Goal: Task Accomplishment & Management: Use online tool/utility

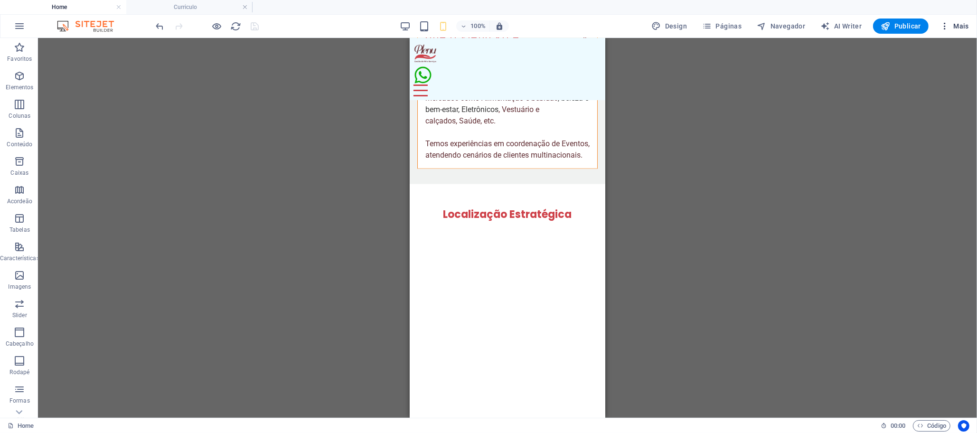
click at [946, 26] on icon "button" at bounding box center [944, 25] width 9 height 9
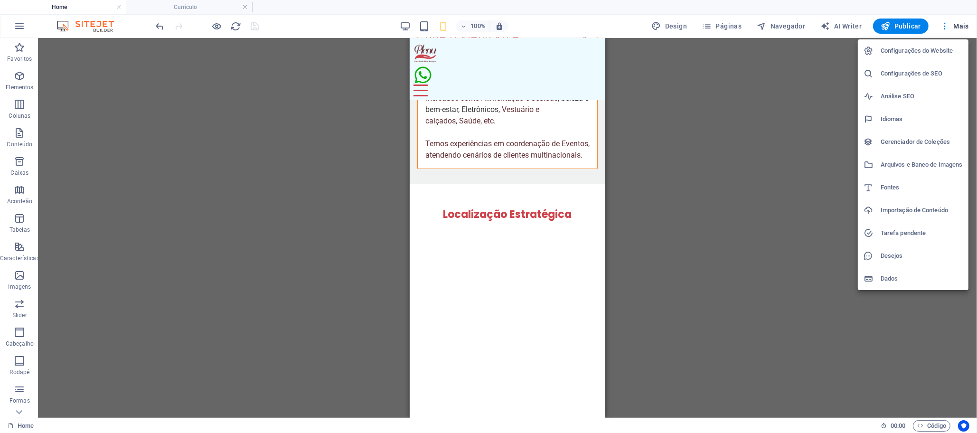
click at [924, 51] on h6 "Configurações do Website" at bounding box center [922, 50] width 82 height 11
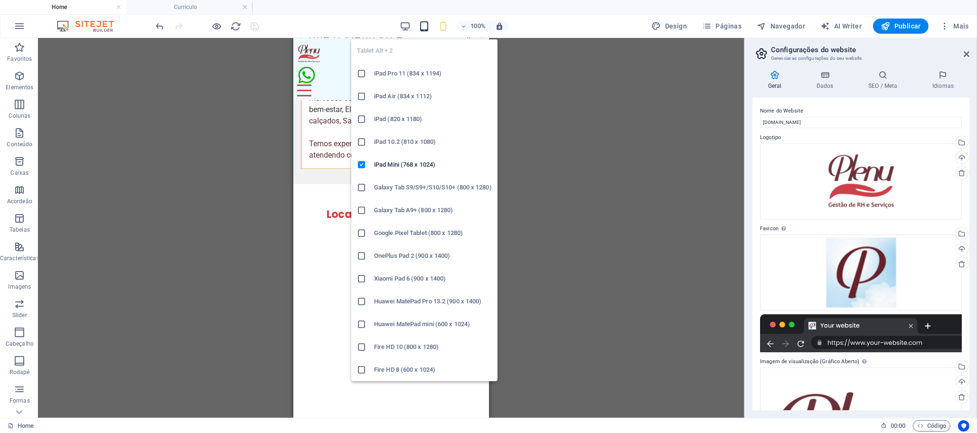
click at [425, 28] on icon "button" at bounding box center [424, 26] width 11 height 11
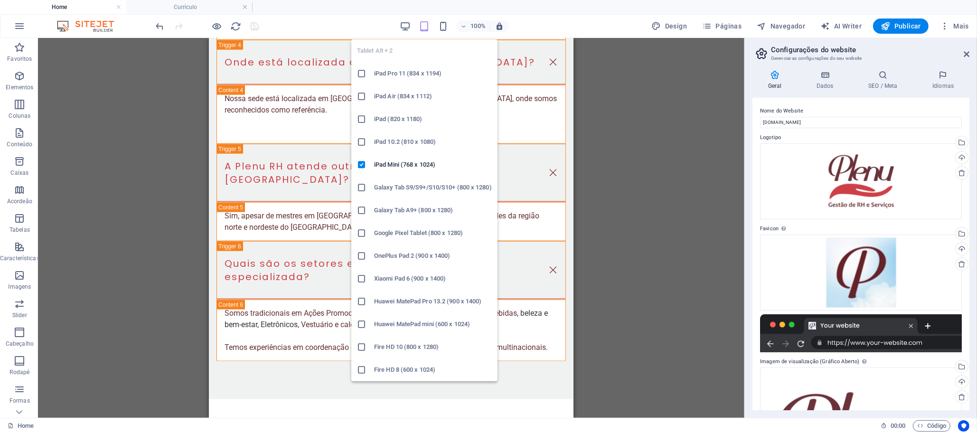
scroll to position [4473, 0]
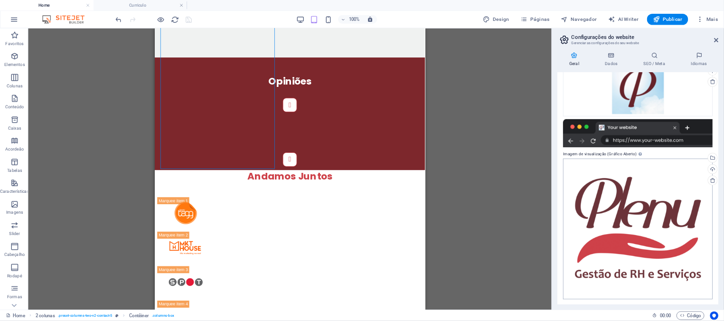
scroll to position [0, 0]
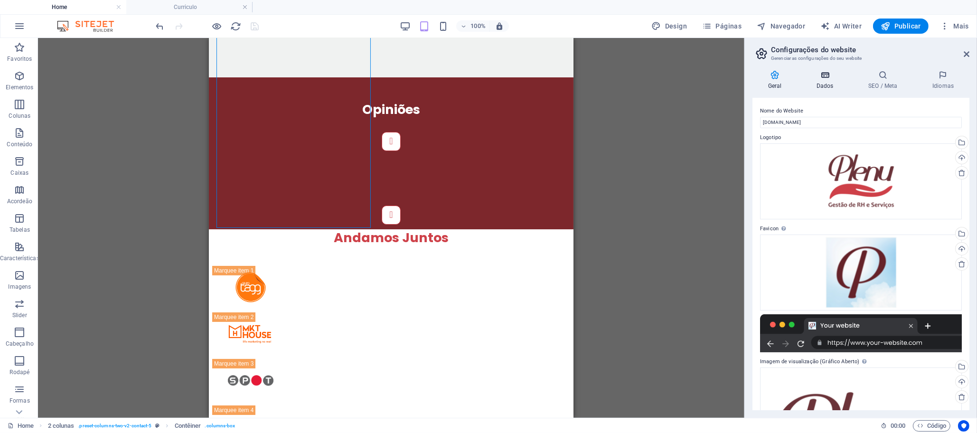
click at [816, 81] on h4 "Dados" at bounding box center [827, 80] width 52 height 20
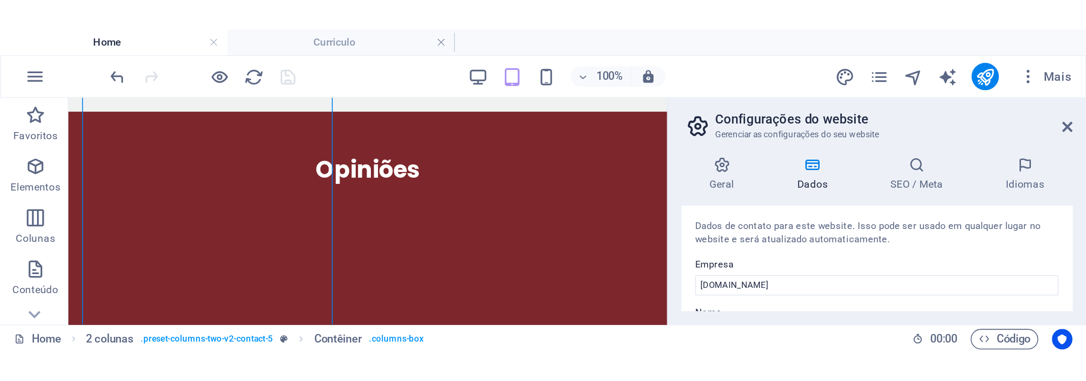
scroll to position [4484, 0]
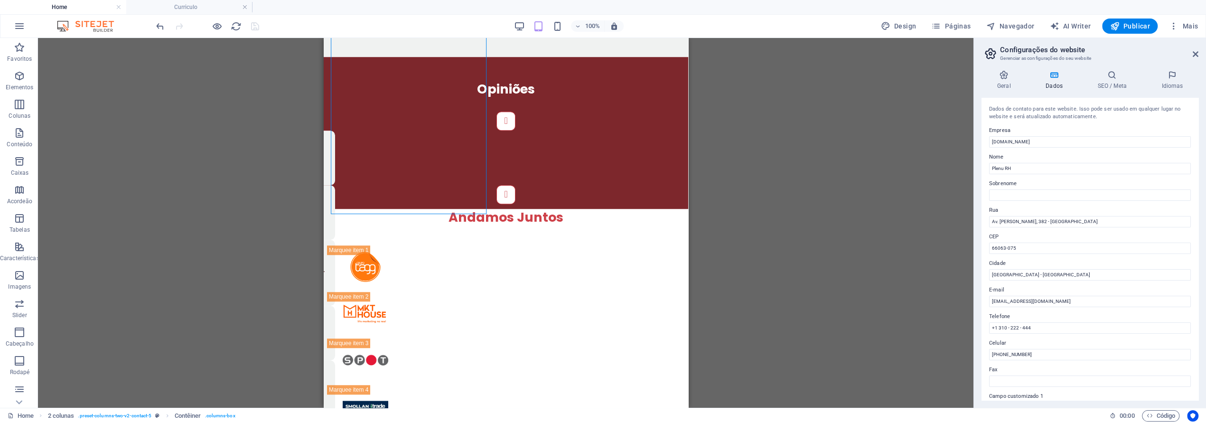
click at [875, 325] on div "Contêiner H2 2 colunas Contêiner Barra do Menu Logotipo Imagem Contêiner H3 Aco…" at bounding box center [506, 223] width 936 height 370
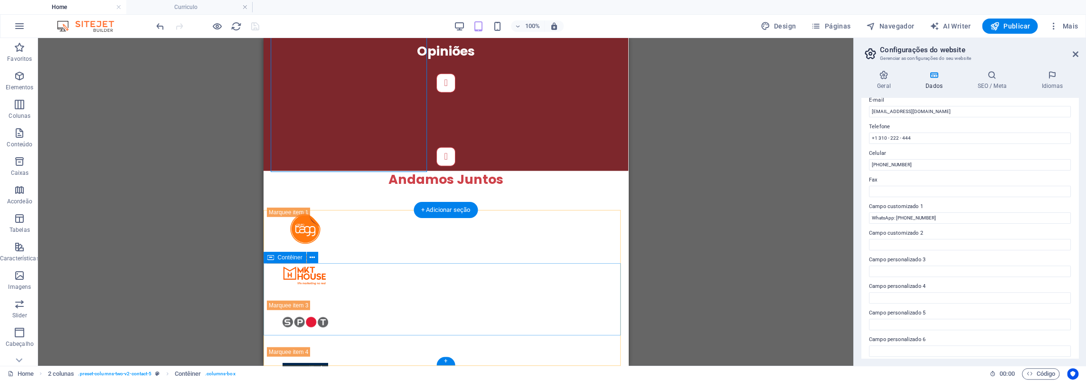
scroll to position [4523, 0]
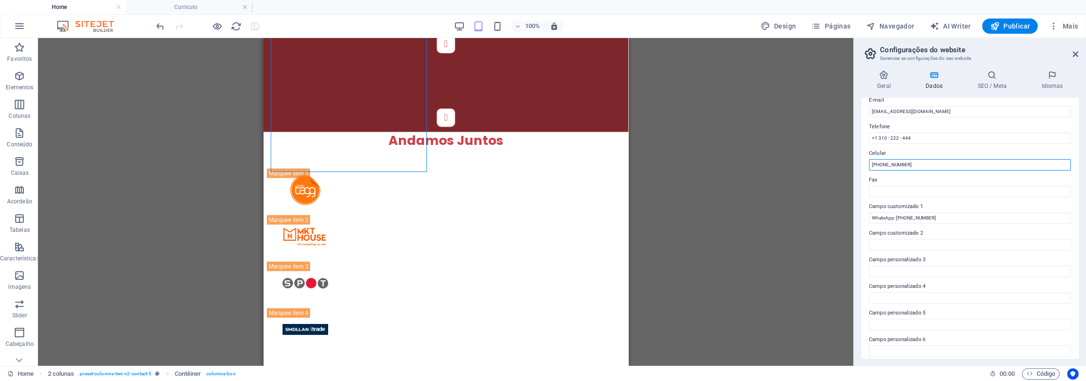
click at [921, 165] on input "[PHONE_NUMBER]" at bounding box center [970, 164] width 202 height 11
drag, startPoint x: 922, startPoint y: 137, endPoint x: 794, endPoint y: 141, distance: 127.3
click at [795, 141] on div "Home Curriculo Favoritos Elementos Colunas Conteúdo Caixas Acordeão Tabelas Car…" at bounding box center [543, 202] width 1086 height 328
click at [913, 133] on input "Telefone" at bounding box center [970, 137] width 202 height 11
paste input "[PHONE_NUMBER]"
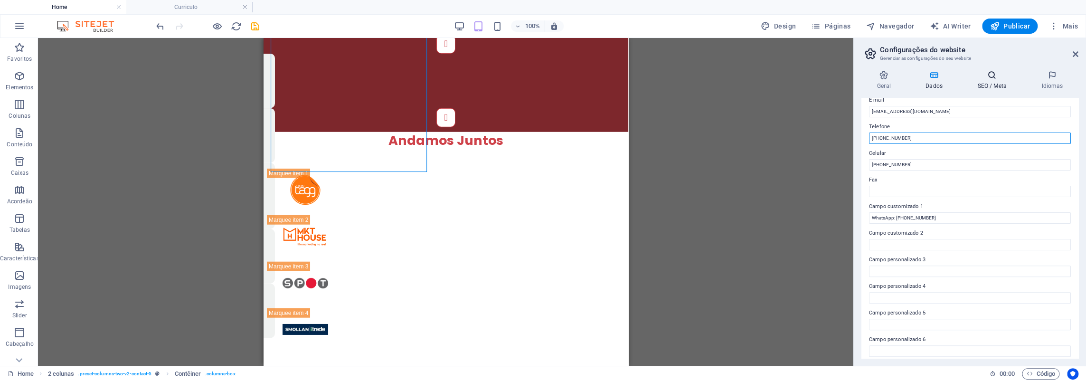
type input "[PHONE_NUMBER]"
click at [977, 87] on h4 "SEO / Meta" at bounding box center [994, 80] width 64 height 20
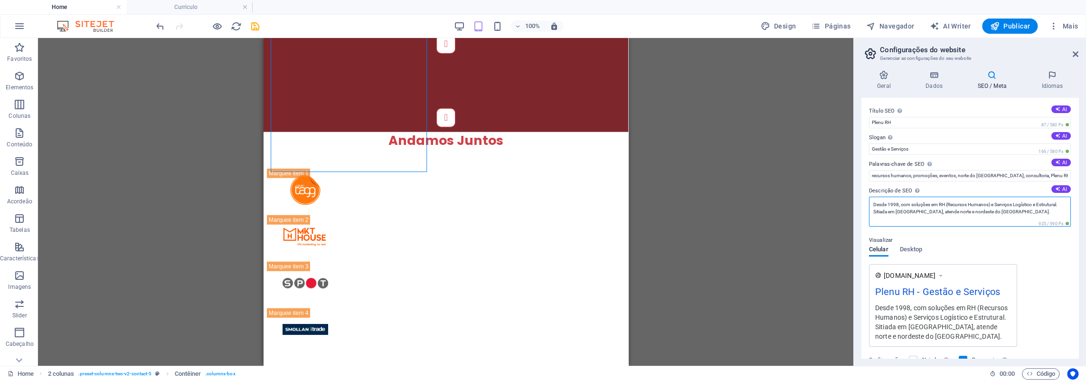
click at [933, 211] on textarea "Desde 1998, com soluções em RH (Recursos Humanos) e Serviços Logístico e Estrut…" at bounding box center [970, 212] width 202 height 30
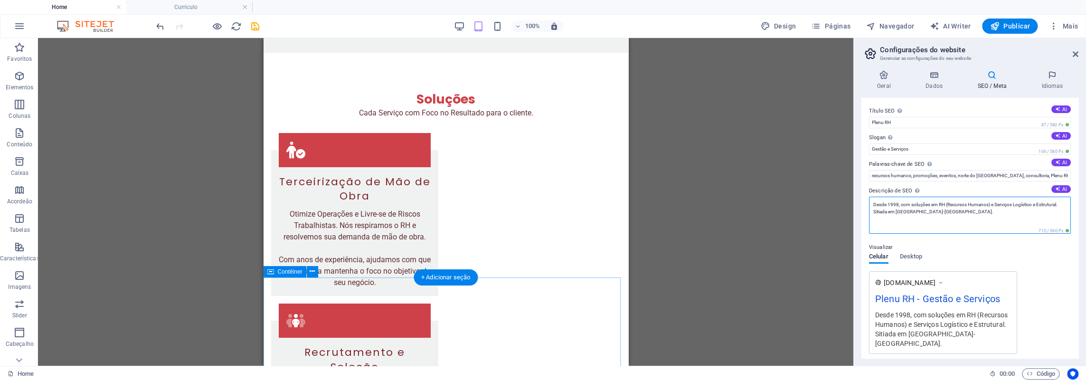
scroll to position [2766, 0]
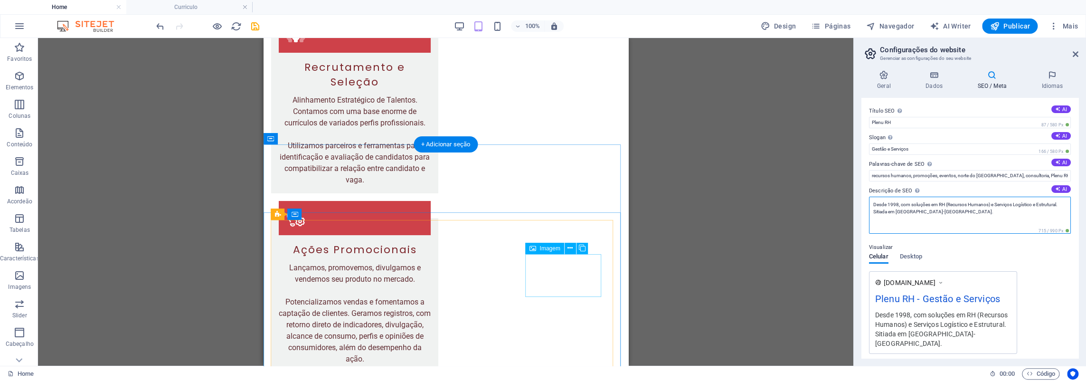
type textarea "Desde 1998, com soluções em RH (Recursos Humanos) e Serviços Logístico e Estrut…"
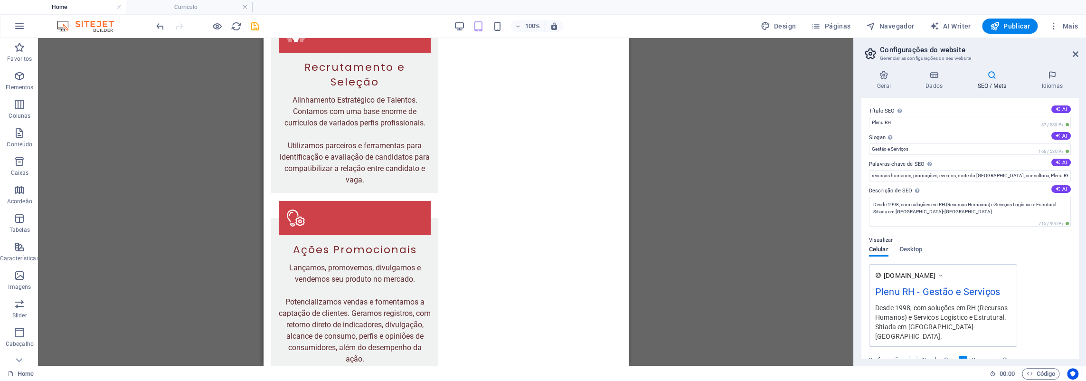
scroll to position [388, 0]
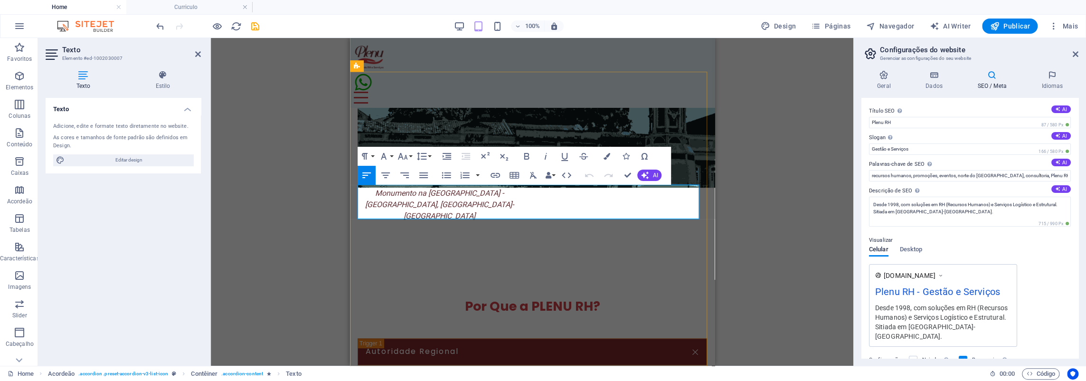
click at [383, 373] on p "Somos referência na capital [GEOGRAPHIC_DATA], [GEOGRAPHIC_DATA], e com parceri…" at bounding box center [532, 384] width 348 height 23
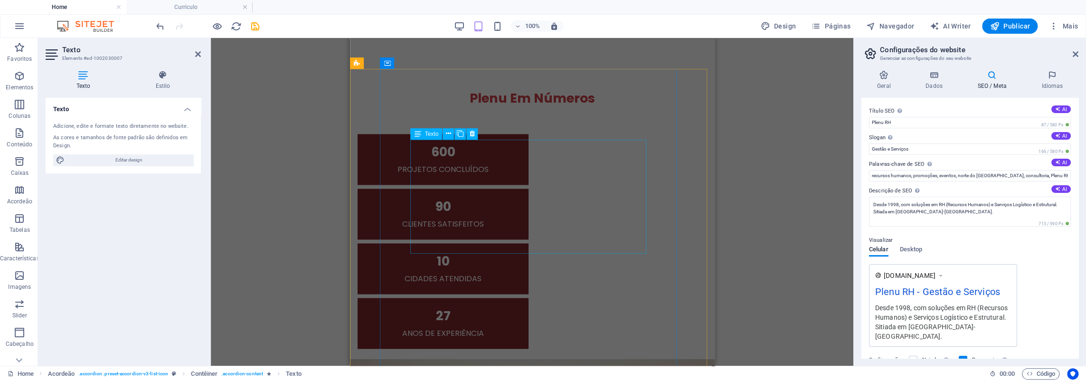
scroll to position [2341, 0]
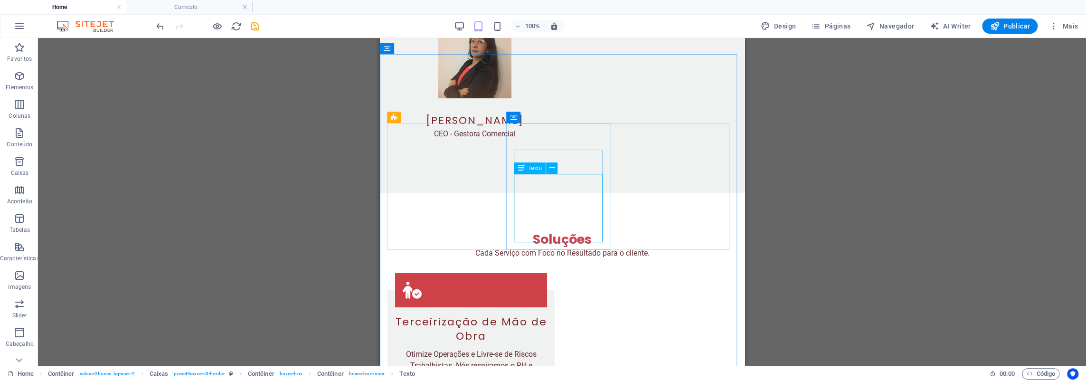
click at [562, 163] on div "Texto" at bounding box center [539, 168] width 50 height 12
click at [567, 168] on icon at bounding box center [565, 163] width 5 height 10
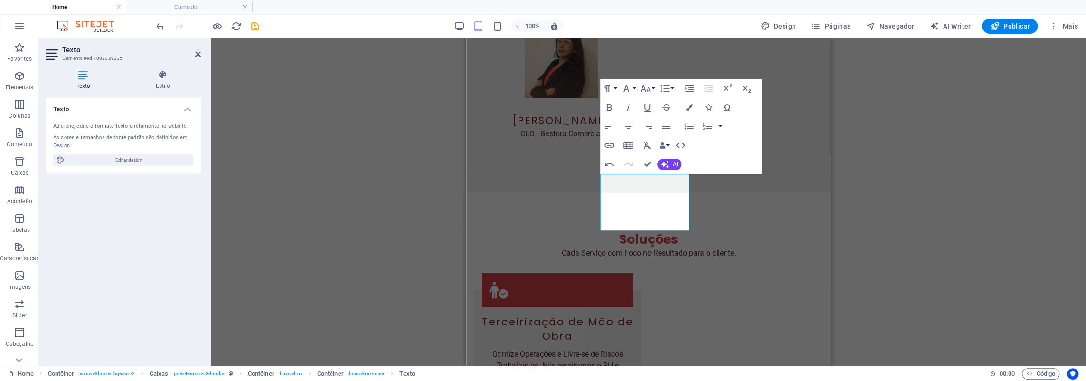
click at [953, 205] on div "Contêiner H2 2 colunas Contêiner Barra do Menu Logotipo Imagem Contêiner H3 Aco…" at bounding box center [648, 202] width 875 height 328
click at [936, 196] on div "Contêiner H2 2 colunas Contêiner Barra do Menu Logotipo Imagem Contêiner H3 Aco…" at bounding box center [648, 202] width 875 height 328
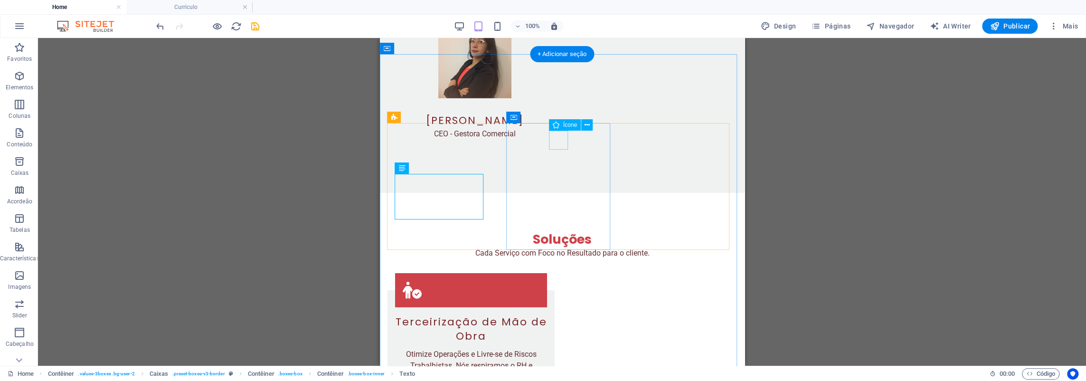
select select "xMidYMid"
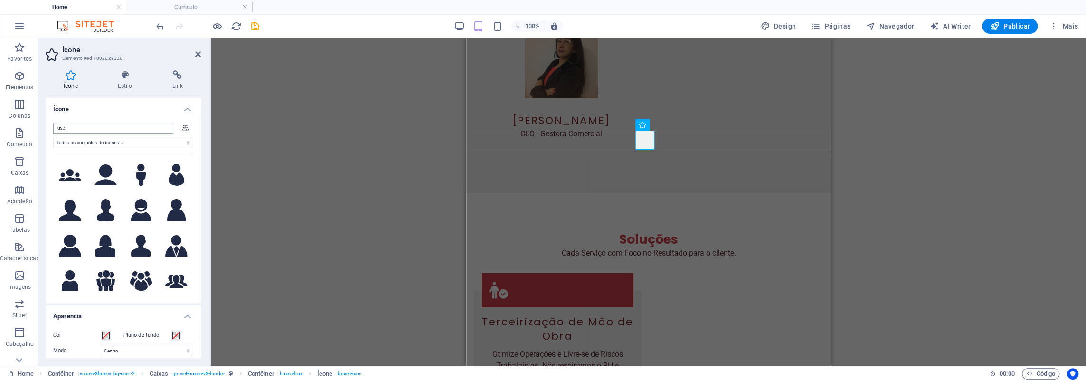
click at [123, 128] on input "user" at bounding box center [113, 127] width 120 height 11
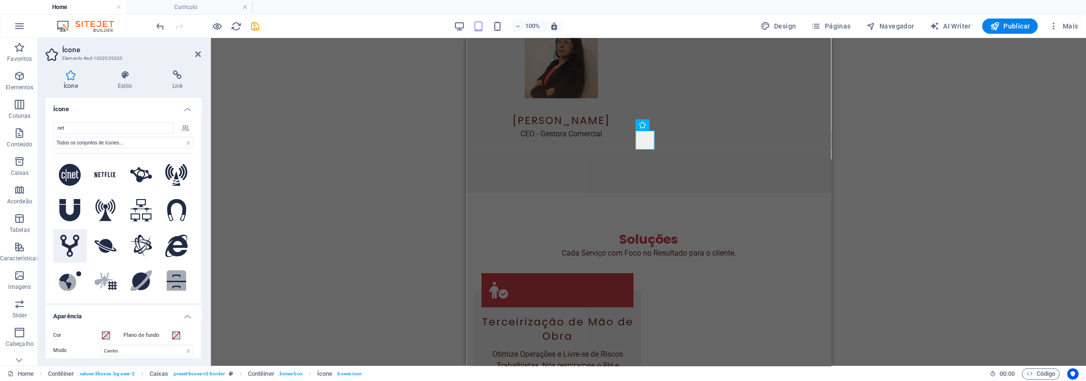
type input "net"
click at [66, 238] on icon at bounding box center [69, 246] width 19 height 22
click at [933, 195] on div "Contêiner H2 2 colunas Contêiner Barra do Menu Logotipo Imagem Contêiner H3 Aco…" at bounding box center [648, 202] width 875 height 328
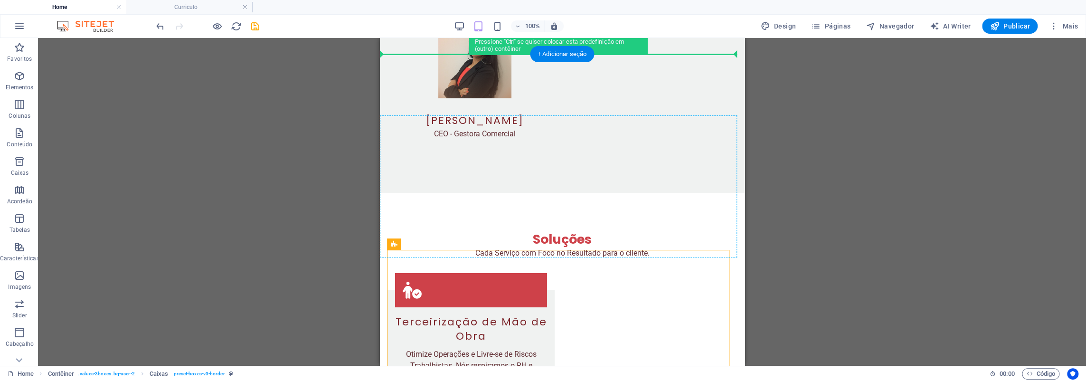
drag, startPoint x: 858, startPoint y: 283, endPoint x: 421, endPoint y: 129, distance: 463.4
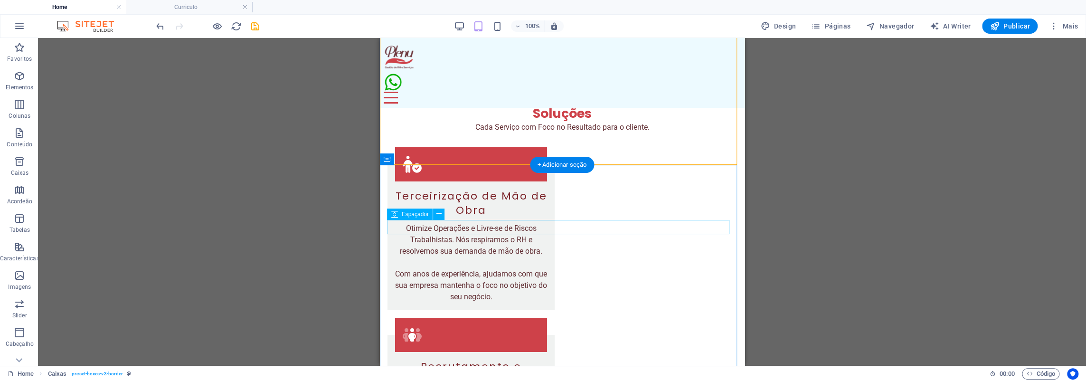
scroll to position [2231, 0]
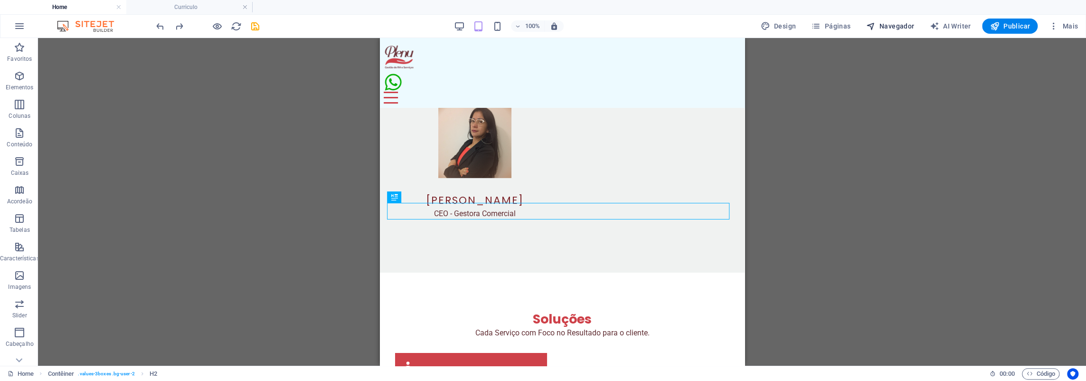
click at [887, 28] on span "Navegador" at bounding box center [890, 25] width 48 height 9
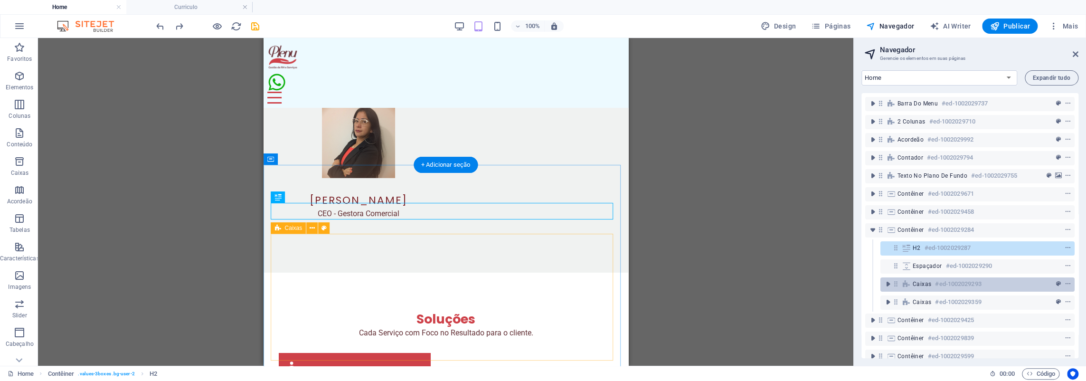
drag, startPoint x: 893, startPoint y: 304, endPoint x: 895, endPoint y: 286, distance: 18.1
click at [895, 286] on div "Barra do Menu #ed-1002029737 2 colunas #ed-1002029710 Acordeão #ed-1002029992 C…" at bounding box center [969, 225] width 217 height 265
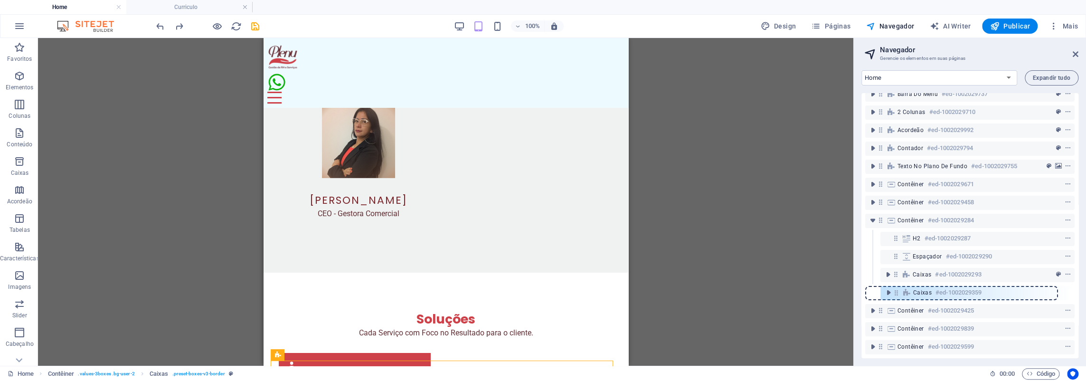
scroll to position [13, 0]
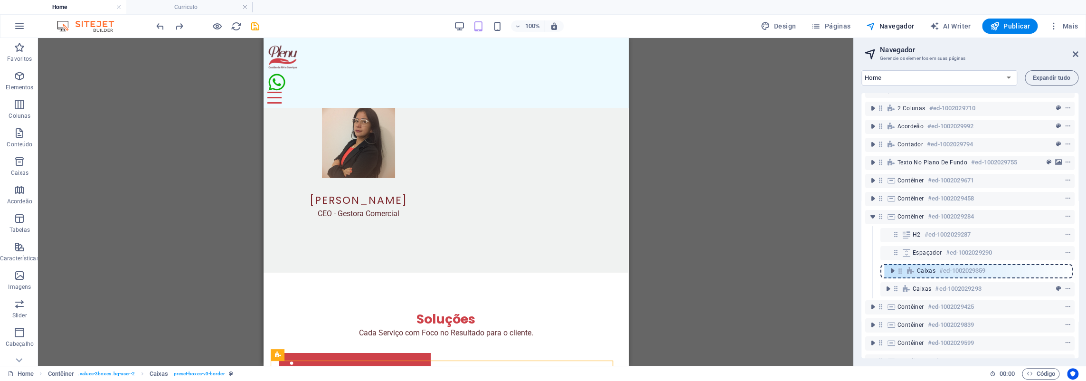
drag, startPoint x: 896, startPoint y: 302, endPoint x: 900, endPoint y: 268, distance: 34.0
click at [900, 268] on div "Barra do Menu #ed-1002029737 2 colunas #ed-1002029710 Acordeão #ed-1002029992 C…" at bounding box center [969, 225] width 217 height 265
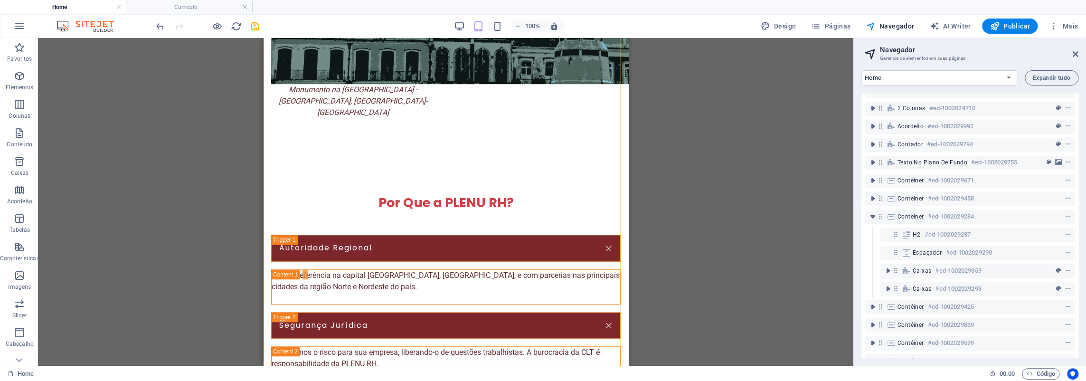
scroll to position [570, 0]
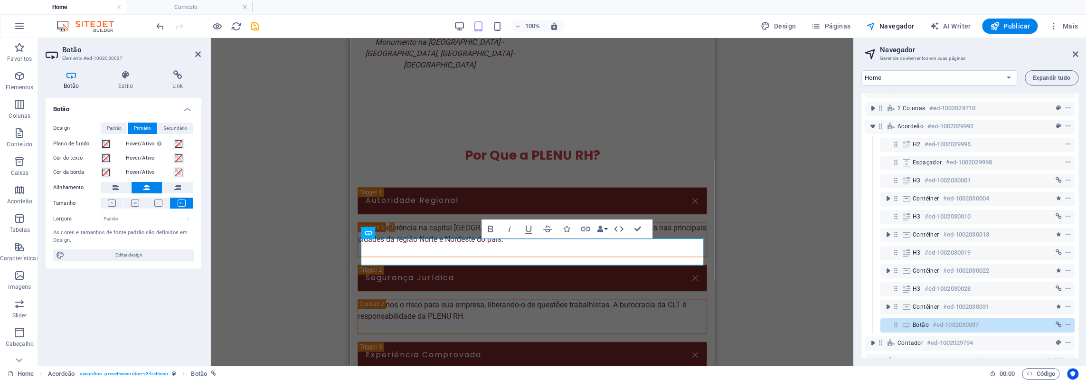
click at [764, 224] on div "Contêiner H2 2 colunas Contêiner Barra do Menu Logotipo Imagem Contêiner H3 Aco…" at bounding box center [532, 202] width 642 height 328
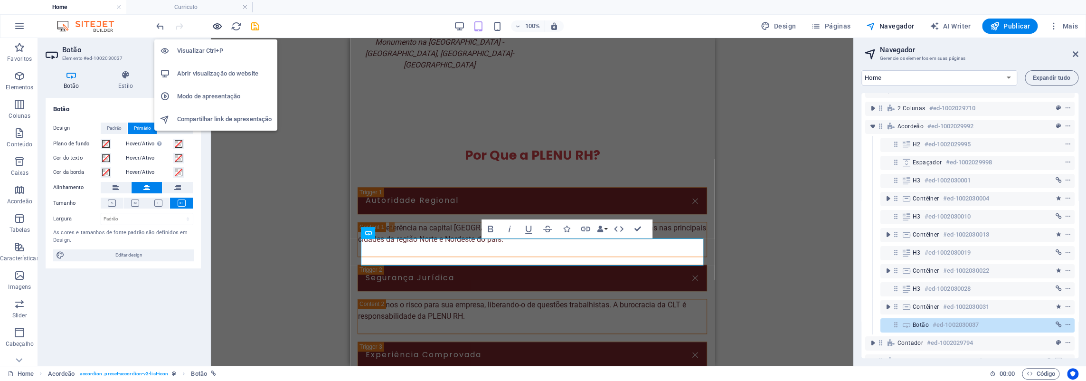
click at [214, 28] on icon "button" at bounding box center [217, 26] width 11 height 11
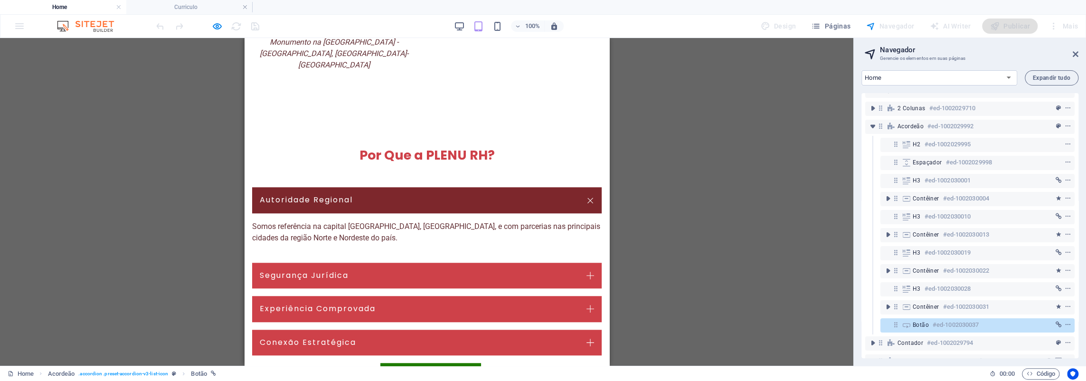
click at [429, 363] on link "ENVIAR MENSAGEM" at bounding box center [430, 377] width 101 height 28
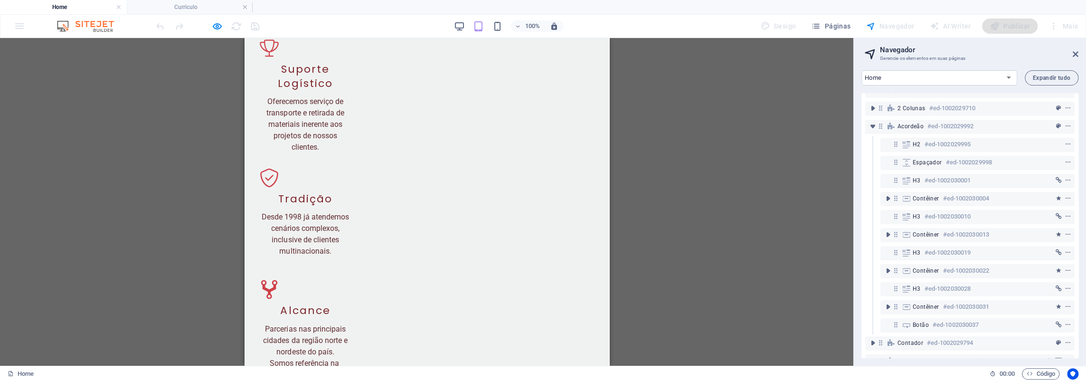
scroll to position [3951, 0]
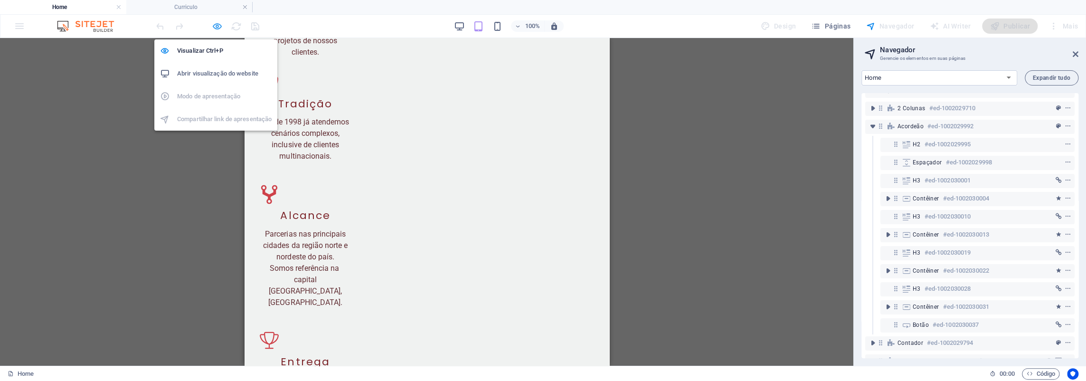
click at [220, 28] on icon "button" at bounding box center [217, 26] width 11 height 11
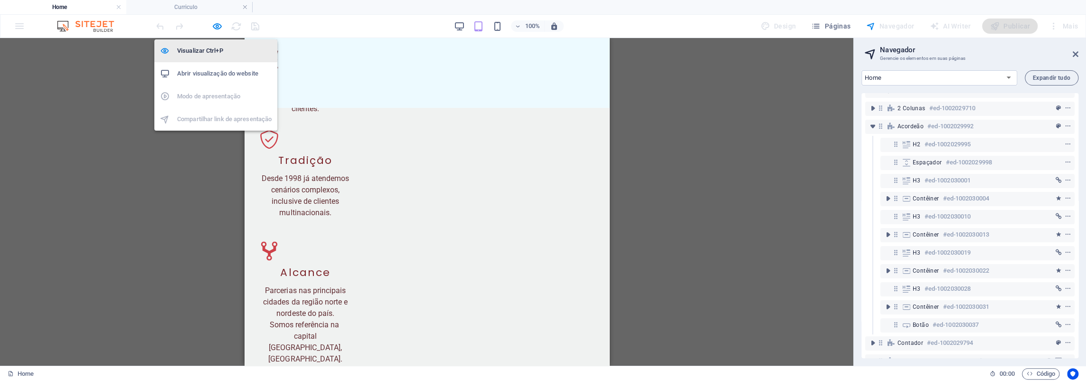
scroll to position [612, 0]
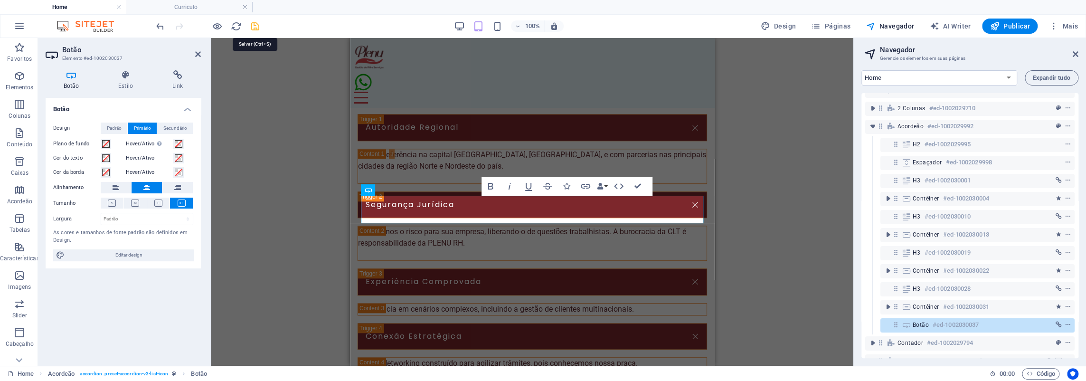
click at [253, 25] on icon "save" at bounding box center [255, 26] width 11 height 11
checkbox input "false"
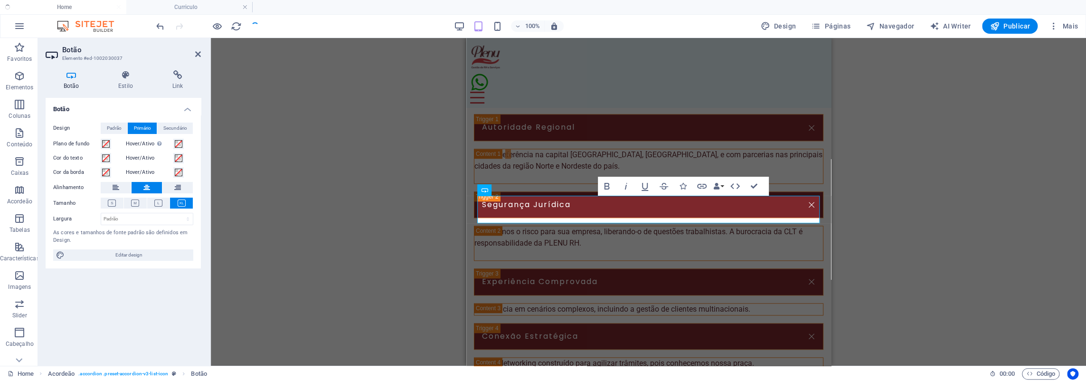
click at [94, 5] on ul "Home Curriculo" at bounding box center [543, 7] width 1086 height 14
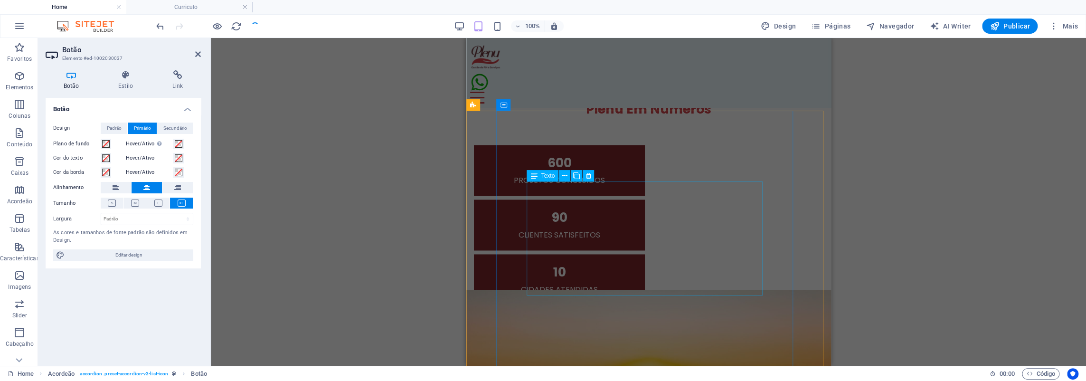
scroll to position [659, 0]
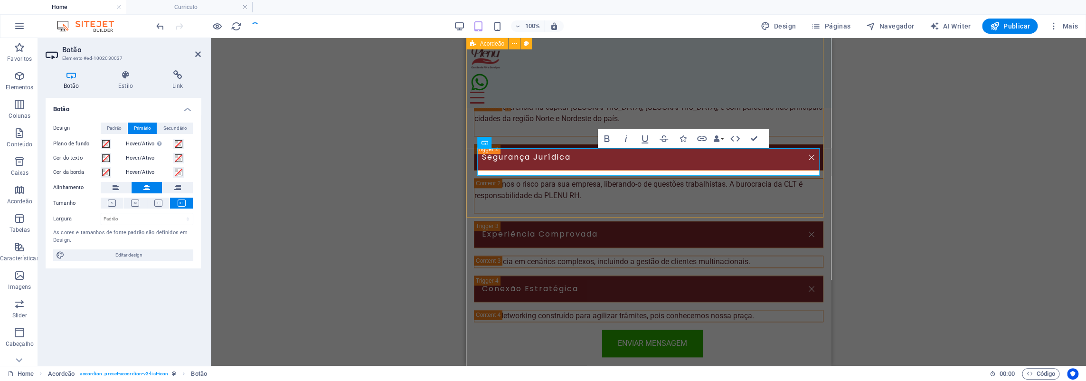
click at [648, 192] on div "Por Que a PLENU RH? Autoridade Regional Somos referência na capital Paraense, B…" at bounding box center [648, 193] width 365 height 411
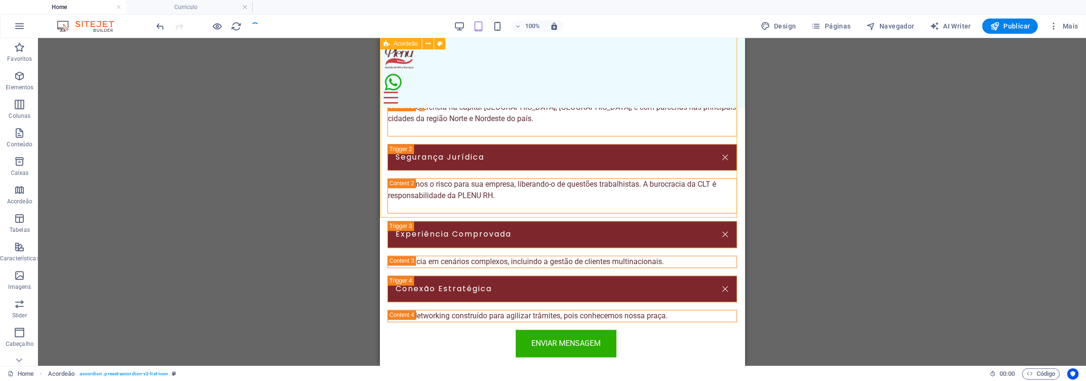
click at [621, 198] on div "Por Que a PLENU RH? Autoridade Regional Somos referência na capital Paraense, B…" at bounding box center [561, 193] width 365 height 411
click at [894, 27] on span "Navegador" at bounding box center [890, 25] width 48 height 9
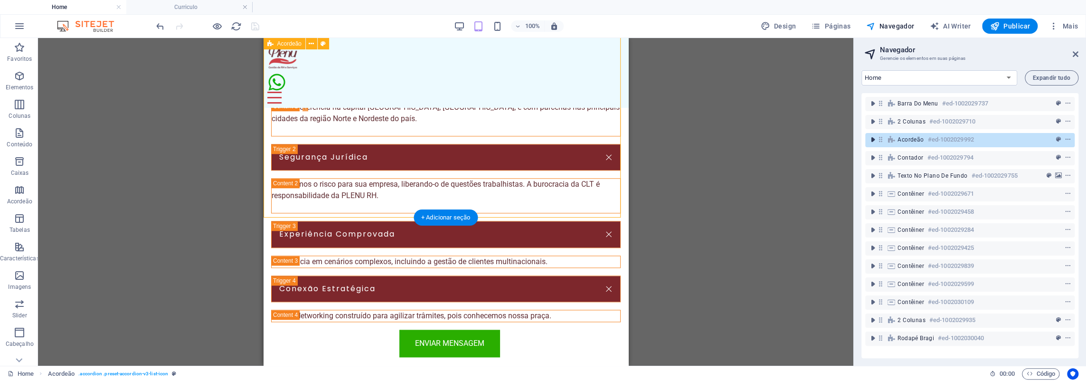
click at [873, 141] on icon "toggle-expand" at bounding box center [872, 139] width 9 height 9
click at [914, 136] on span "Acordeão" at bounding box center [910, 140] width 26 height 8
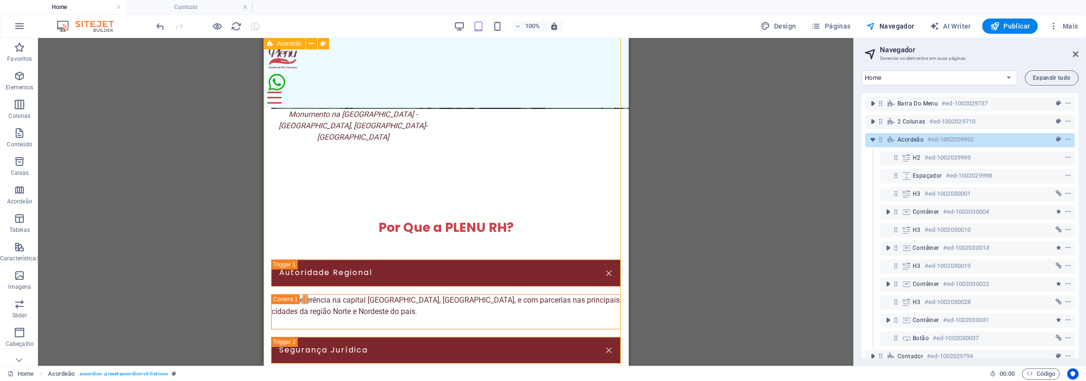
click at [914, 136] on span "Acordeão" at bounding box center [910, 140] width 26 height 8
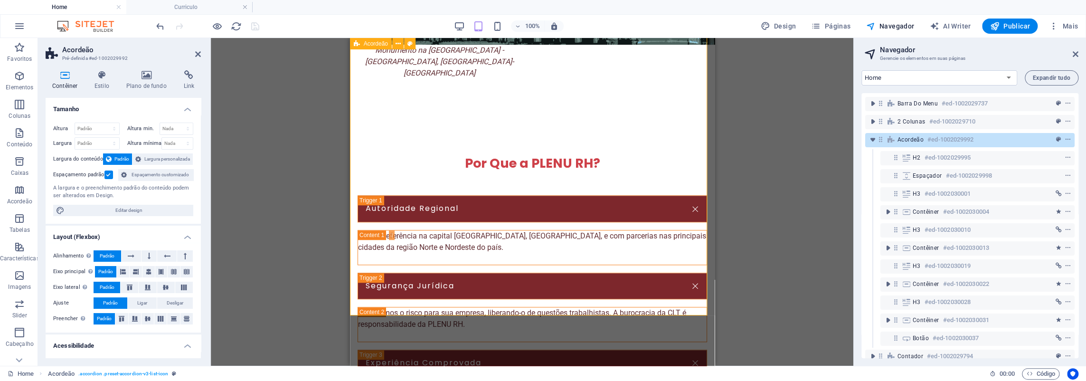
scroll to position [752, 0]
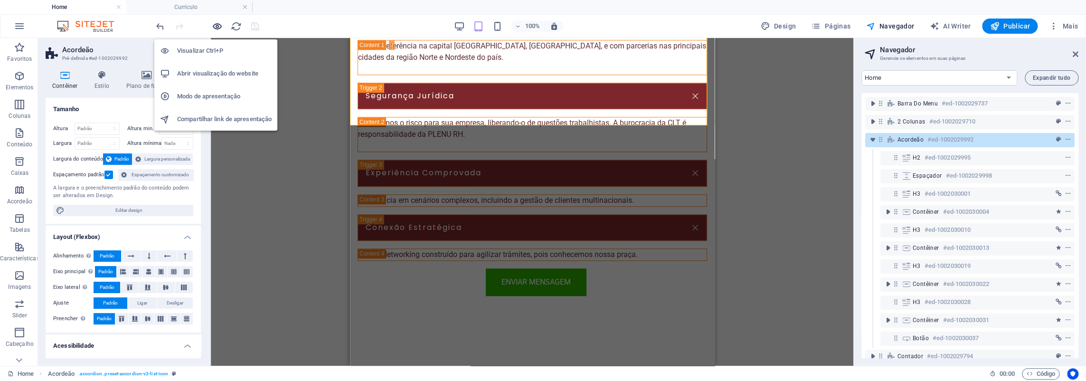
click at [215, 27] on icon "button" at bounding box center [217, 26] width 11 height 11
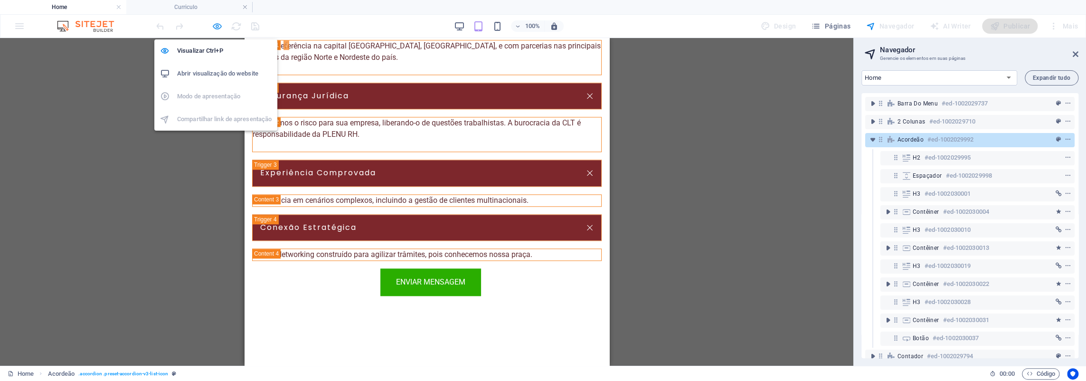
scroll to position [665, 0]
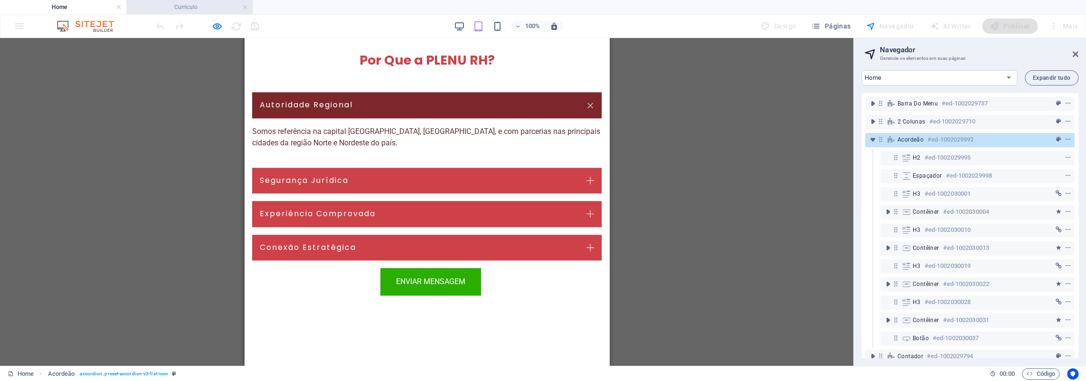
click at [194, 8] on h4 "Curriculo" at bounding box center [189, 7] width 126 height 10
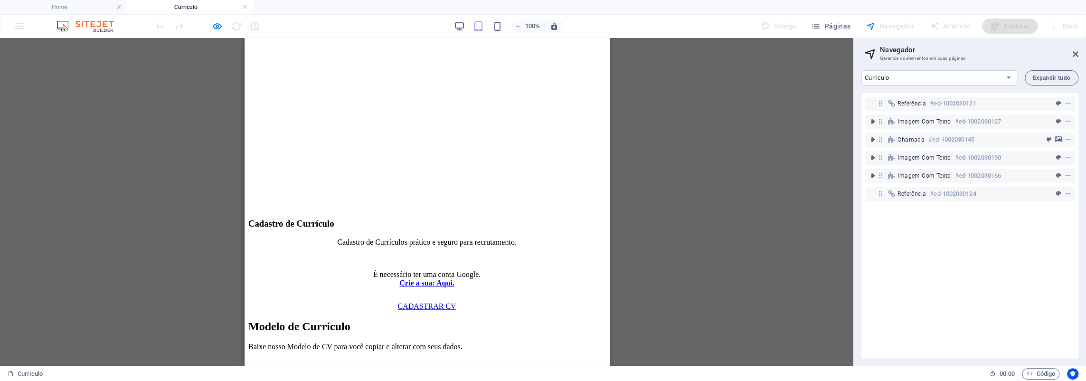
scroll to position [805, 0]
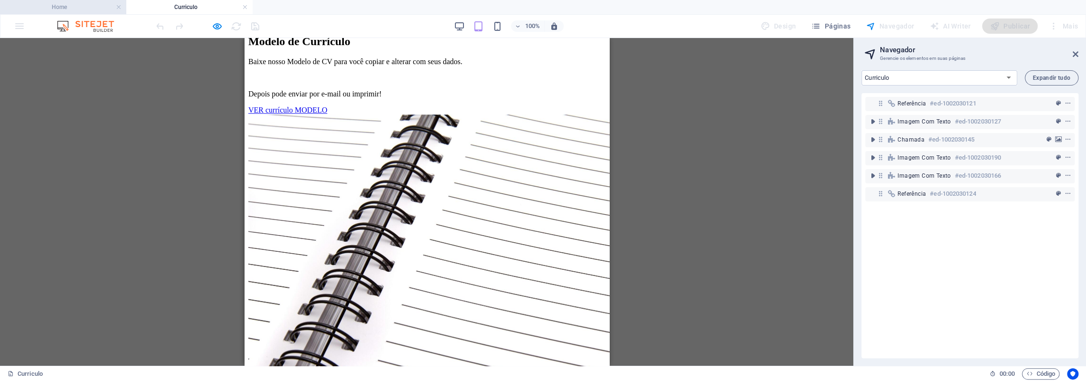
click at [58, 9] on h4 "Home" at bounding box center [63, 7] width 126 height 10
select select "18098329-pt"
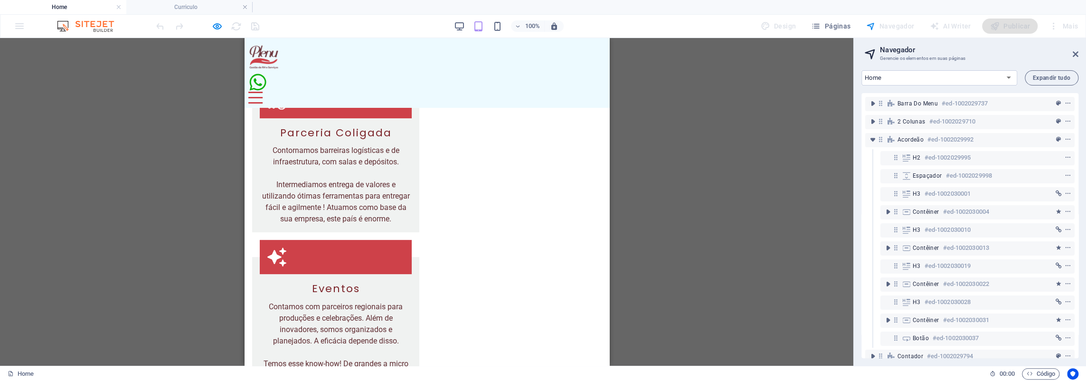
scroll to position [2706, 0]
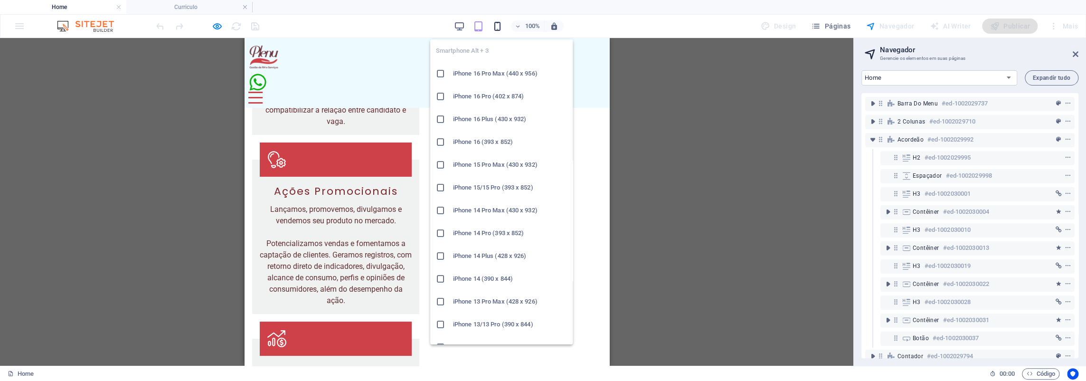
click at [497, 21] on icon "button" at bounding box center [497, 26] width 11 height 11
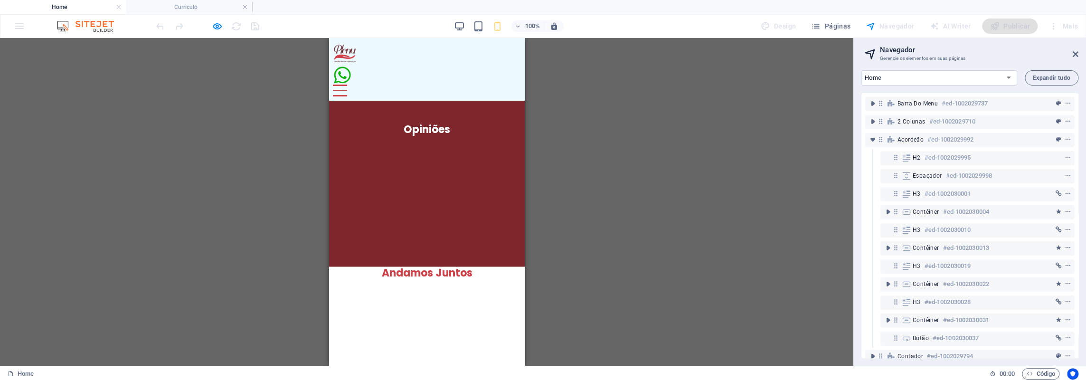
scroll to position [3509, 0]
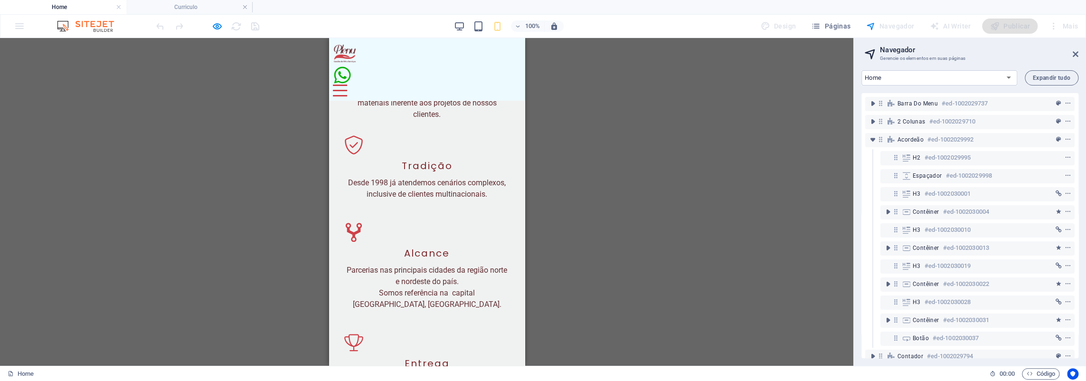
drag, startPoint x: 460, startPoint y: 279, endPoint x: 362, endPoint y: 289, distance: 98.8
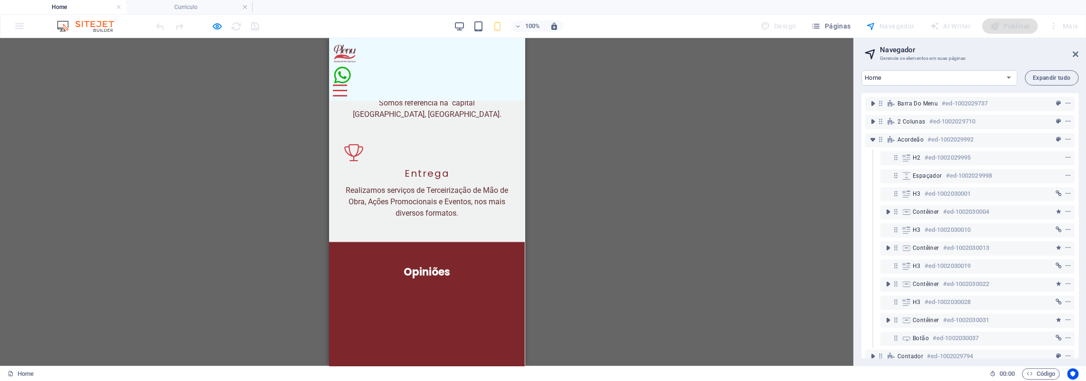
scroll to position [3556, 0]
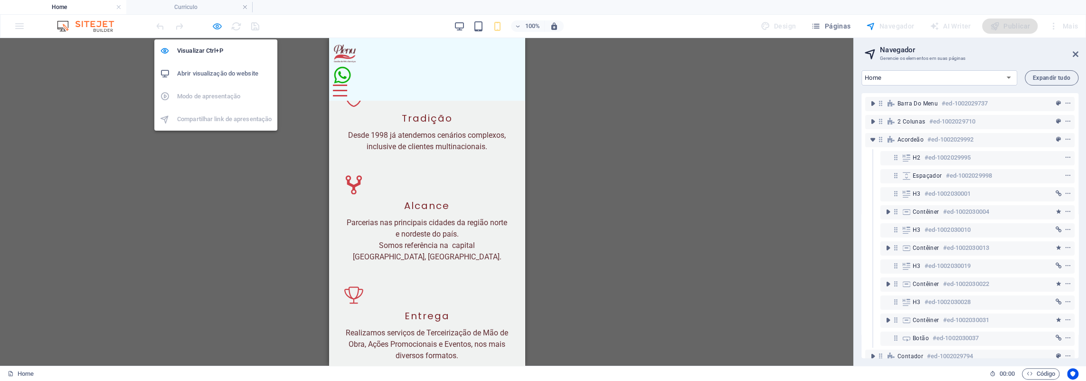
click at [217, 27] on icon "button" at bounding box center [217, 26] width 11 height 11
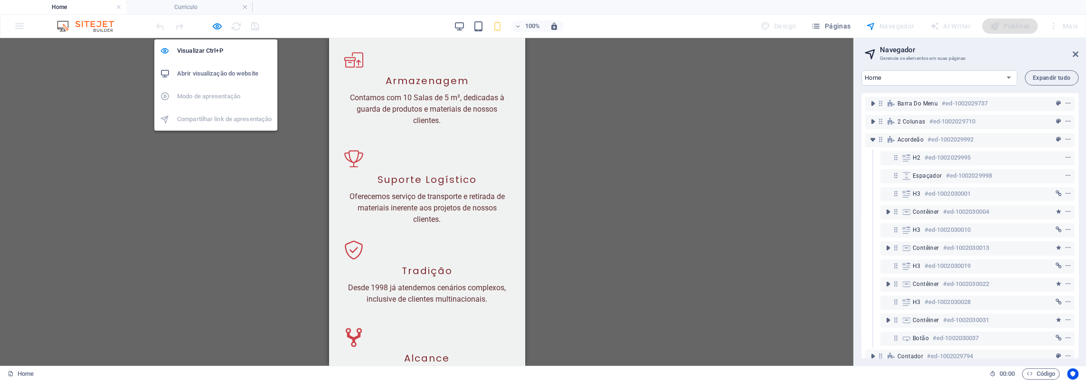
scroll to position [3677, 0]
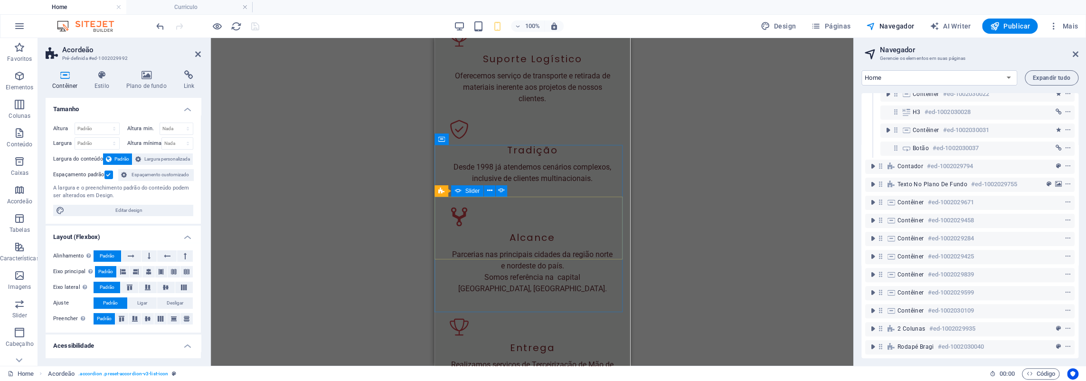
select select "ms"
select select "s"
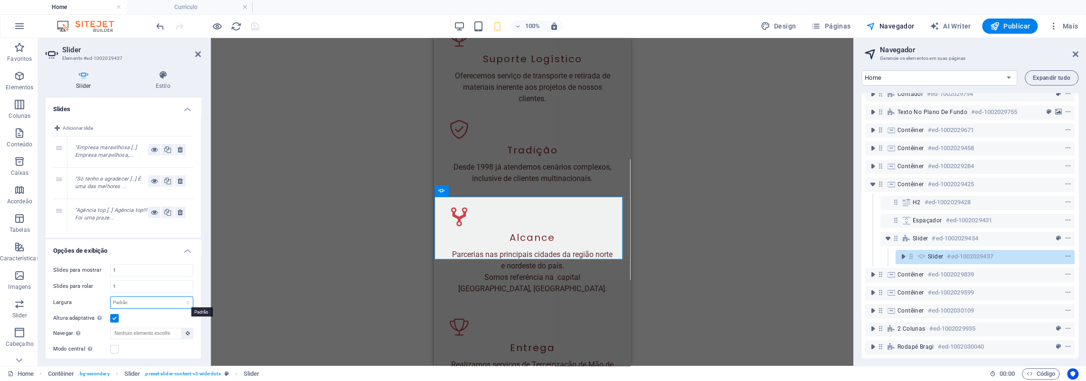
click at [141, 298] on select "Padrão px % rem em vw vh" at bounding box center [152, 302] width 82 height 11
click at [79, 300] on label "Largura" at bounding box center [81, 302] width 57 height 5
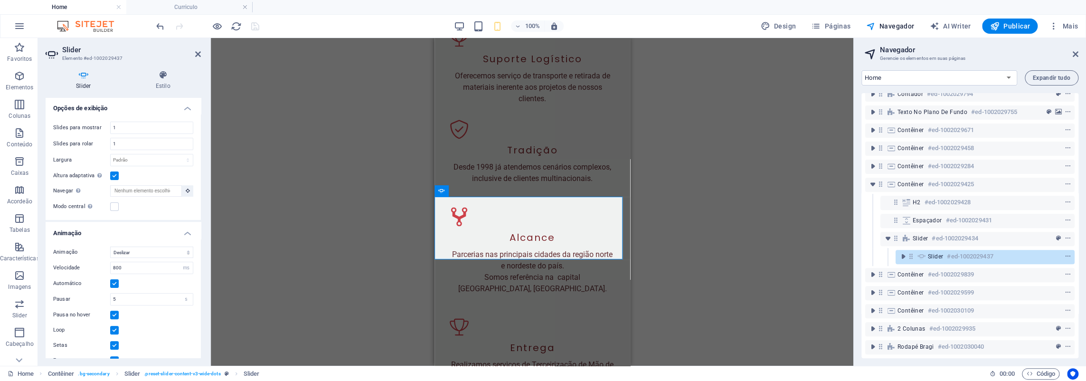
scroll to position [157, 0]
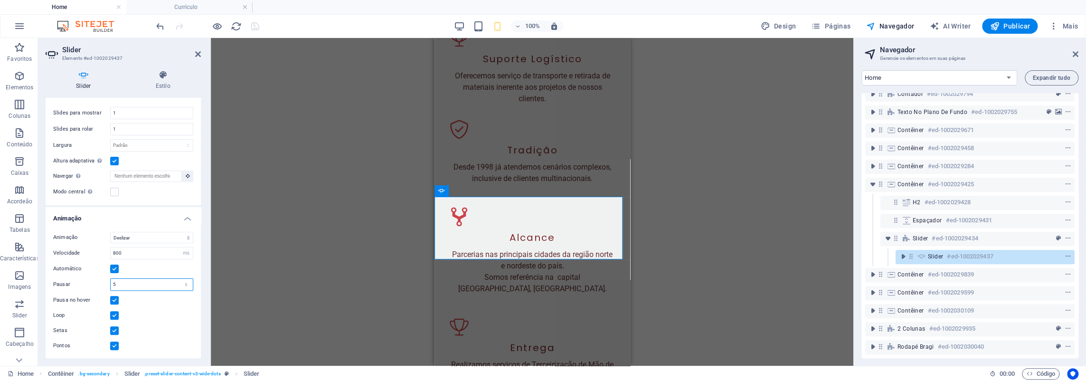
drag, startPoint x: 119, startPoint y: 283, endPoint x: 101, endPoint y: 288, distance: 18.7
click at [101, 288] on div "Pausar 5 s ms" at bounding box center [123, 284] width 140 height 12
type input "3"
click at [112, 331] on label at bounding box center [114, 330] width 9 height 9
click at [0, 0] on input "Setas" at bounding box center [0, 0] width 0 height 0
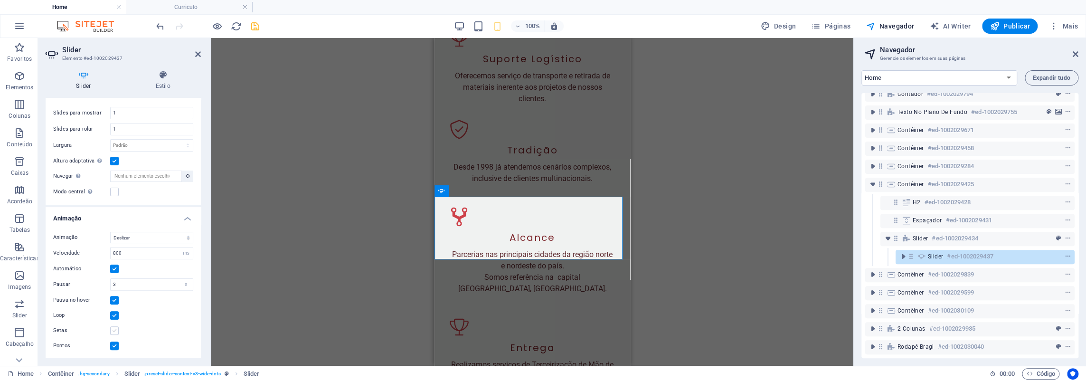
click at [114, 330] on label at bounding box center [114, 330] width 9 height 9
click at [0, 0] on input "Setas" at bounding box center [0, 0] width 0 height 0
click at [445, 194] on div "Slider" at bounding box center [450, 190] width 32 height 11
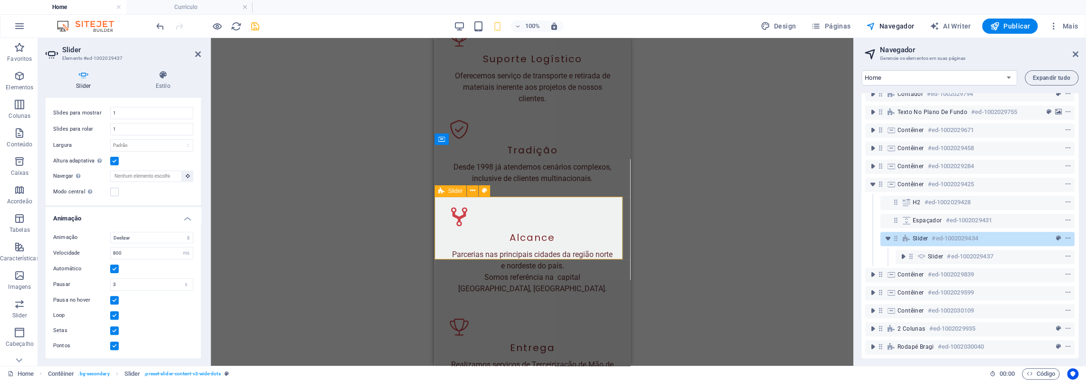
click at [445, 194] on div "Slider" at bounding box center [450, 190] width 32 height 11
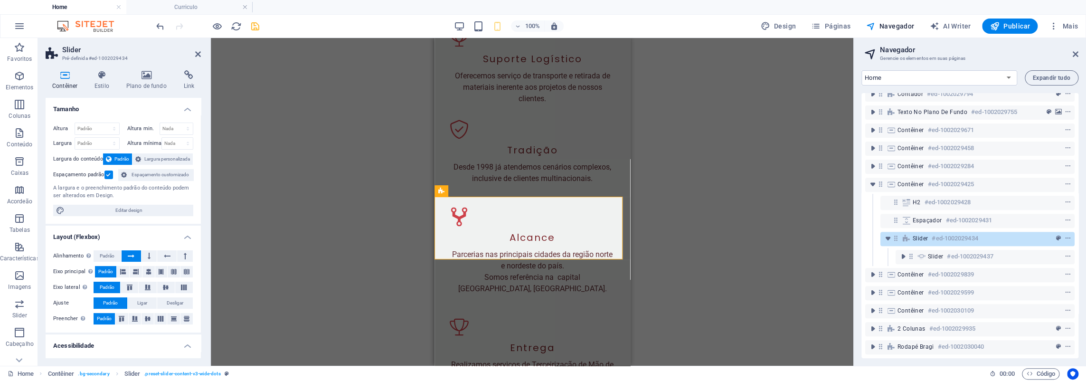
scroll to position [107, 0]
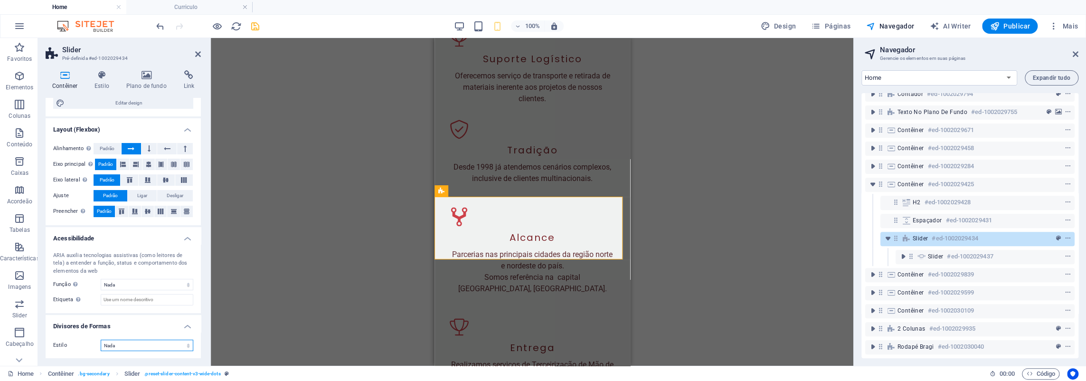
click at [131, 342] on select "Nada Triangulo Quadrado Diagonal Polígono 1 Polígono 2 Zigzag Multiplos Zigueza…" at bounding box center [147, 344] width 93 height 11
click at [471, 193] on span "Slider" at bounding box center [472, 191] width 15 height 6
select select "ms"
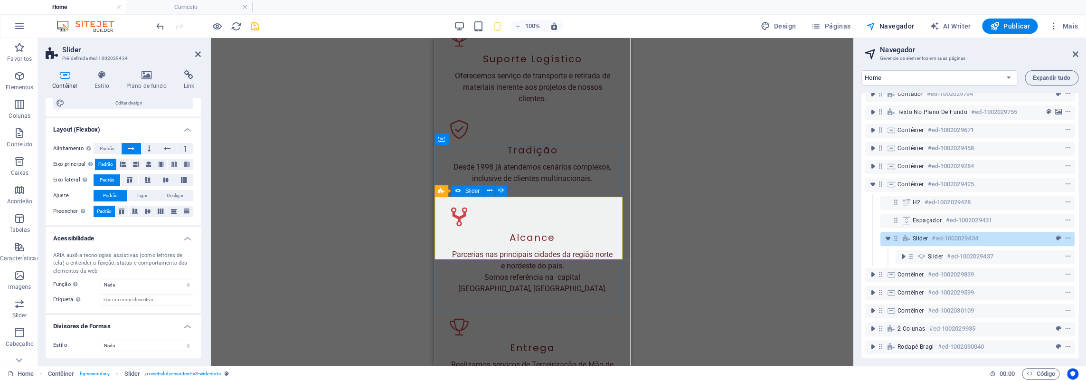
select select "s"
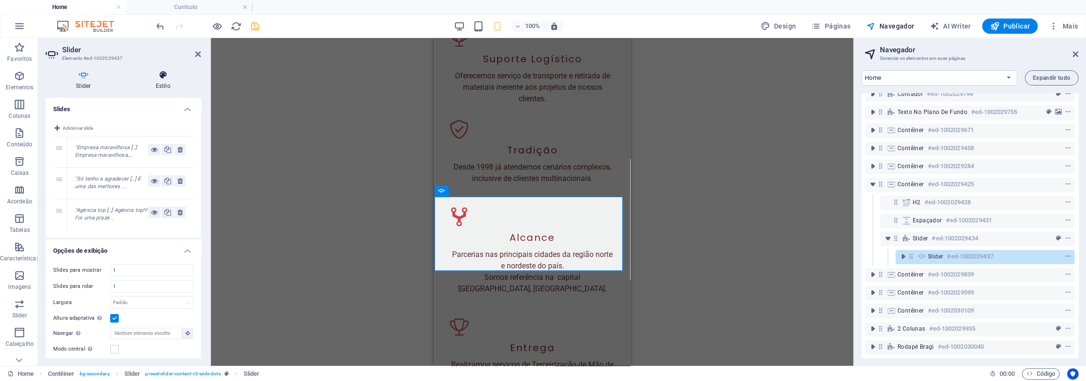
click at [166, 88] on h4 "Estilo" at bounding box center [163, 80] width 76 height 20
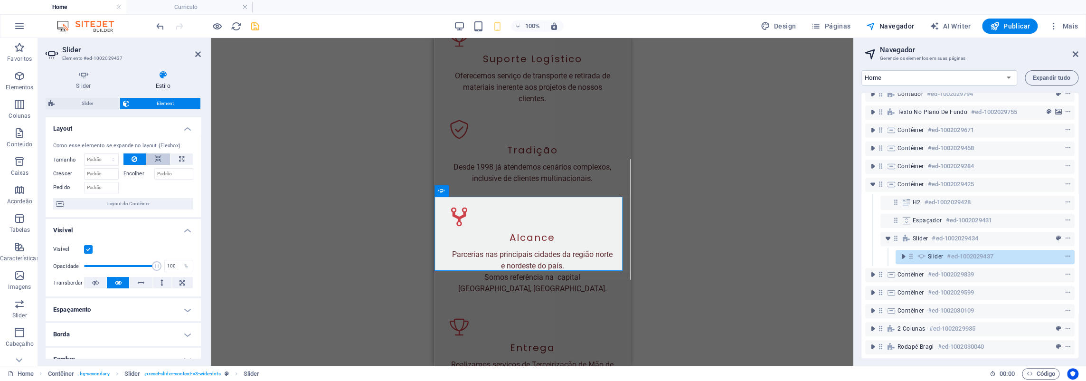
click at [157, 160] on icon at bounding box center [158, 158] width 7 height 11
click at [179, 157] on icon at bounding box center [181, 158] width 5 height 11
type input "100"
select select "%"
click at [134, 163] on icon at bounding box center [135, 158] width 6 height 11
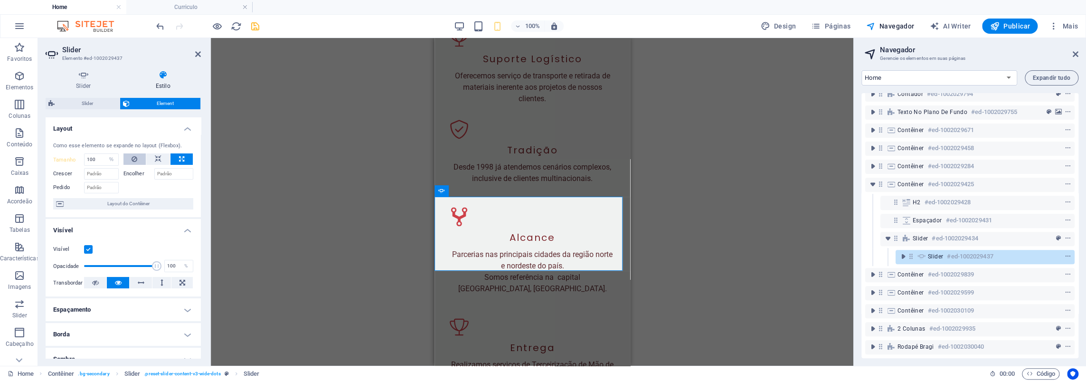
select select "DISABLED_OPTION_VALUE"
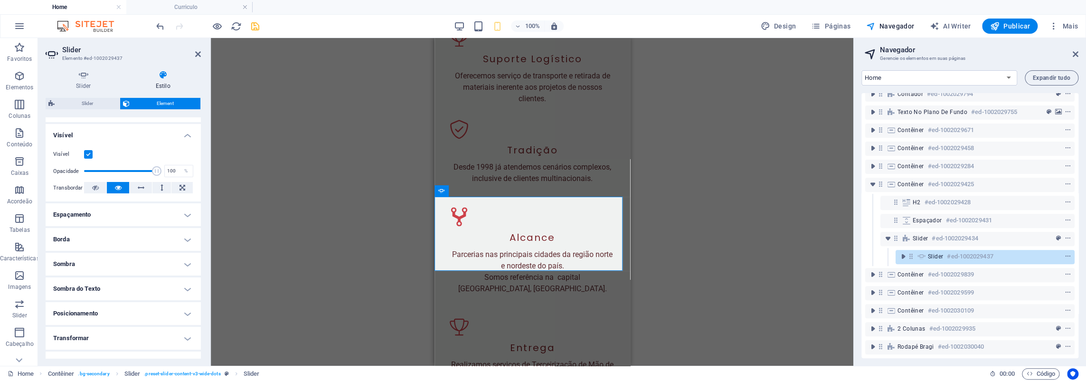
scroll to position [160, 0]
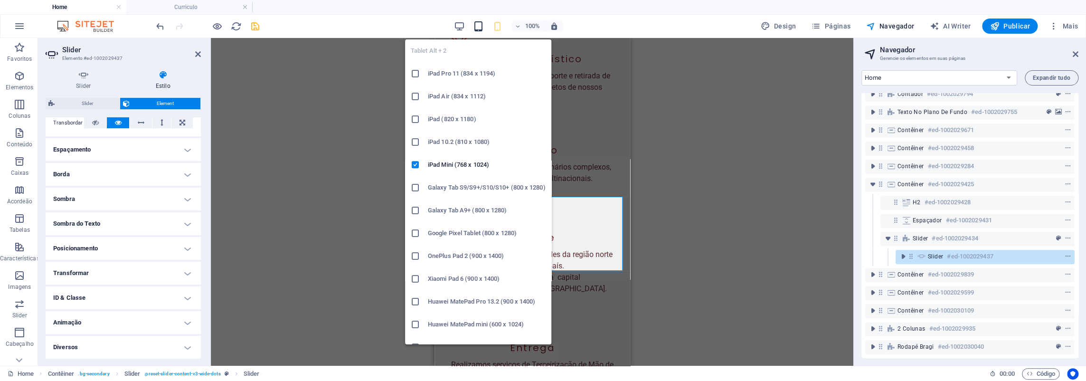
click at [483, 25] on icon "button" at bounding box center [478, 26] width 11 height 11
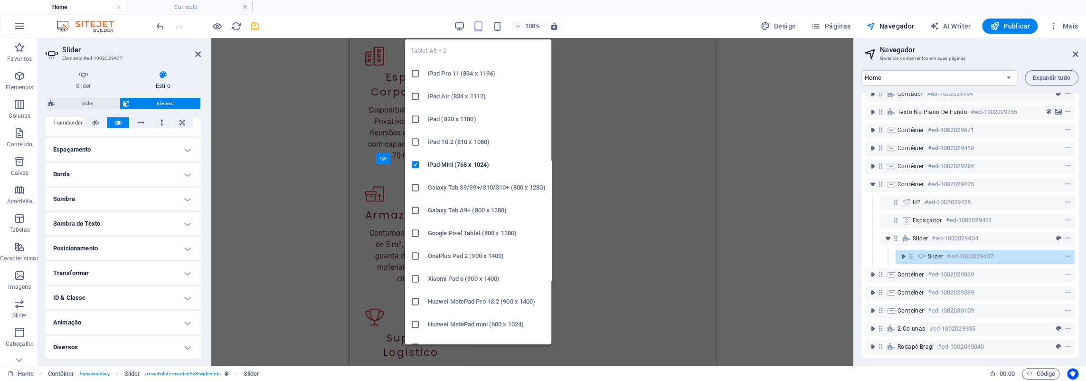
scroll to position [2648, 0]
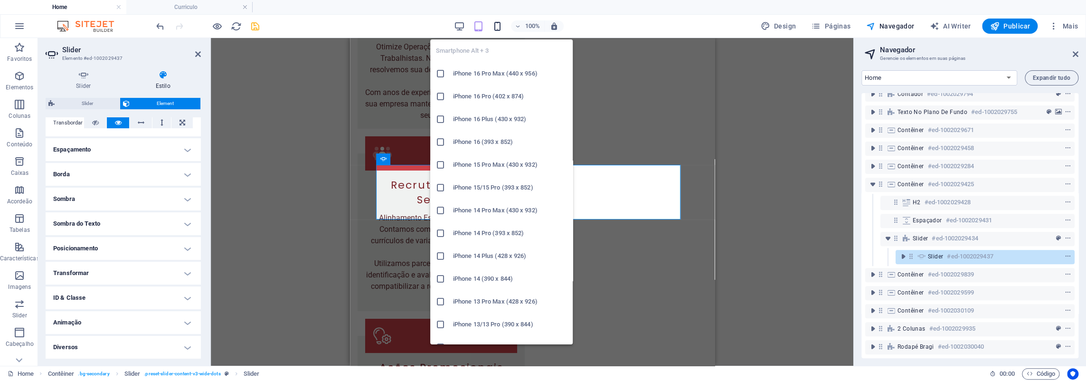
click at [501, 24] on icon "button" at bounding box center [497, 26] width 11 height 11
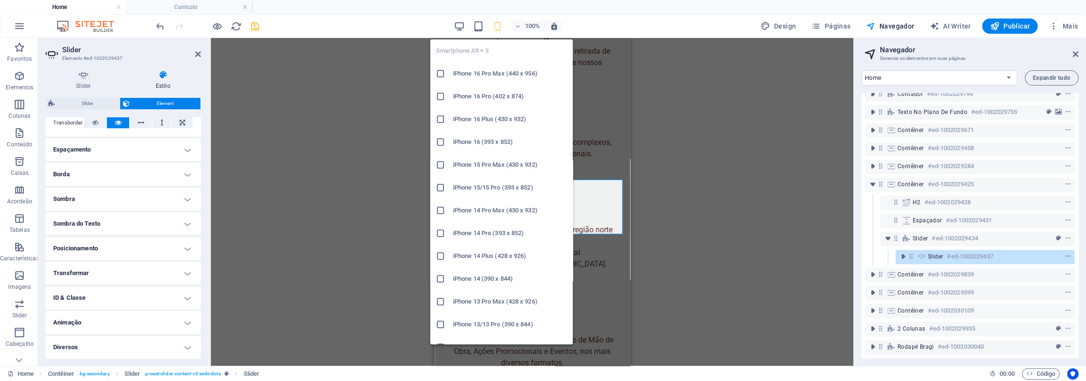
scroll to position [3700, 0]
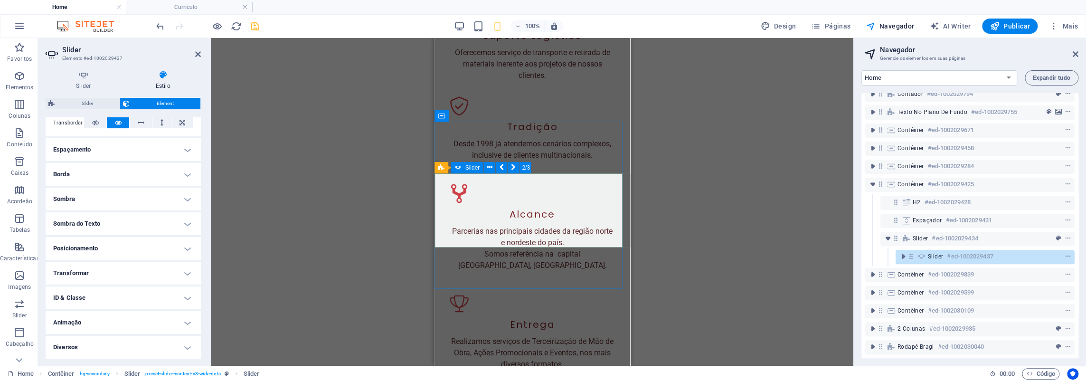
click at [466, 171] on div "Slider" at bounding box center [467, 167] width 33 height 11
click at [82, 77] on icon at bounding box center [84, 74] width 76 height 9
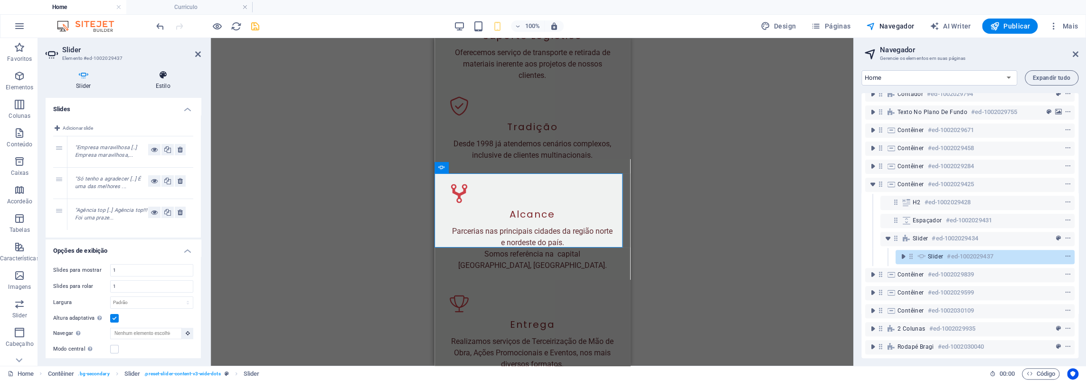
click at [156, 76] on icon at bounding box center [163, 74] width 76 height 9
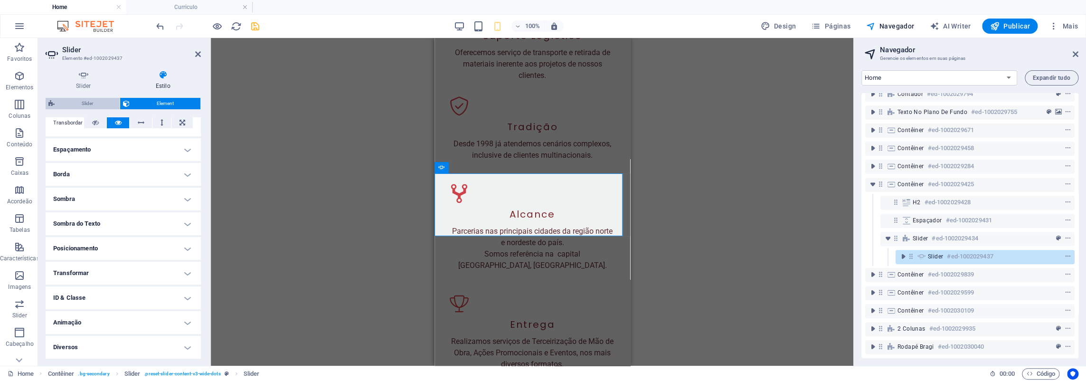
click at [86, 101] on span "Slider" at bounding box center [86, 103] width 59 height 11
select select "rem"
select select "px"
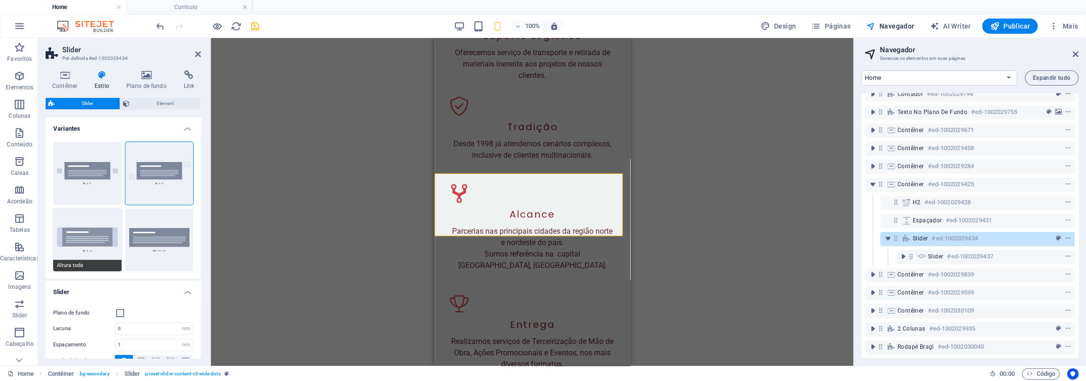
click at [85, 233] on button "Altura toda" at bounding box center [87, 239] width 68 height 63
type input "0"
click at [478, 29] on icon "button" at bounding box center [478, 26] width 11 height 11
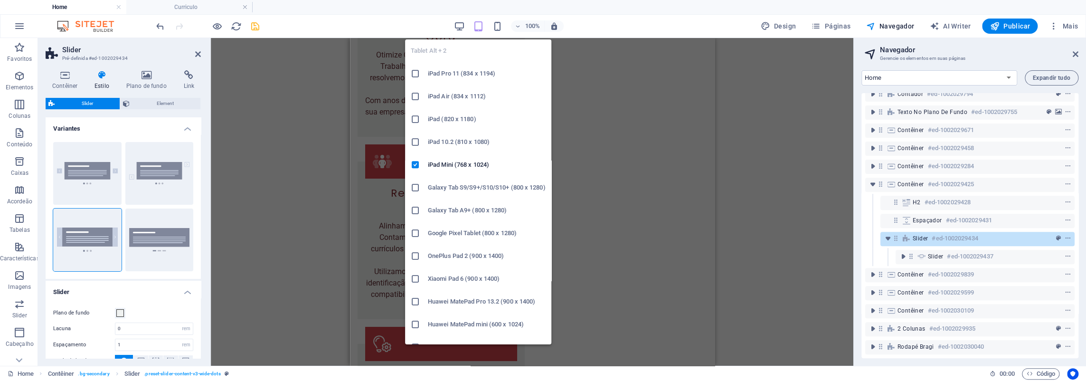
scroll to position [2643, 0]
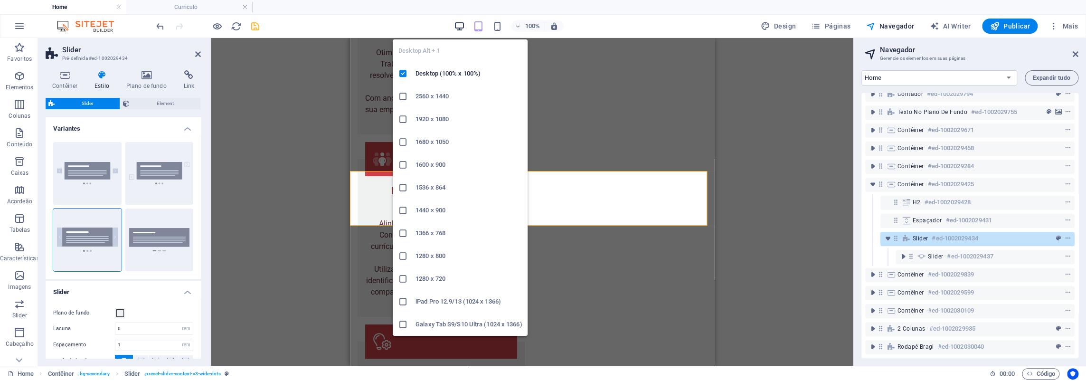
click at [463, 27] on icon "button" at bounding box center [459, 26] width 11 height 11
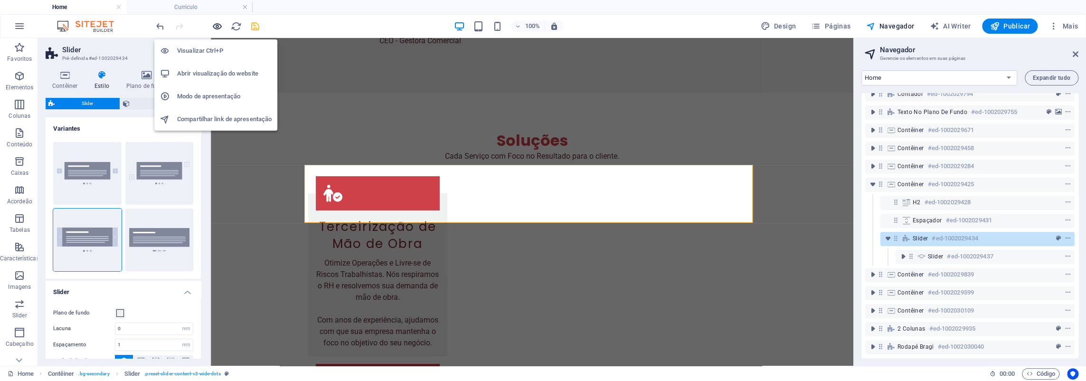
click at [218, 27] on icon "button" at bounding box center [217, 26] width 11 height 11
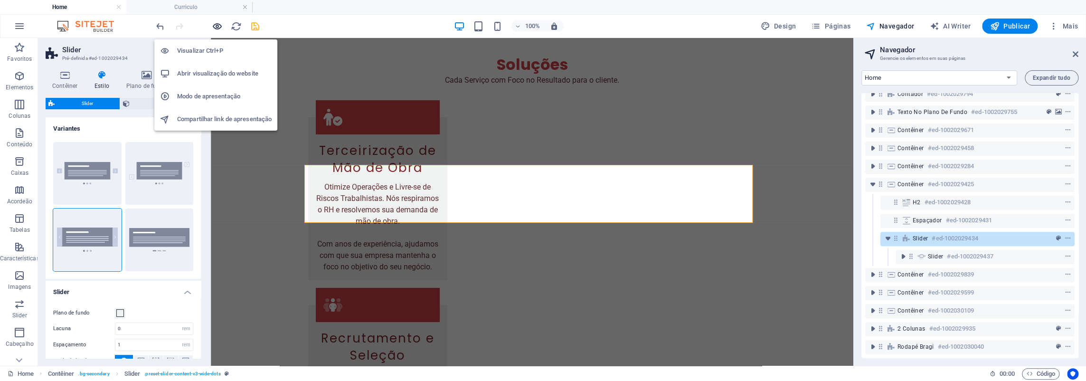
scroll to position [2460, 0]
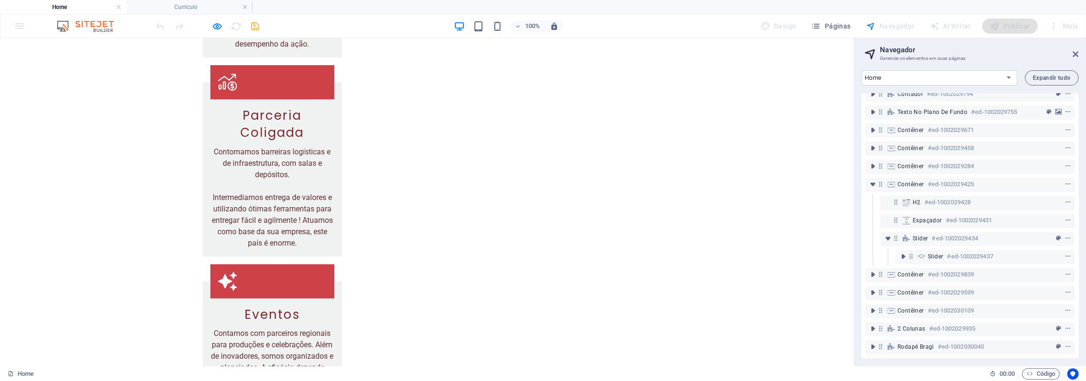
scroll to position [3315, 0]
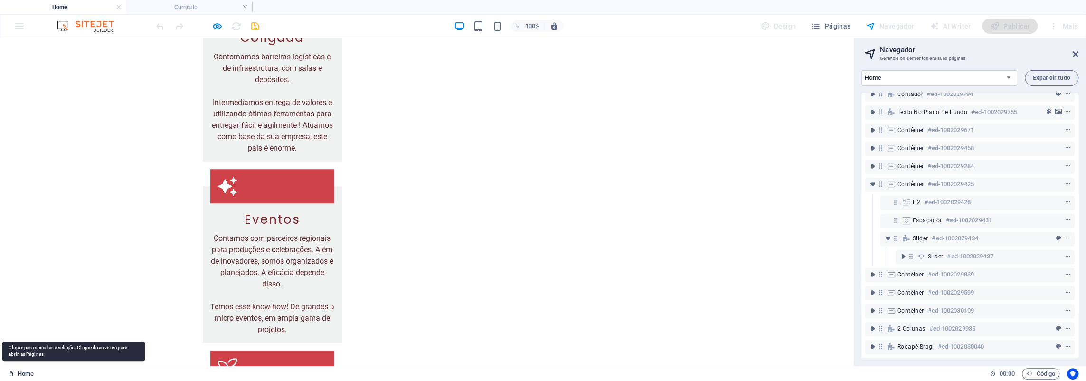
click at [27, 376] on link "Home" at bounding box center [21, 373] width 26 height 11
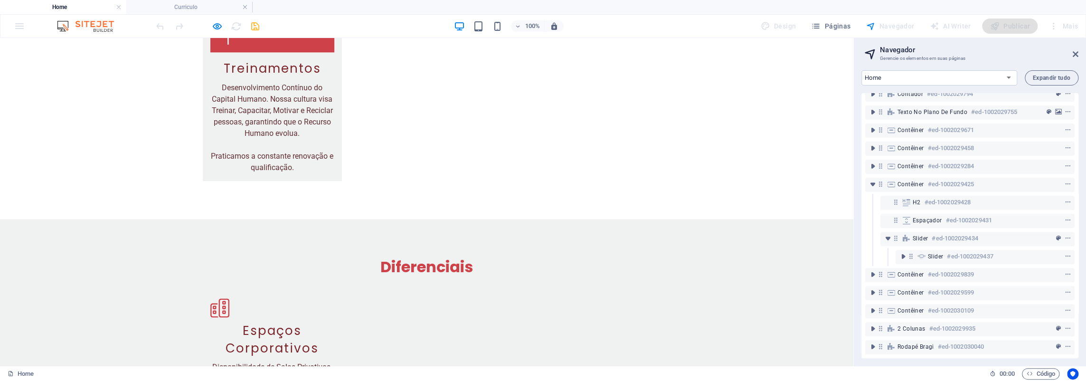
scroll to position [3838, 0]
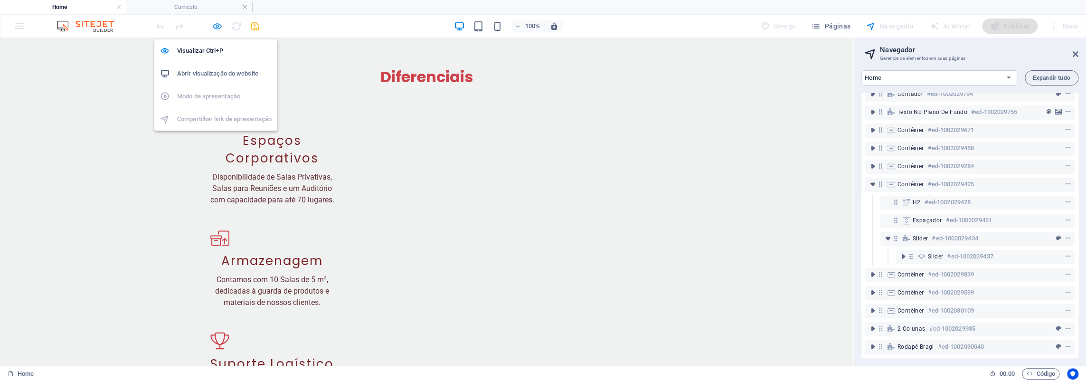
click at [214, 22] on icon "button" at bounding box center [217, 26] width 11 height 11
select select "rem"
select select "px"
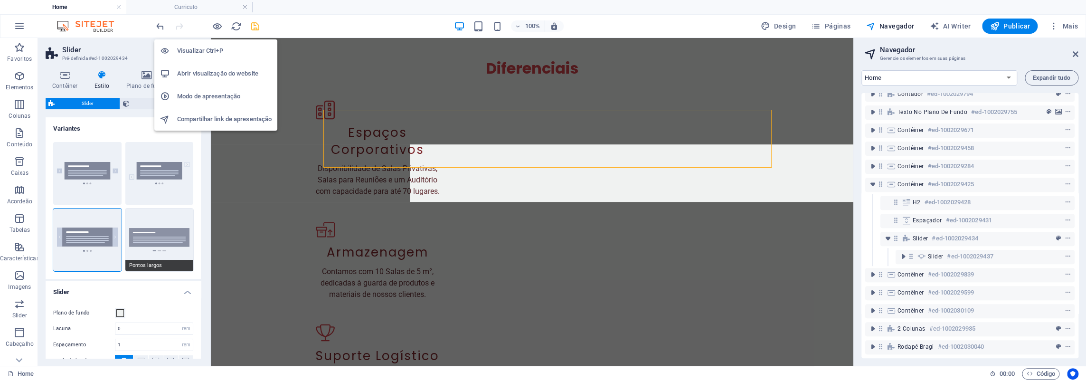
scroll to position [2485, 0]
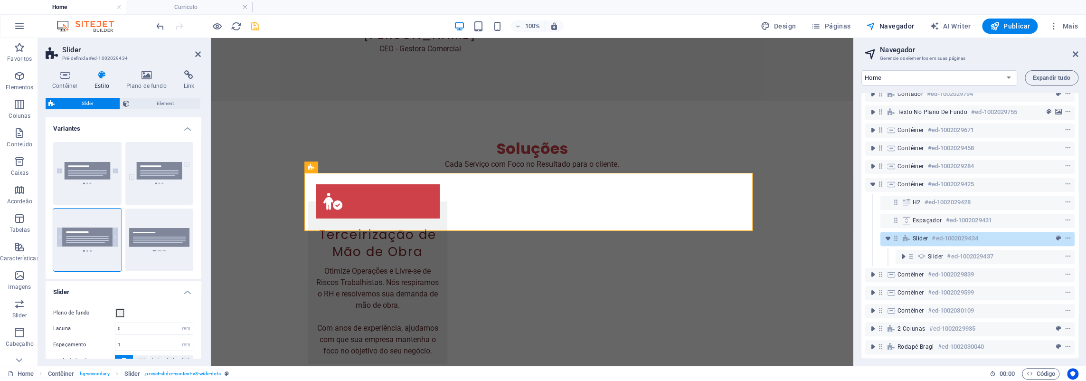
click at [103, 81] on h4 "Estilo" at bounding box center [104, 80] width 32 height 20
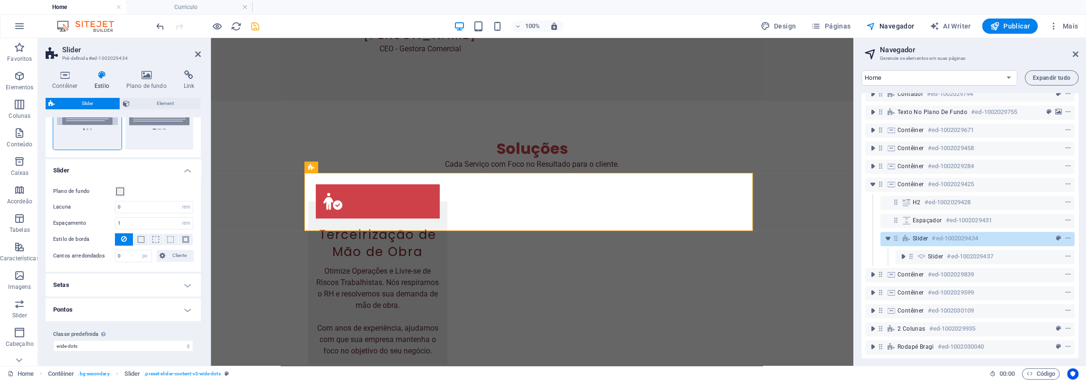
click at [79, 283] on h4 "Setas" at bounding box center [123, 284] width 155 height 23
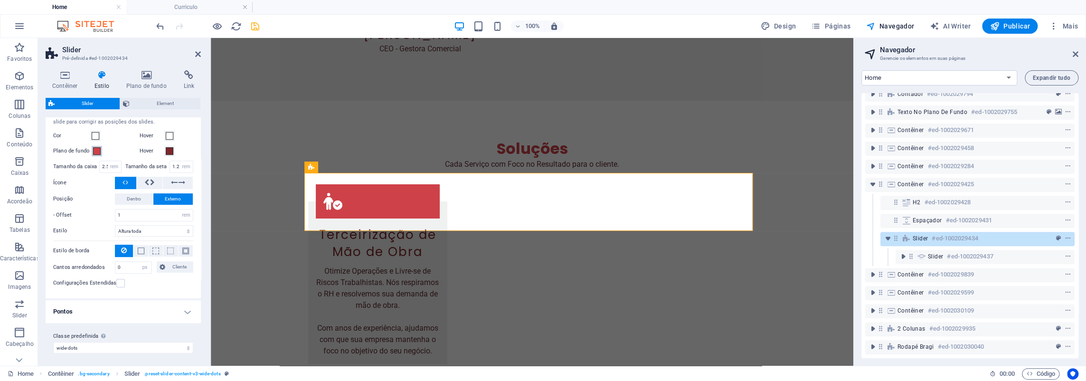
click at [96, 149] on span at bounding box center [97, 151] width 8 height 8
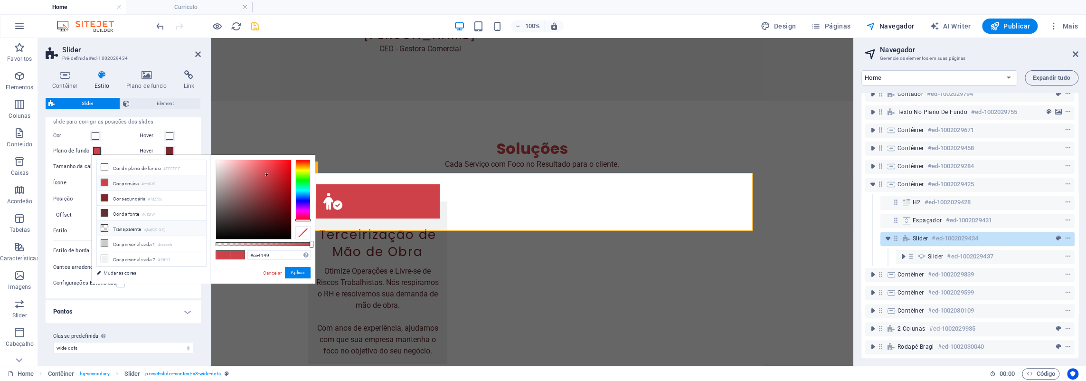
click at [104, 225] on icon at bounding box center [104, 228] width 7 height 7
type input "rgba(0, 0, 0, 0)"
click at [63, 166] on label "Tamanho da caixa" at bounding box center [76, 166] width 46 height 5
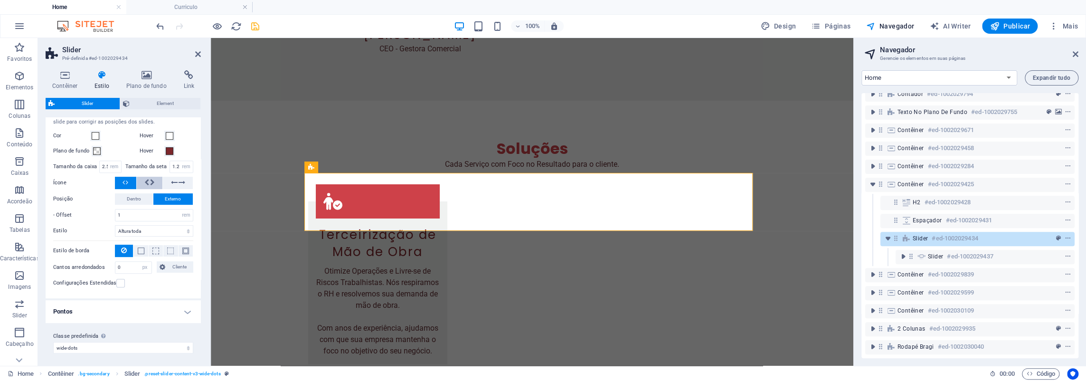
click at [151, 179] on icon at bounding box center [152, 182] width 5 height 11
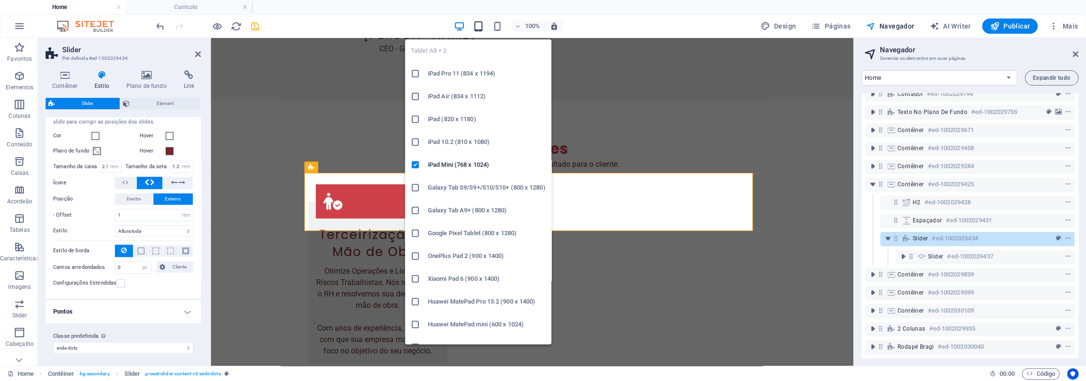
click at [478, 26] on icon "button" at bounding box center [478, 26] width 11 height 11
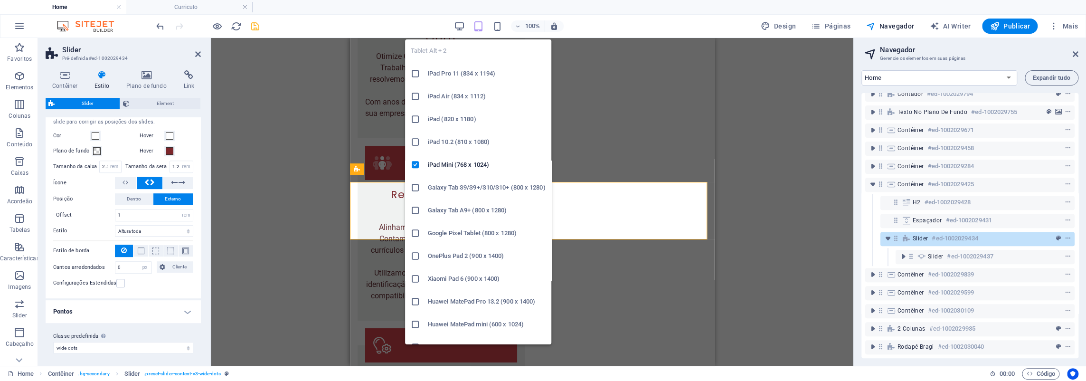
scroll to position [2638, 0]
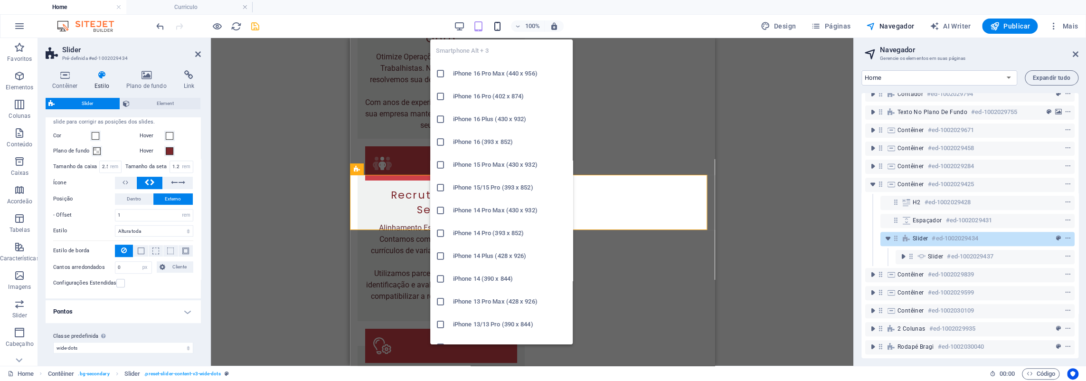
click at [500, 24] on icon "button" at bounding box center [497, 26] width 11 height 11
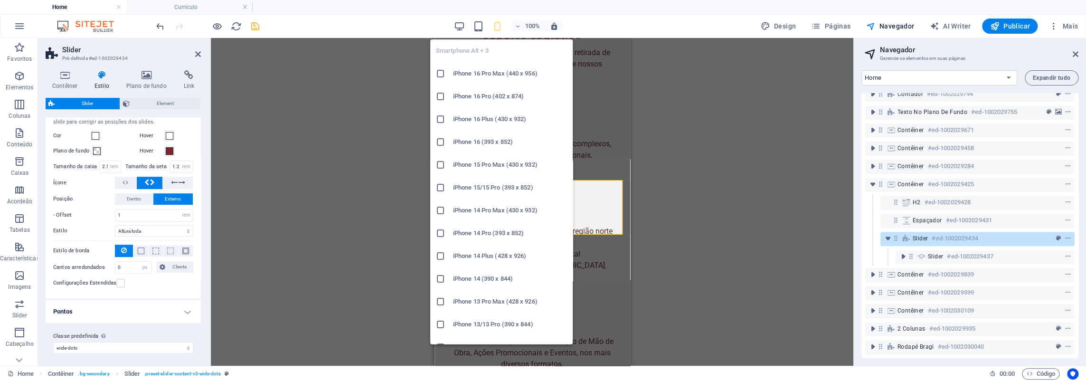
scroll to position [3700, 0]
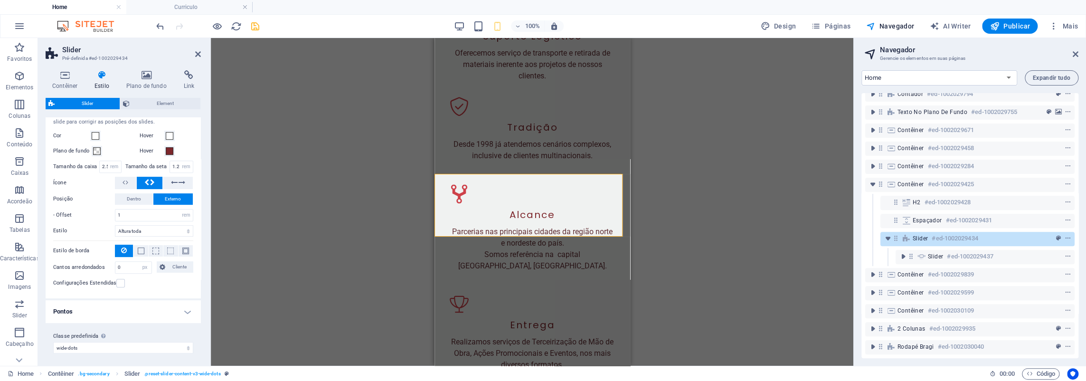
click at [101, 101] on span "Slider" at bounding box center [86, 103] width 59 height 11
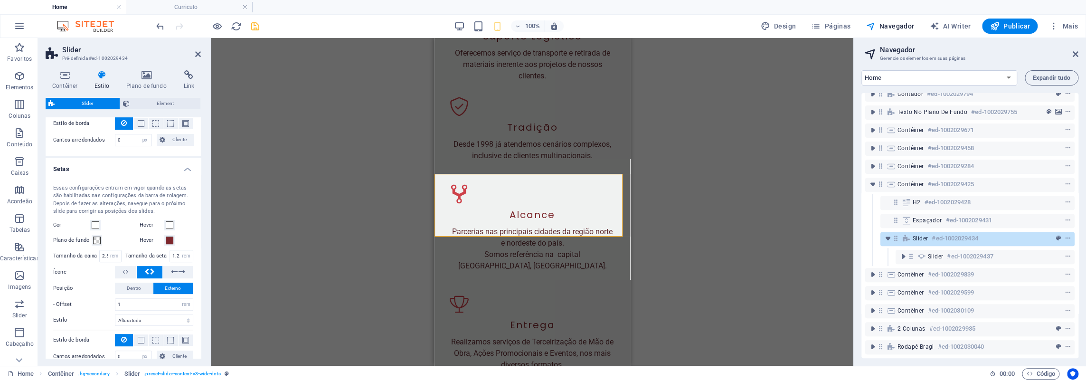
scroll to position [327, 0]
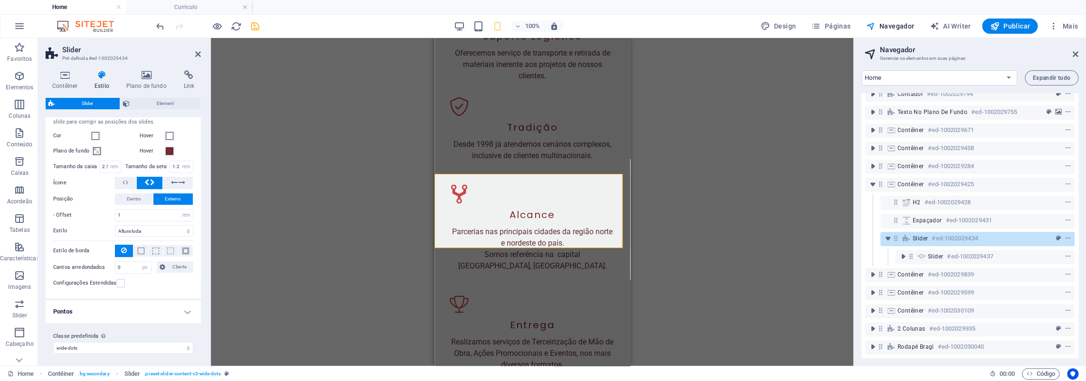
click at [75, 307] on h4 "Pontos" at bounding box center [123, 311] width 155 height 23
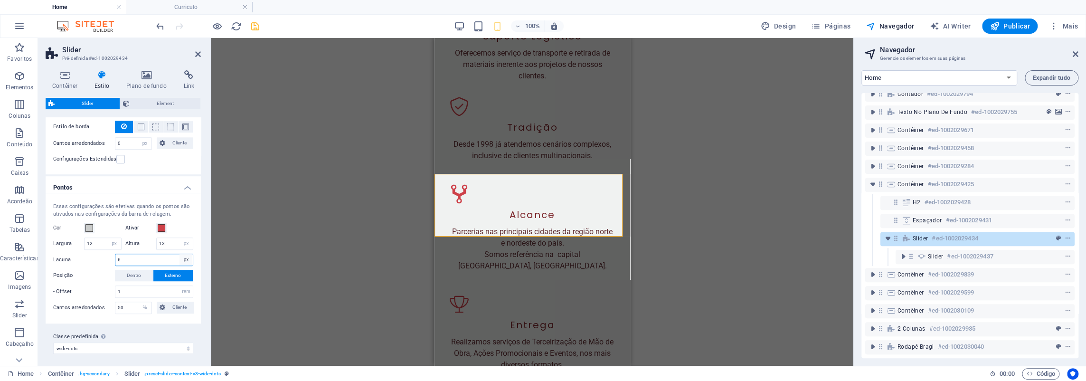
click at [184, 256] on select "px rem % vh vw" at bounding box center [185, 259] width 13 height 11
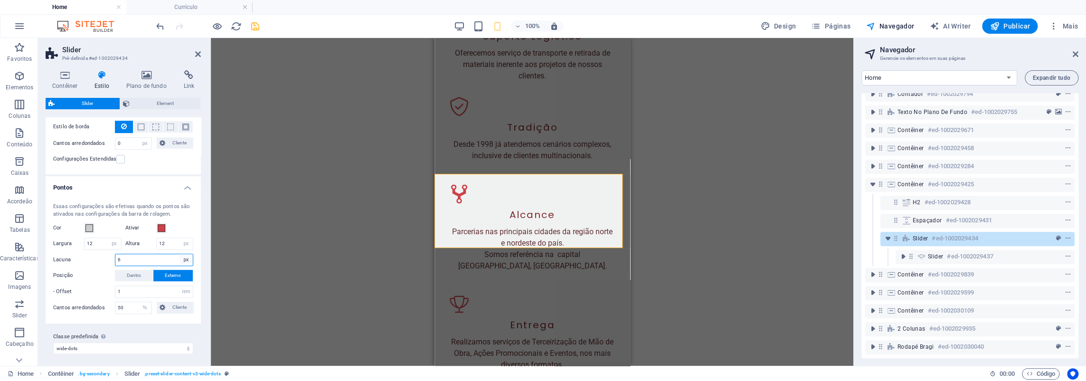
select select "rem"
click at [179, 254] on select "px rem % vh vw" at bounding box center [185, 259] width 13 height 11
click at [134, 259] on input "0.375" at bounding box center [153, 259] width 77 height 11
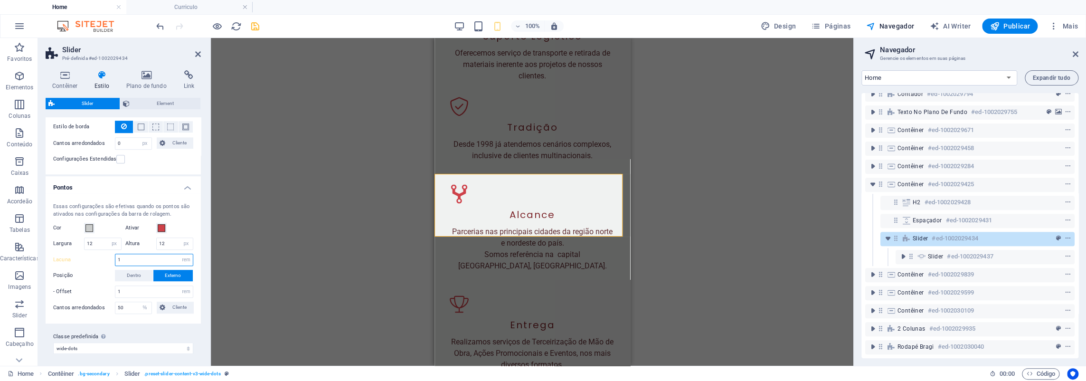
type input "0.375"
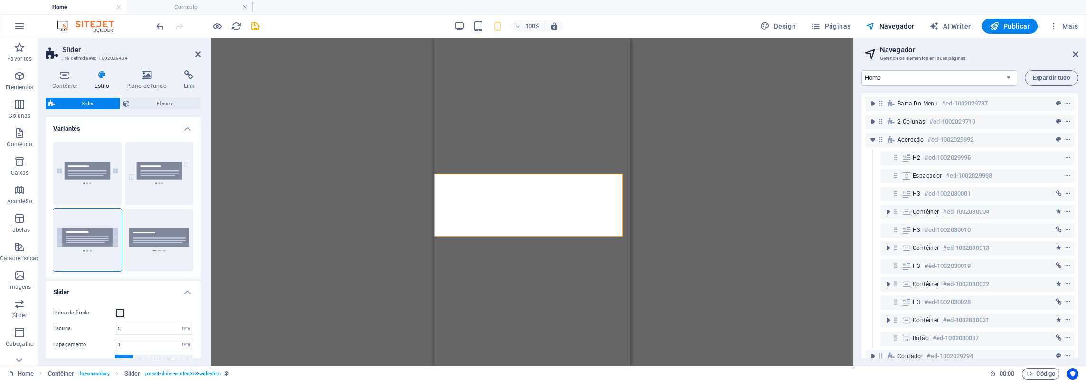
select select "rem"
select select "px"
select select "rem"
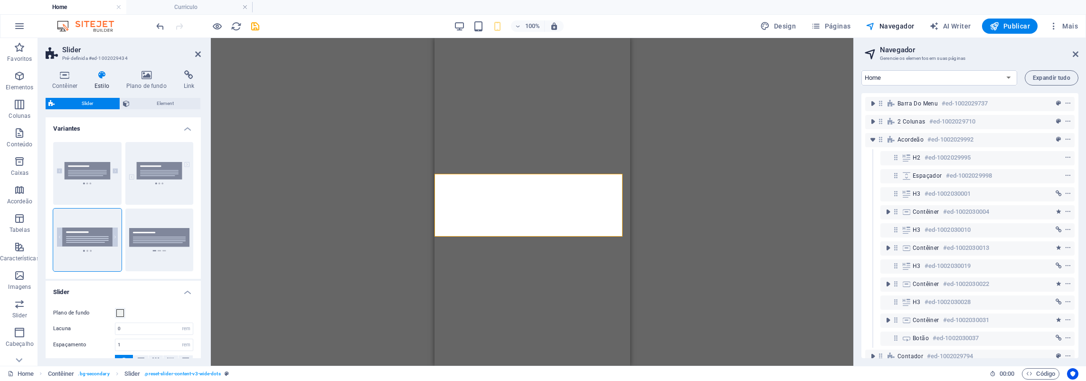
select select "rem"
select select "full-height"
select select "px"
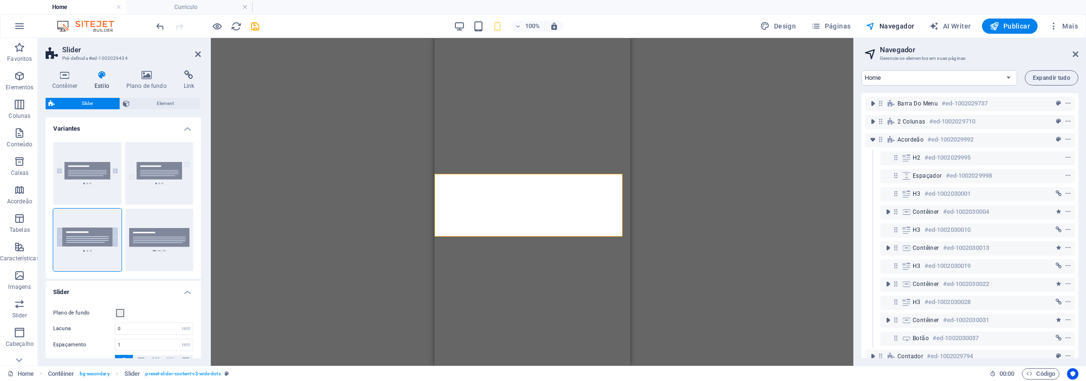
select select "rem"
select select "%"
type input "5"
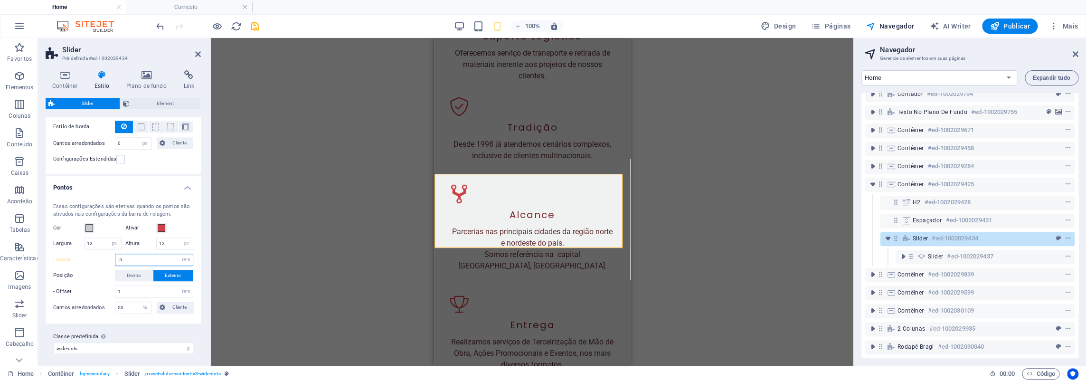
drag, startPoint x: 129, startPoint y: 255, endPoint x: 116, endPoint y: 257, distance: 13.4
click at [116, 257] on input ".5" at bounding box center [153, 259] width 77 height 11
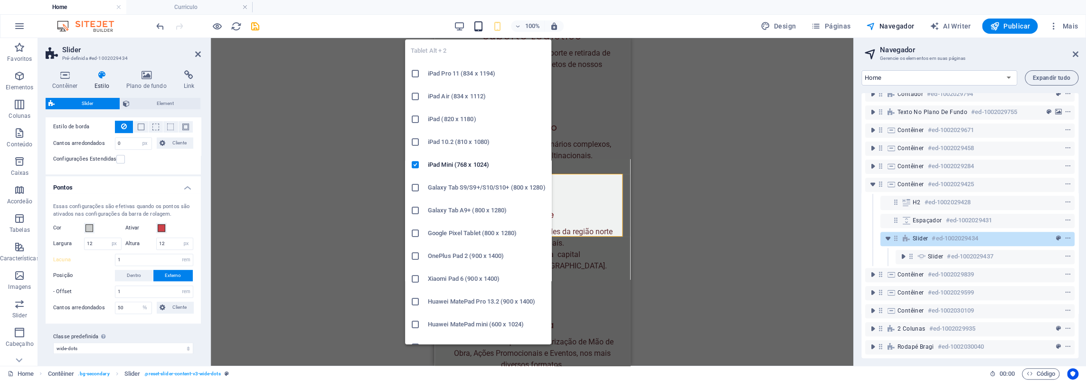
click at [480, 26] on icon "button" at bounding box center [478, 26] width 11 height 11
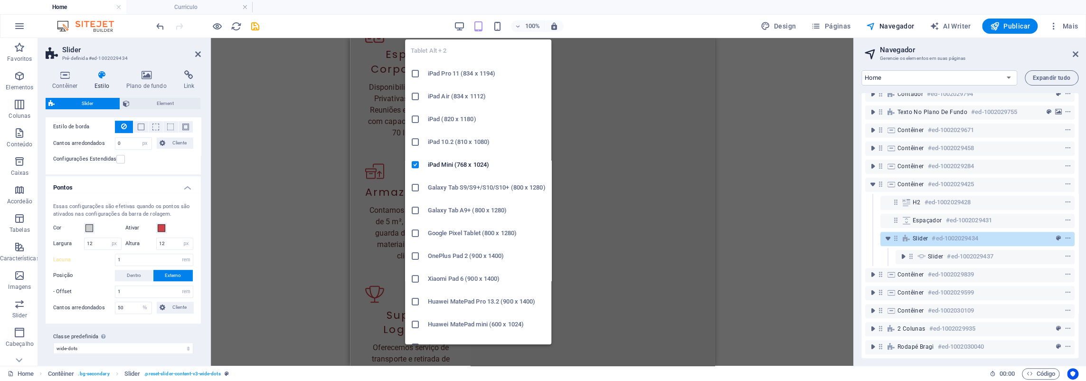
scroll to position [2643, 0]
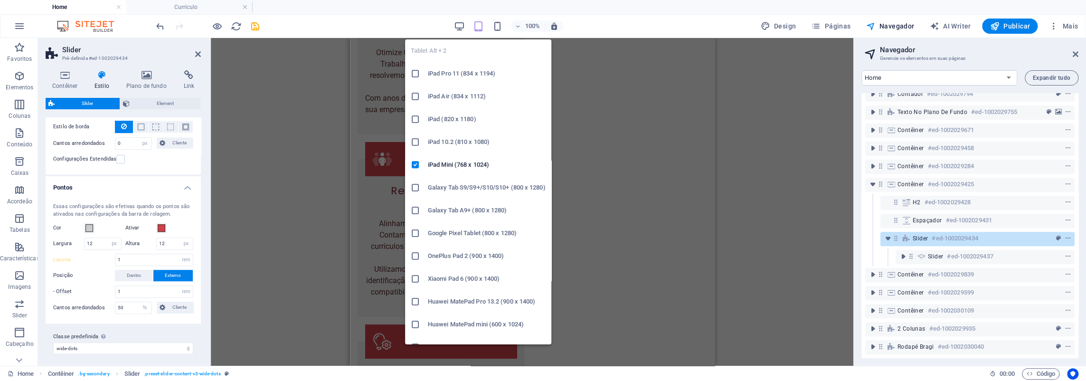
type input "6"
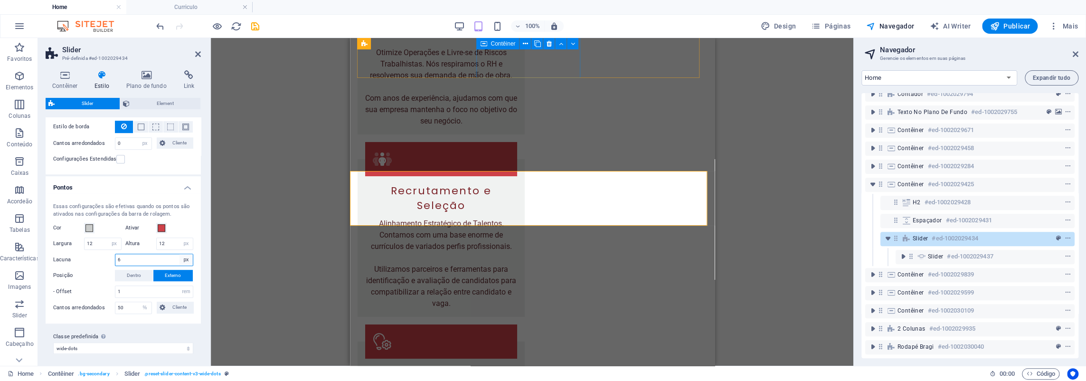
click at [182, 256] on select "px rem % vh vw" at bounding box center [185, 259] width 13 height 11
select select "rem"
click at [179, 254] on select "px rem % vh vw" at bounding box center [185, 259] width 13 height 11
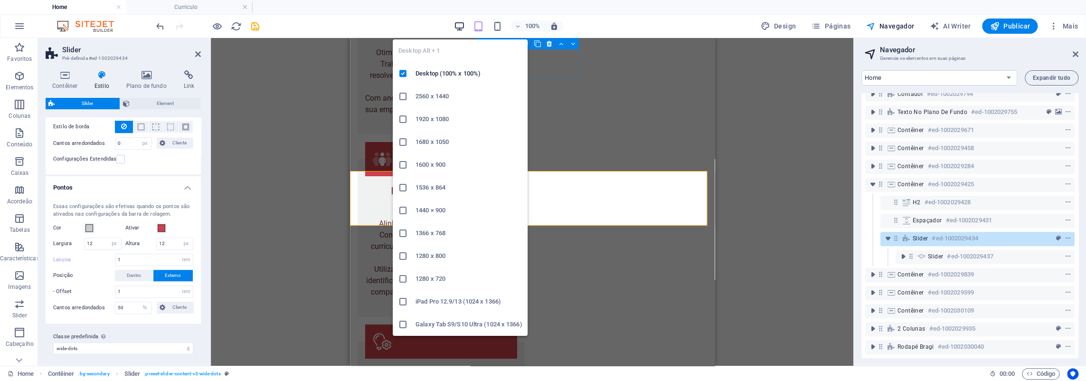
click at [462, 26] on icon "button" at bounding box center [459, 26] width 11 height 11
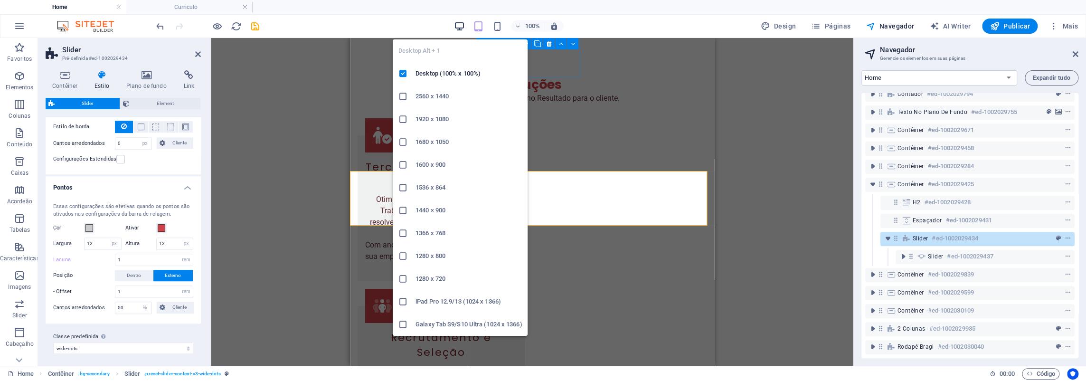
type input "6"
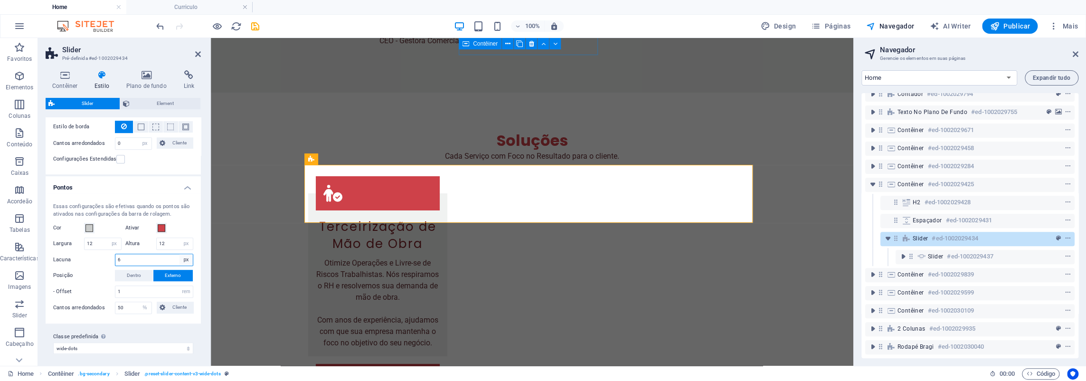
click at [181, 259] on select "px rem % vh vw" at bounding box center [185, 259] width 13 height 11
select select "rem"
click at [179, 254] on select "px rem % vh vw" at bounding box center [185, 259] width 13 height 11
type input "1"
click at [252, 31] on div at bounding box center [207, 26] width 106 height 15
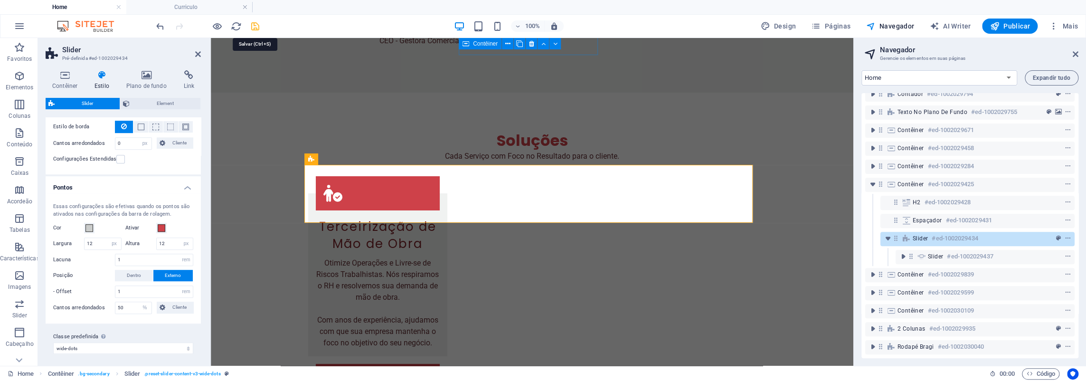
click at [252, 28] on icon "save" at bounding box center [255, 26] width 11 height 11
checkbox input "false"
select select "rem"
select select "px"
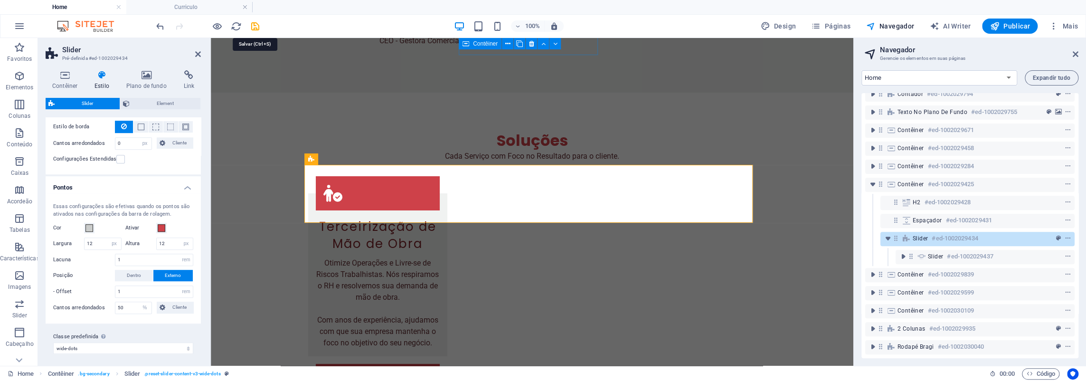
select select "rem"
select select "full-height"
select select "px"
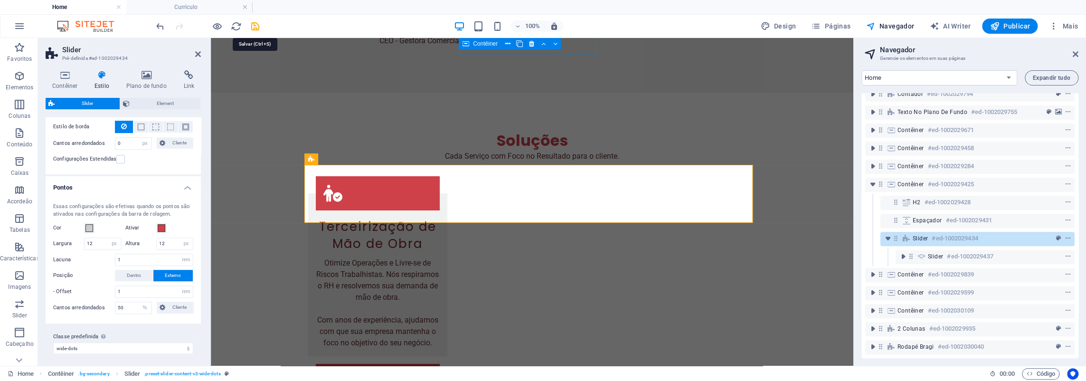
select select "px"
select select "rem"
select select "%"
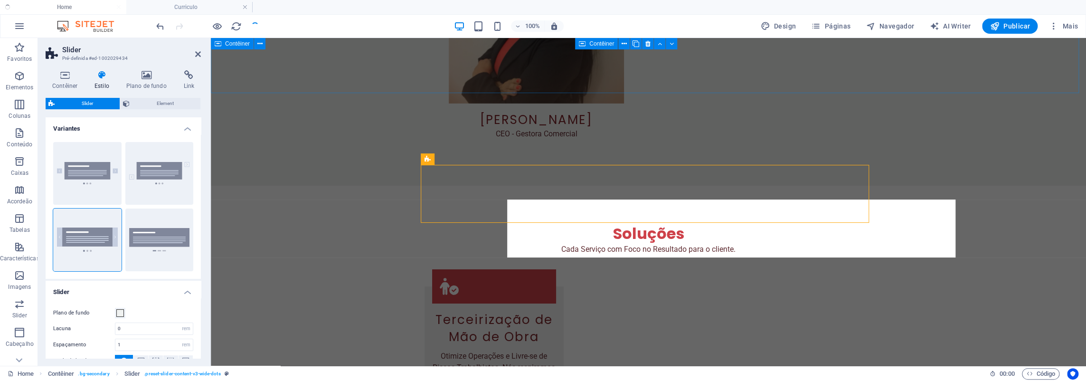
scroll to position [2540, 0]
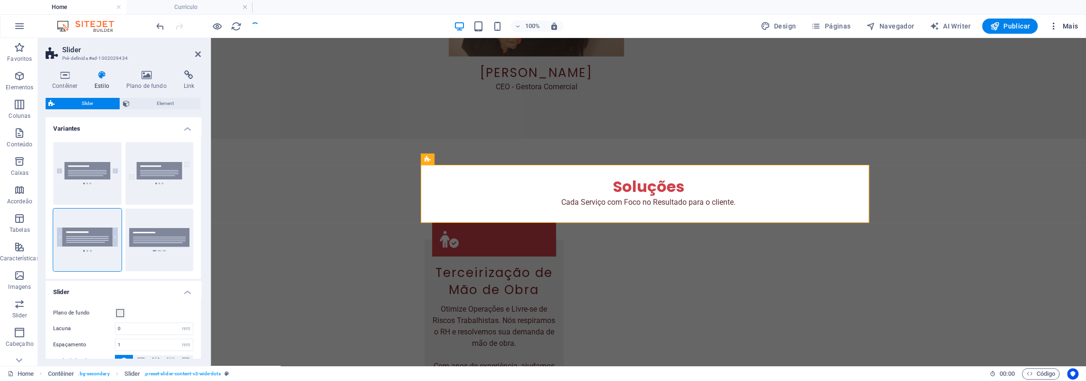
click at [1052, 27] on icon "button" at bounding box center [1053, 25] width 9 height 9
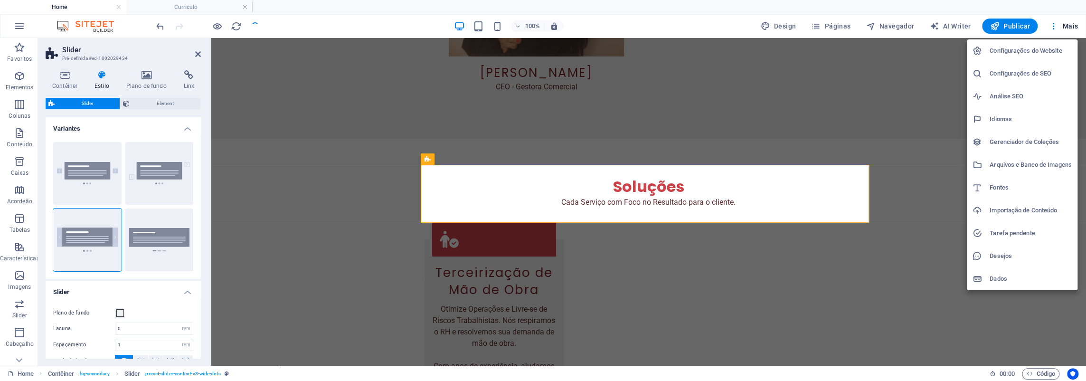
click at [1016, 94] on h6 "Análise SEO" at bounding box center [1030, 96] width 82 height 11
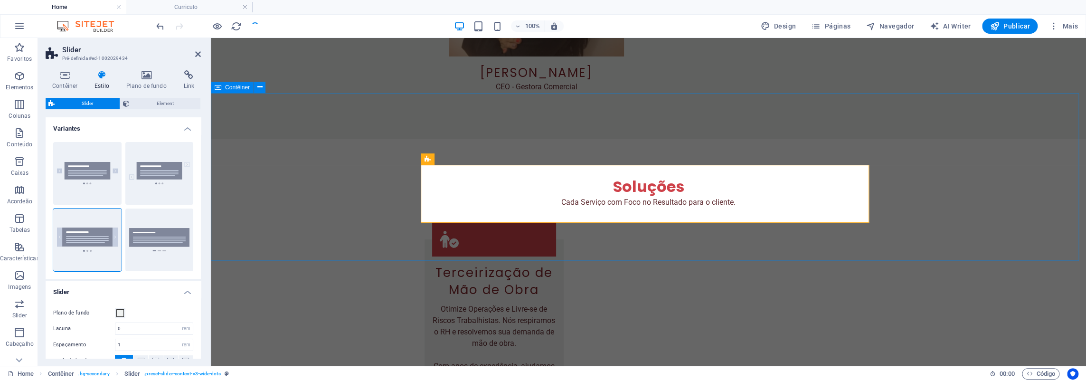
scroll to position [2493, 0]
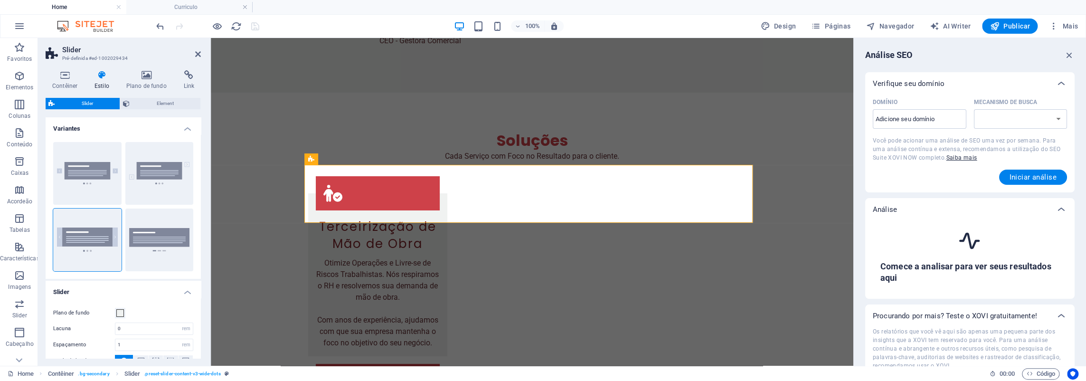
select select "google.com"
click at [897, 117] on input "Domínio ​" at bounding box center [920, 119] width 94 height 15
click at [890, 156] on span "Você pode acionar uma análise de SEO uma vez por semana. Para uma análise contí…" at bounding box center [967, 149] width 188 height 24
click at [914, 116] on input "Domínio ​" at bounding box center [920, 119] width 94 height 15
click at [1001, 115] on select "google.de google.at google.es google.co.uk google.fr google.it google.ch google…" at bounding box center [1021, 118] width 94 height 19
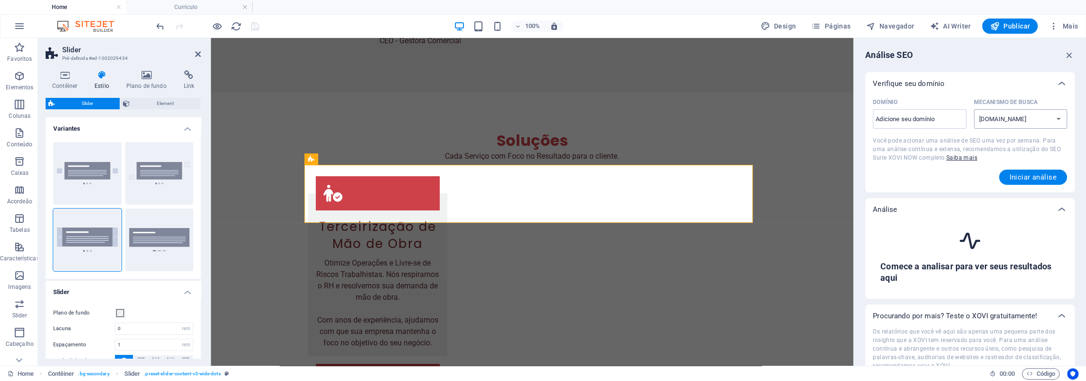
click at [1001, 115] on select "google.de google.at google.es google.co.uk google.fr google.it google.ch google…" at bounding box center [1021, 118] width 94 height 19
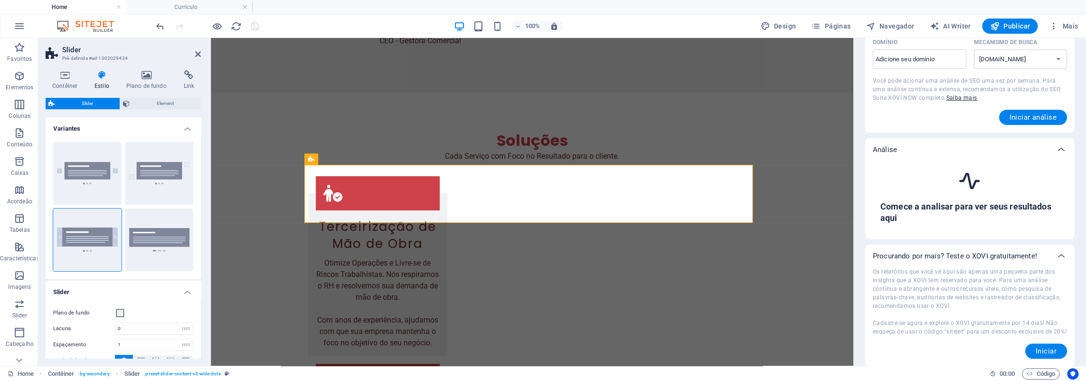
scroll to position [0, 0]
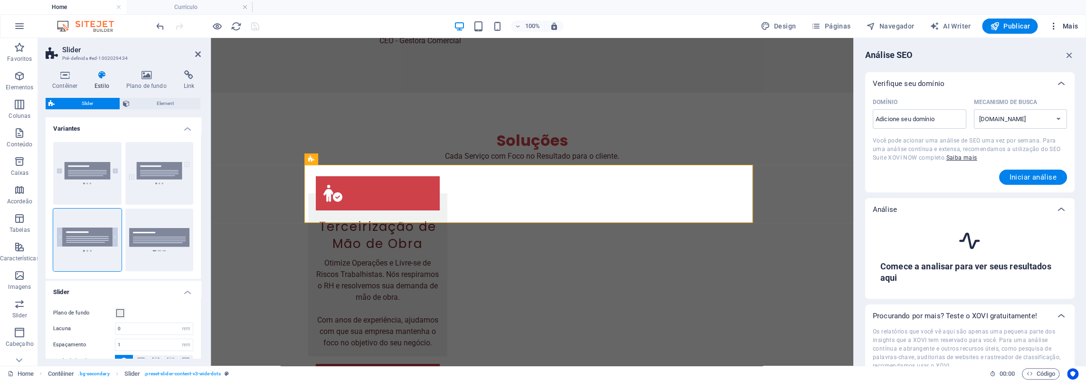
click at [1055, 29] on icon "button" at bounding box center [1053, 25] width 9 height 9
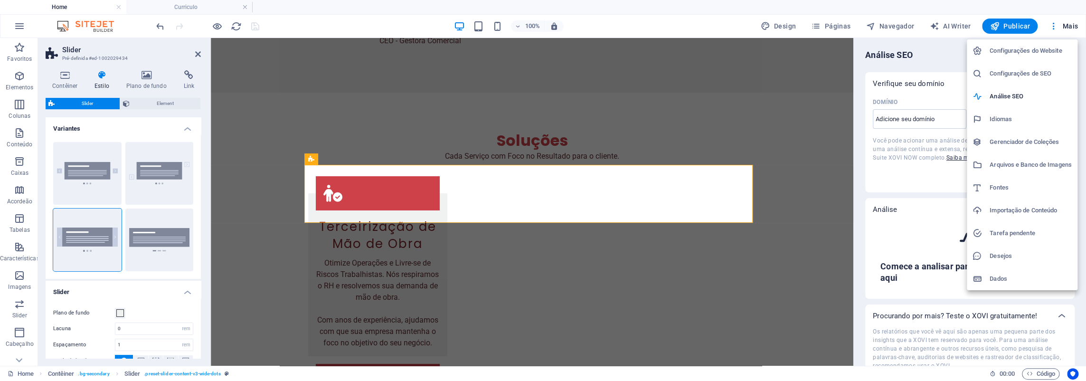
click at [1034, 75] on h6 "Configurações de SEO" at bounding box center [1030, 73] width 82 height 11
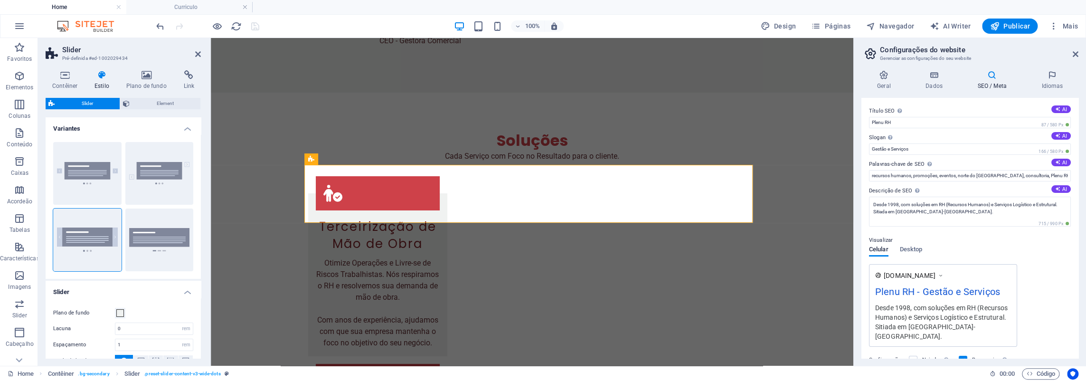
scroll to position [107, 0]
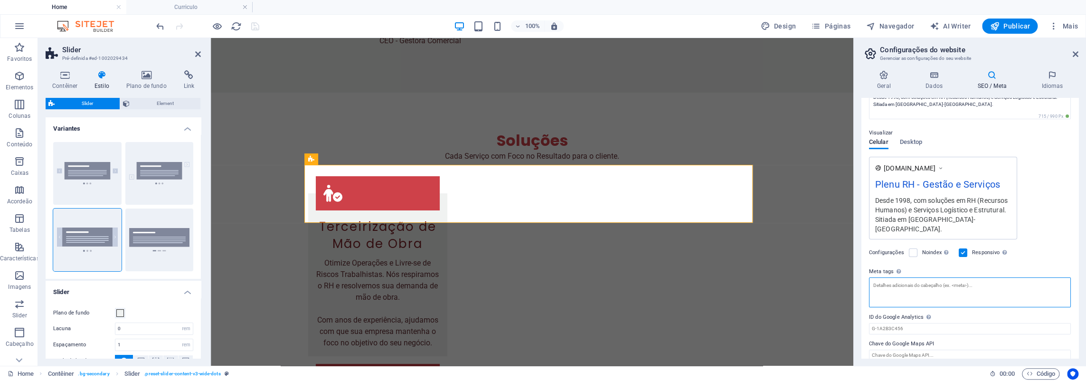
click at [1051, 286] on textarea "Meta tags Insira o código HTML aqui que será colocado dentro das tags do seu we…" at bounding box center [970, 292] width 202 height 30
type textarea "RECURSOSHUMANOS, RH, TERCEIRI"
click at [1002, 284] on textarea "Meta tags Insira o código HTML aqui que será colocado dentro das tags do seu we…" at bounding box center [970, 295] width 202 height 37
paste textarea "G-CRLK6MF7H1"
type textarea "G-CRLK6MF7H1"
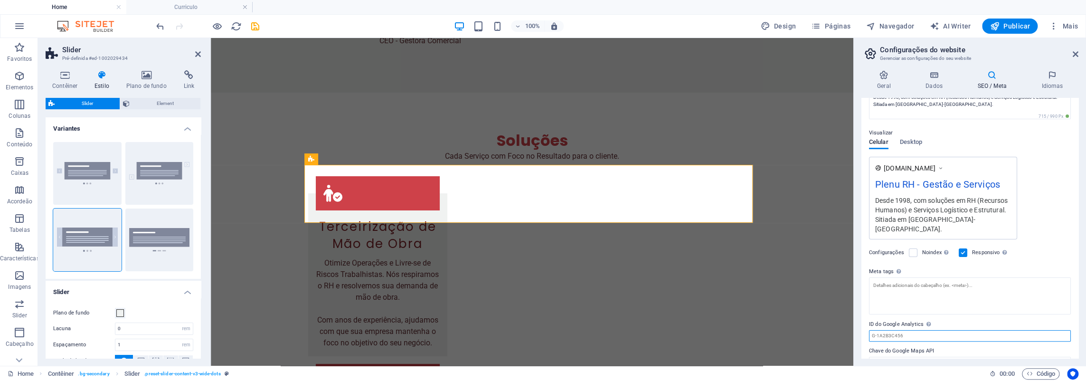
click at [920, 326] on div "Título SEO O título do seu website - torne-o algo que se destaque nos resultado…" at bounding box center [969, 228] width 217 height 260
paste input "G-CRLK6MF7H1"
type input "G-CRLK6MF7H1"
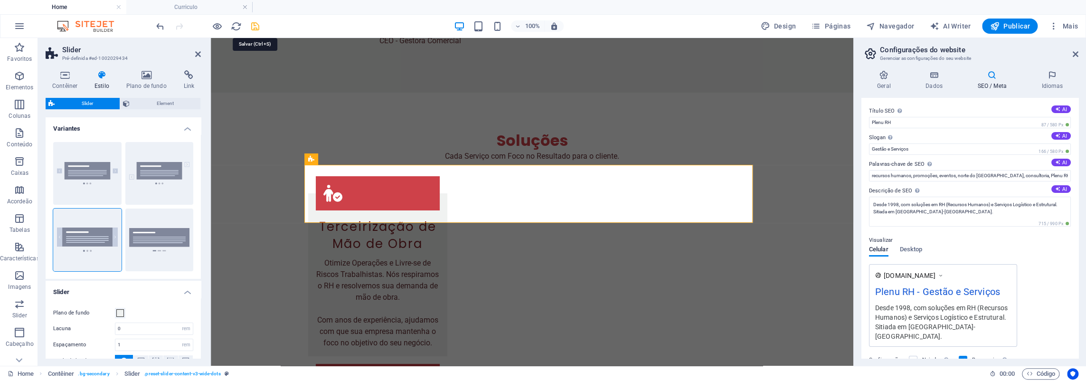
click at [257, 26] on icon "save" at bounding box center [255, 26] width 11 height 11
select select "rem"
select select "px"
select select "rem"
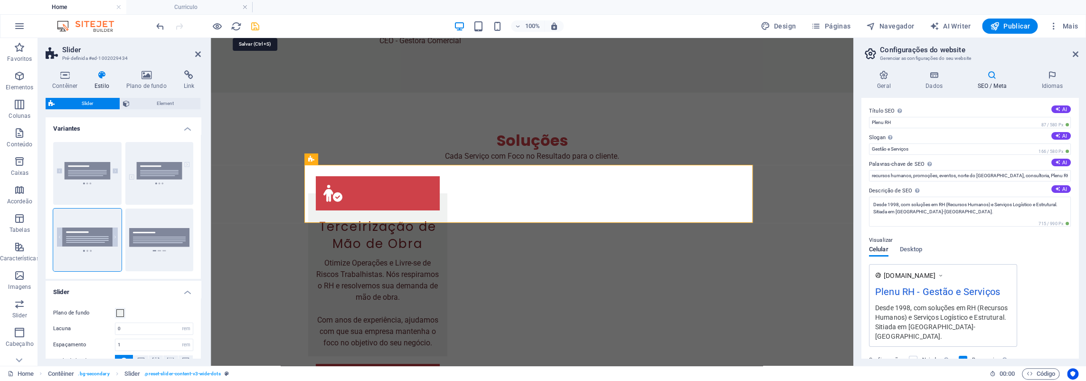
select select "rem"
select select "full-height"
select select "px"
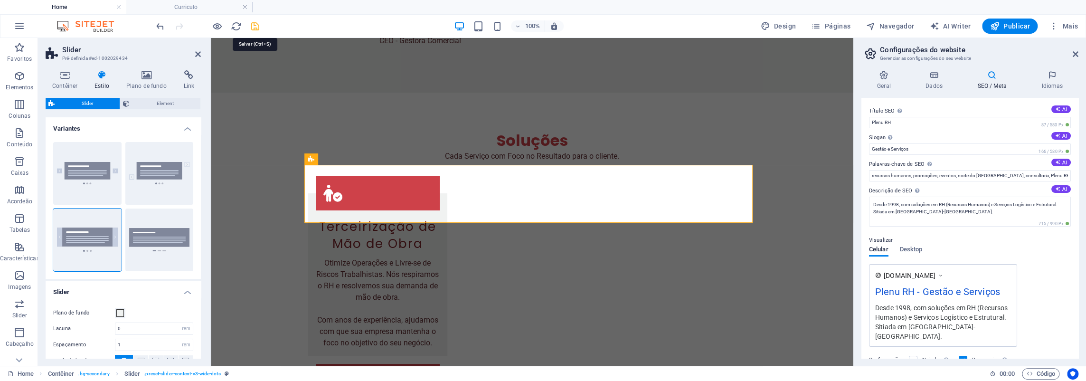
select select "px"
select select "rem"
select select "%"
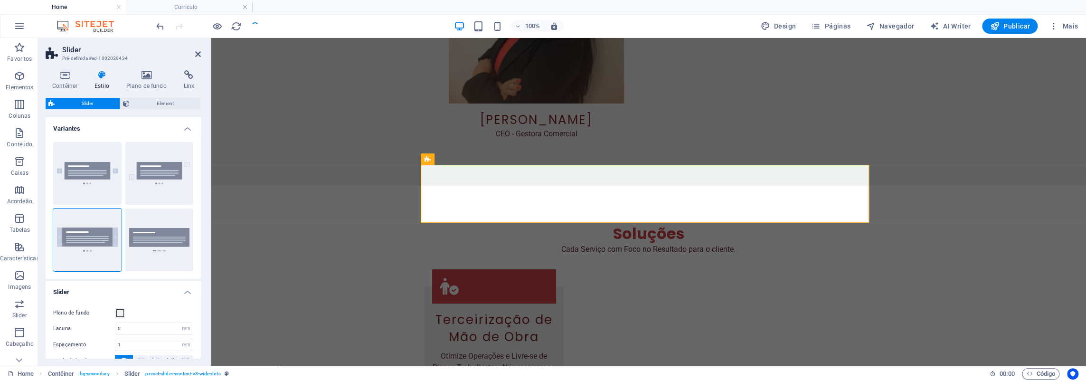
scroll to position [2540, 0]
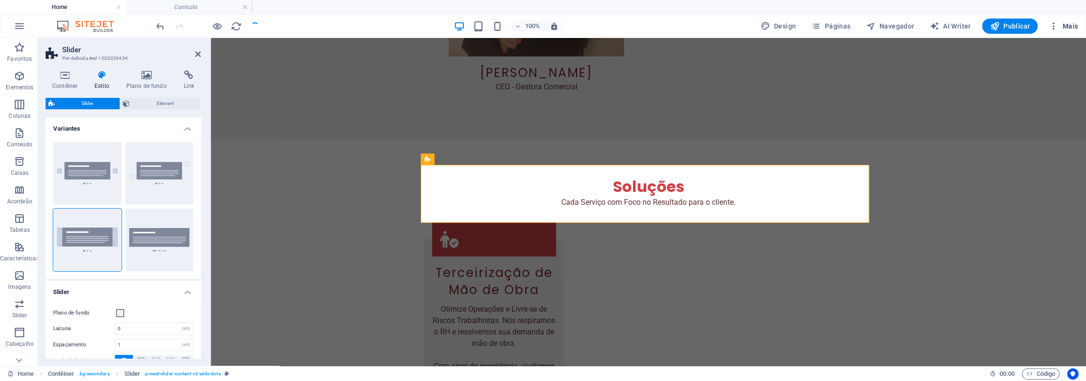
click at [1055, 26] on icon "button" at bounding box center [1053, 25] width 9 height 9
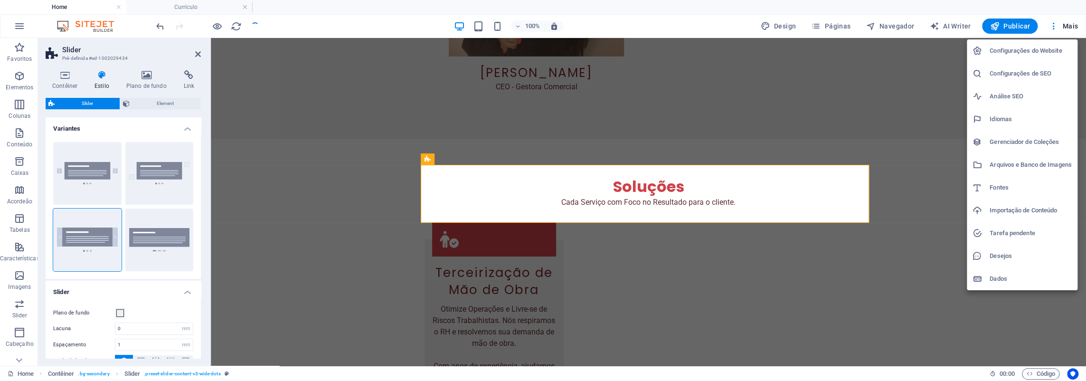
click at [1029, 54] on h6 "Configurações do Website" at bounding box center [1030, 50] width 82 height 11
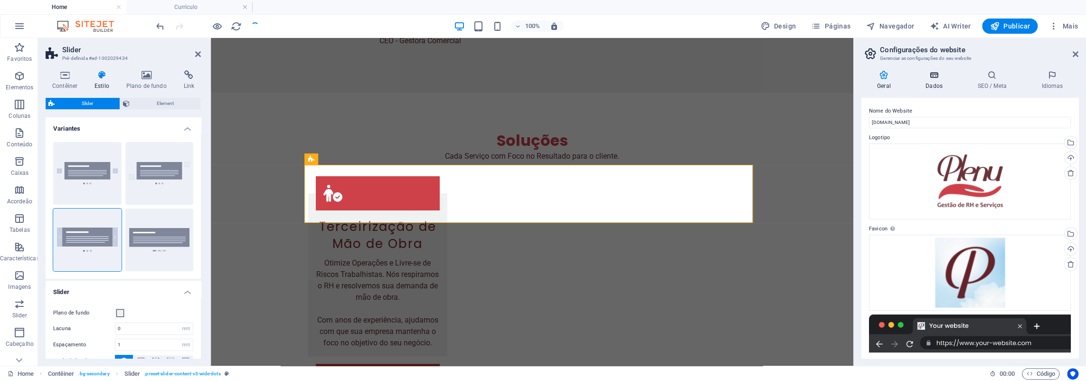
click at [932, 77] on icon at bounding box center [934, 74] width 48 height 9
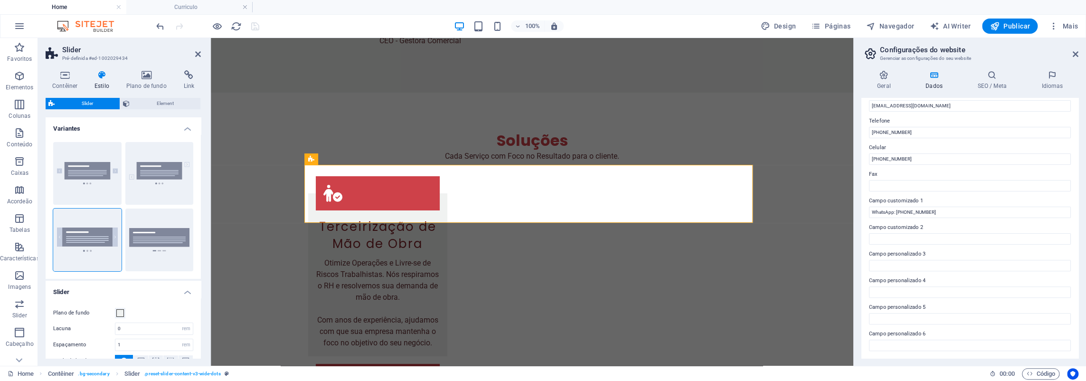
scroll to position [0, 0]
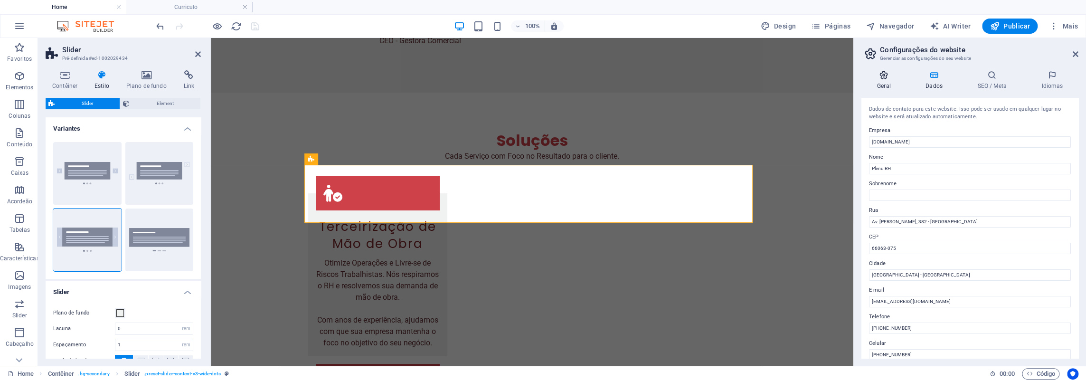
click at [881, 71] on icon at bounding box center [883, 74] width 45 height 9
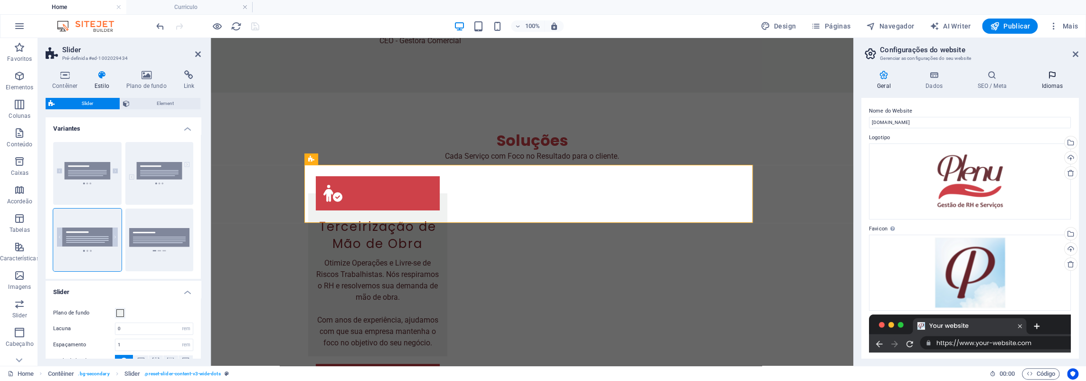
click at [1052, 76] on icon at bounding box center [1052, 74] width 53 height 9
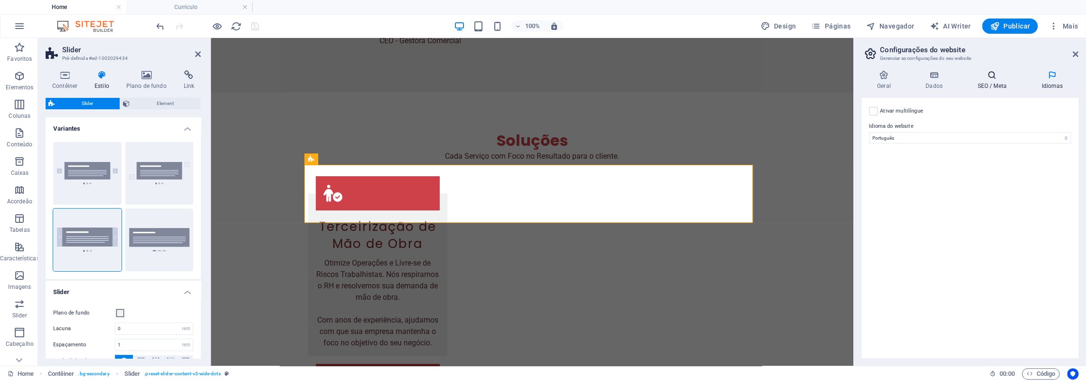
click at [990, 74] on icon at bounding box center [992, 74] width 60 height 9
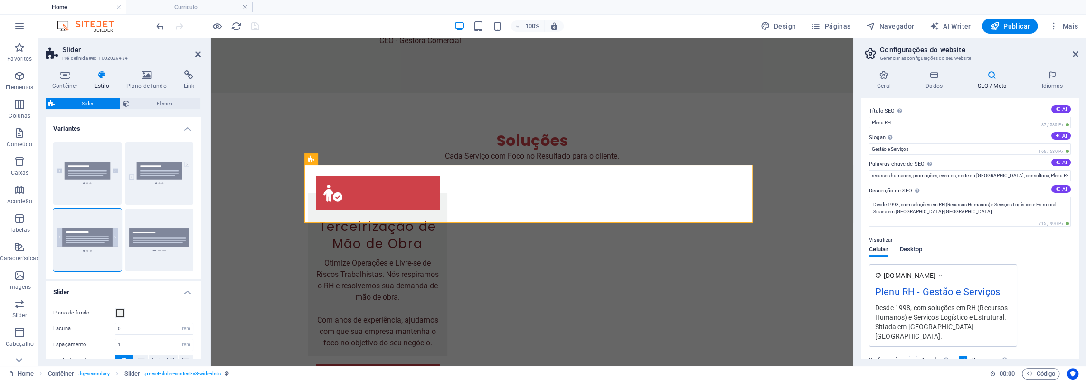
click at [907, 249] on span "Desktop" at bounding box center [911, 250] width 23 height 13
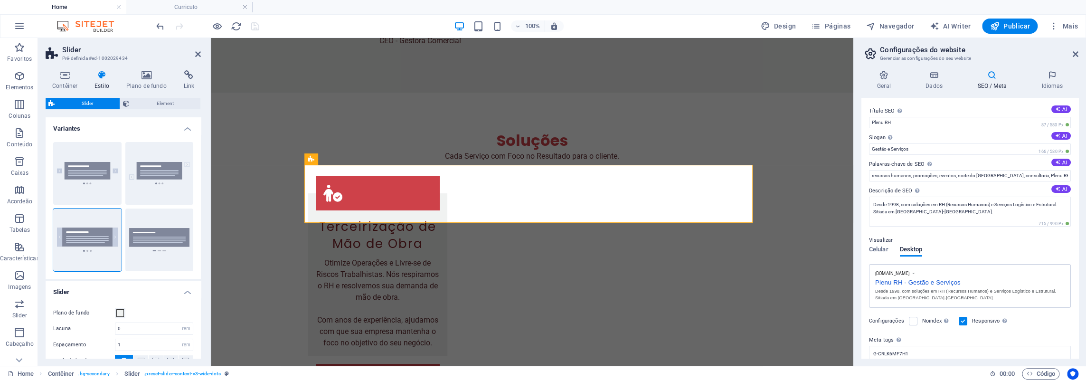
scroll to position [78, 0]
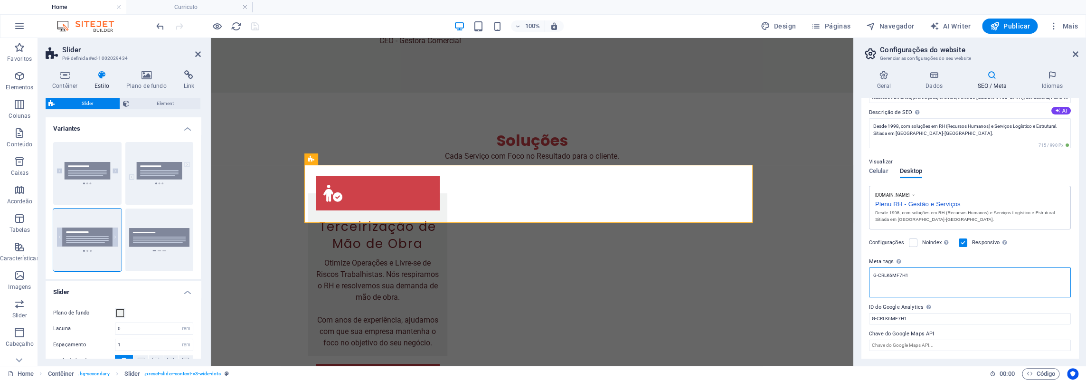
click at [953, 279] on textarea "G-CRLK6MF7H1" at bounding box center [970, 282] width 202 height 30
click at [874, 168] on span "Celular" at bounding box center [878, 171] width 19 height 13
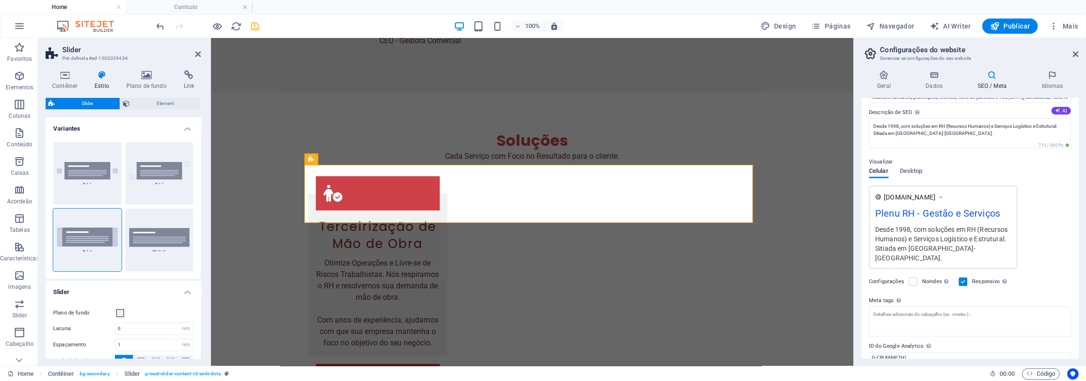
scroll to position [0, 0]
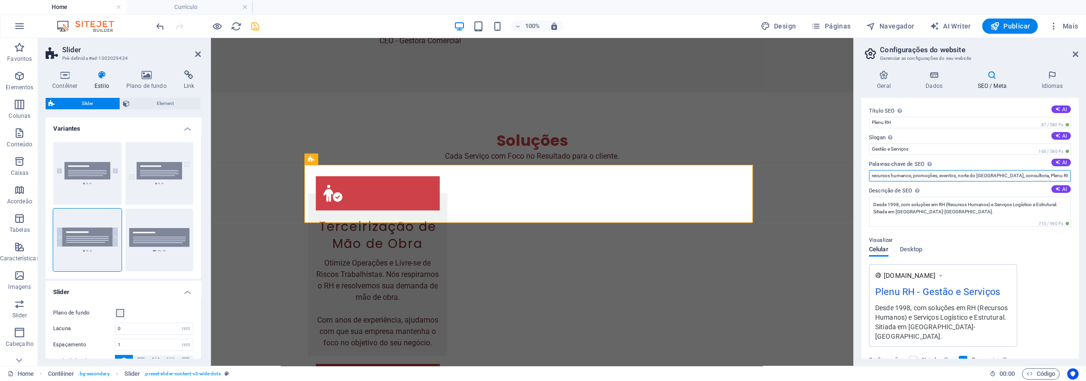
click at [981, 177] on input "recursos humanos, promoções, eventos, norte do Brasil, consultoria, Plenu RH, s…" at bounding box center [970, 175] width 202 height 11
paste input "norte"
click at [996, 174] on input "recursos humanos, promoções, eventos, consultoria, Plenu RH, recrutamento, Belé…" at bounding box center [970, 175] width 202 height 11
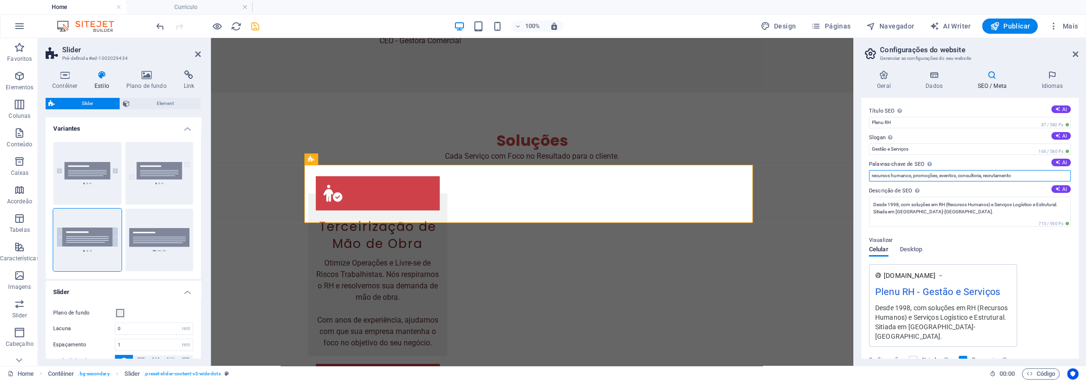
paste input "Plenu RH,"
type input "Plenu RH, recursos humanos, promoções, eventos, consultoria, recrutamento"
click at [886, 151] on input "Gestão e Serviços" at bounding box center [970, 148] width 202 height 11
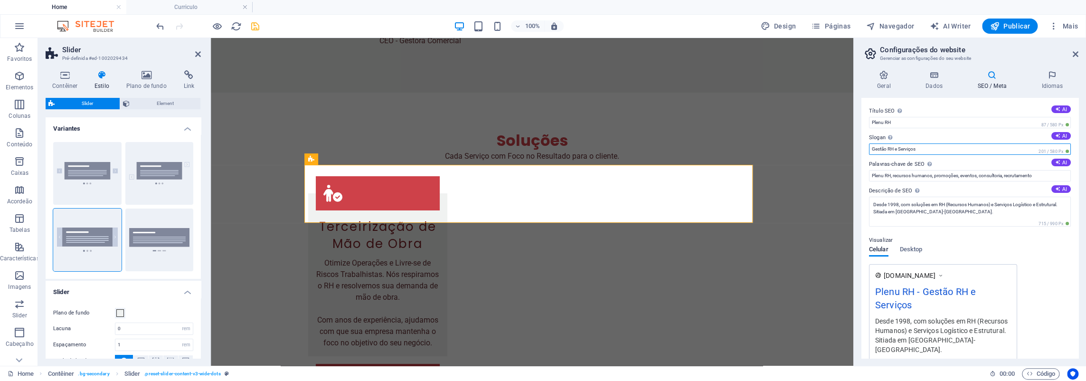
type input "Gestão e Serviços"
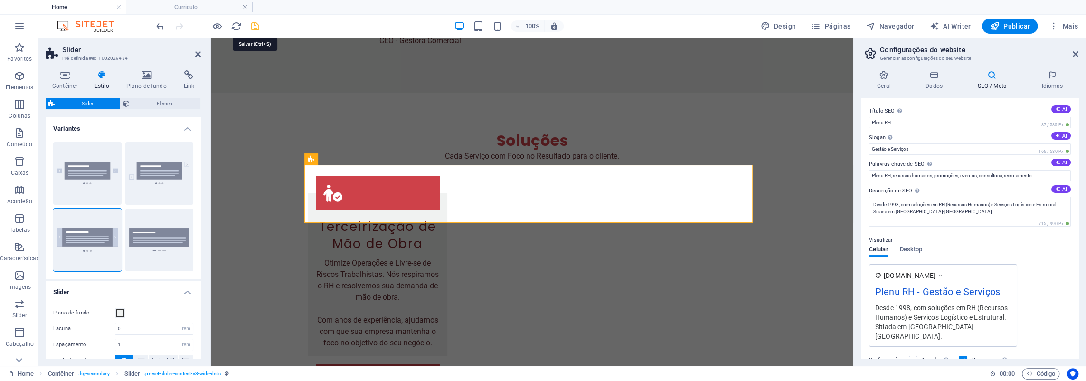
click at [258, 24] on icon "save" at bounding box center [255, 26] width 11 height 11
select select "rem"
select select "px"
select select "rem"
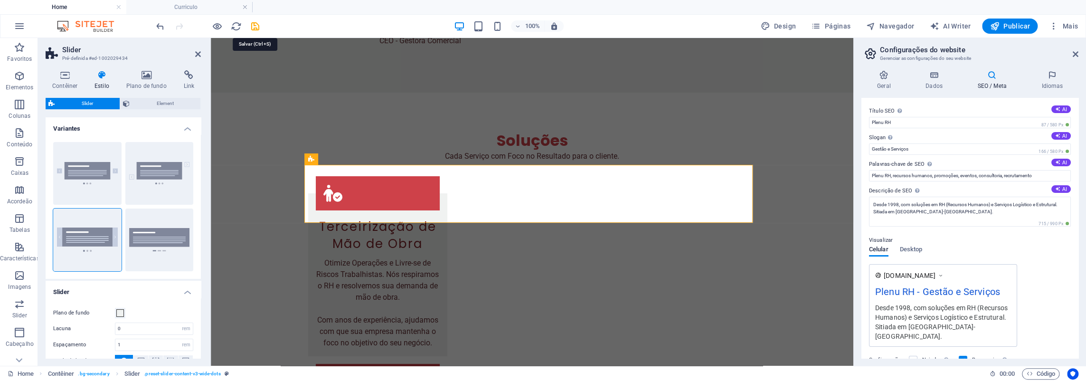
select select "rem"
select select "full-height"
select select "px"
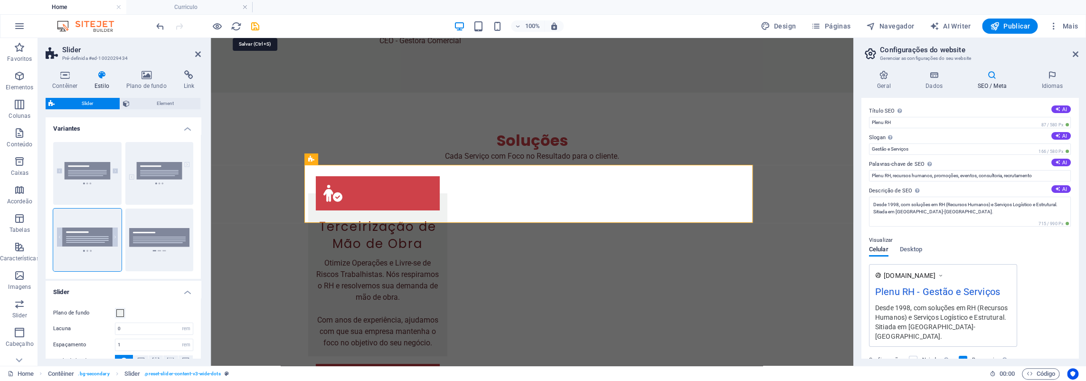
select select "px"
select select "rem"
select select "%"
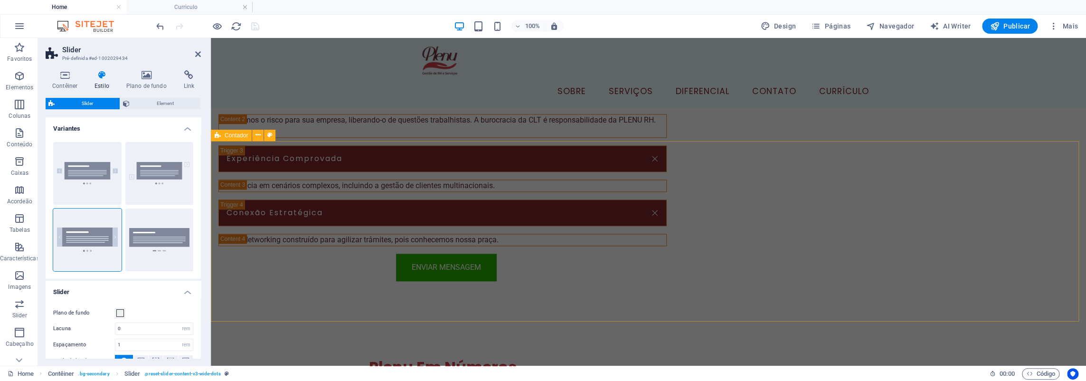
scroll to position [665, 0]
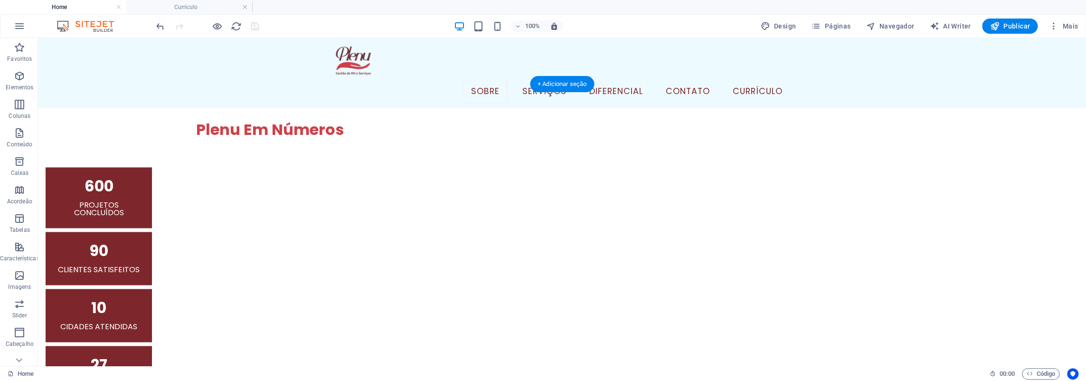
scroll to position [855, 0]
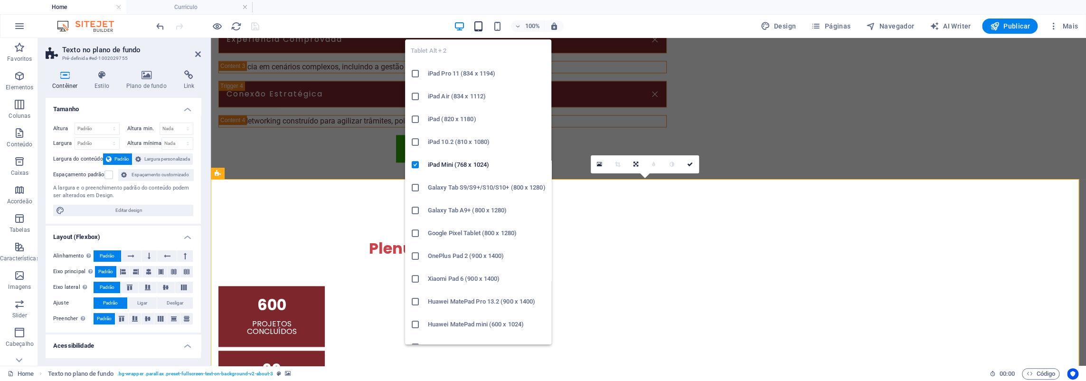
click at [477, 26] on icon "button" at bounding box center [478, 26] width 11 height 11
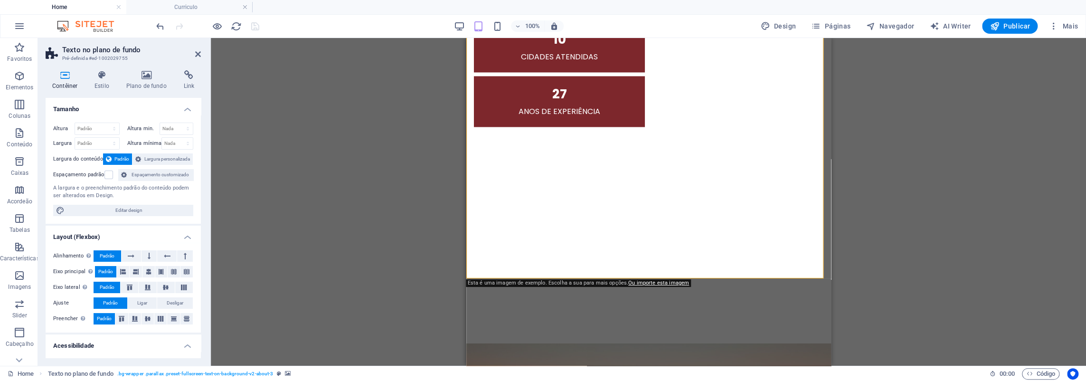
scroll to position [1310, 0]
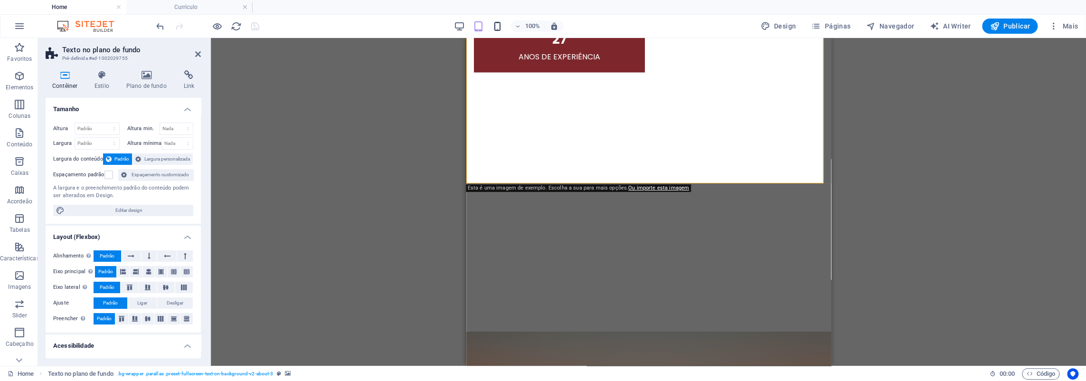
click at [499, 27] on icon "button" at bounding box center [497, 26] width 11 height 11
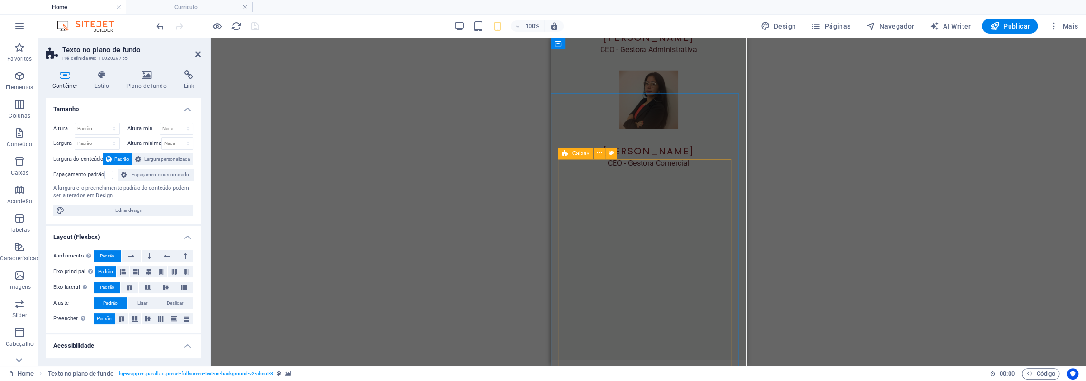
scroll to position [1797, 0]
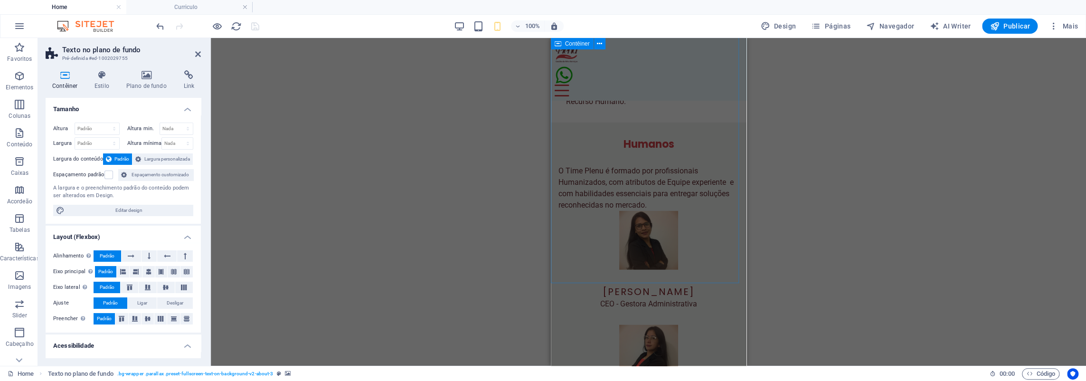
click at [647, 163] on div "Humanos O Time Plenu é formado por profissionais Humanizados, com atributos de …" at bounding box center [648, 367] width 196 height 491
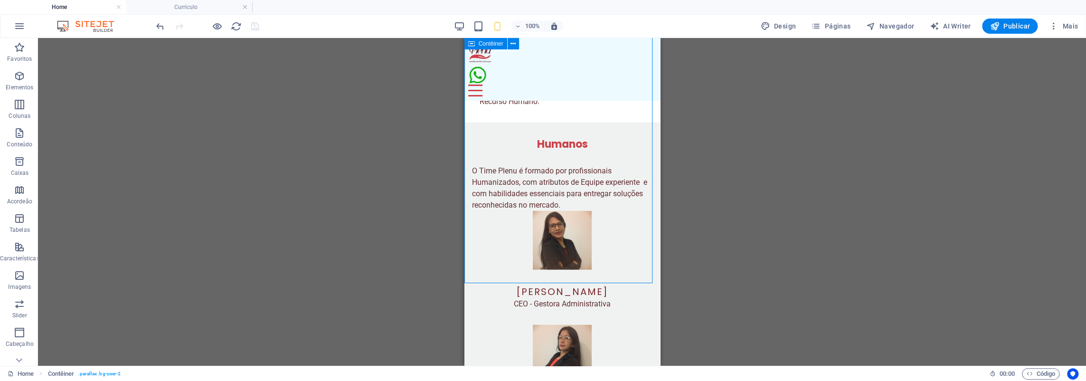
click at [568, 164] on div "Humanos O Time Plenu é formado por profissionais Humanizados, com atributos de …" at bounding box center [562, 367] width 196 height 491
select select "vh"
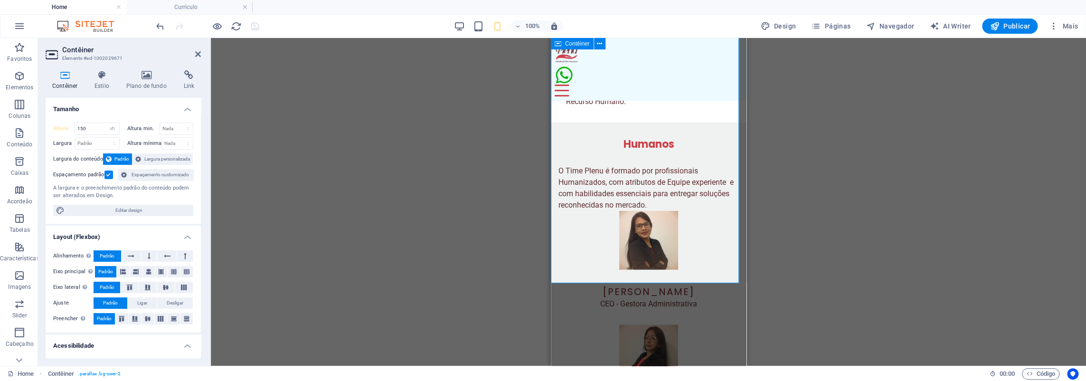
click at [683, 188] on div "Humanos O Time Plenu é formado por profissionais Humanizados, com atributos de …" at bounding box center [648, 367] width 196 height 491
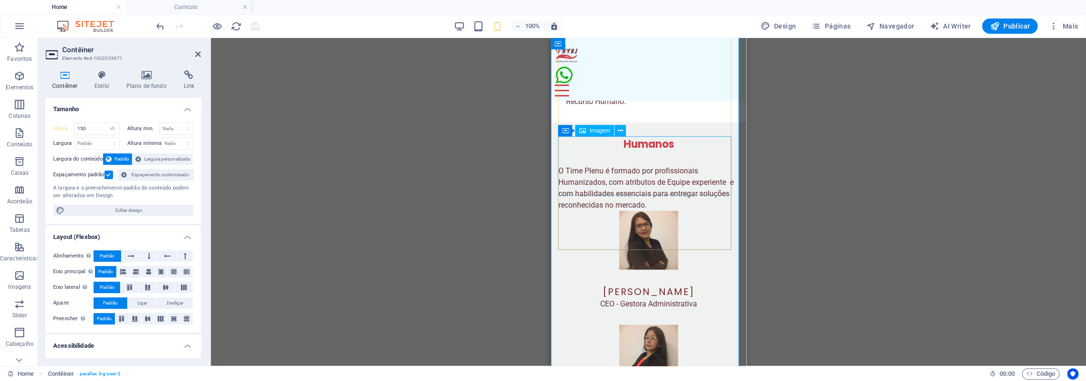
scroll to position [1655, 0]
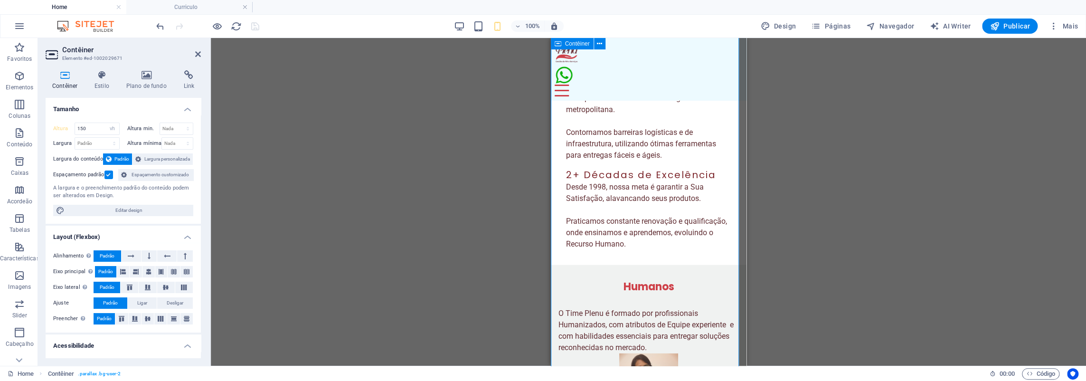
drag, startPoint x: 98, startPoint y: 126, endPoint x: 66, endPoint y: 130, distance: 32.0
click at [66, 130] on div "Altura 150 Padrão px rem % vh vw" at bounding box center [86, 128] width 66 height 12
click at [111, 128] on select "Padrão px rem % vh vw" at bounding box center [112, 128] width 13 height 11
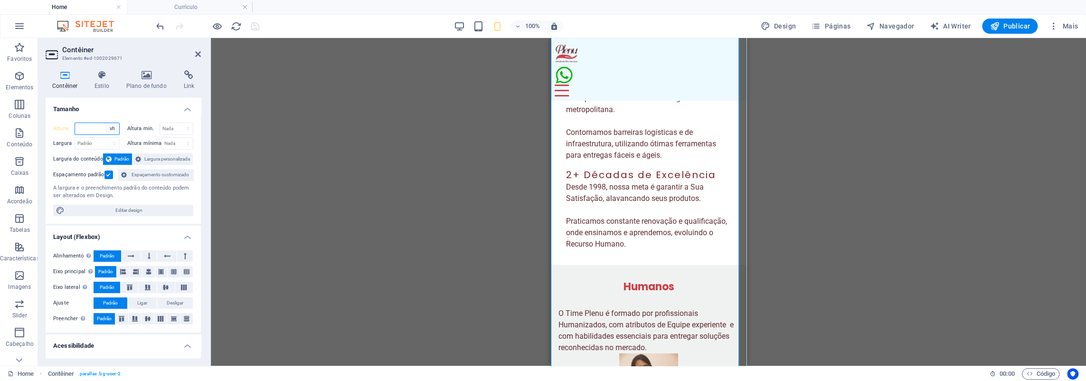
select select "default"
click at [106, 123] on select "Padrão px rem % vh vw" at bounding box center [112, 128] width 13 height 11
type input "150"
select select "vh"
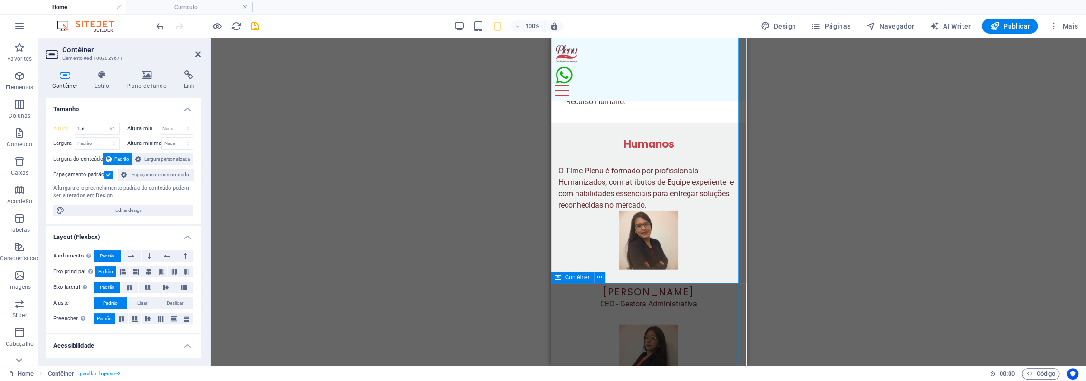
scroll to position [1702, 0]
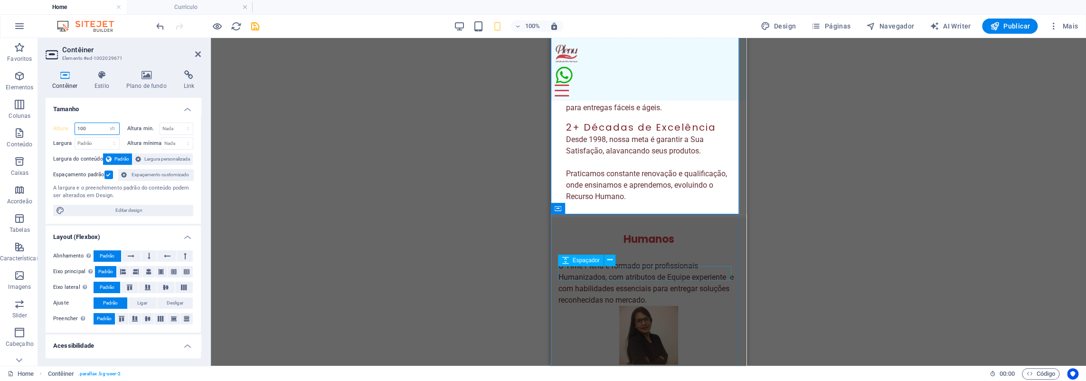
type input "100"
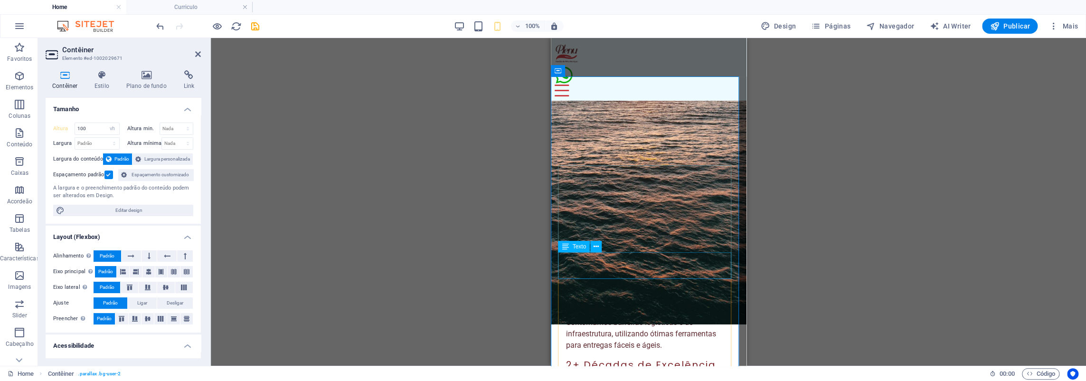
scroll to position [1560, 0]
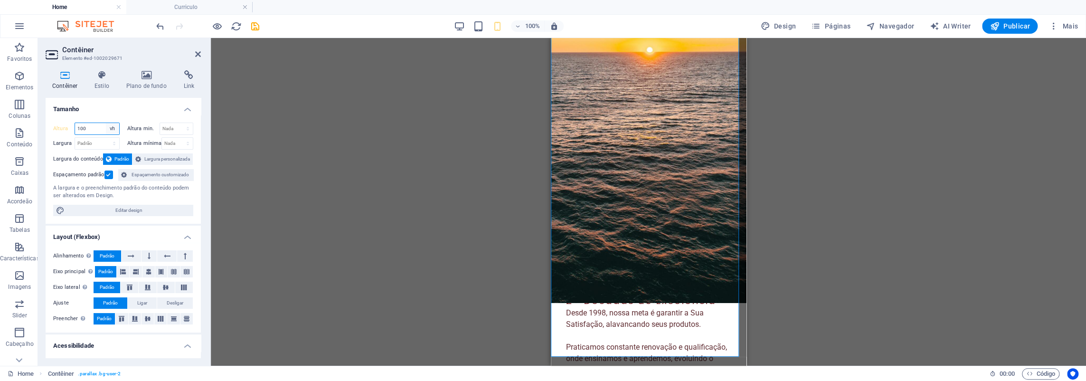
click at [113, 128] on select "Padrão px rem % vh vw" at bounding box center [112, 128] width 13 height 11
select select "default"
click at [106, 123] on select "Padrão px rem % vh vw" at bounding box center [112, 128] width 13 height 11
type input "100"
select select "vh"
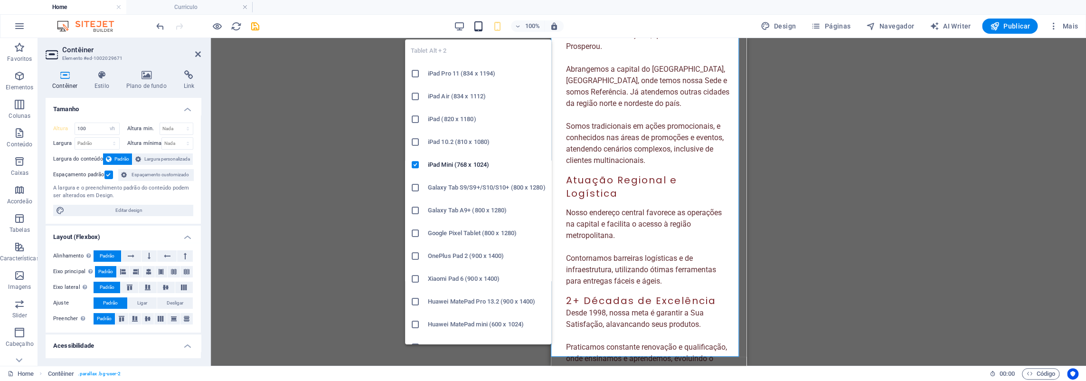
click at [482, 26] on icon "button" at bounding box center [478, 26] width 11 height 11
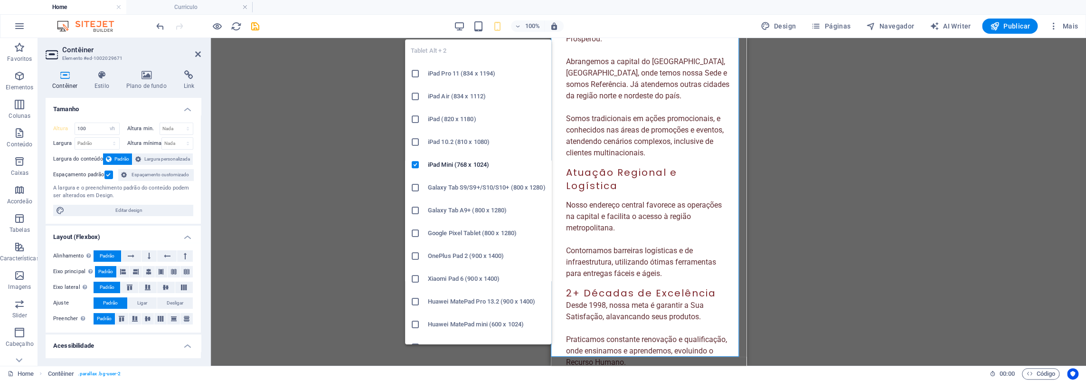
select select "DISABLED_OPTION_VALUE"
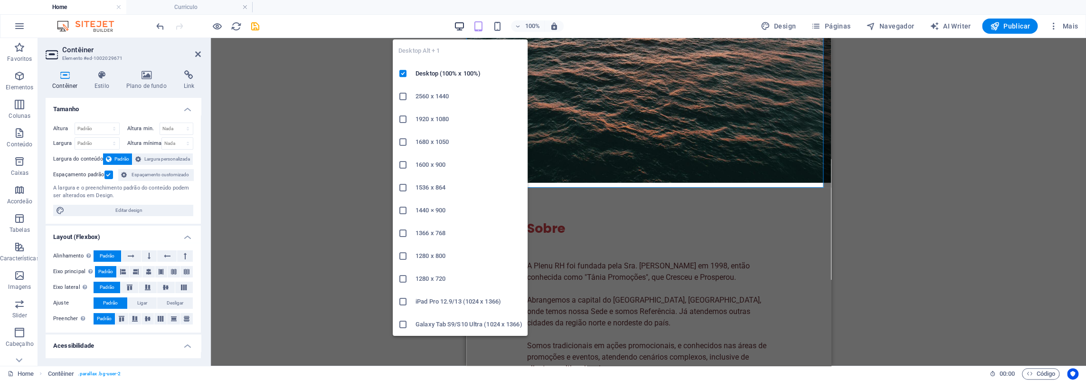
click at [465, 23] on icon "button" at bounding box center [459, 26] width 11 height 11
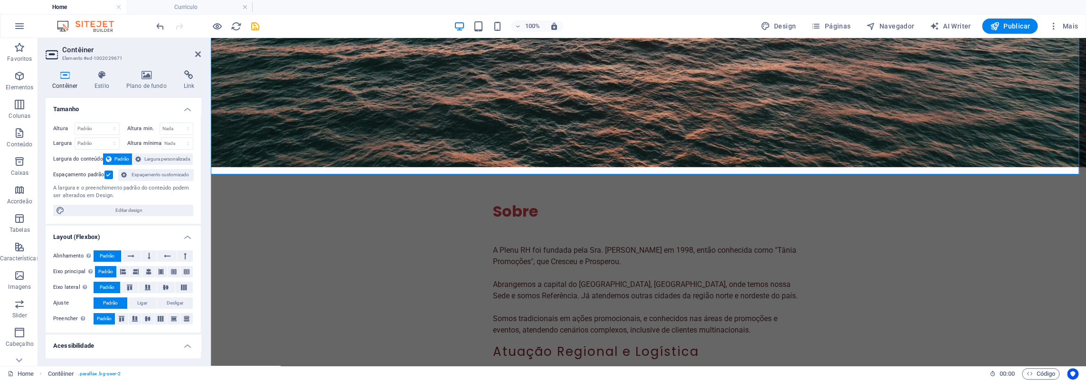
scroll to position [1571, 0]
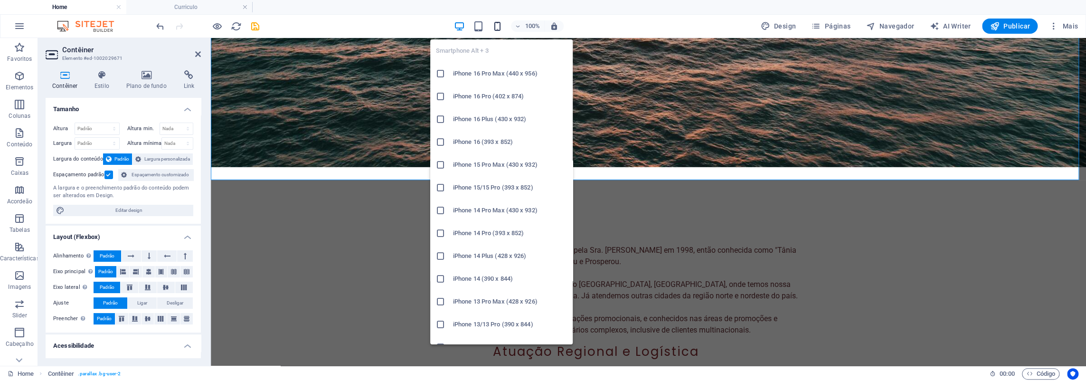
click at [501, 27] on icon "button" at bounding box center [497, 26] width 11 height 11
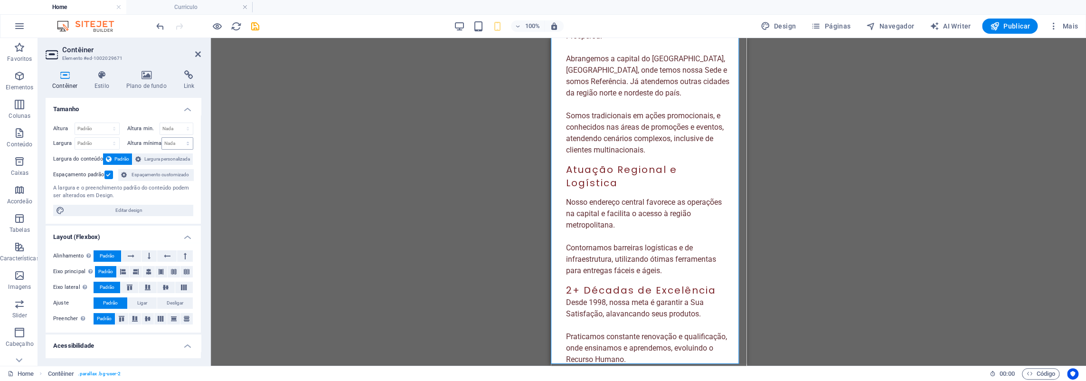
type input "100"
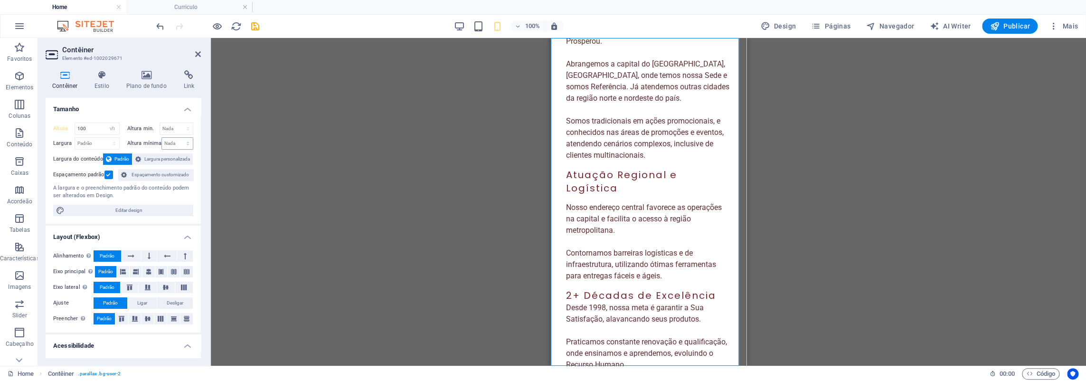
scroll to position [1564, 0]
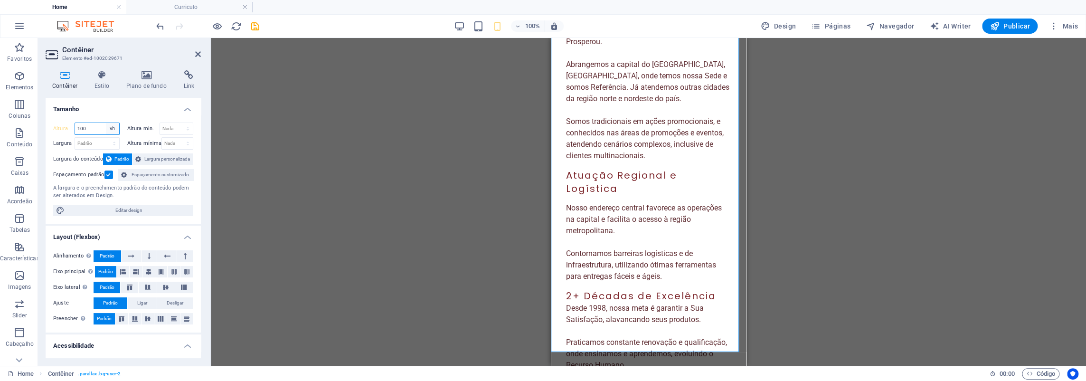
click at [111, 127] on select "Padrão px rem % vh vw" at bounding box center [112, 128] width 13 height 11
select select "px"
click at [106, 123] on select "Padrão px rem % vh vw" at bounding box center [112, 128] width 13 height 11
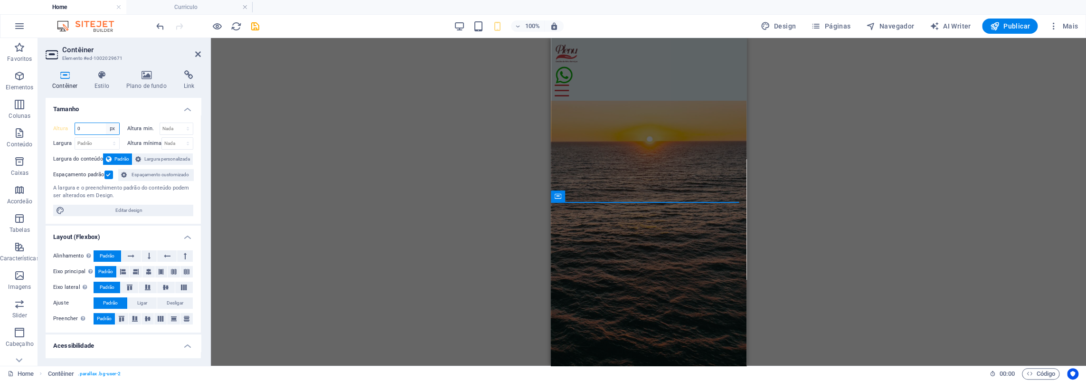
scroll to position [1387, 0]
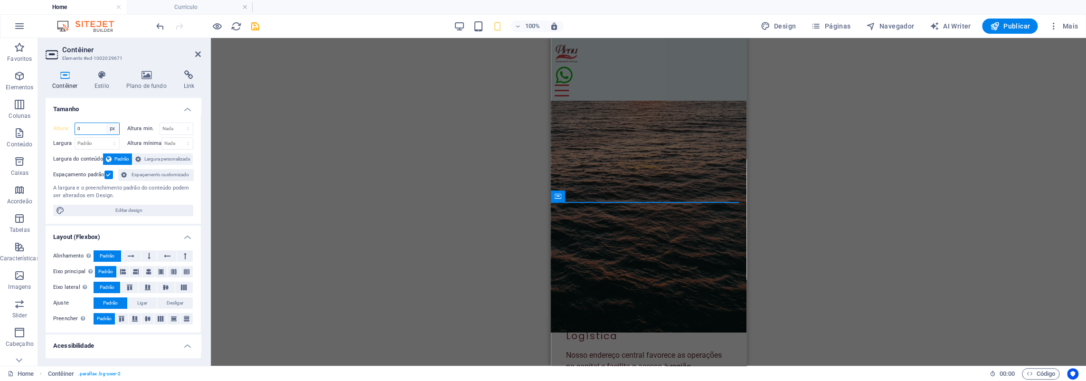
type input "0"
click at [113, 129] on select "Padrão px rem % vh vw" at bounding box center [112, 128] width 13 height 11
select select "default"
click at [106, 123] on select "Padrão px rem % vh vw" at bounding box center [112, 128] width 13 height 11
type input "0"
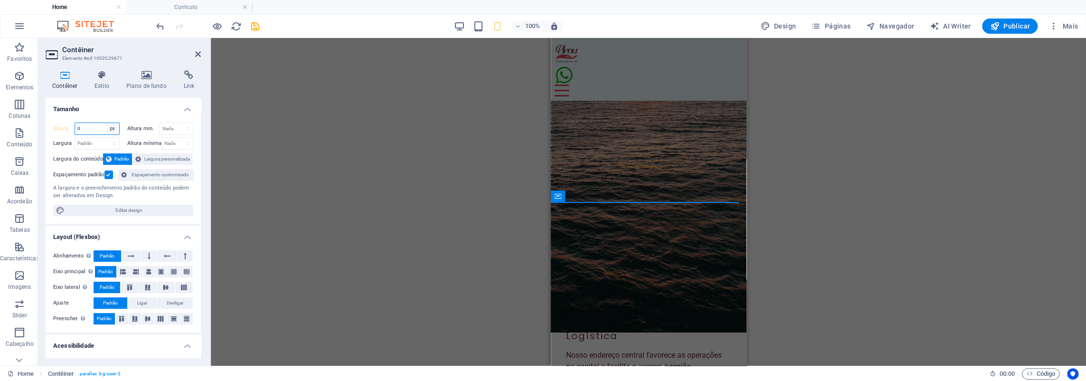
click at [110, 129] on select "Padrão px rem % vh vw" at bounding box center [112, 128] width 13 height 11
select select "vh"
click at [106, 123] on select "Padrão px rem % vh vw" at bounding box center [112, 128] width 13 height 11
type input "101"
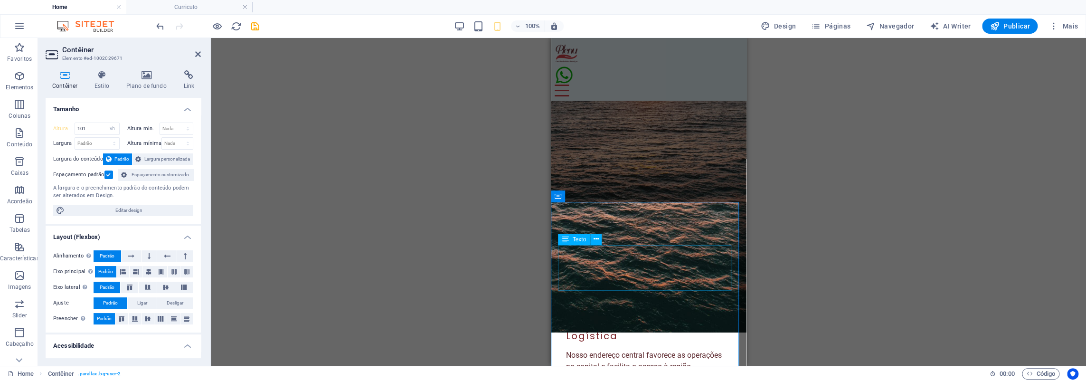
scroll to position [1624, 0]
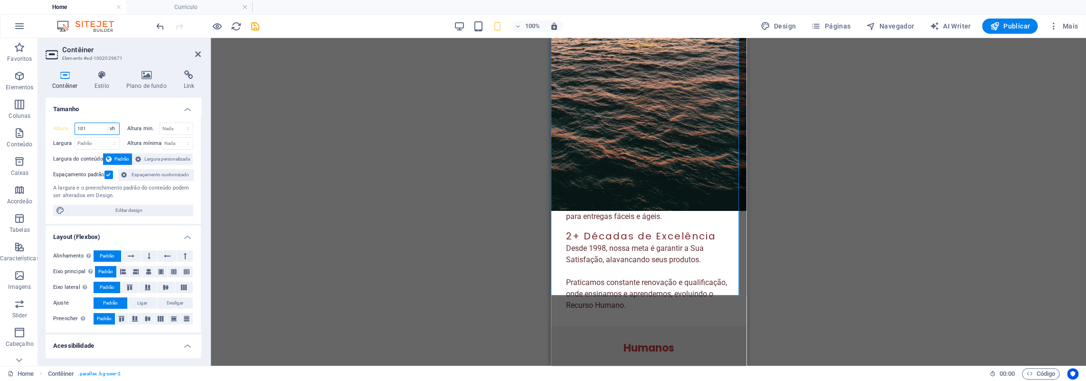
click at [109, 127] on select "Padrão px rem % vh vw" at bounding box center [112, 128] width 13 height 11
click at [135, 128] on label "Altura min." at bounding box center [143, 128] width 32 height 5
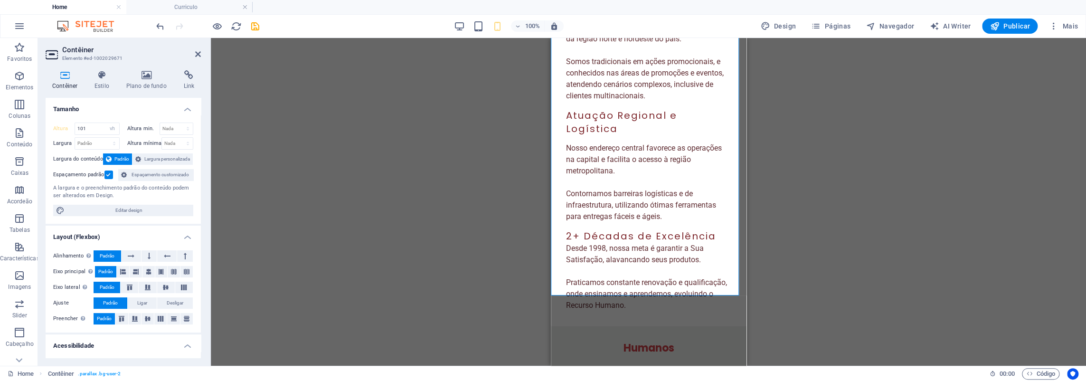
click at [107, 174] on label at bounding box center [108, 174] width 9 height 9
click at [0, 0] on input "Espaçamento padrão" at bounding box center [0, 0] width 0 height 0
click at [107, 174] on label at bounding box center [108, 174] width 9 height 9
click at [0, 0] on input "Espaçamento padrão" at bounding box center [0, 0] width 0 height 0
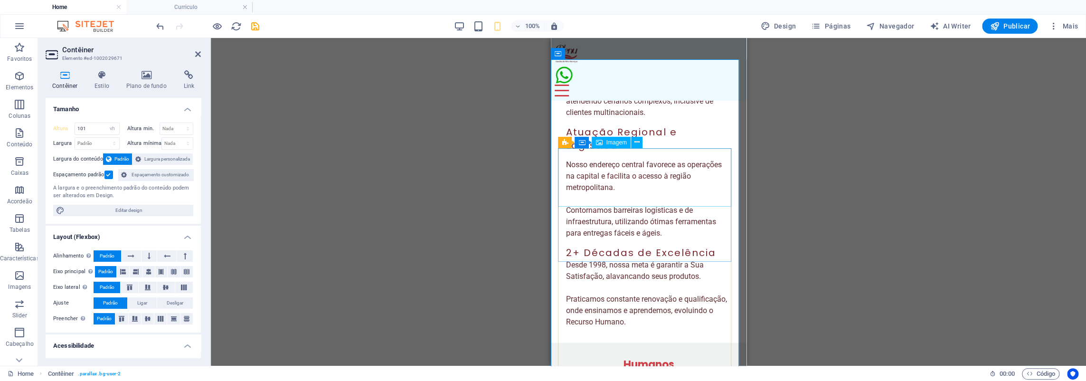
scroll to position [1529, 0]
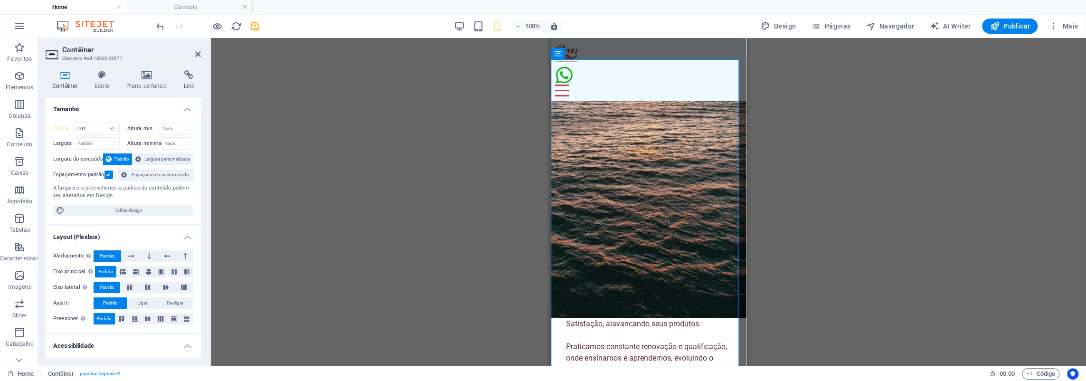
click at [110, 176] on label at bounding box center [108, 174] width 9 height 9
click at [0, 0] on input "Espaçamento padrão" at bounding box center [0, 0] width 0 height 0
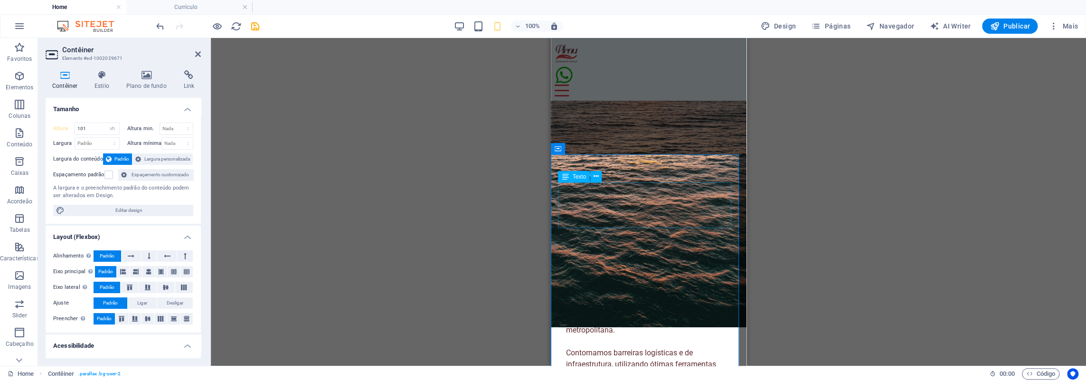
scroll to position [1387, 0]
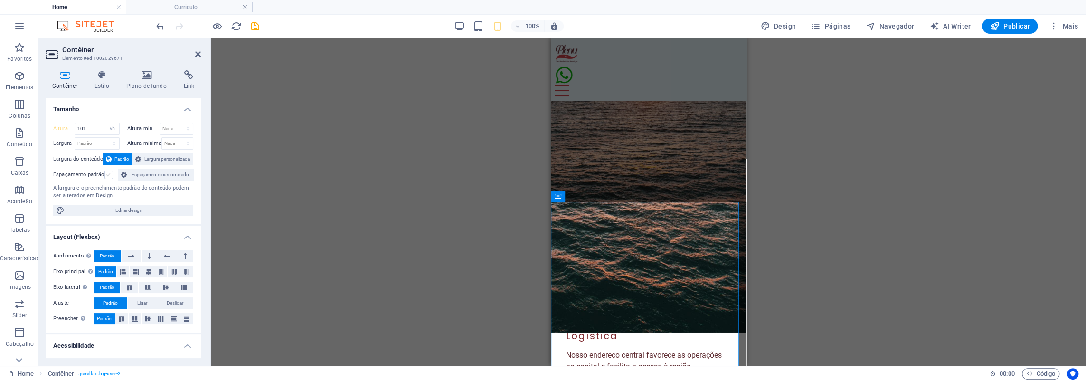
click at [111, 175] on label at bounding box center [108, 174] width 9 height 9
click at [0, 0] on input "Espaçamento padrão" at bounding box center [0, 0] width 0 height 0
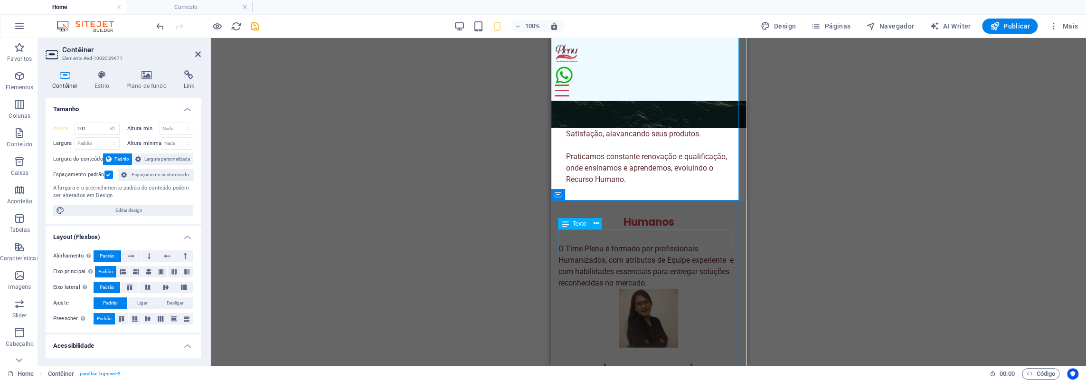
scroll to position [1672, 0]
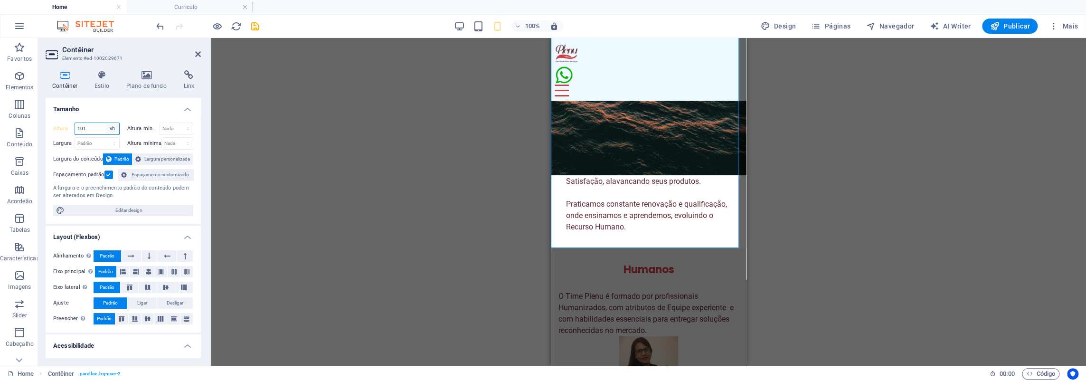
click at [112, 128] on select "Padrão px rem % vh vw" at bounding box center [112, 128] width 13 height 11
select select "default"
click at [106, 123] on select "Padrão px rem % vh vw" at bounding box center [112, 128] width 13 height 11
type input "101"
select select "vh"
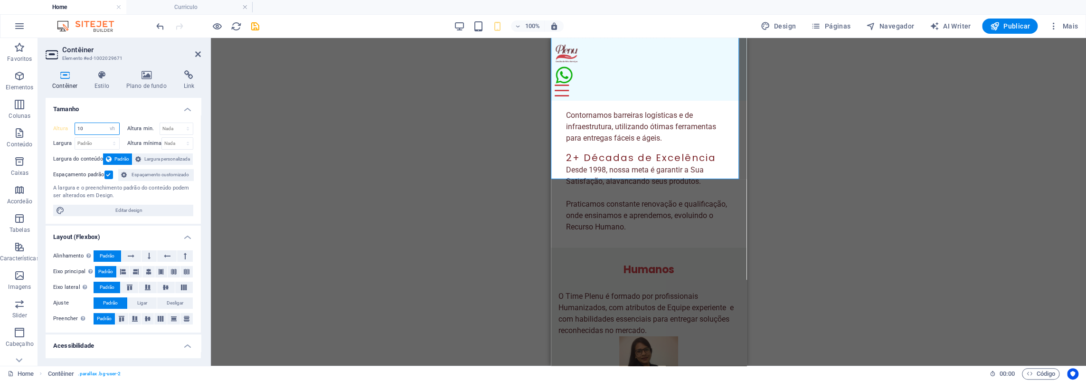
type input "101"
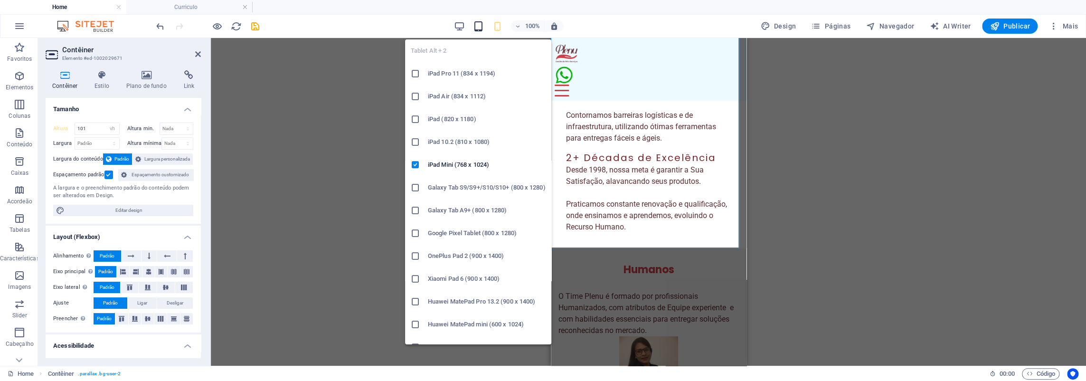
click at [479, 28] on icon "button" at bounding box center [478, 26] width 11 height 11
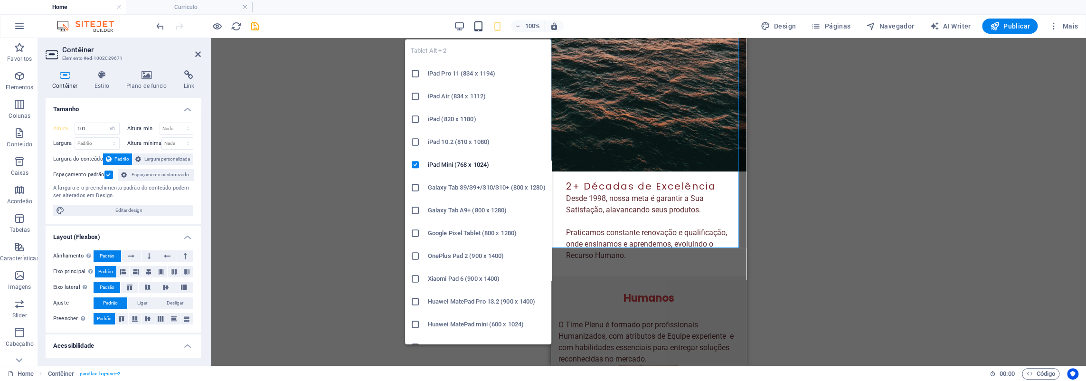
scroll to position [1416, 0]
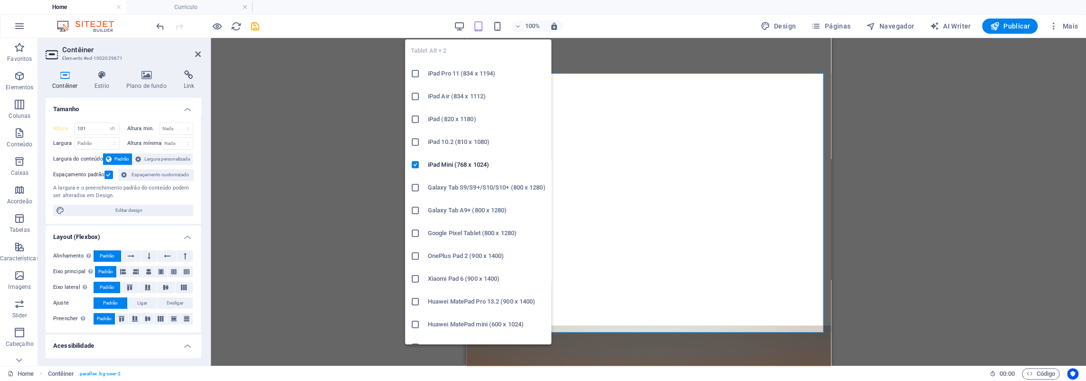
select select "DISABLED_OPTION_VALUE"
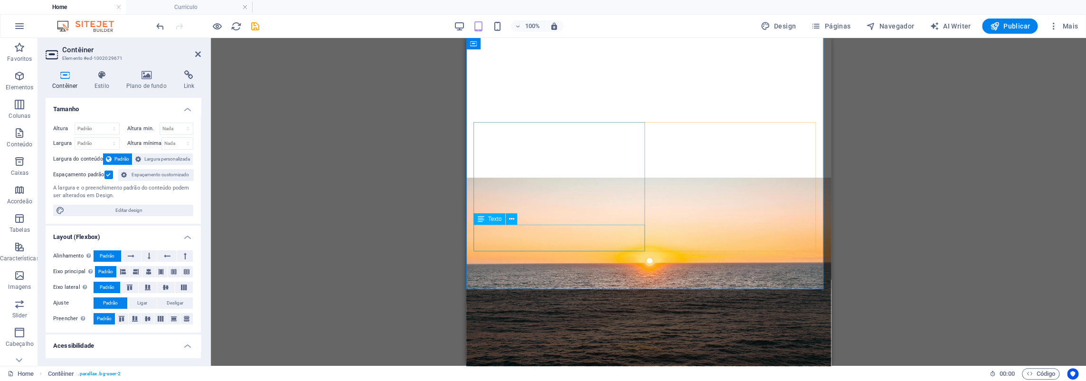
scroll to position [1463, 0]
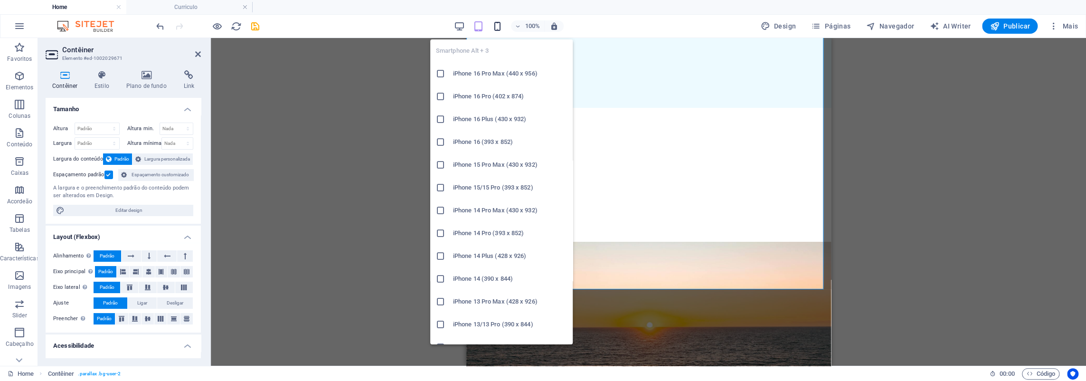
click at [500, 21] on icon "button" at bounding box center [497, 26] width 11 height 11
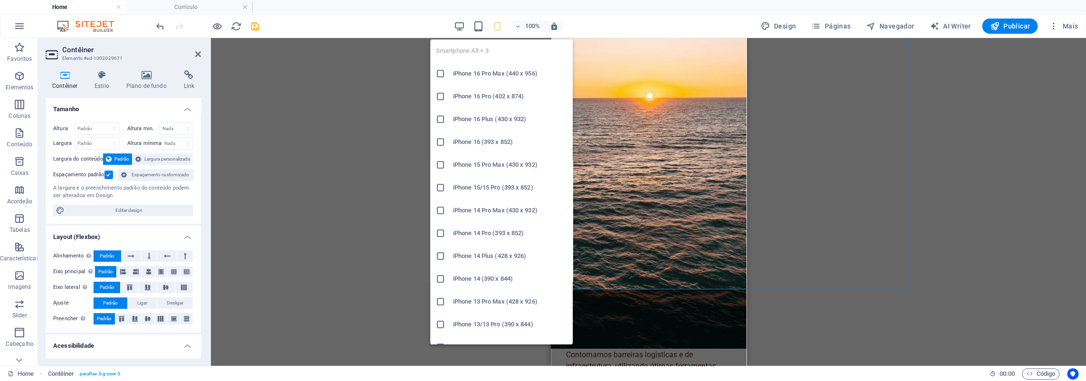
type input "101"
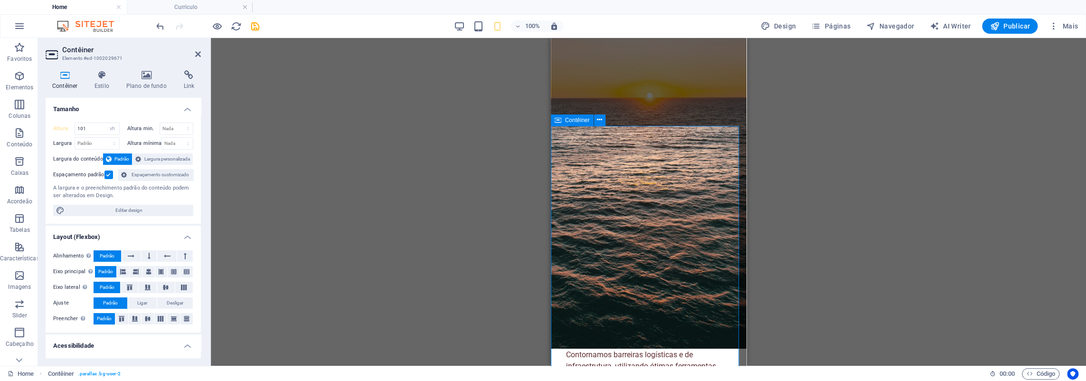
click at [557, 122] on icon at bounding box center [558, 119] width 7 height 11
click at [112, 125] on select "Padrão px rem % vh vw" at bounding box center [112, 128] width 13 height 11
select select "rem"
click at [106, 123] on select "Padrão px rem % vh vw" at bounding box center [112, 128] width 13 height 11
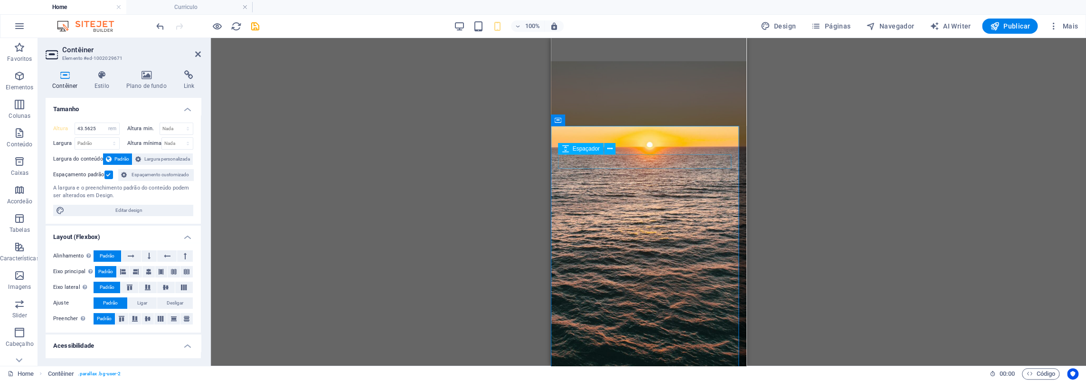
scroll to position [1606, 0]
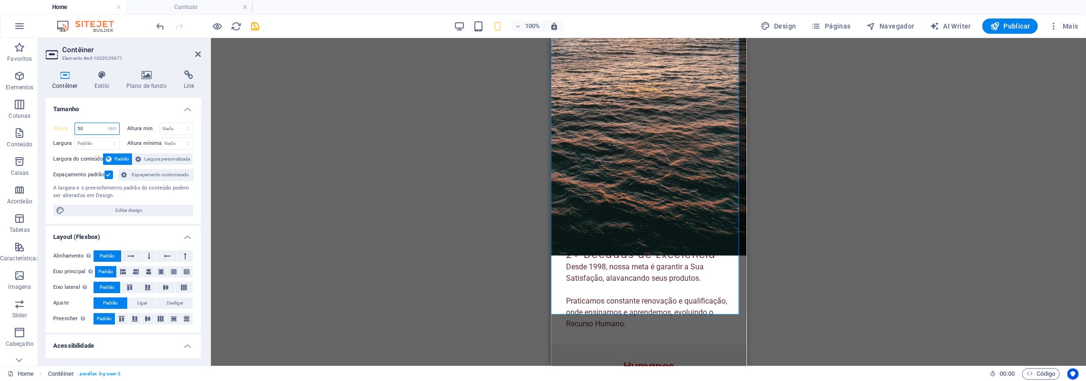
type input "50"
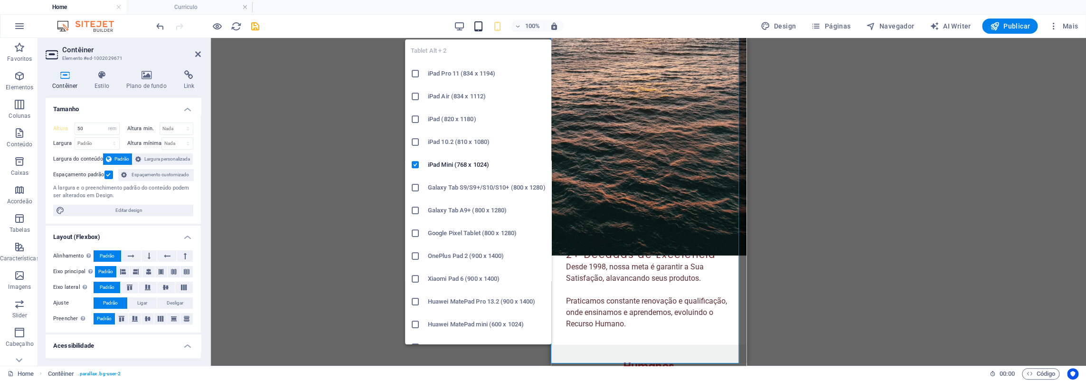
click at [484, 29] on icon "button" at bounding box center [478, 26] width 11 height 11
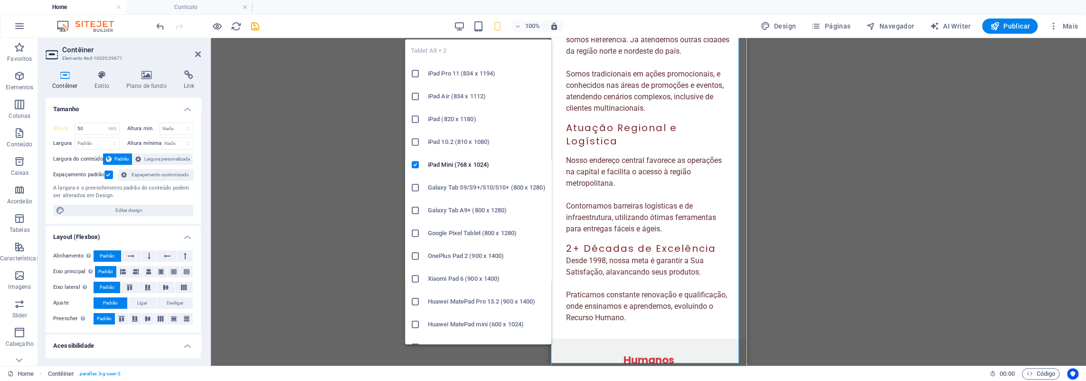
select select "DISABLED_OPTION_VALUE"
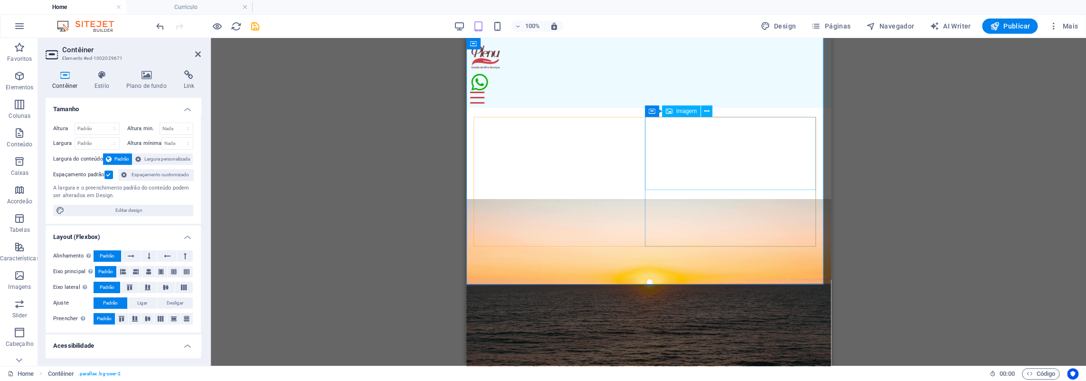
scroll to position [1326, 0]
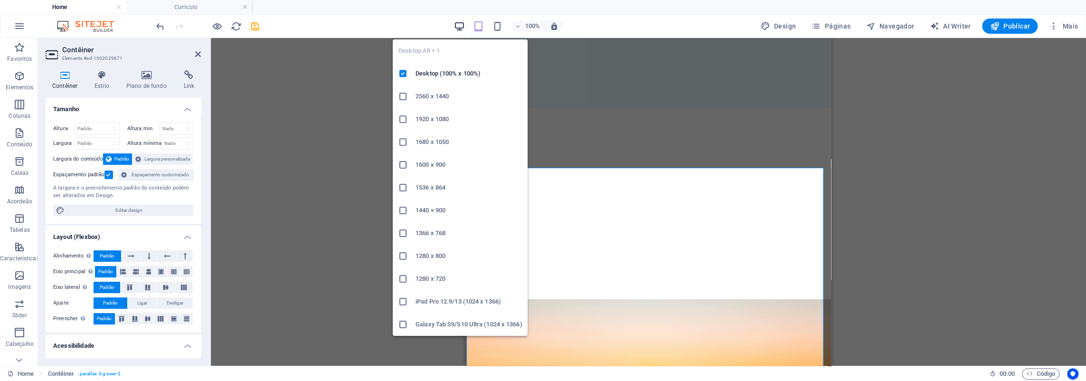
click at [462, 25] on icon "button" at bounding box center [459, 26] width 11 height 11
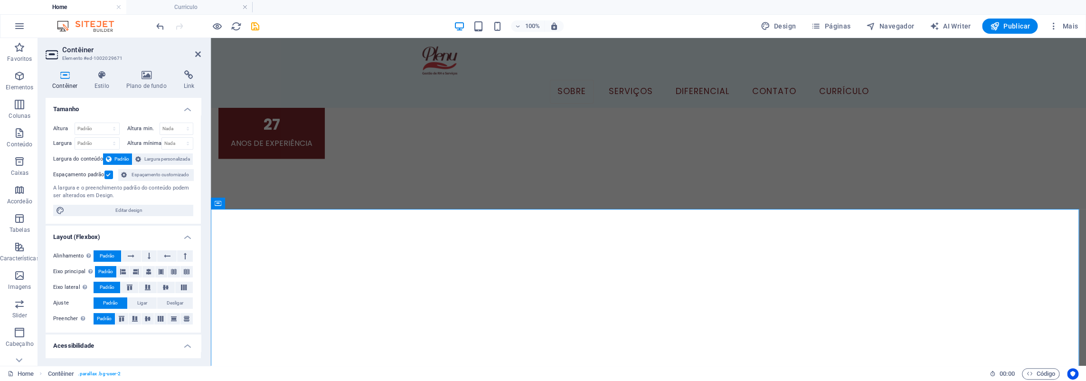
scroll to position [1332, 0]
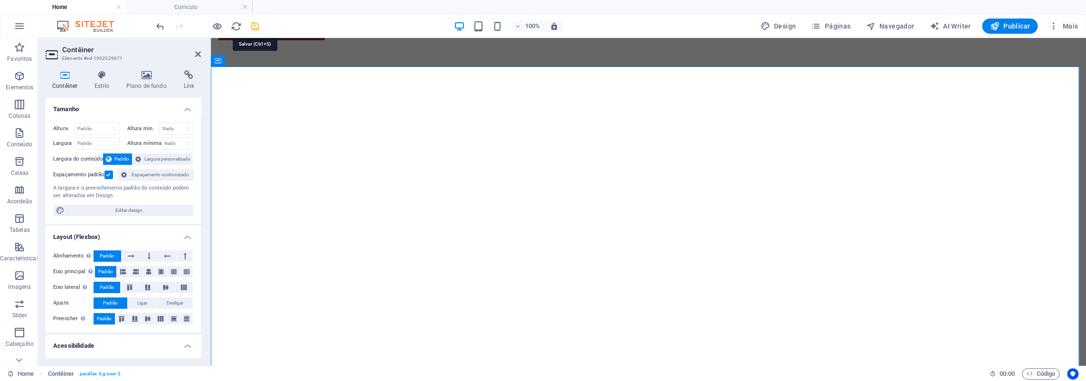
click at [255, 23] on icon "save" at bounding box center [255, 26] width 11 height 11
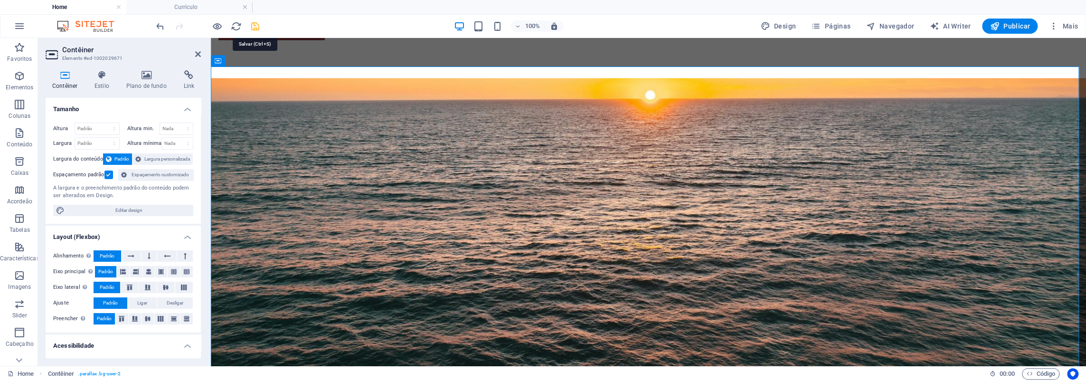
checkbox input "false"
select select "rem"
select select "px"
select select "rem"
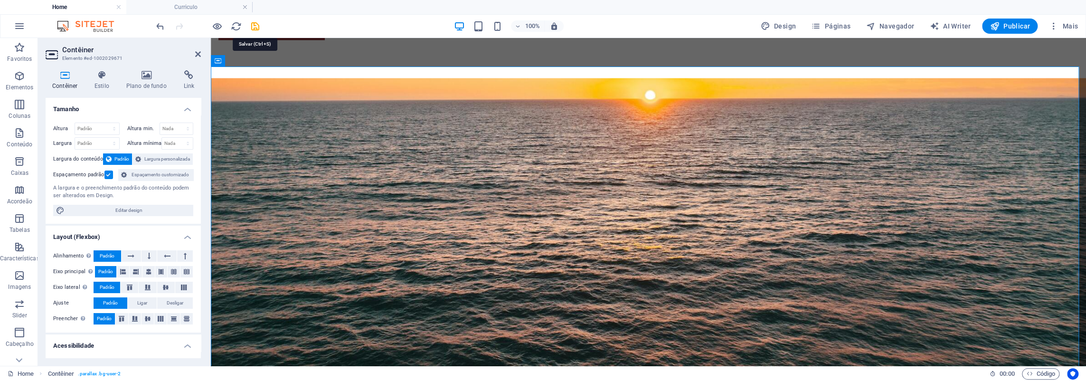
select select "rem"
select select "full-height"
select select "px"
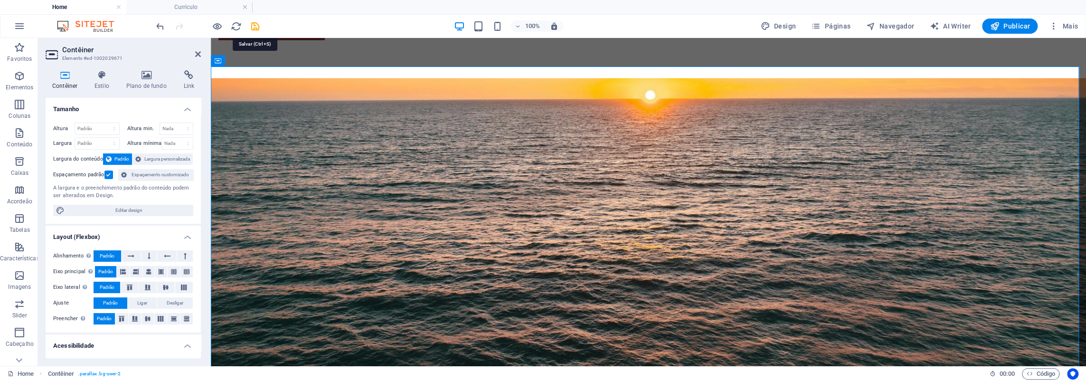
select select "px"
select select "rem"
select select "%"
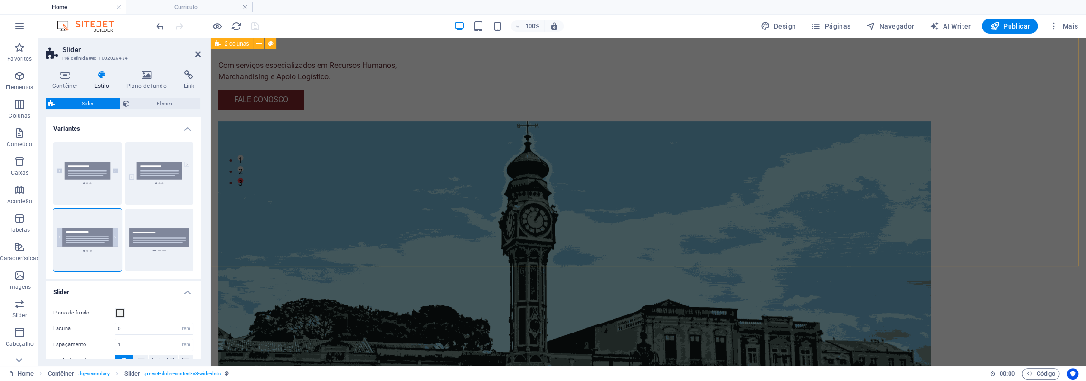
scroll to position [380, 0]
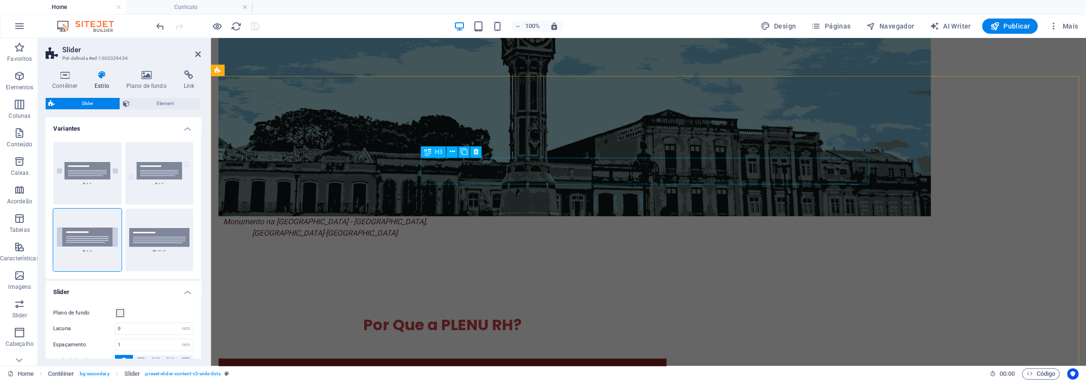
click at [667, 358] on div "Autoridade Regional" at bounding box center [442, 371] width 448 height 27
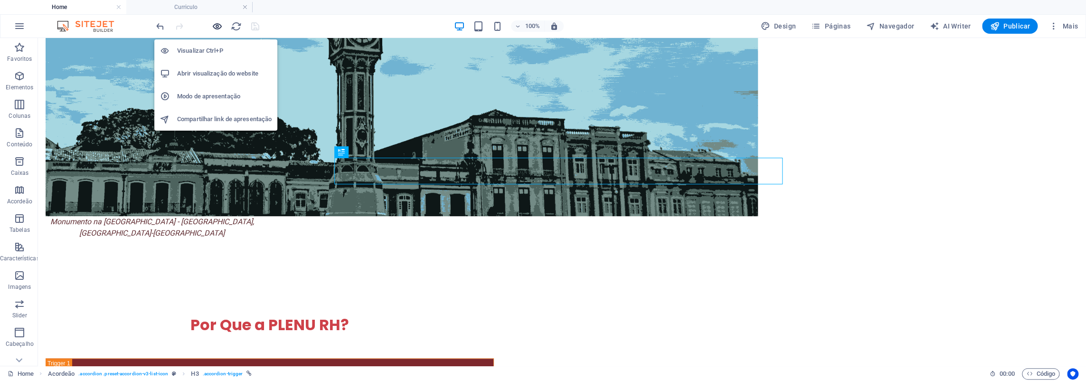
click at [218, 28] on icon "button" at bounding box center [217, 26] width 11 height 11
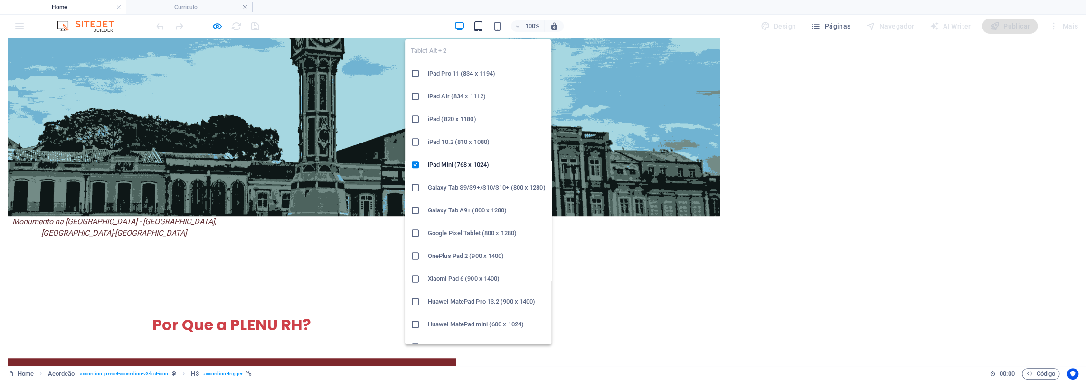
click at [481, 29] on icon "button" at bounding box center [478, 26] width 11 height 11
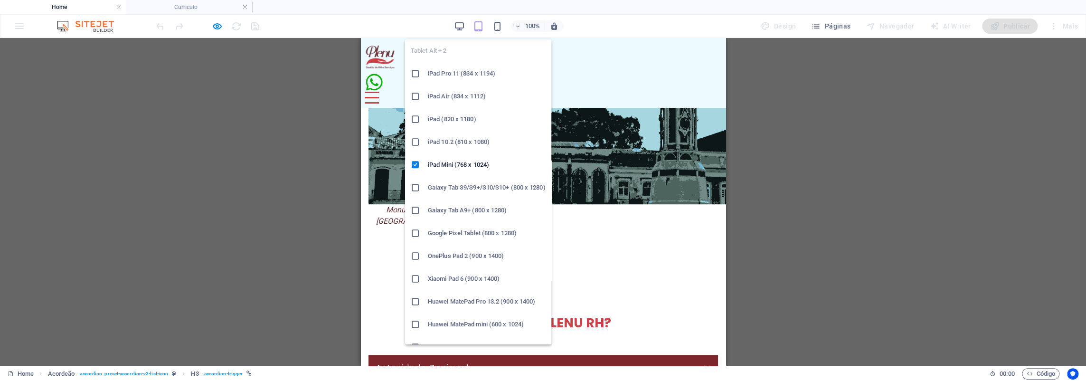
scroll to position [375, 0]
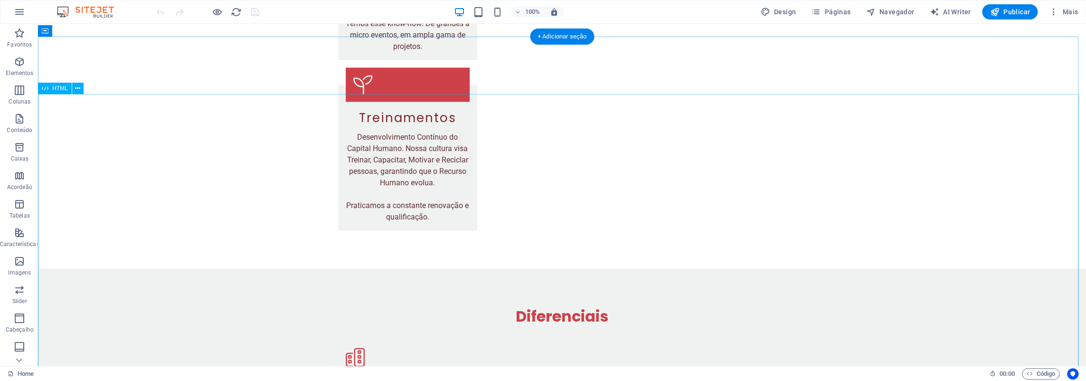
scroll to position [4178, 0]
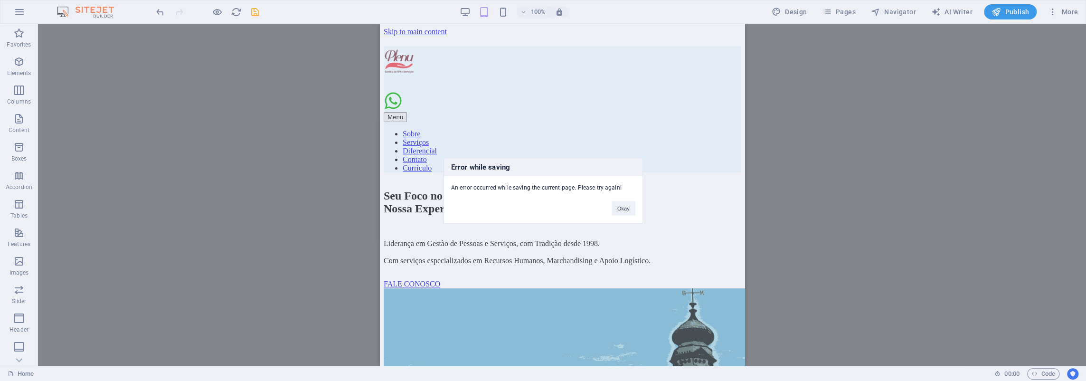
scroll to position [4534, 0]
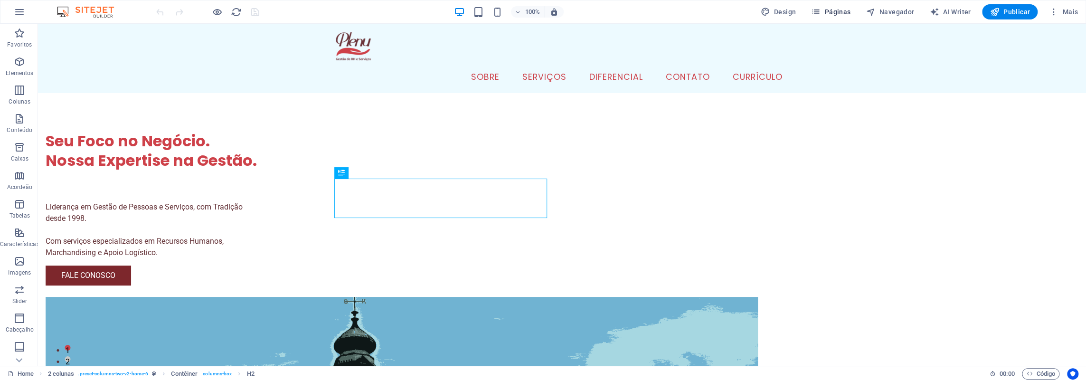
click at [832, 11] on span "Páginas" at bounding box center [830, 11] width 39 height 9
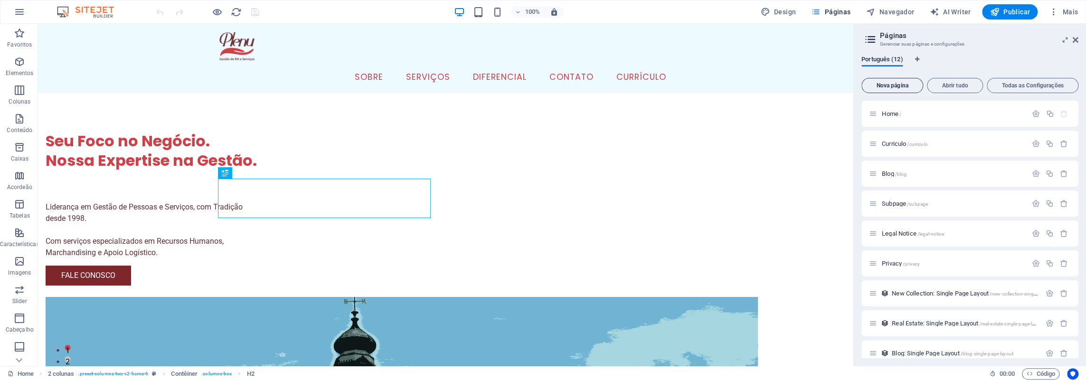
click at [898, 85] on span "Nova página" at bounding box center [892, 86] width 53 height 6
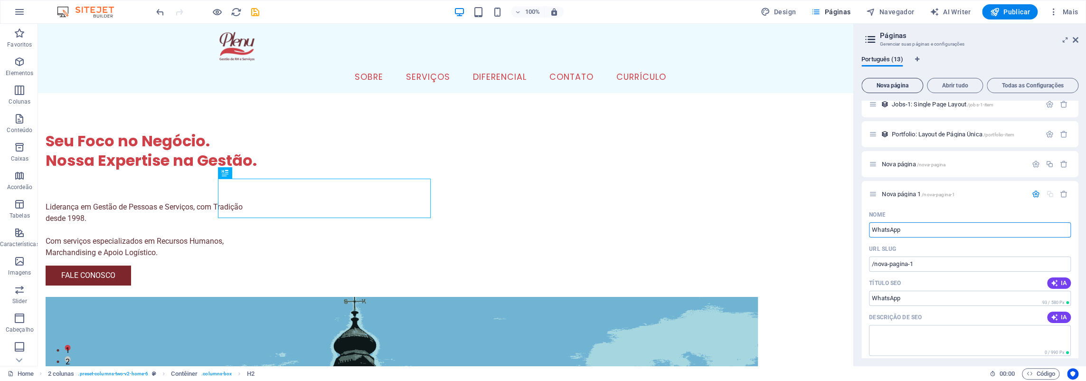
type input "WhatsApp"
type input "/whatsapp"
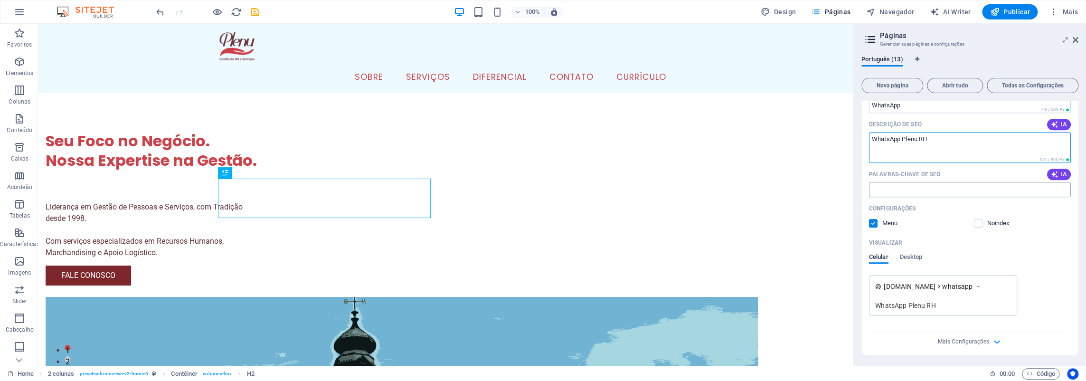
type textarea "WhatsApp Plenu RH"
click at [962, 187] on input "Palavras-chave de SEO" at bounding box center [970, 189] width 202 height 15
type input "whatsapp plenu"
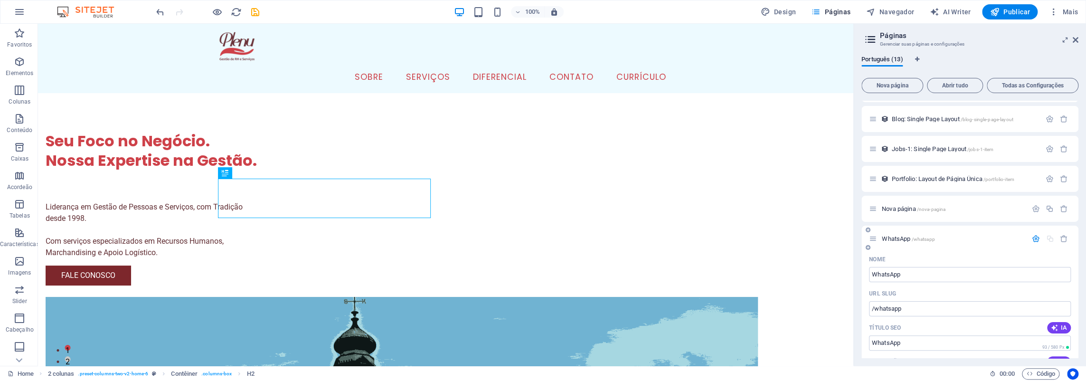
scroll to position [0, 0]
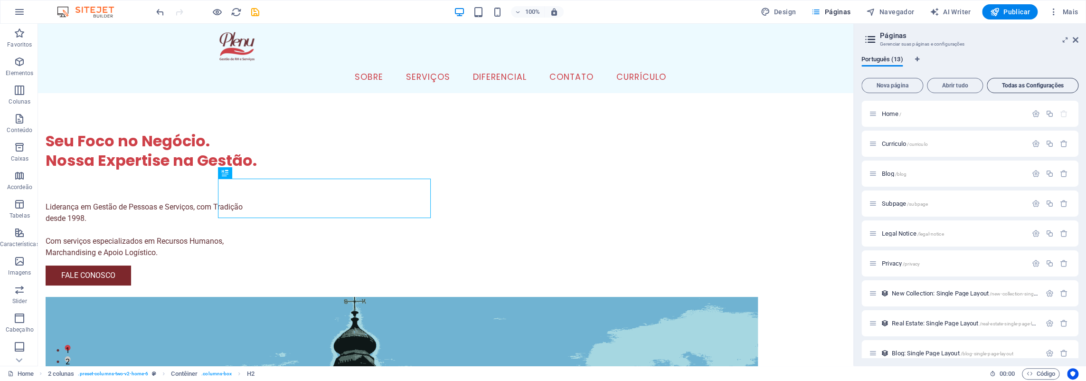
click at [1051, 85] on span "Todas as Configurações" at bounding box center [1032, 86] width 83 height 6
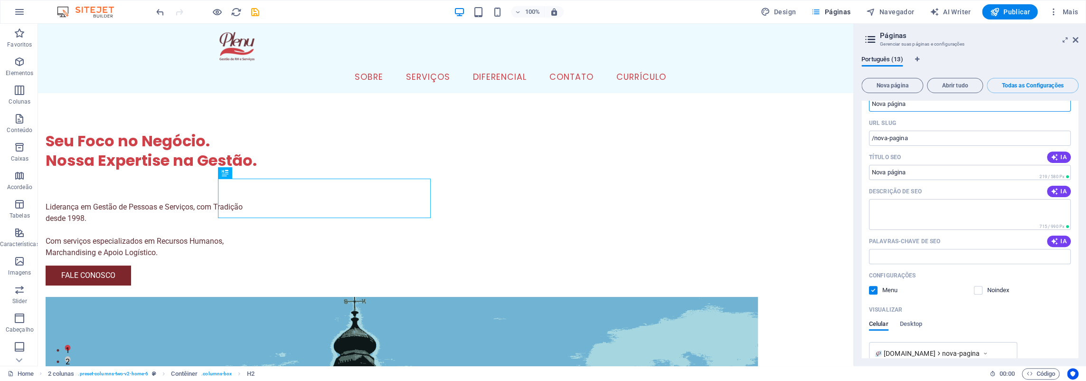
scroll to position [2821, 0]
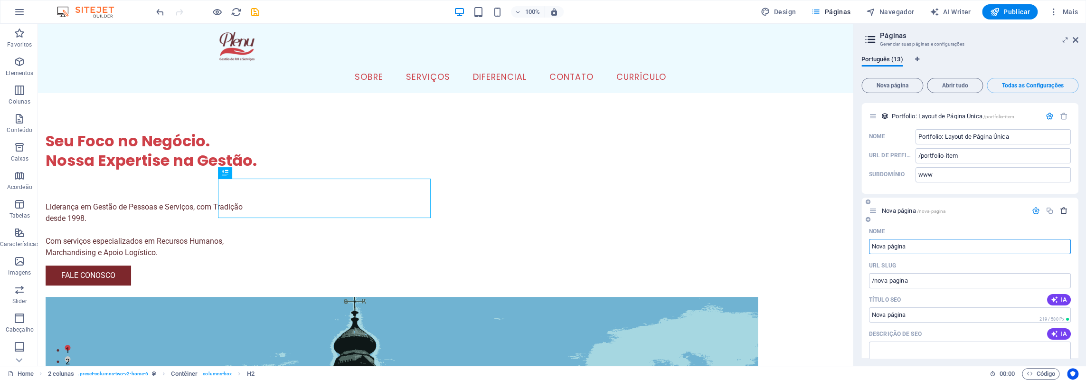
click at [1062, 207] on icon "button" at bounding box center [1064, 211] width 8 height 8
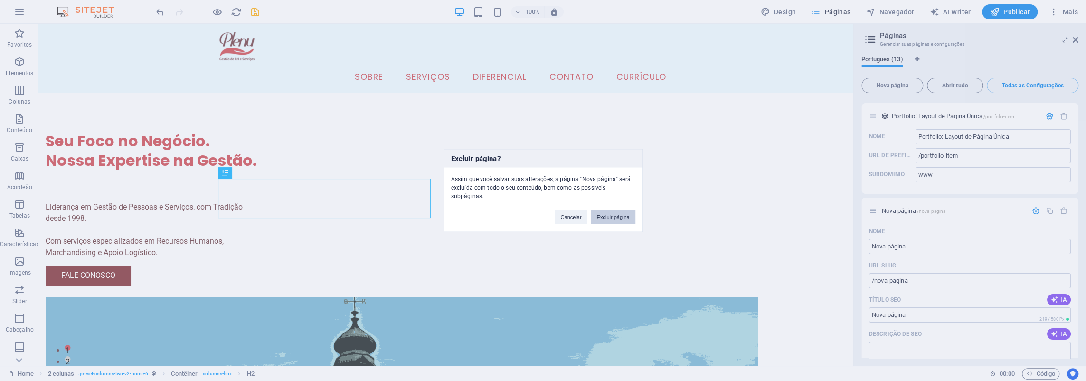
click at [612, 215] on button "Excluir página" at bounding box center [613, 217] width 44 height 14
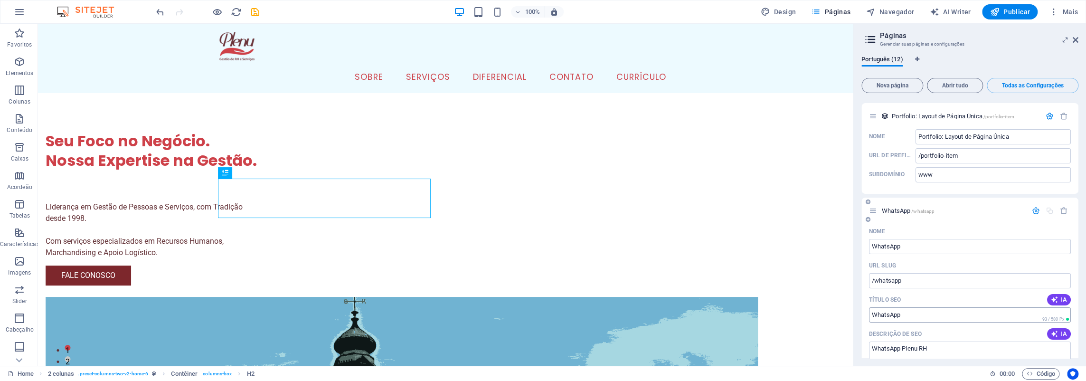
scroll to position [2964, 0]
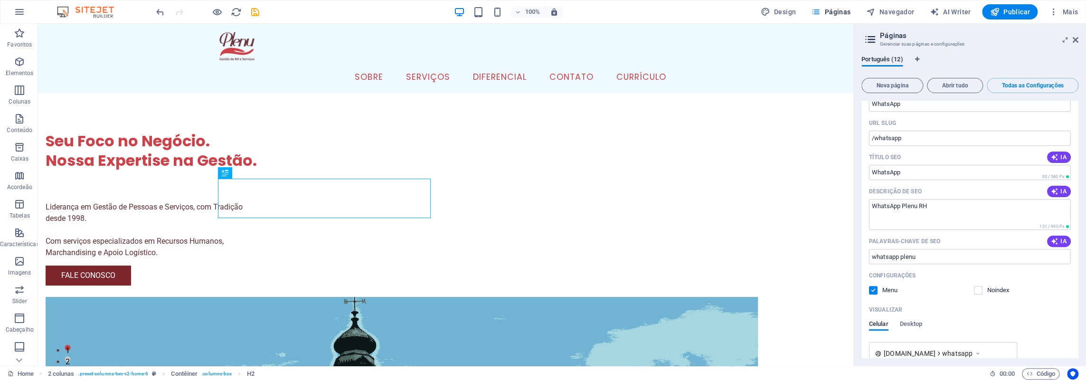
click at [872, 286] on label at bounding box center [873, 290] width 9 height 9
click at [0, 0] on input "checkbox" at bounding box center [0, 0] width 0 height 0
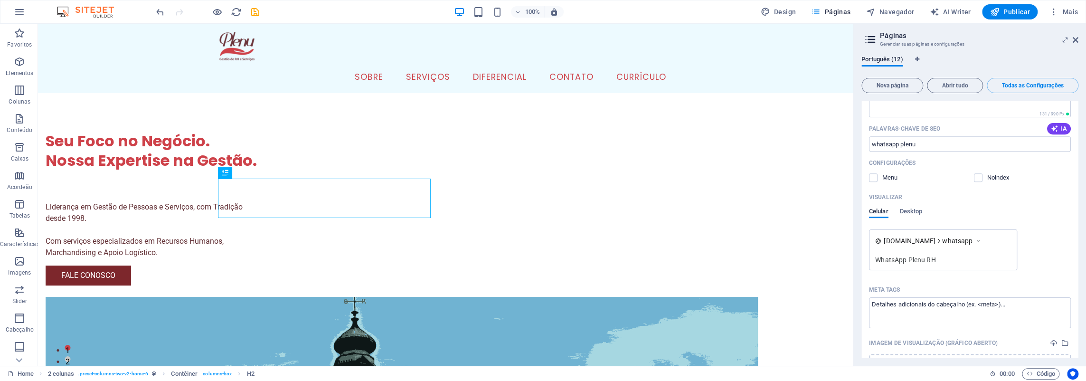
scroll to position [3124, 0]
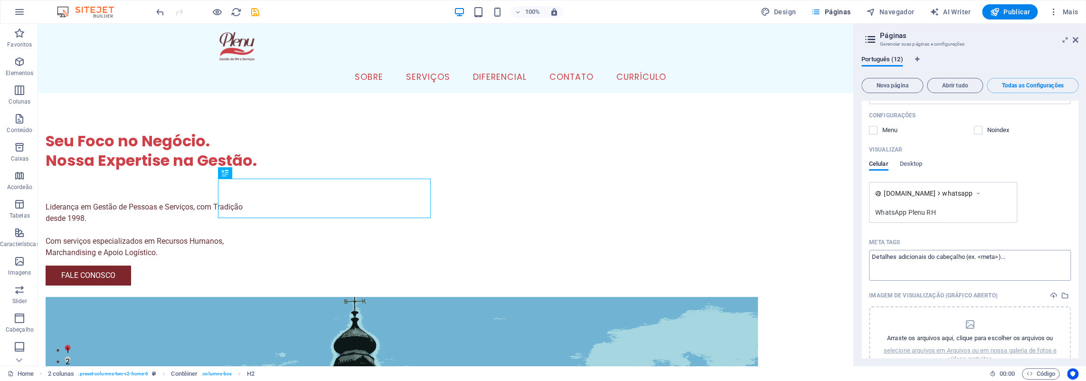
click at [1025, 250] on textarea "Meta tags ​" at bounding box center [970, 265] width 202 height 31
paste textarea "https://share.google/yIAXmXujPhunswLaZ"
type textarea "https://share.google/yIAXmXujPhunswLaZ"
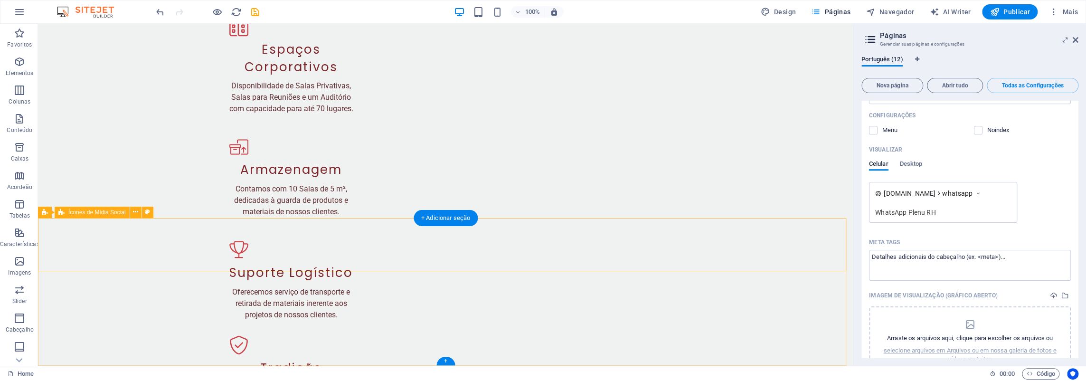
scroll to position [4220, 0]
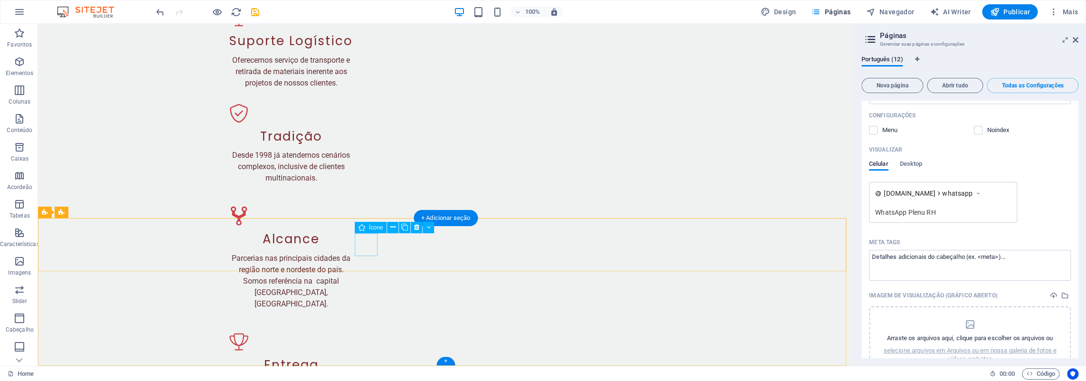
select select "xMidYMid"
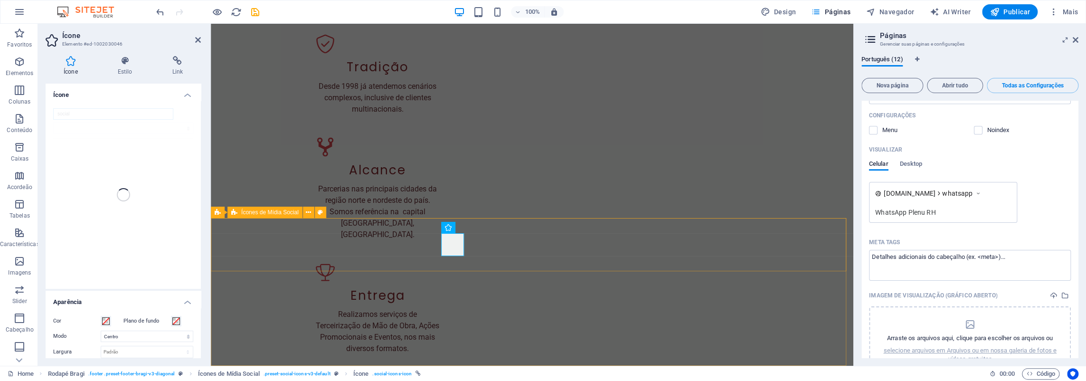
scroll to position [4185, 0]
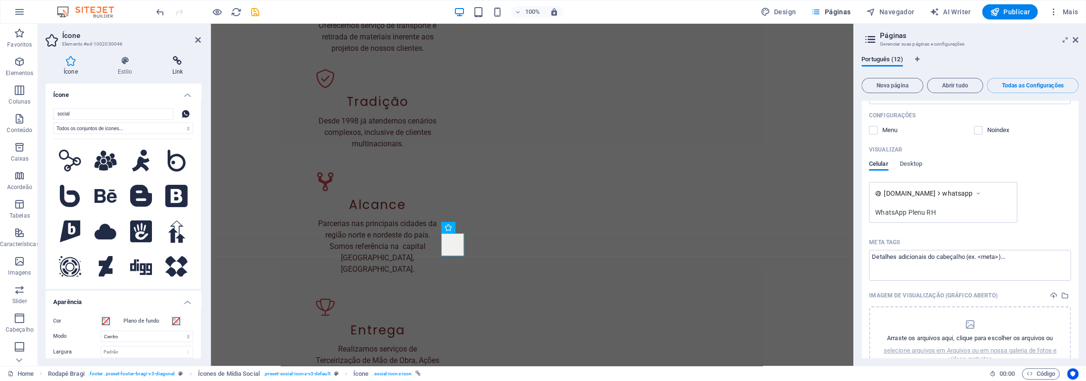
click at [174, 74] on h4 "Link" at bounding box center [177, 66] width 47 height 20
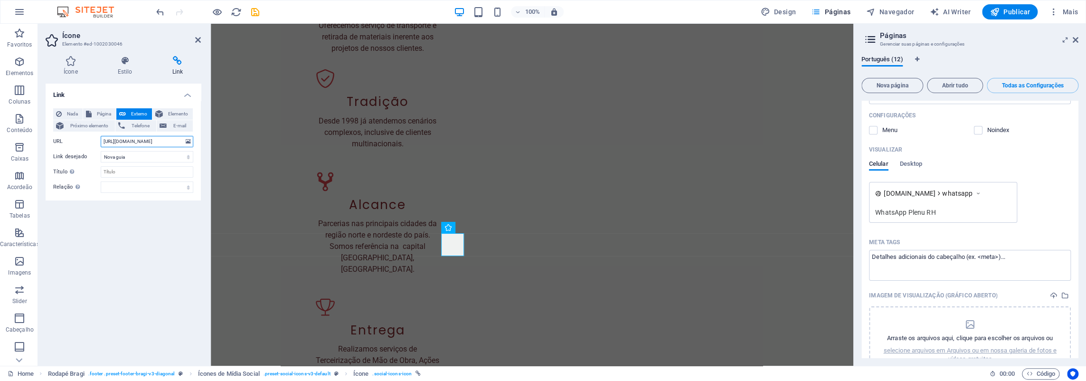
click at [172, 142] on input "https://plenu.com.br/whatsapp" at bounding box center [147, 141] width 93 height 11
click at [1024, 250] on textarea "Meta tags ​" at bounding box center [970, 265] width 202 height 31
paste textarea "<meta http-equiv="refresh" content="1; url= https://wa.me/5591984249643">"
type textarea "<meta http-equiv="refresh" content="1; url=https://wa.me/5591984249643">"
click at [969, 319] on icon "dropzone" at bounding box center [969, 324] width 11 height 11
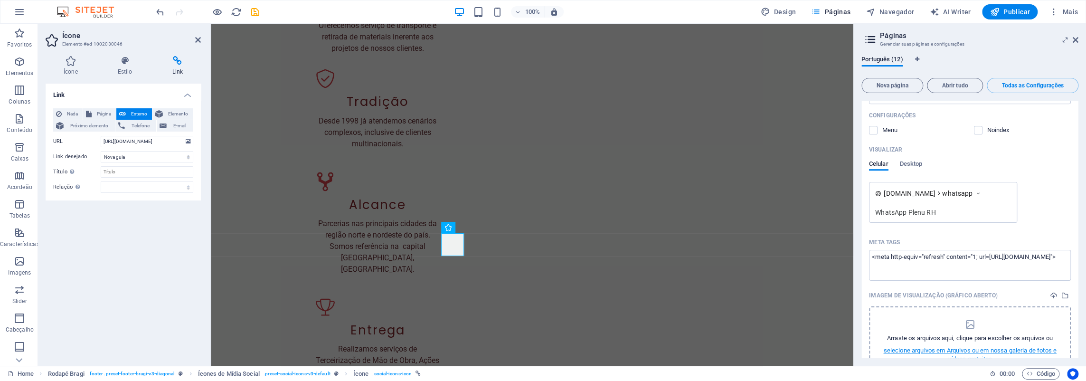
click at [982, 346] on p "selecione arquivos em Arquivos ou em nossa galeria de fotos e vídeos gratuitos" at bounding box center [969, 354] width 177 height 17
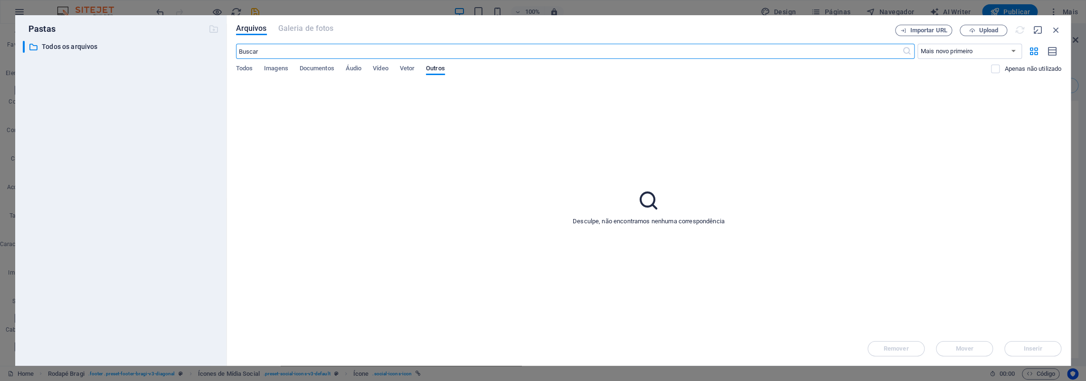
scroll to position [4396, 0]
click at [471, 54] on input "text" at bounding box center [569, 51] width 666 height 15
type input "whatsapp"
click at [274, 70] on span "Imagens" at bounding box center [276, 69] width 24 height 13
click at [297, 50] on input "whatsapp" at bounding box center [569, 51] width 666 height 15
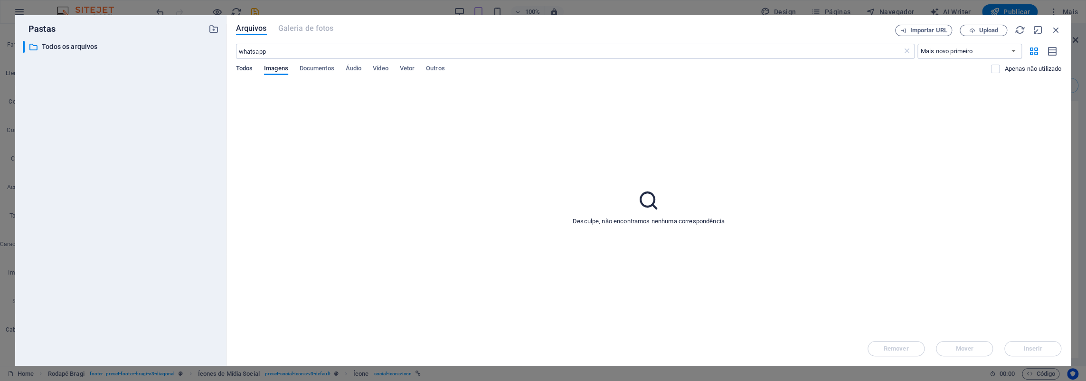
click at [243, 70] on span "Todos" at bounding box center [244, 69] width 17 height 13
click at [311, 69] on span "Documentos" at bounding box center [317, 69] width 35 height 13
click at [316, 52] on input "whatsapp" at bounding box center [569, 51] width 666 height 15
click at [1019, 29] on icon "button" at bounding box center [1020, 30] width 10 height 10
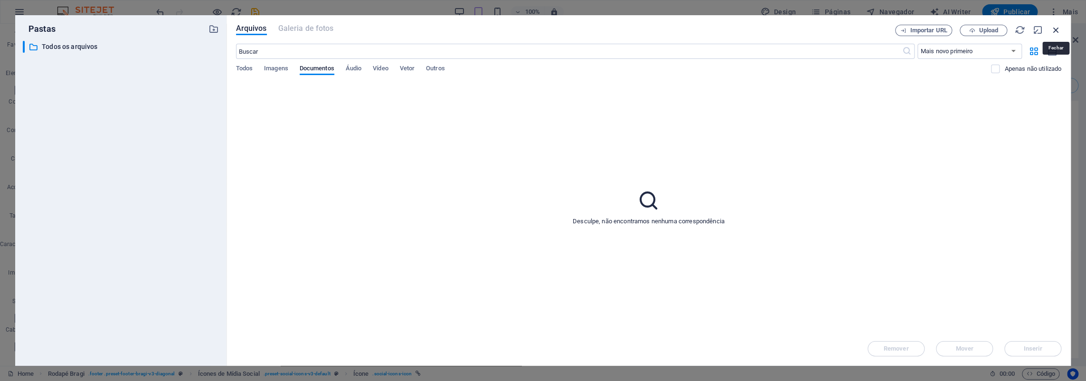
click at [1056, 29] on icon "button" at bounding box center [1056, 30] width 10 height 10
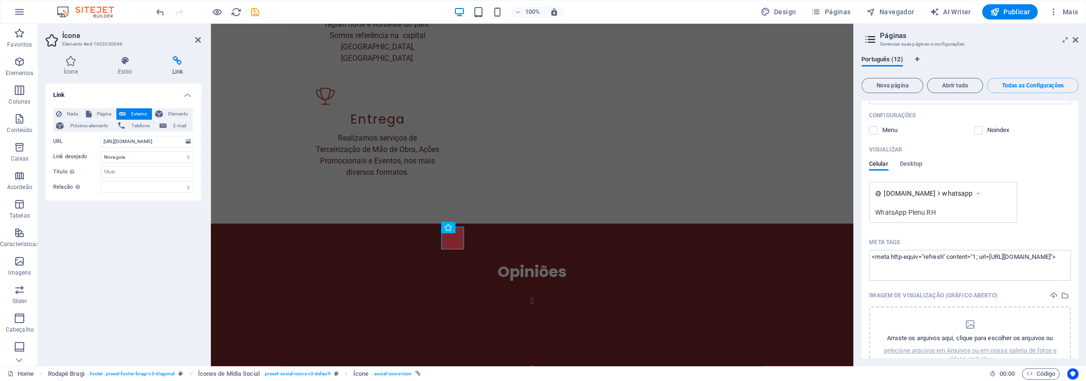
scroll to position [4185, 0]
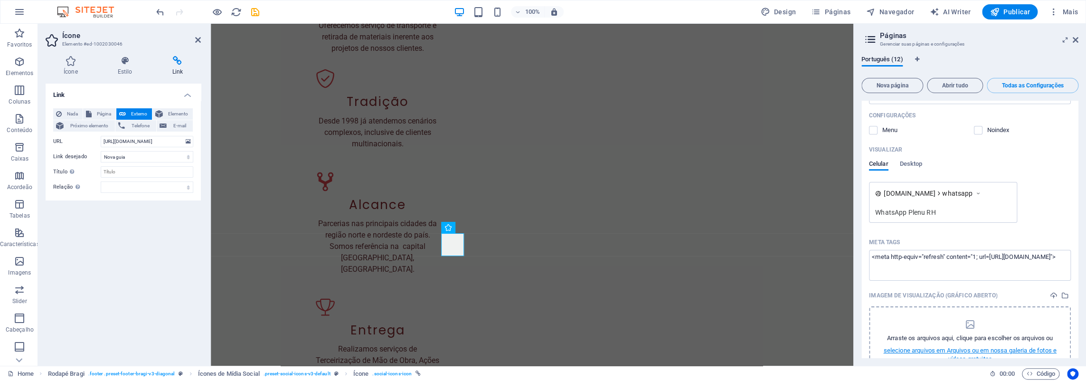
click at [956, 346] on p "selecione arquivos em Arquivos ou em nossa galeria de fotos e vídeos gratuitos" at bounding box center [969, 354] width 177 height 17
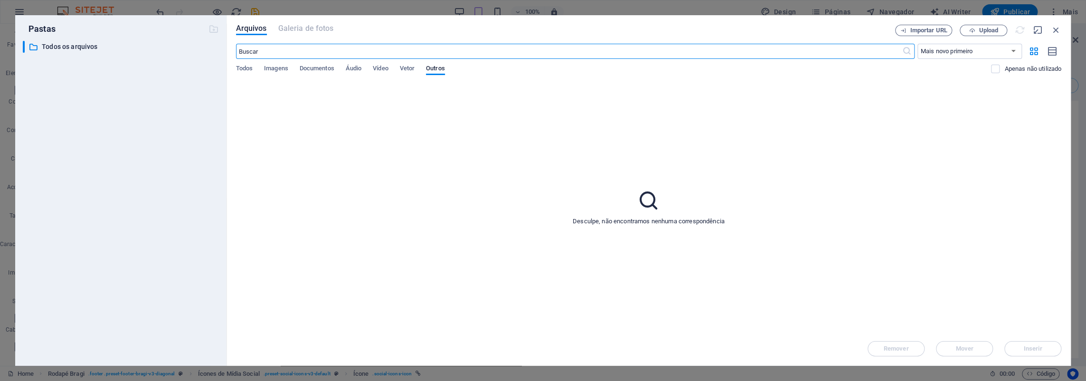
scroll to position [4396, 0]
click at [278, 69] on span "Imagens" at bounding box center [276, 69] width 24 height 13
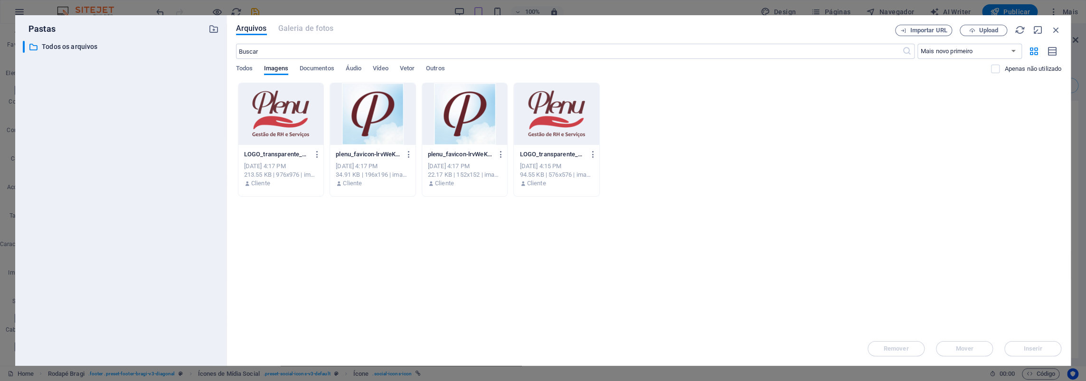
click at [291, 123] on div at bounding box center [280, 114] width 85 height 62
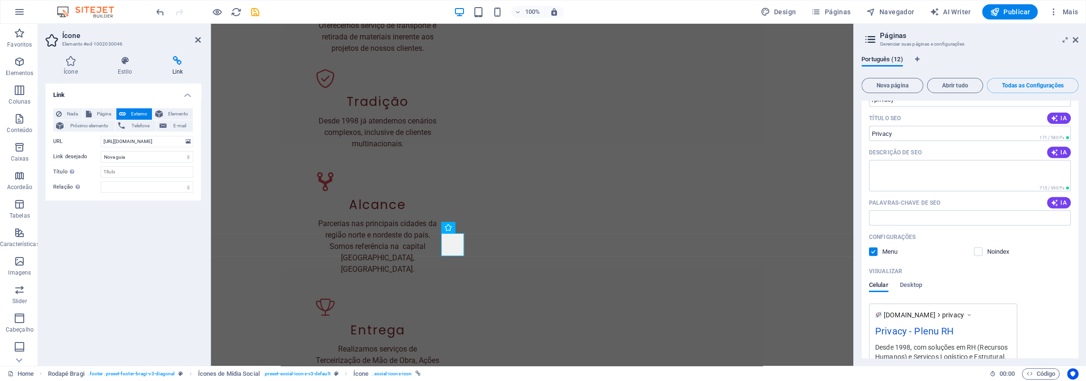
scroll to position [2213, 0]
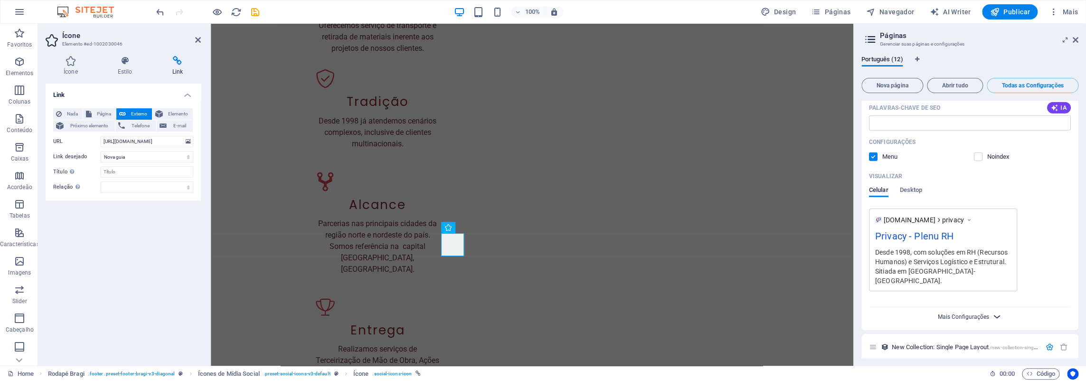
click at [987, 313] on span "Mais Configurações" at bounding box center [963, 316] width 51 height 7
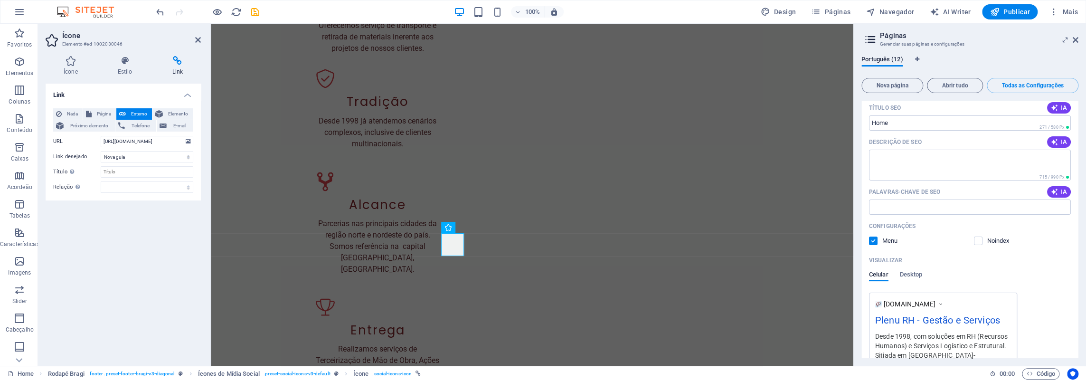
scroll to position [190, 0]
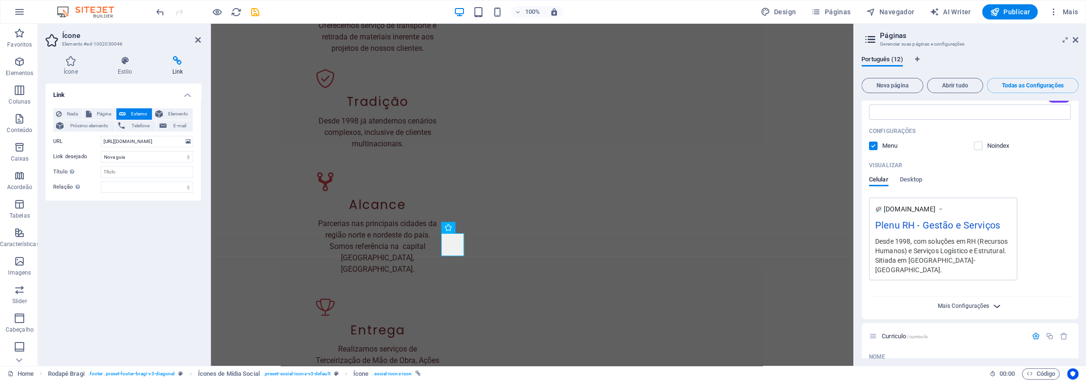
click at [965, 302] on span "Mais Configurações" at bounding box center [963, 305] width 51 height 7
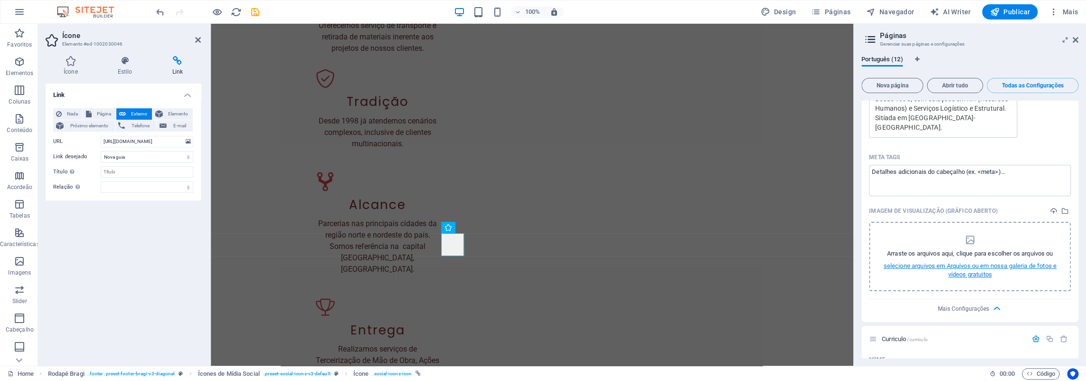
click at [958, 262] on p "selecione arquivos em Arquivos ou em nossa galeria de fotos e vídeos gratuitos" at bounding box center [969, 270] width 177 height 17
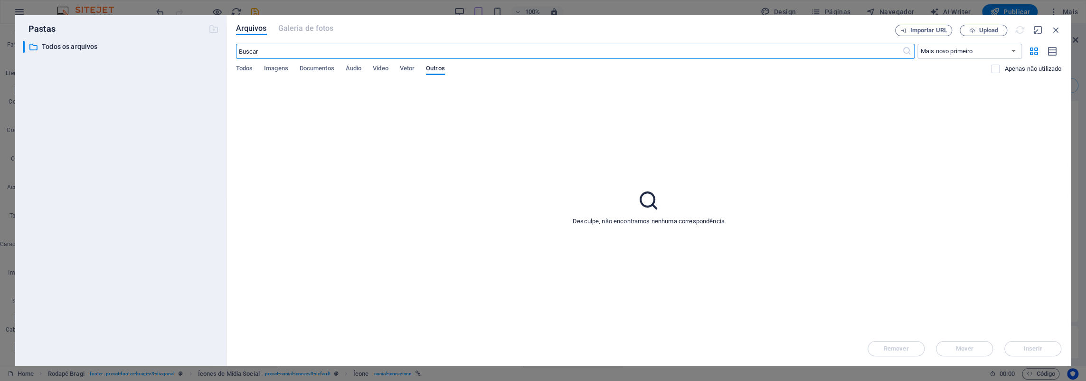
scroll to position [4396, 0]
click at [284, 67] on span "Imagens" at bounding box center [276, 69] width 24 height 13
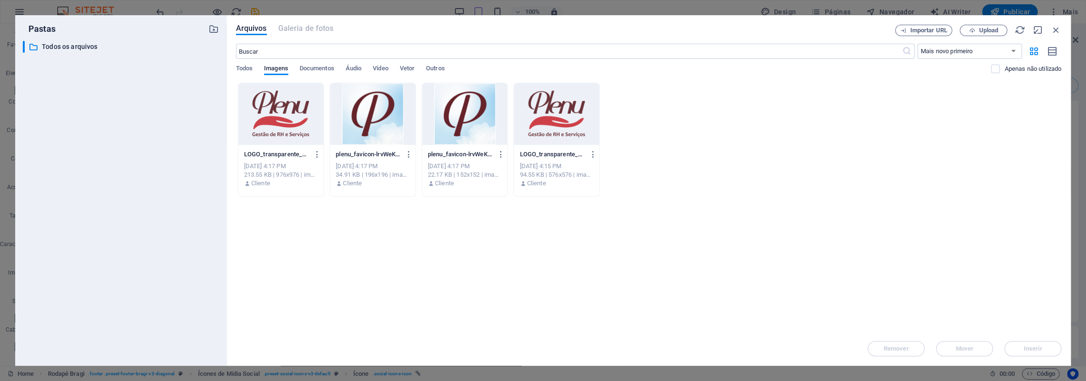
click at [272, 121] on div at bounding box center [280, 114] width 85 height 62
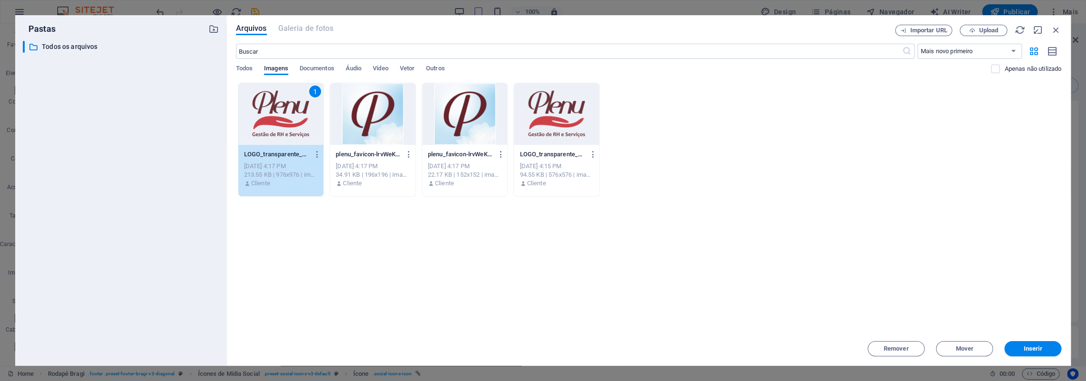
click at [272, 121] on div "1" at bounding box center [280, 114] width 85 height 62
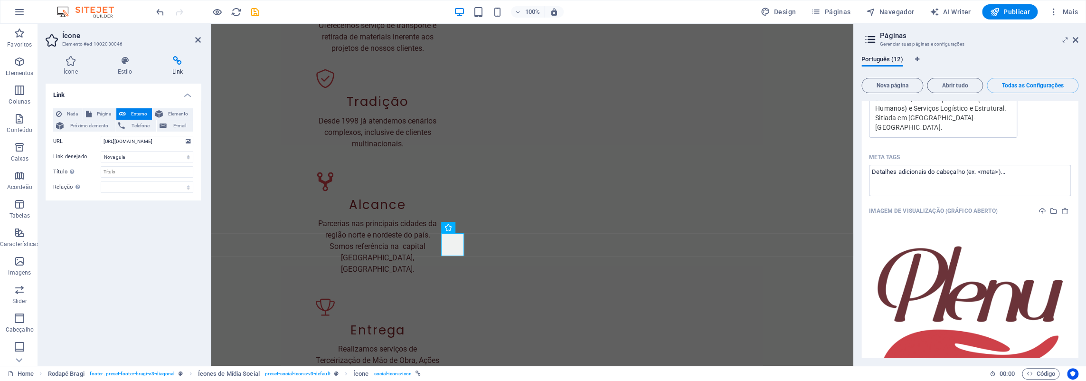
scroll to position [190, 0]
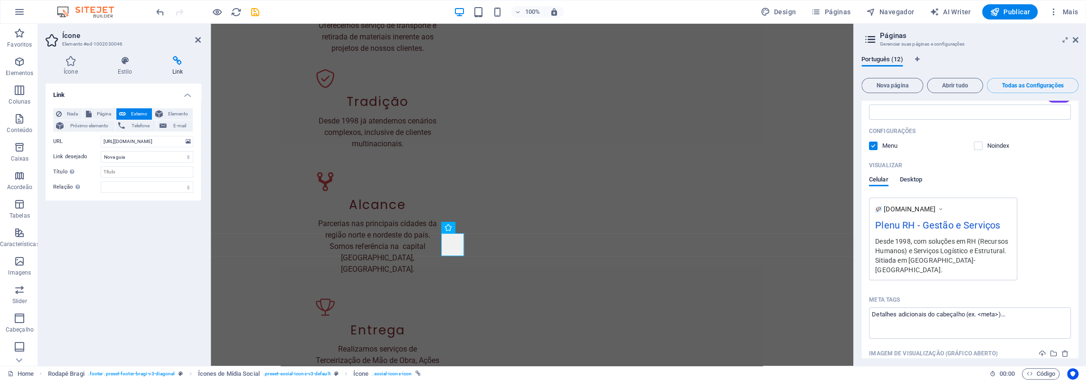
click at [914, 177] on span "Desktop" at bounding box center [911, 180] width 23 height 13
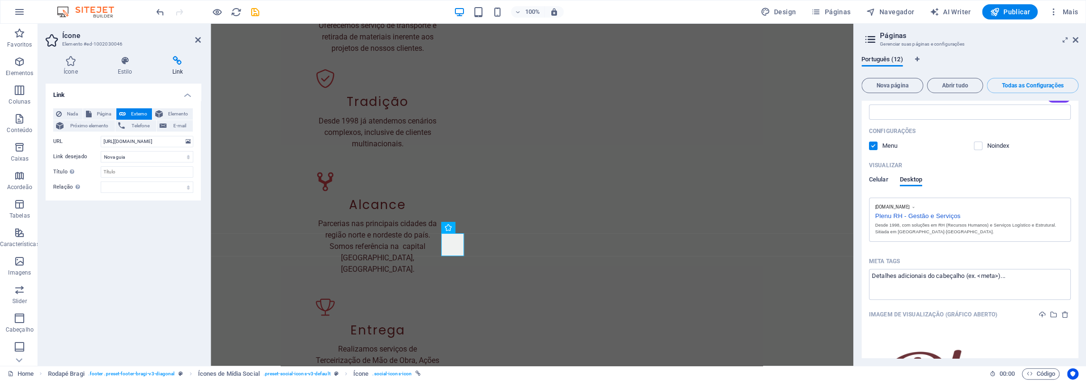
click at [879, 178] on span "Celular" at bounding box center [878, 180] width 19 height 13
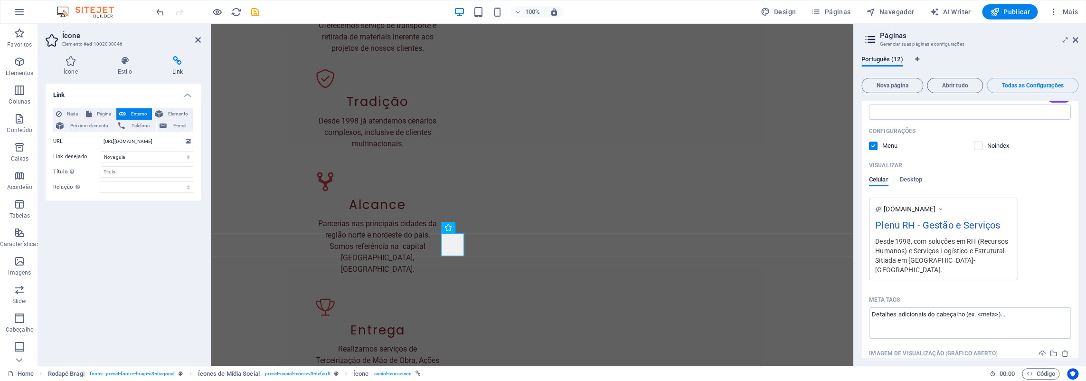
scroll to position [380, 0]
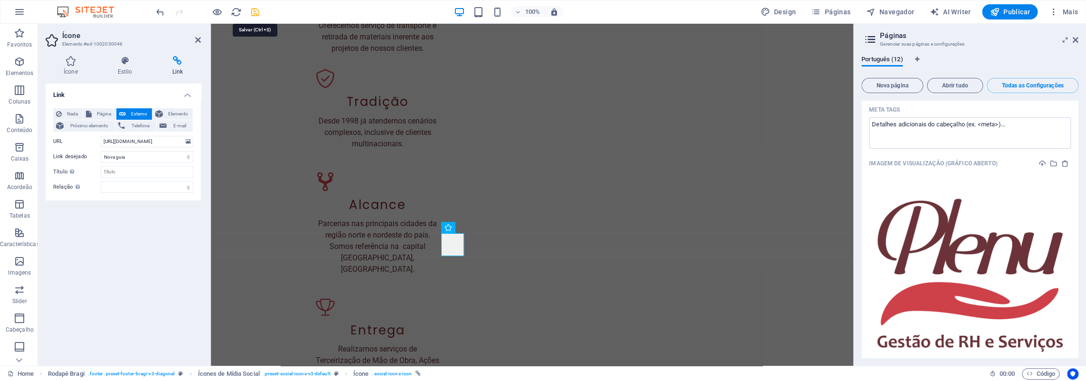
click at [257, 11] on icon "save" at bounding box center [255, 12] width 11 height 11
checkbox input "false"
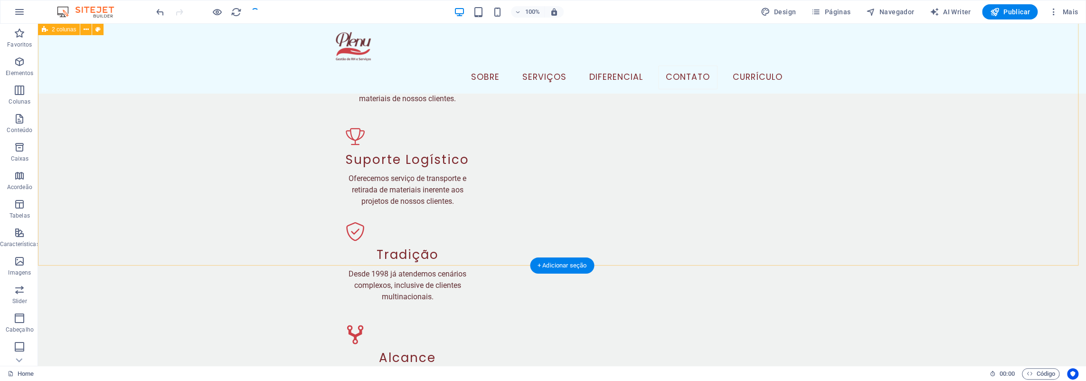
scroll to position [4218, 0]
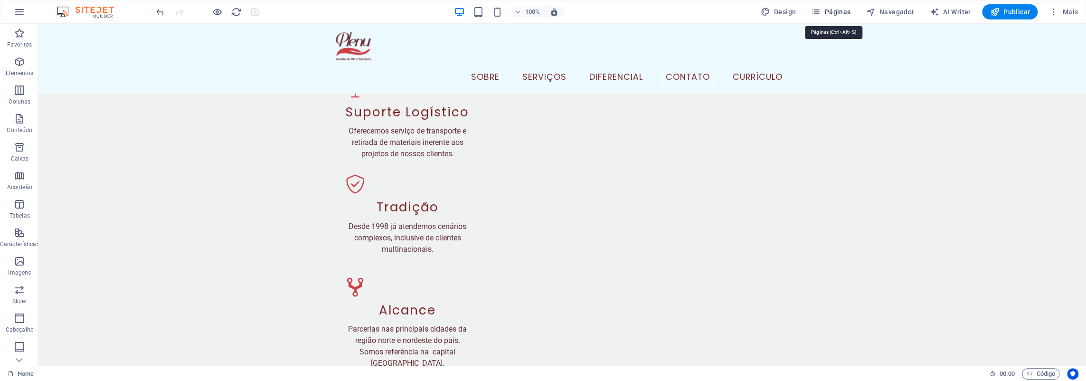
click at [838, 12] on span "Páginas" at bounding box center [830, 11] width 39 height 9
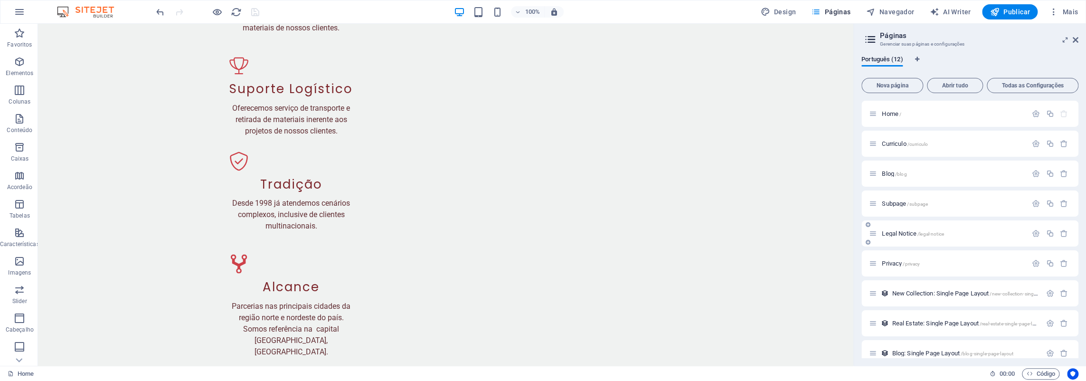
scroll to position [101, 0]
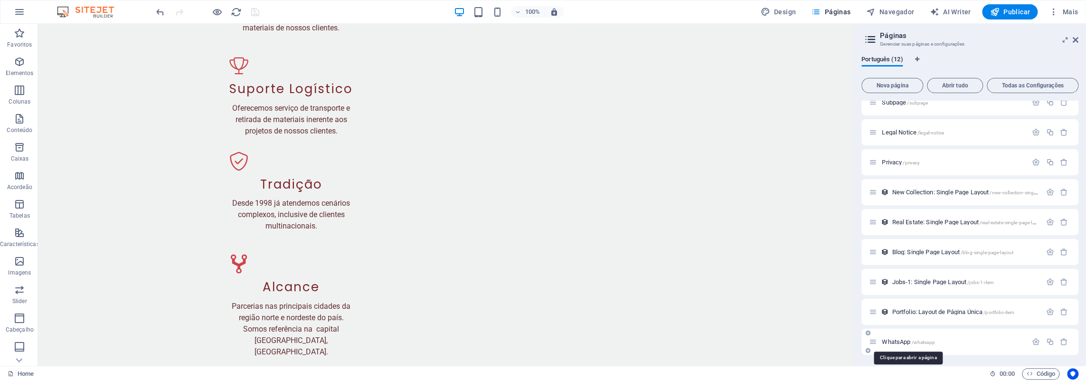
click at [901, 342] on span "WhatsApp /whatsapp" at bounding box center [908, 341] width 53 height 7
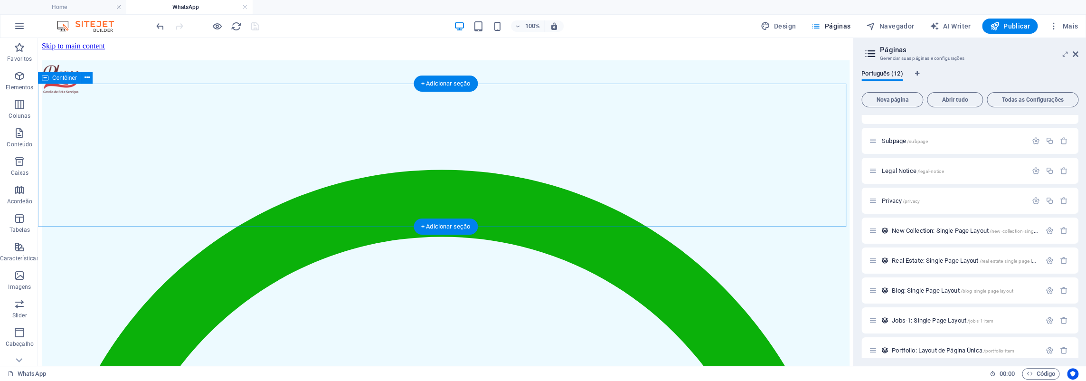
scroll to position [0, 0]
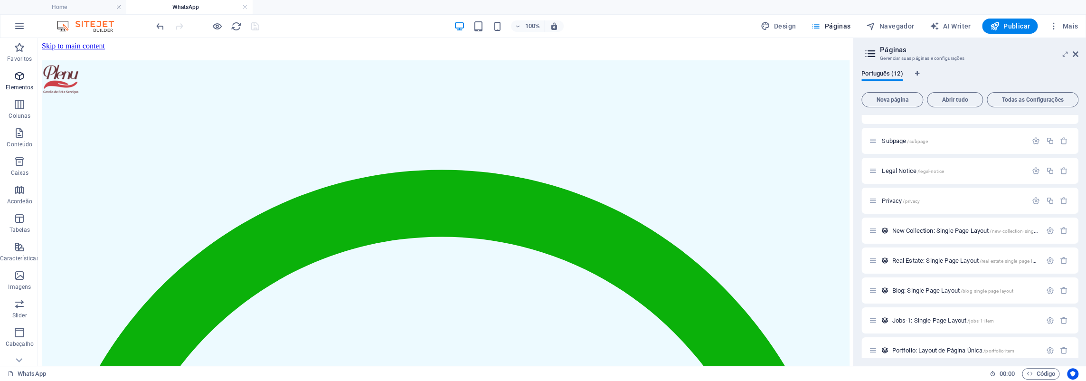
click at [19, 78] on icon "button" at bounding box center [19, 75] width 11 height 11
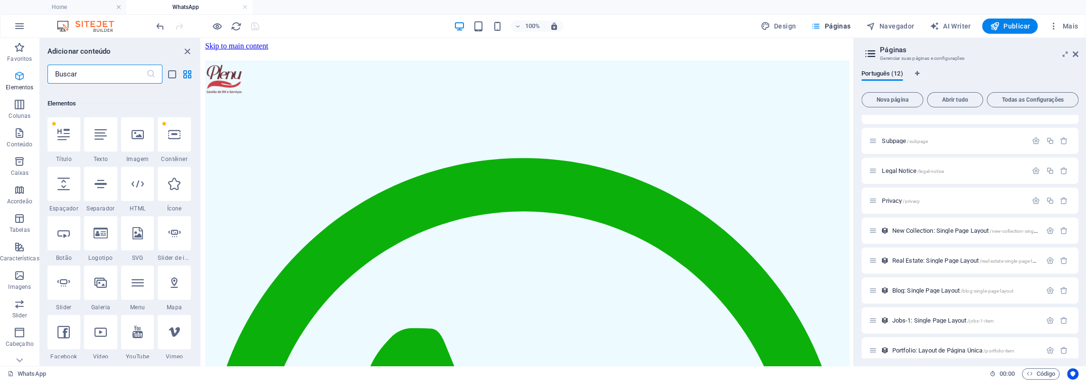
scroll to position [101, 0]
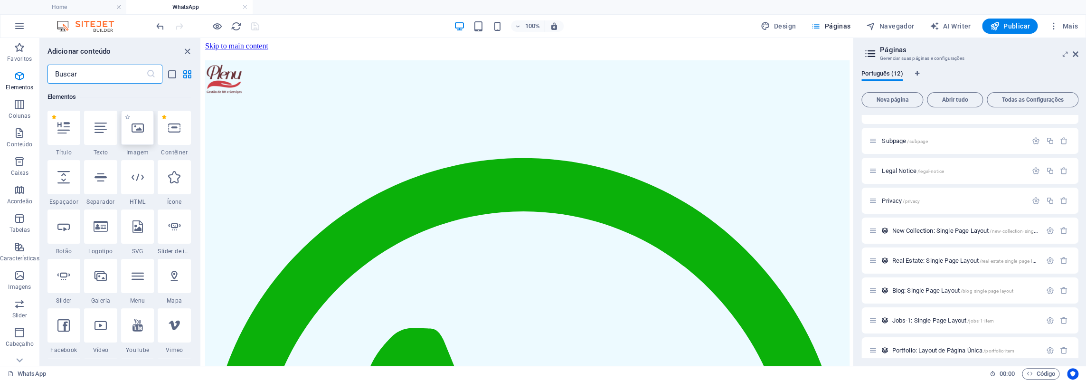
click at [145, 129] on div at bounding box center [137, 128] width 33 height 34
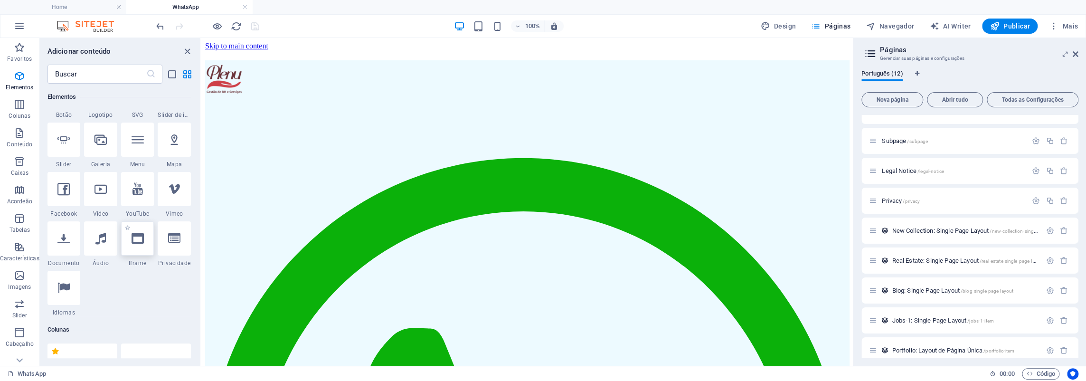
scroll to position [95, 0]
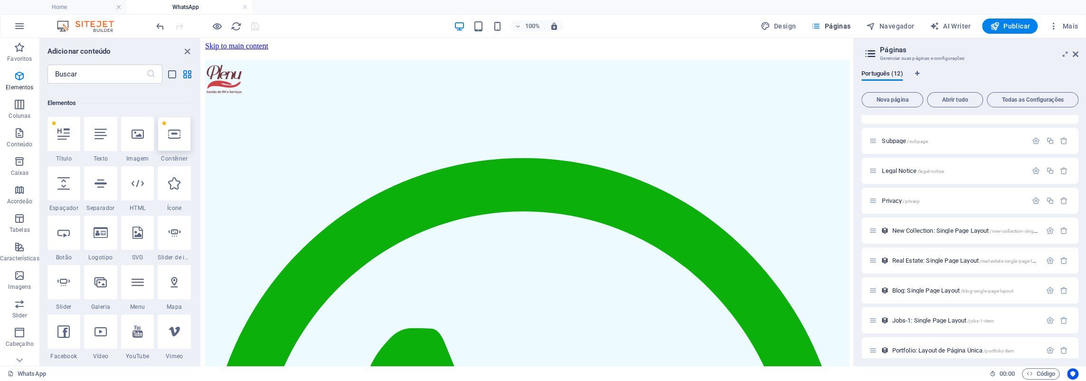
click at [165, 132] on div at bounding box center [174, 134] width 33 height 34
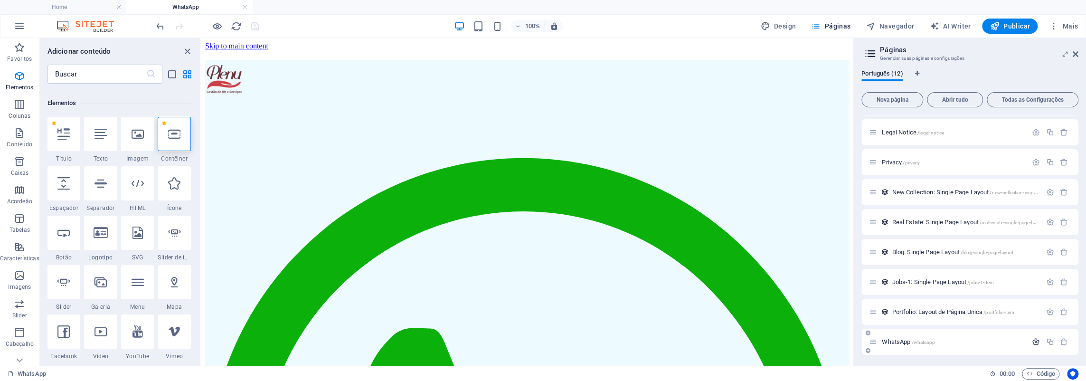
click at [1033, 341] on icon "button" at bounding box center [1036, 342] width 8 height 8
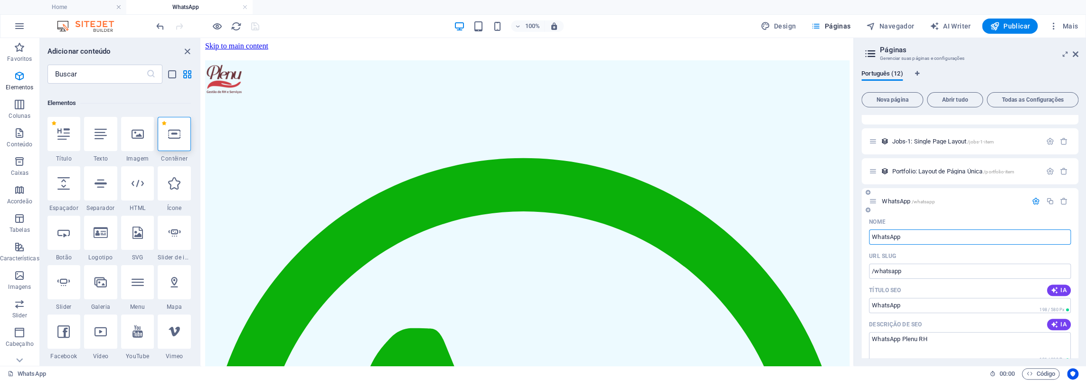
scroll to position [469, 0]
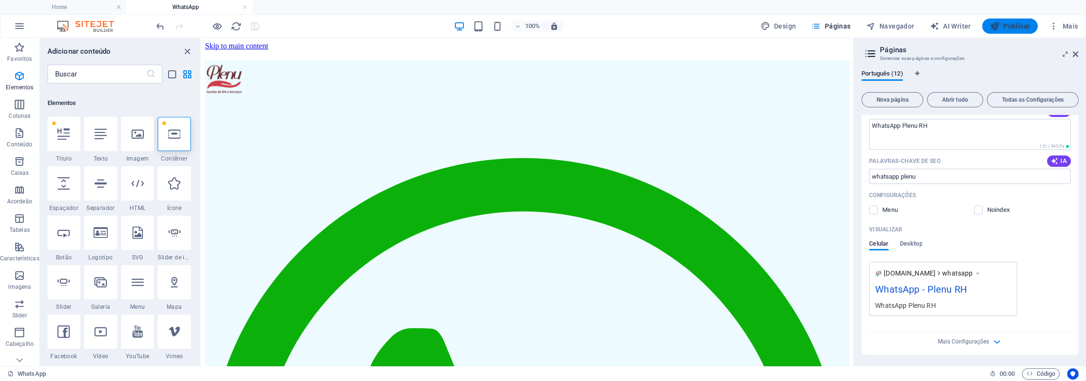
click at [1005, 28] on span "Publicar" at bounding box center [1009, 25] width 40 height 9
click at [86, 7] on h4 "Home" at bounding box center [63, 7] width 126 height 10
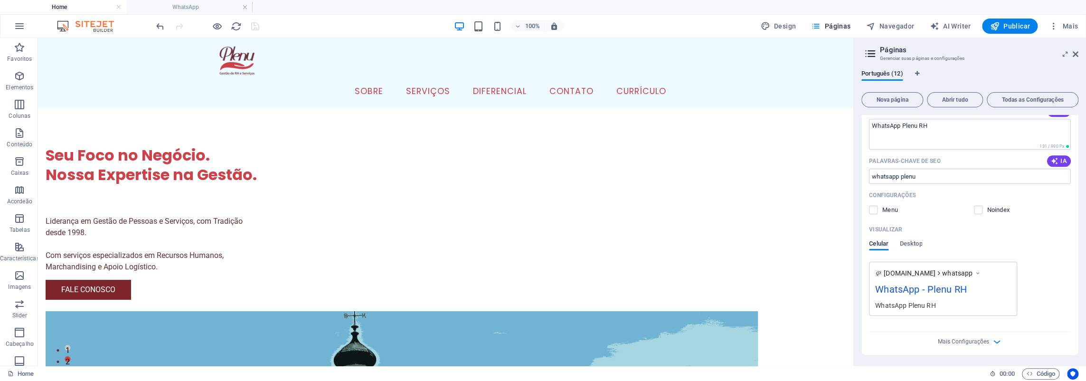
scroll to position [4214, 0]
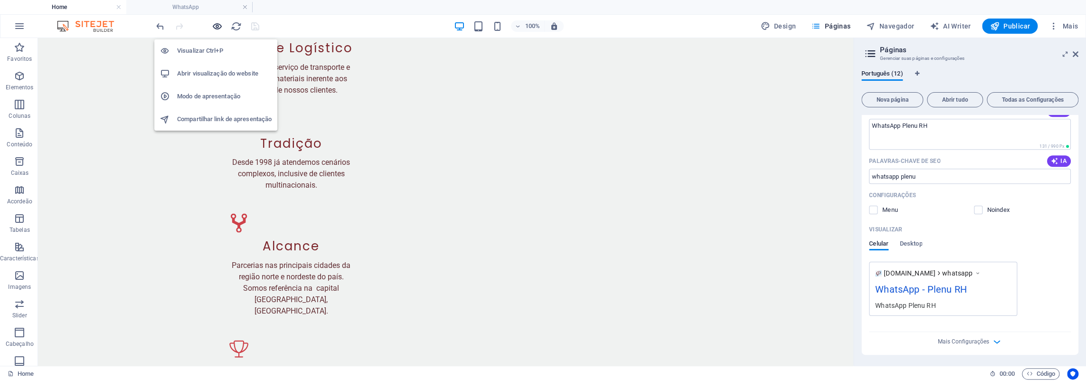
click at [212, 28] on icon "button" at bounding box center [217, 26] width 11 height 11
click at [217, 26] on icon "button" at bounding box center [217, 26] width 11 height 11
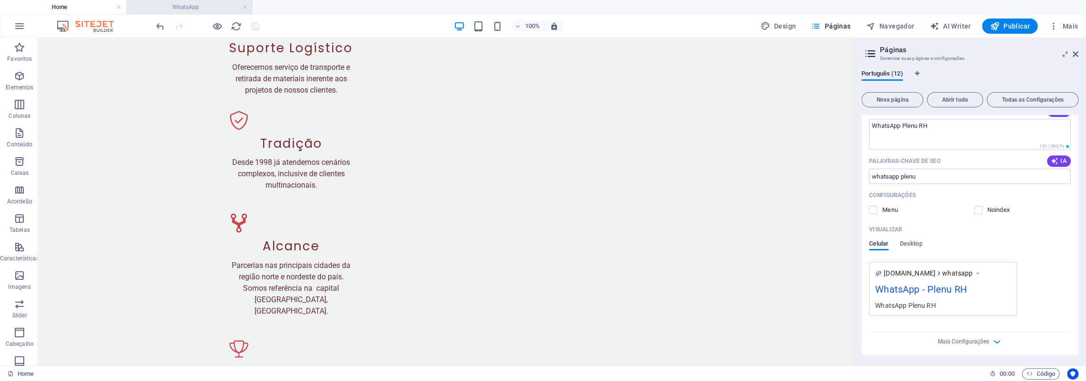
click at [225, 7] on h4 "WhatsApp" at bounding box center [189, 7] width 126 height 10
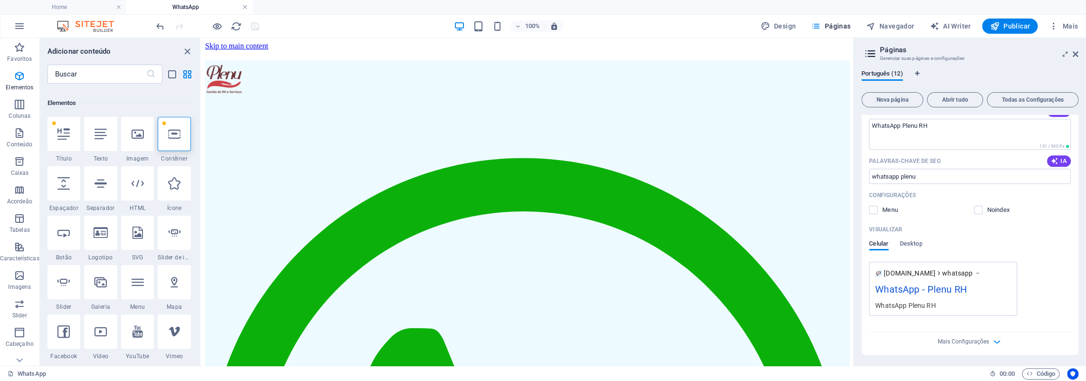
click at [244, 8] on link at bounding box center [245, 7] width 6 height 9
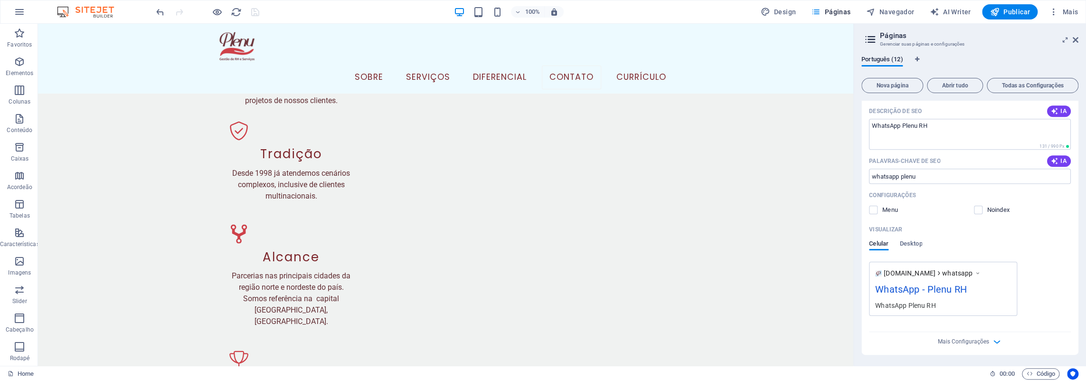
scroll to position [4220, 0]
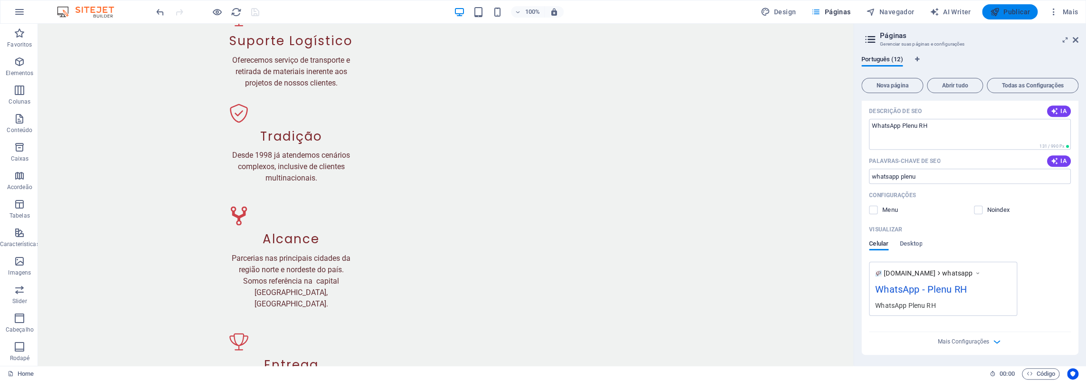
click at [1019, 14] on span "Publicar" at bounding box center [1009, 11] width 40 height 9
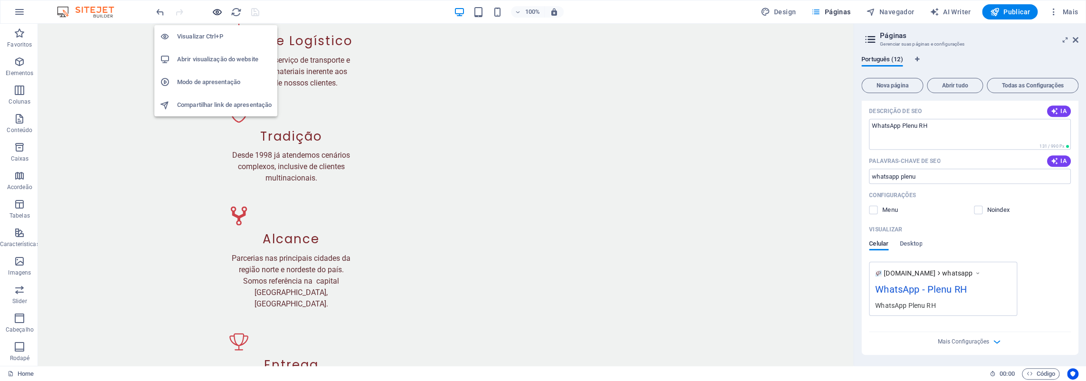
click at [216, 13] on icon "button" at bounding box center [217, 12] width 11 height 11
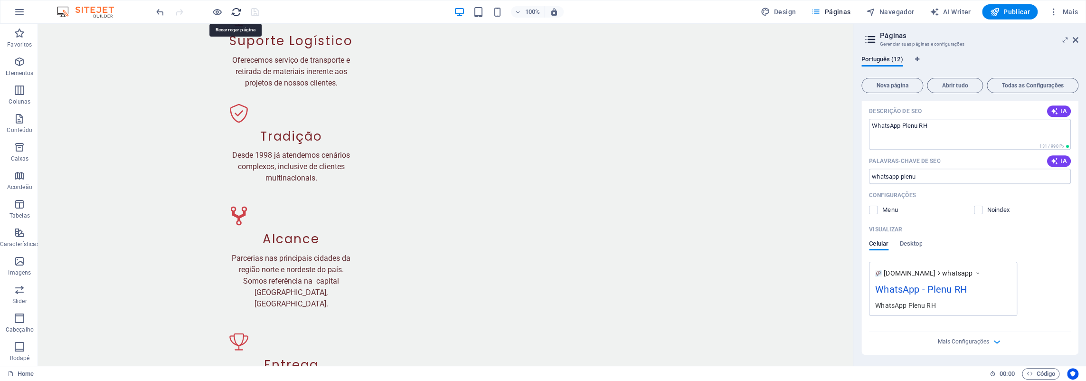
click at [233, 10] on icon "reload" at bounding box center [236, 12] width 11 height 11
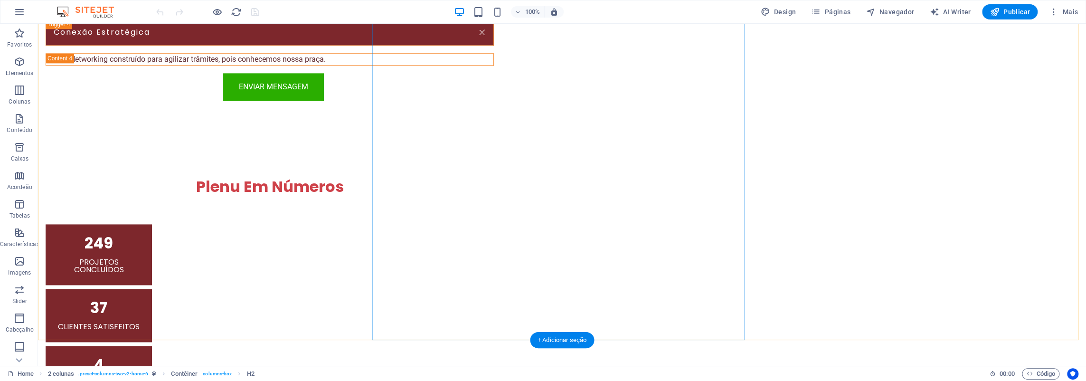
scroll to position [1045, 0]
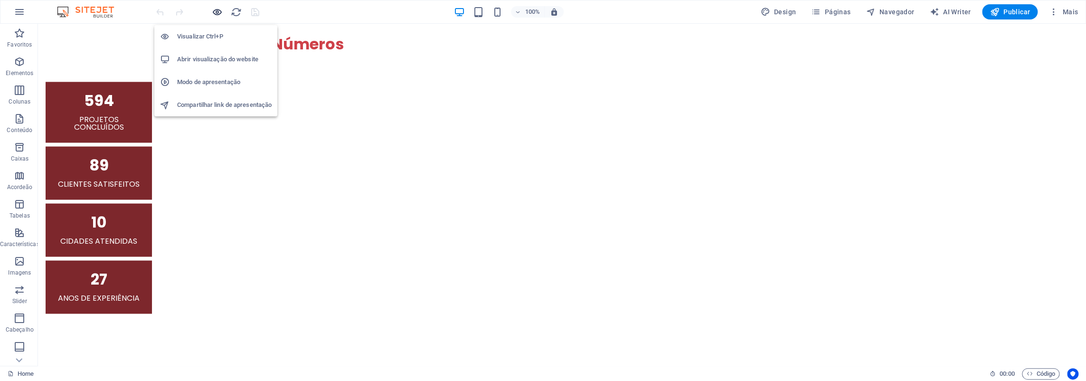
click at [214, 10] on icon "button" at bounding box center [217, 12] width 11 height 11
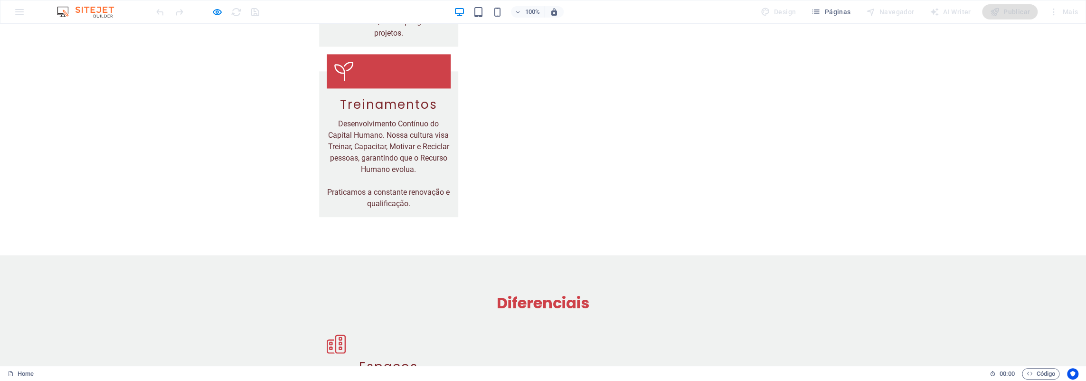
scroll to position [3871, 0]
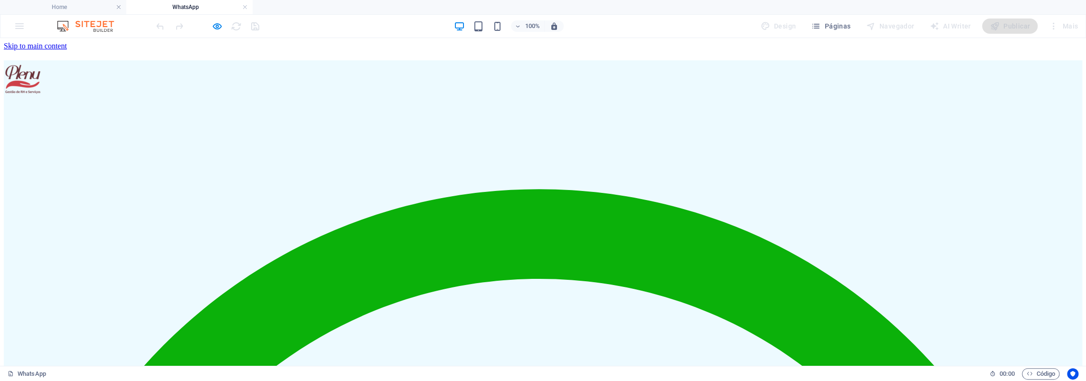
scroll to position [0, 0]
click at [246, 8] on link at bounding box center [245, 7] width 6 height 9
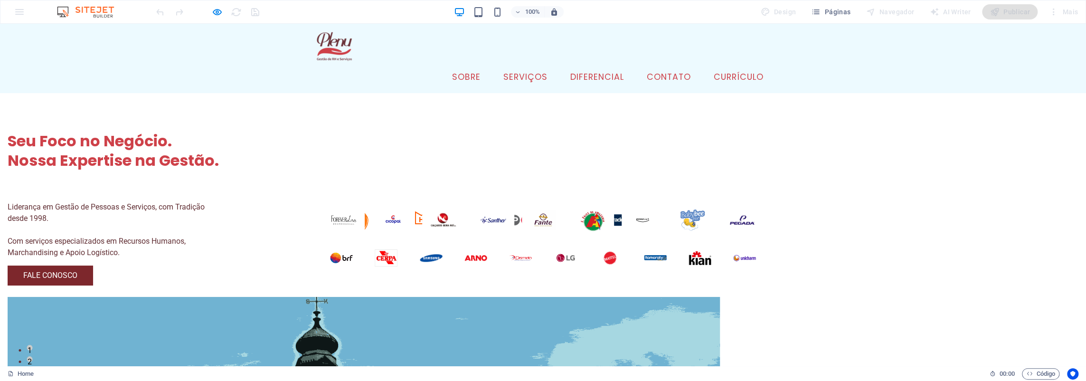
scroll to position [3870, 0]
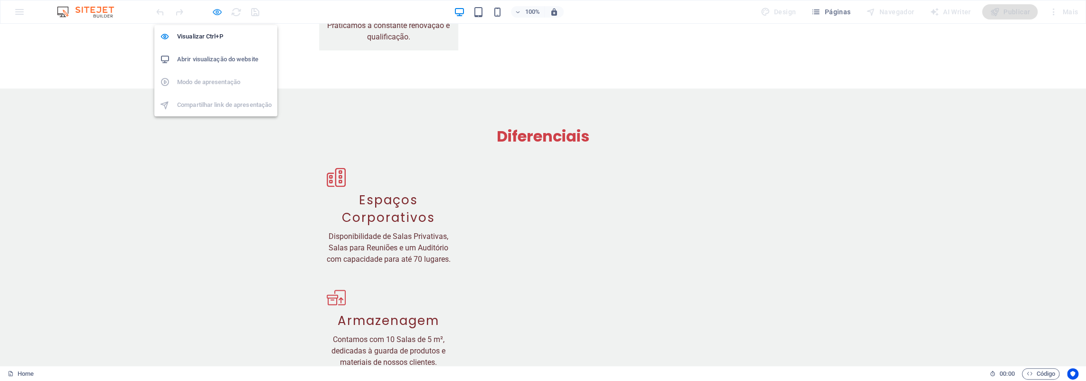
click at [214, 14] on icon "button" at bounding box center [217, 12] width 11 height 11
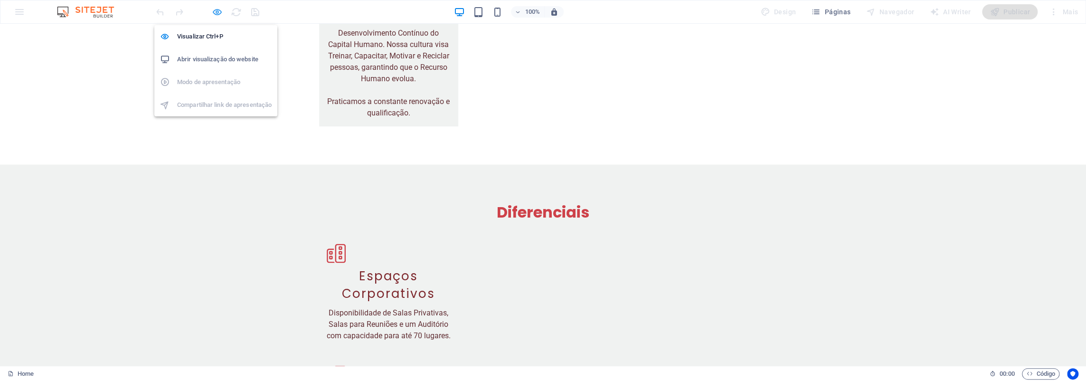
scroll to position [4266, 0]
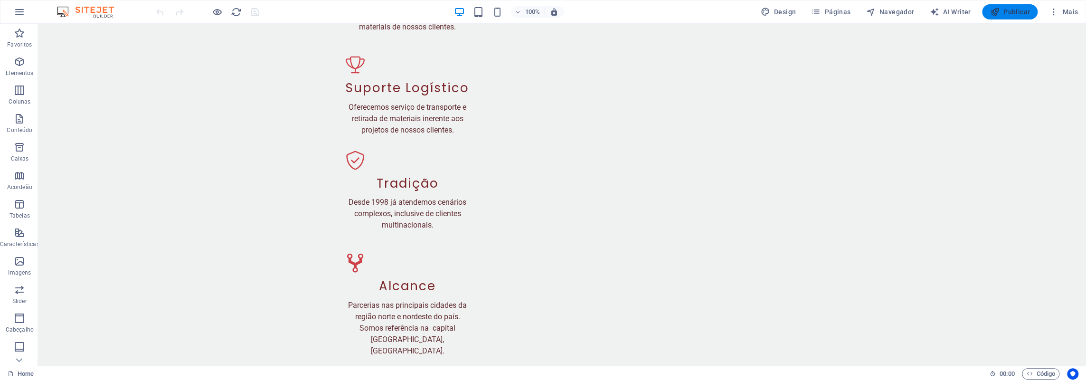
click at [1009, 13] on span "Publicar" at bounding box center [1009, 11] width 40 height 9
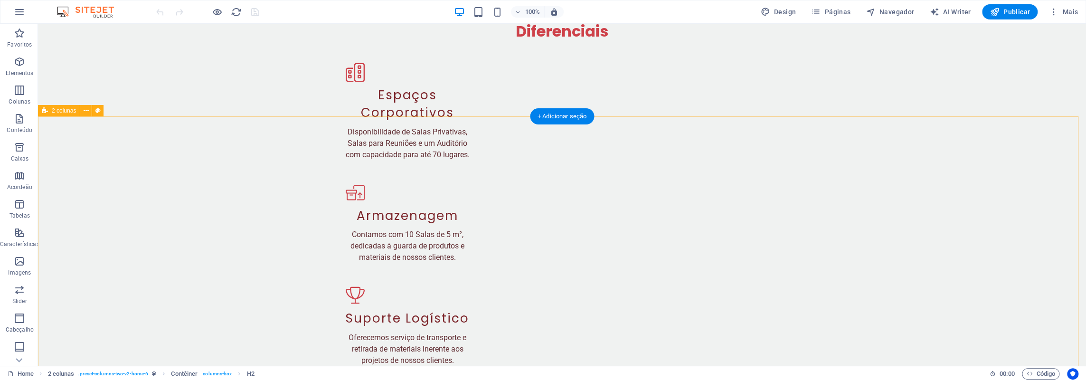
scroll to position [4266, 0]
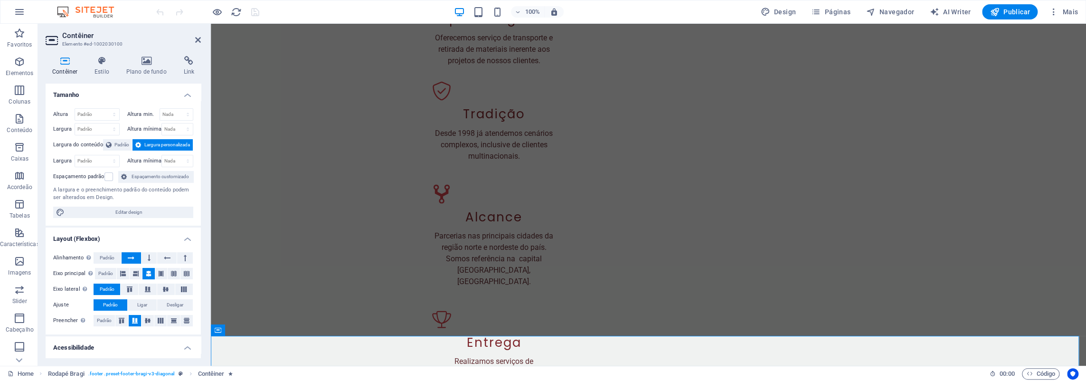
scroll to position [4231, 0]
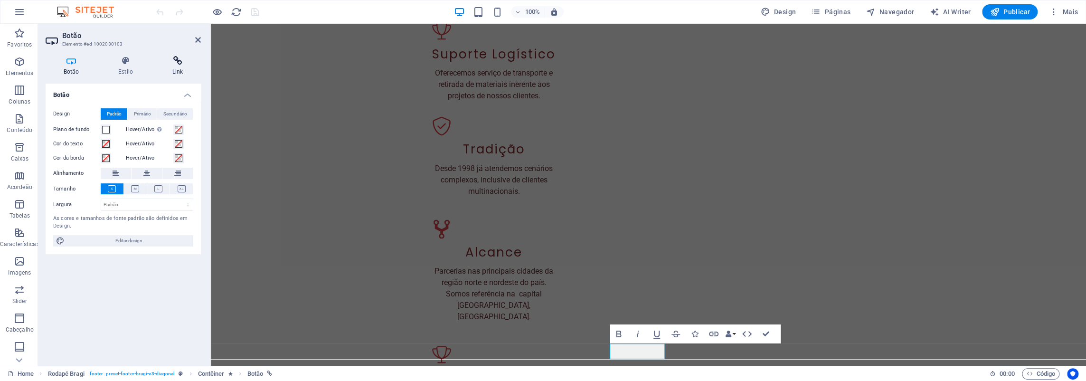
click at [177, 66] on h4 "Link" at bounding box center [177, 66] width 47 height 20
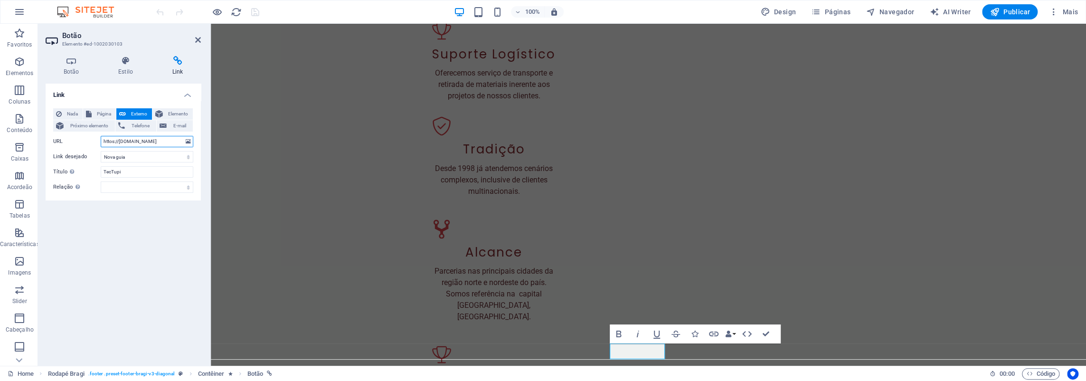
click at [110, 141] on input "httos://[DOMAIN_NAME]" at bounding box center [147, 141] width 93 height 11
type input "[URL][DOMAIN_NAME]"
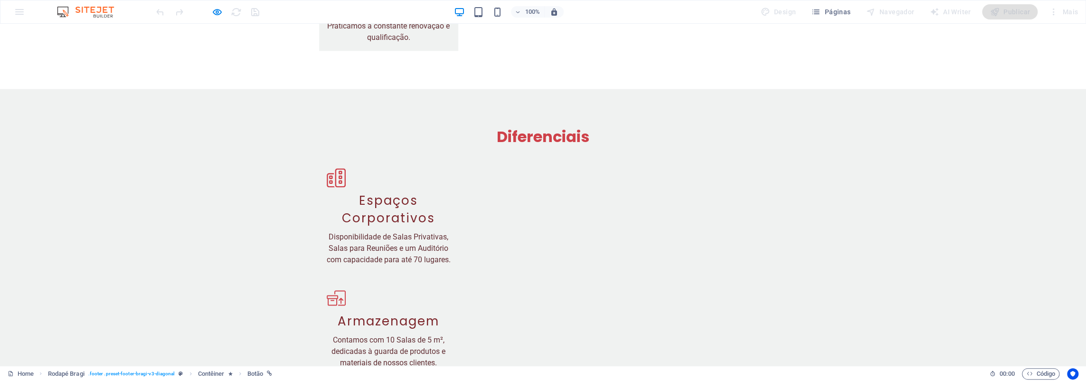
scroll to position [3871, 0]
click at [217, 12] on icon "button" at bounding box center [217, 12] width 11 height 11
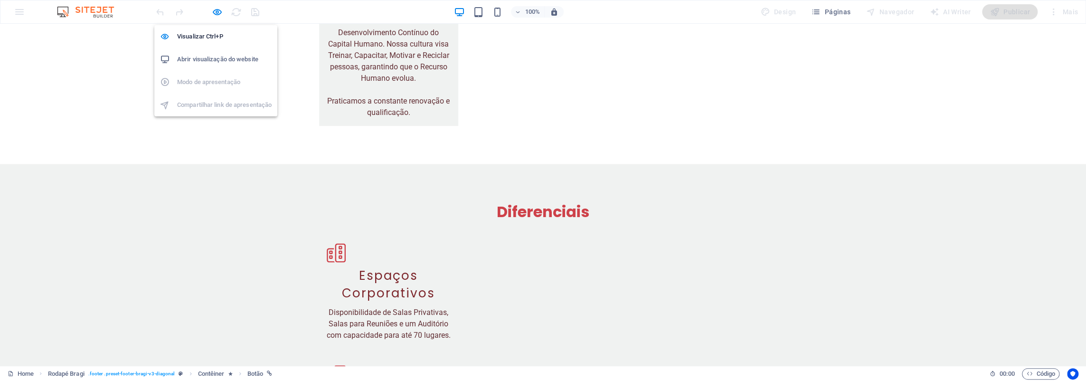
scroll to position [4231, 0]
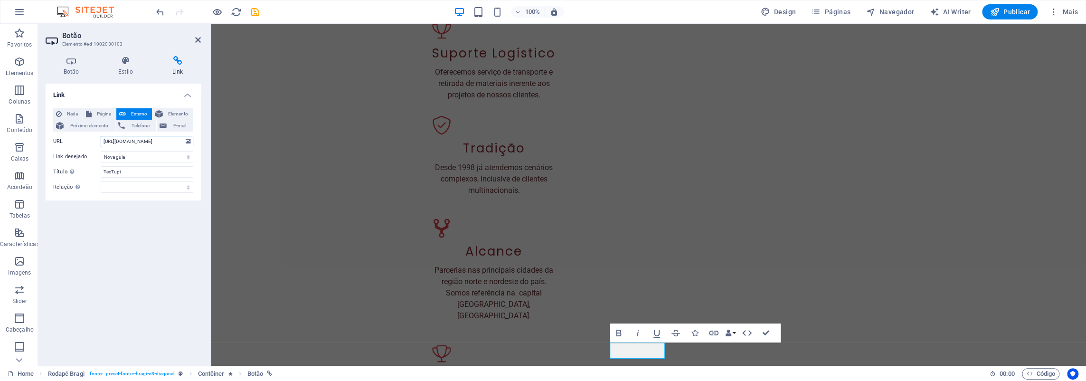
click at [114, 143] on input "[URL][DOMAIN_NAME]" at bounding box center [147, 141] width 93 height 11
select select "rem"
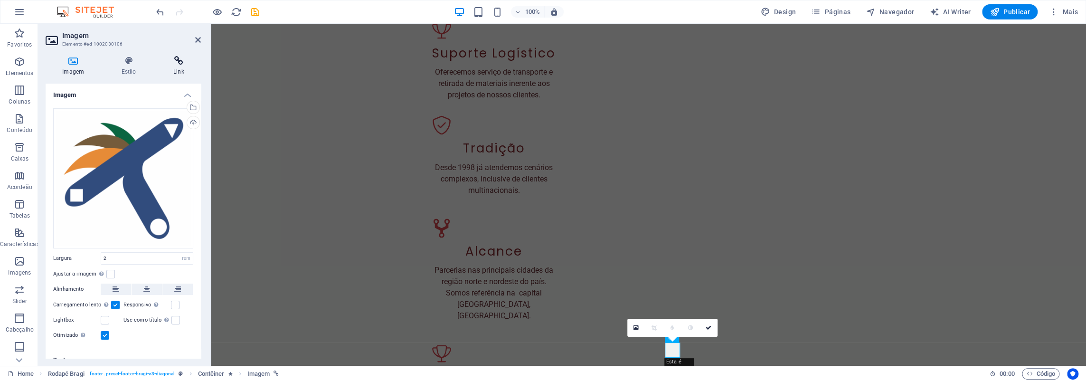
click at [182, 70] on h4 "Link" at bounding box center [179, 66] width 44 height 20
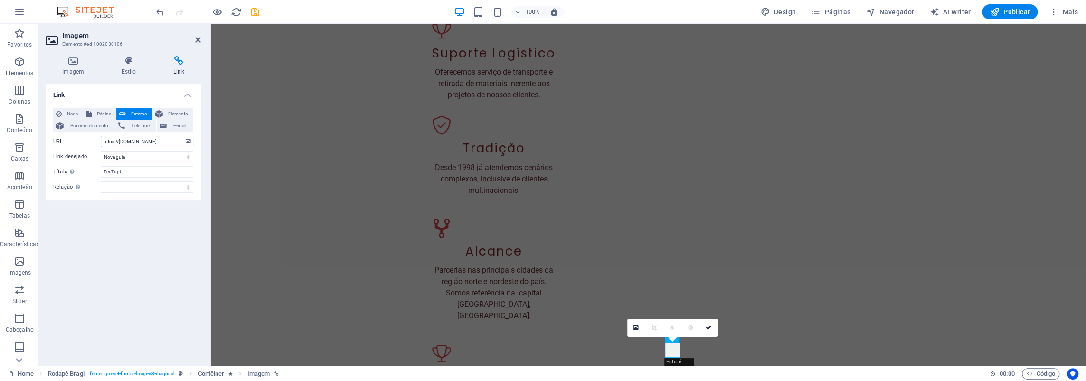
click at [154, 144] on input "httos://[DOMAIN_NAME]" at bounding box center [147, 141] width 93 height 11
paste input "p"
type input "[URL][DOMAIN_NAME]"
click at [253, 12] on icon "save" at bounding box center [255, 12] width 11 height 11
checkbox input "false"
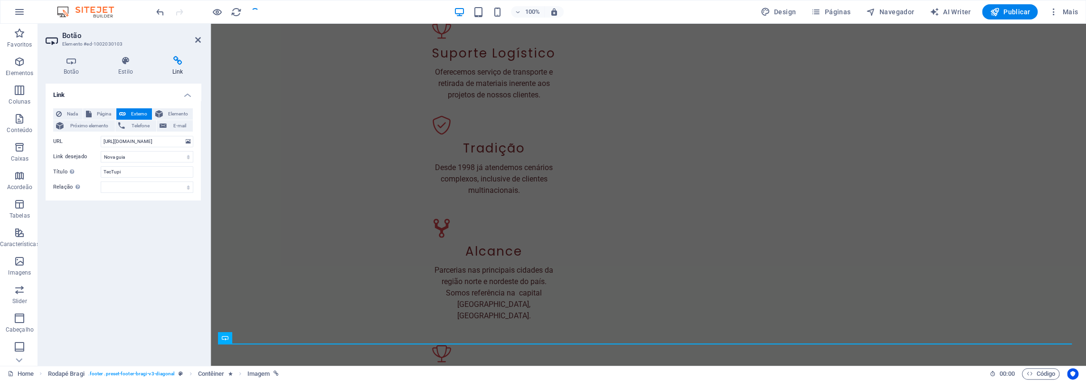
scroll to position [4230, 0]
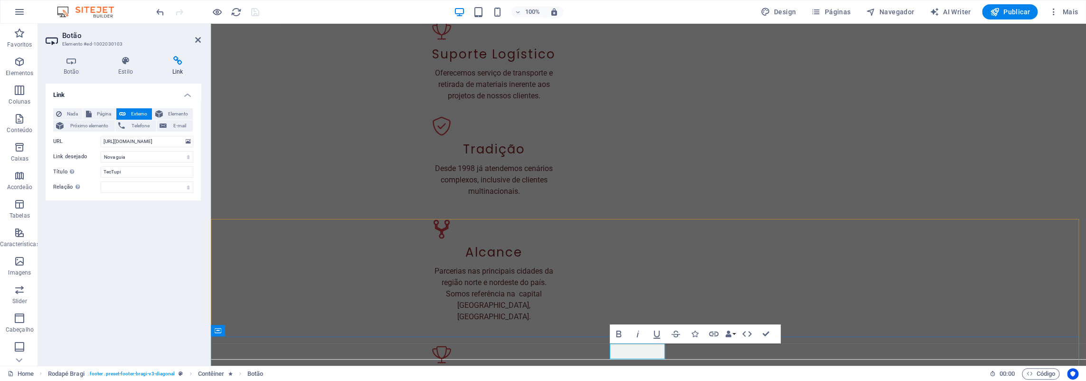
click at [124, 65] on icon at bounding box center [126, 60] width 50 height 9
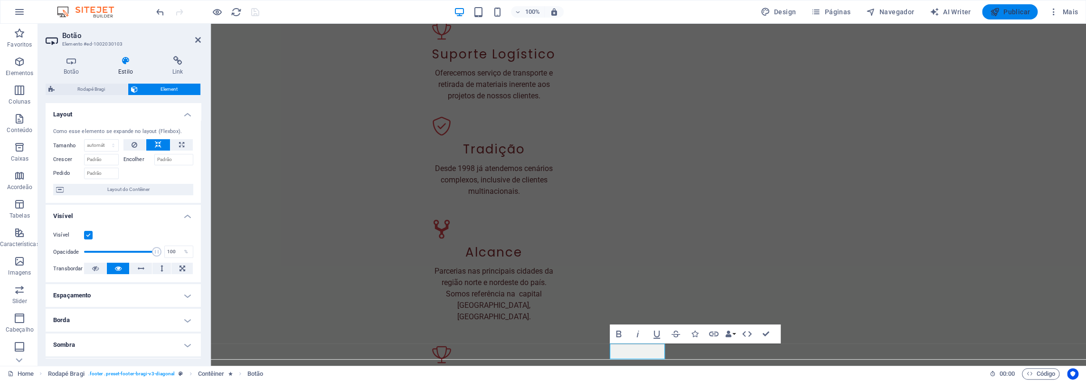
click at [1009, 12] on span "Publicar" at bounding box center [1009, 11] width 40 height 9
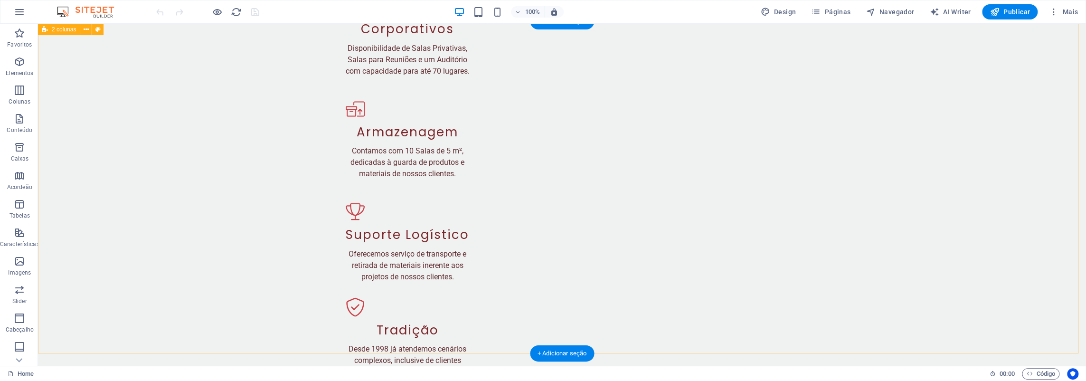
scroll to position [4266, 0]
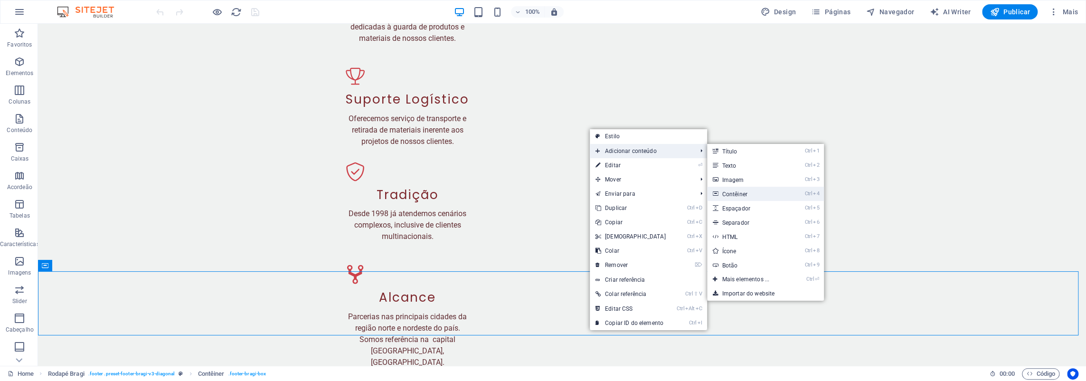
click at [738, 191] on link "Ctrl 4 Contêiner" at bounding box center [748, 194] width 82 height 14
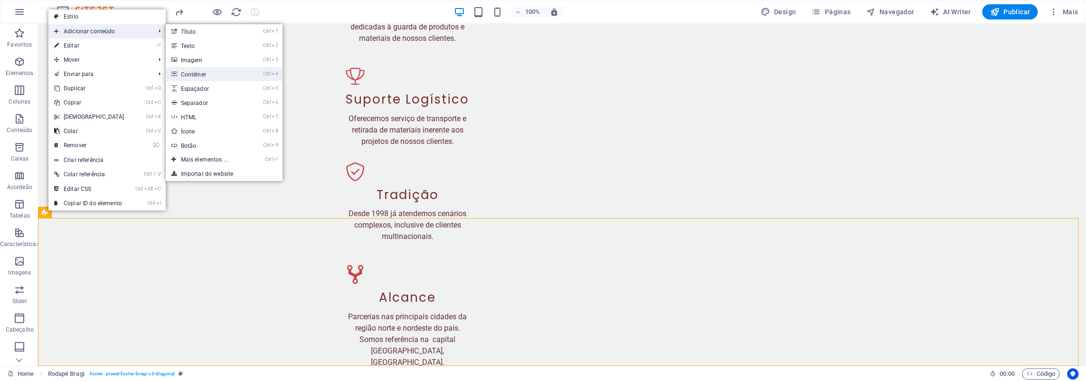
click at [206, 73] on link "Ctrl 4 Contêiner" at bounding box center [207, 74] width 82 height 14
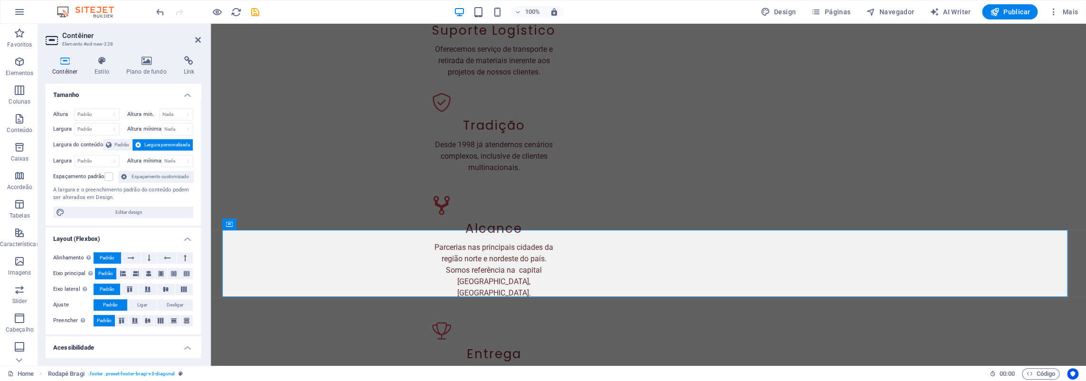
scroll to position [4231, 0]
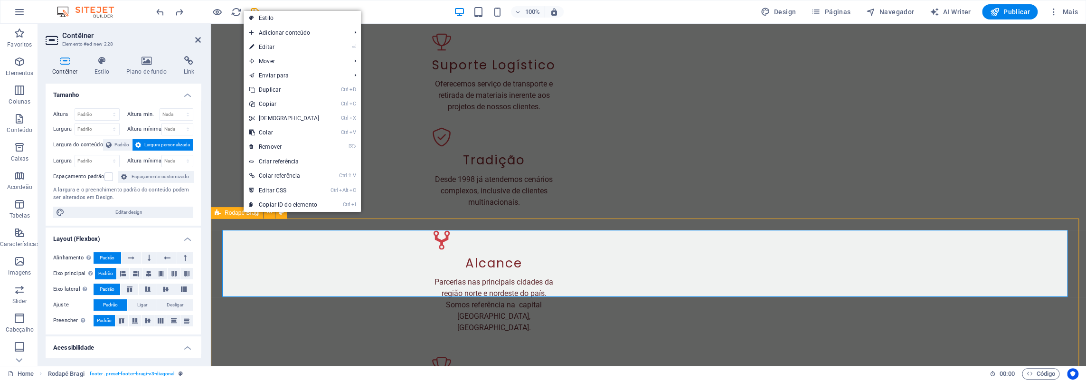
scroll to position [4266, 0]
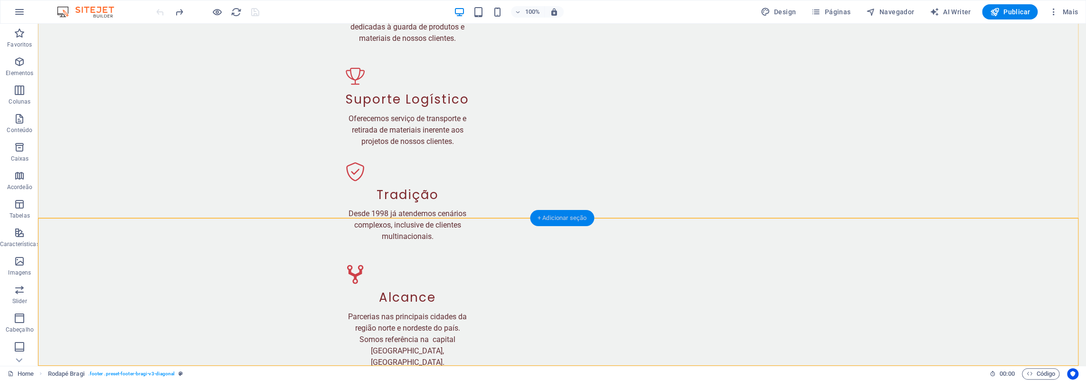
click at [560, 219] on div "+ Adicionar seção" at bounding box center [562, 218] width 64 height 16
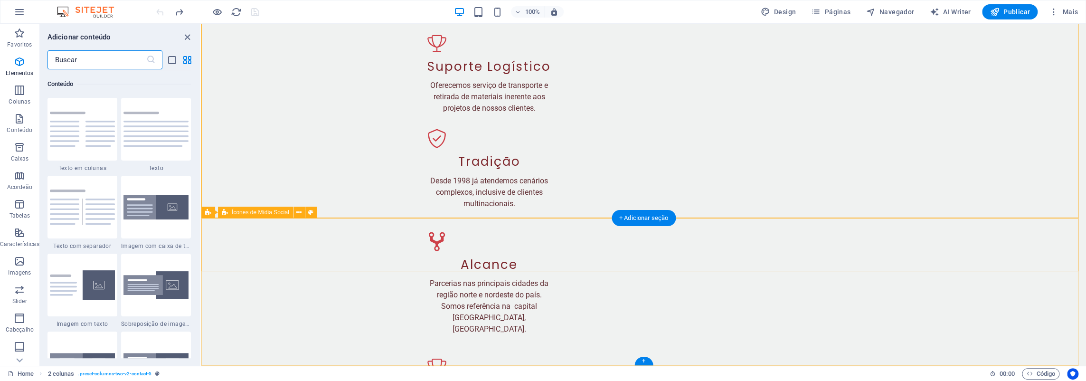
scroll to position [1661, 0]
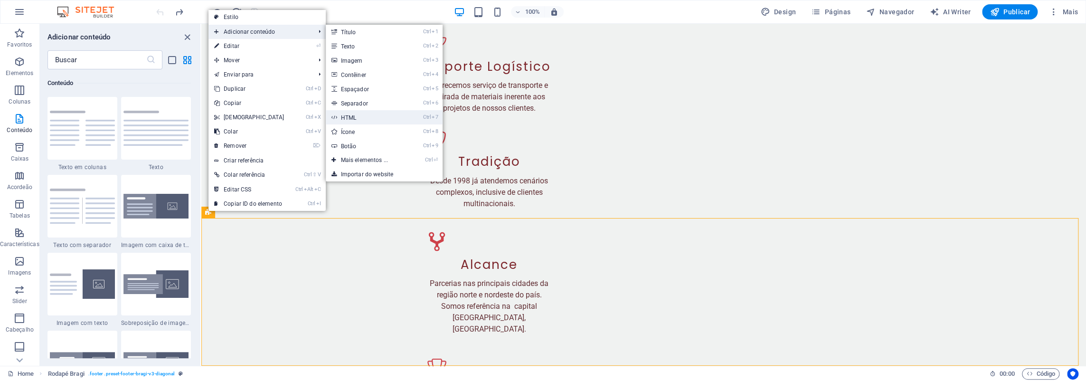
click at [365, 113] on link "Ctrl 7 HTML" at bounding box center [367, 117] width 82 height 14
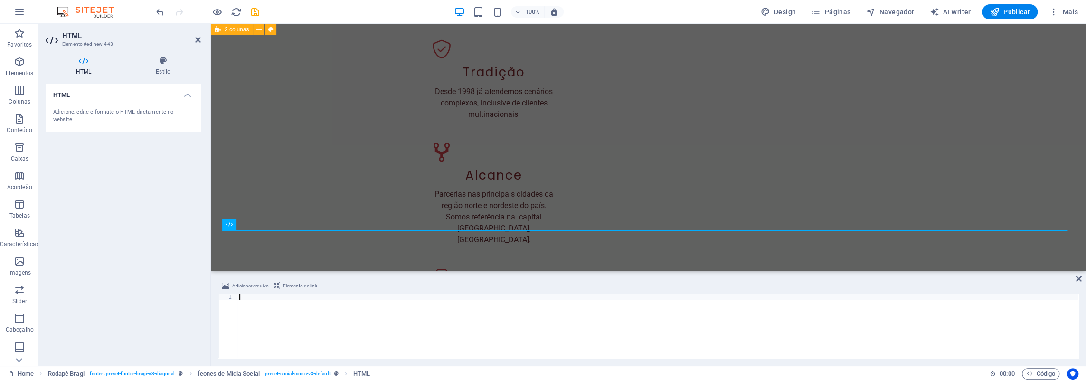
scroll to position [4231, 0]
click at [371, 322] on div at bounding box center [657, 331] width 841 height 77
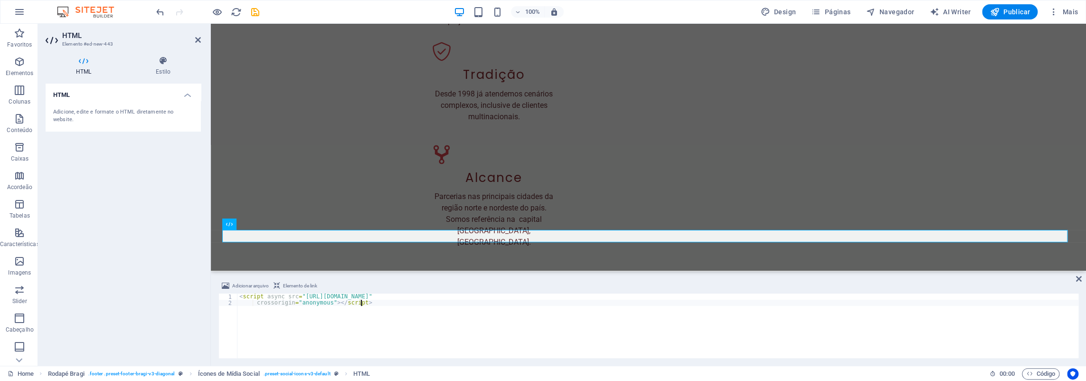
type textarea "<script async src="[URL][DOMAIN_NAME]" crossorigin="anonymous"></script>"
click at [1052, 13] on icon "button" at bounding box center [1053, 11] width 9 height 9
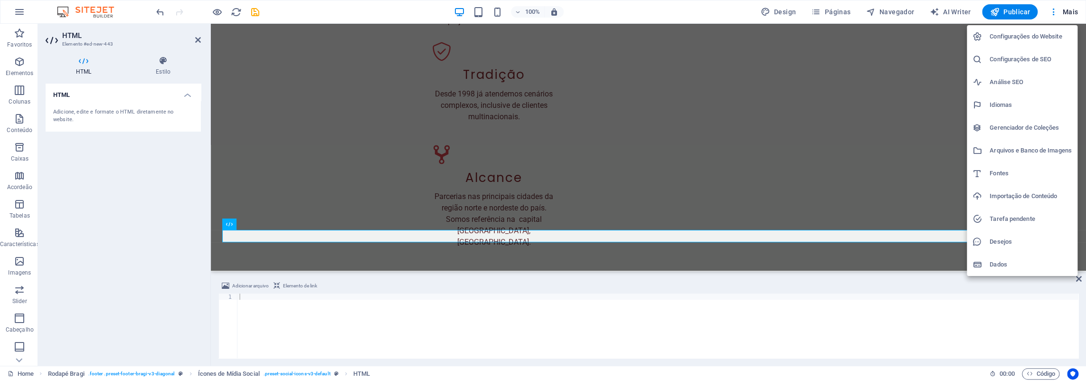
click at [1025, 38] on h6 "Configurações do Website" at bounding box center [1030, 36] width 82 height 11
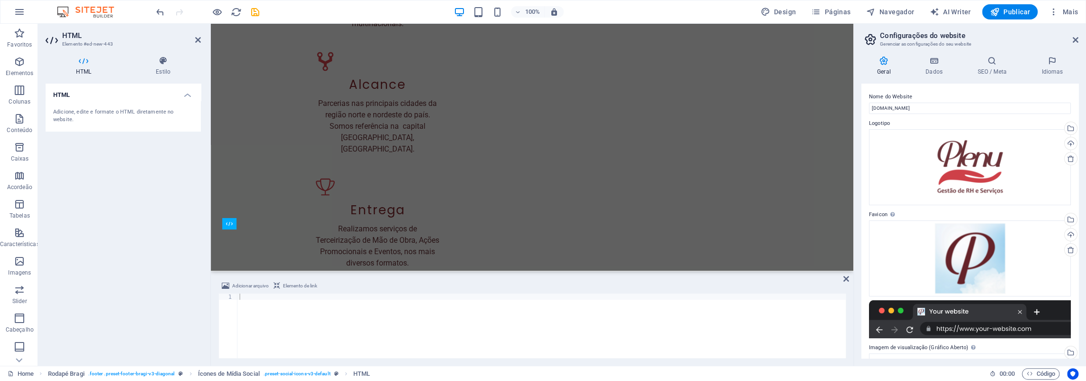
scroll to position [4185, 0]
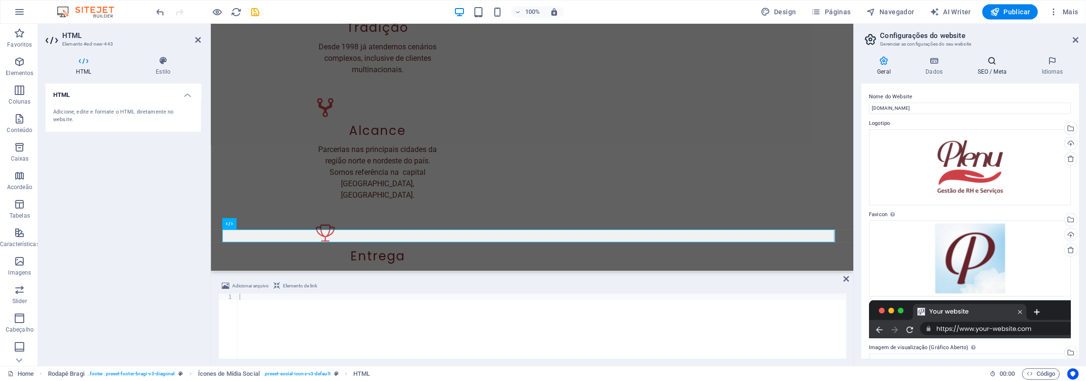
click at [993, 68] on h4 "SEO / Meta" at bounding box center [994, 66] width 64 height 20
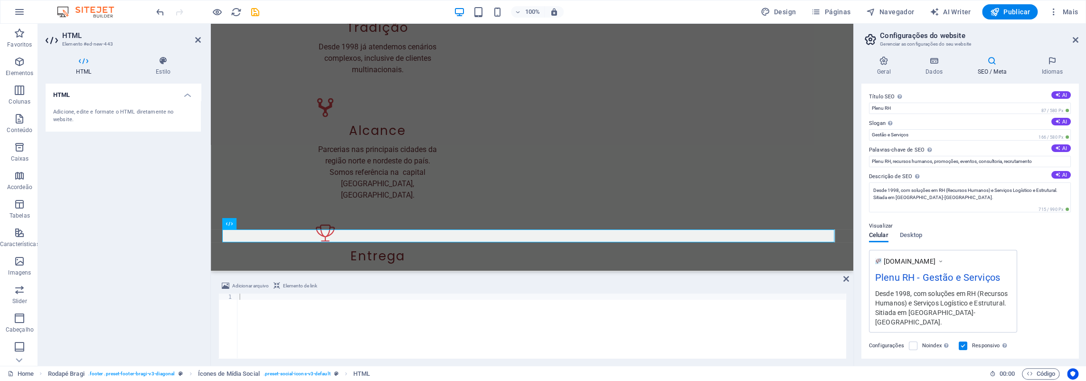
scroll to position [93, 0]
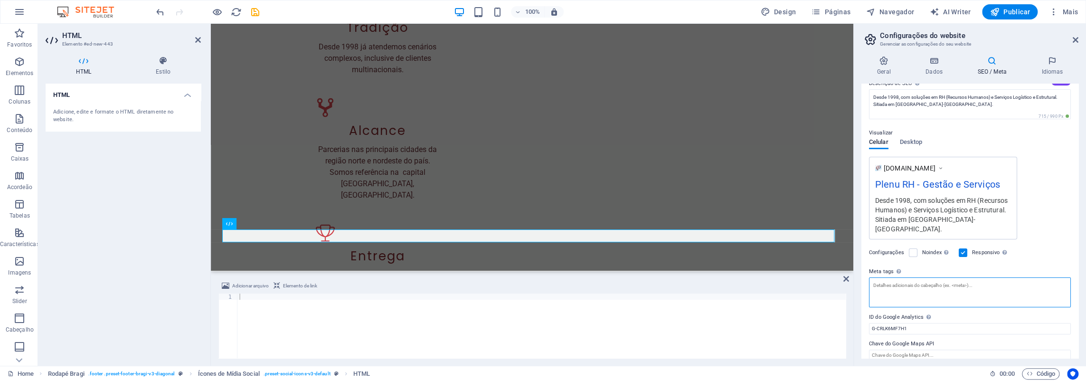
click at [1023, 277] on textarea "Meta tags Insira o código HTML aqui que será colocado dentro das tags do seu we…" at bounding box center [970, 292] width 202 height 30
paste textarea "<script async src="[URL][DOMAIN_NAME]" crossorigin="anonymous"></script>"
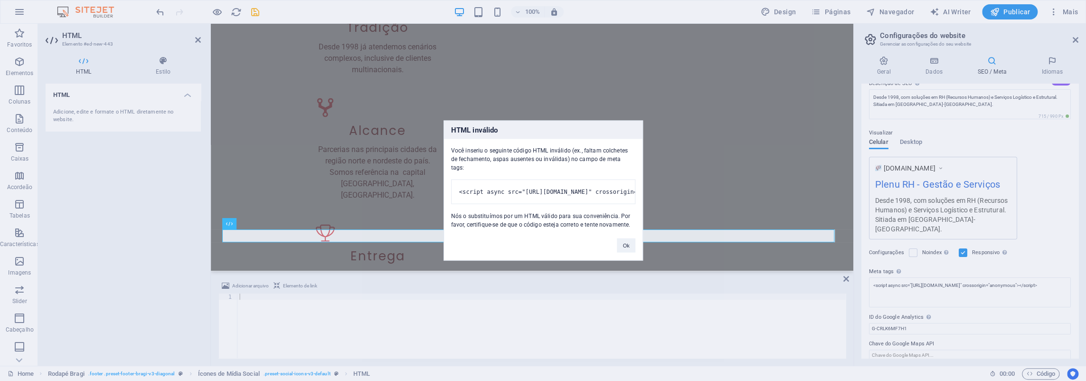
type textarea "<script async="" src="[URL][DOMAIN_NAME]" crossorigin="anonymous"></script>"
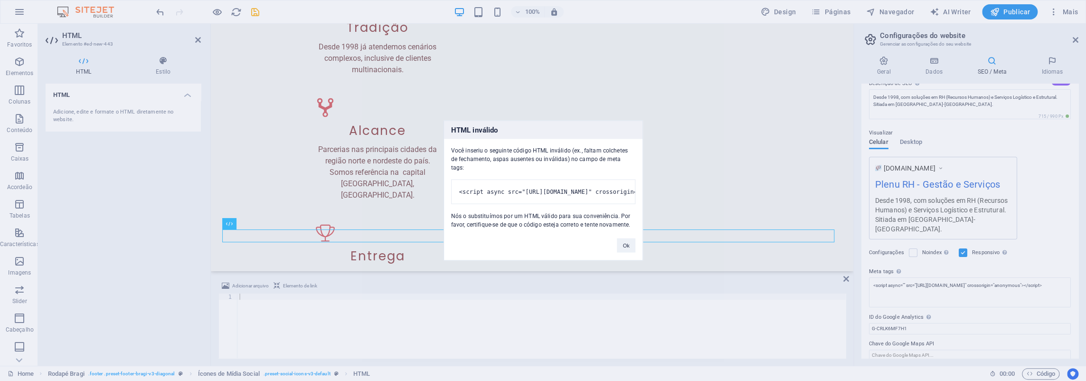
click at [537, 134] on h3 "HTML inválido" at bounding box center [543, 130] width 198 height 18
click at [625, 251] on button "Ok" at bounding box center [626, 245] width 18 height 14
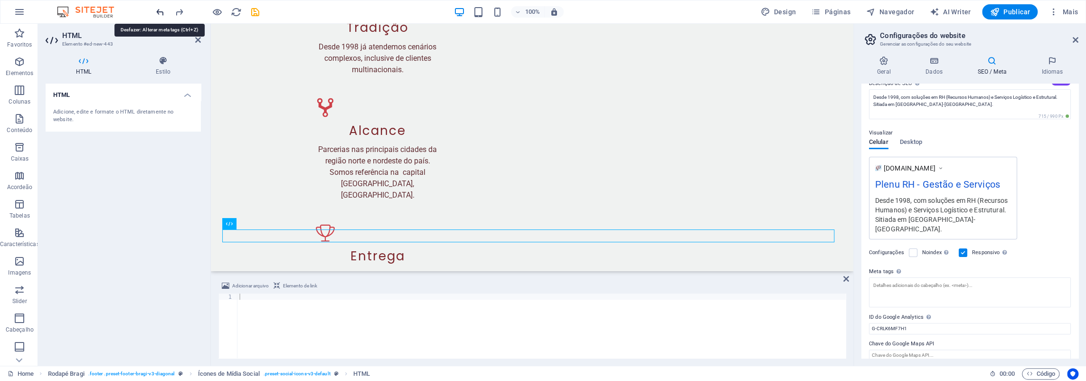
click at [165, 8] on icon "undo" at bounding box center [160, 12] width 11 height 11
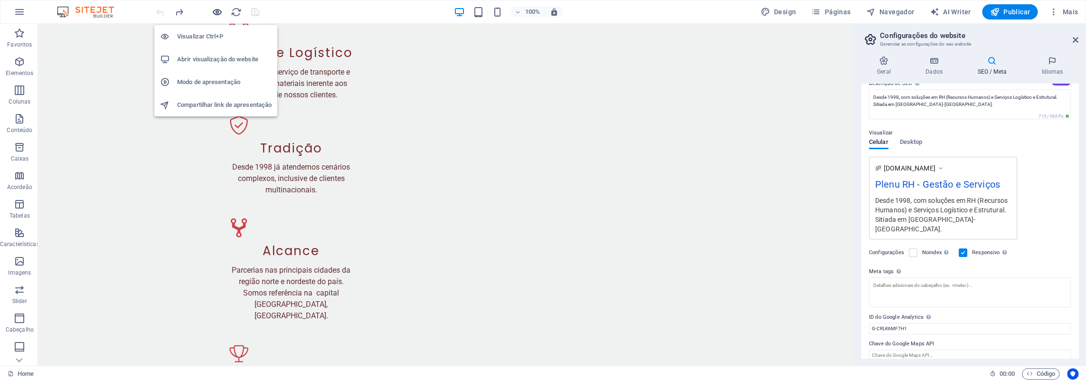
click at [217, 12] on icon "button" at bounding box center [217, 12] width 11 height 11
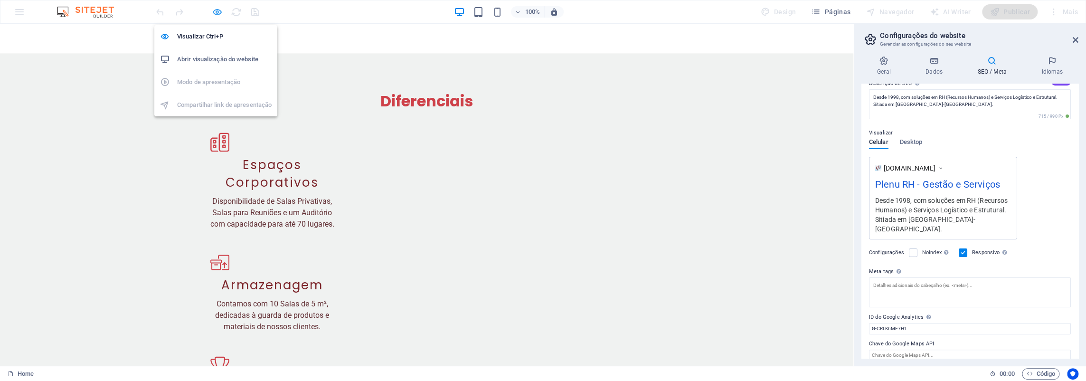
click at [217, 12] on icon "button" at bounding box center [217, 12] width 11 height 11
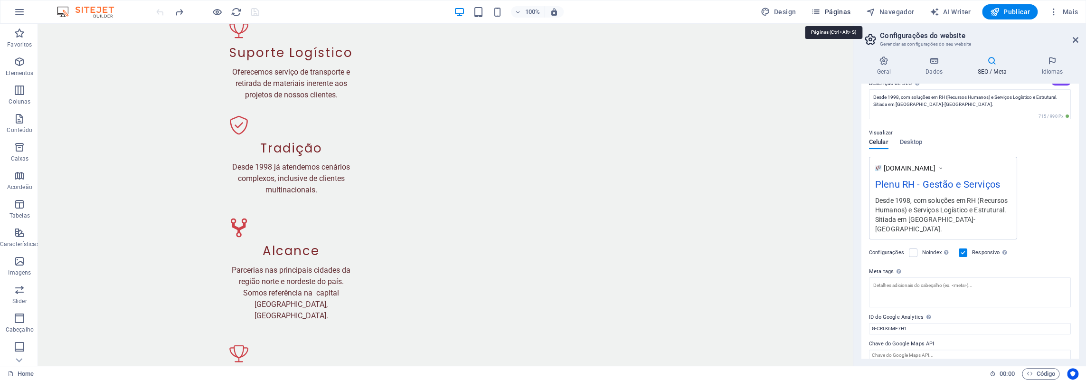
click at [829, 6] on button "Páginas" at bounding box center [830, 11] width 47 height 15
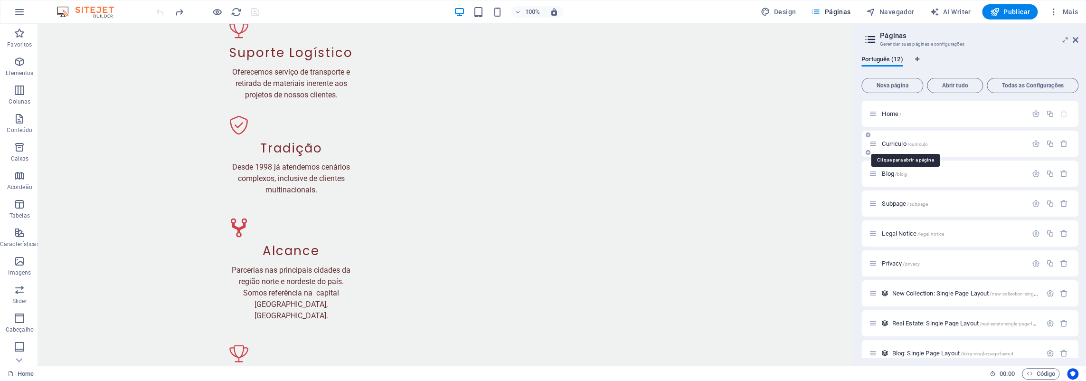
click at [918, 143] on span "/curriculo" at bounding box center [917, 143] width 20 height 5
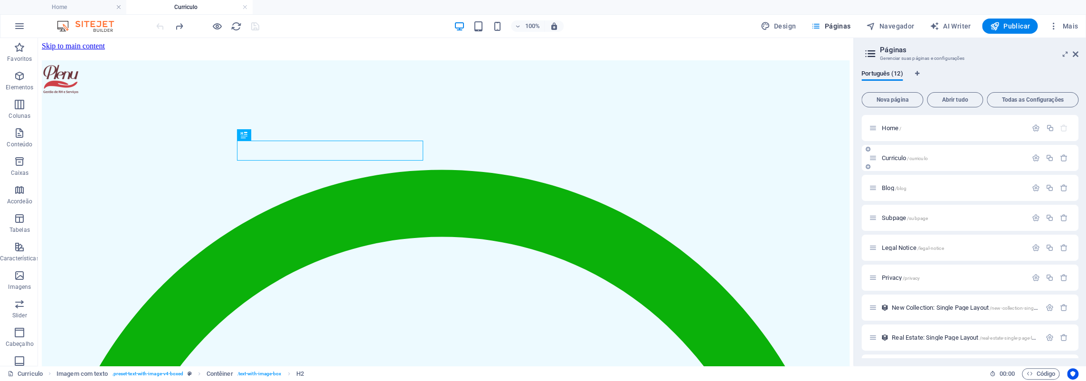
scroll to position [0, 0]
click at [1034, 159] on icon "button" at bounding box center [1036, 158] width 8 height 8
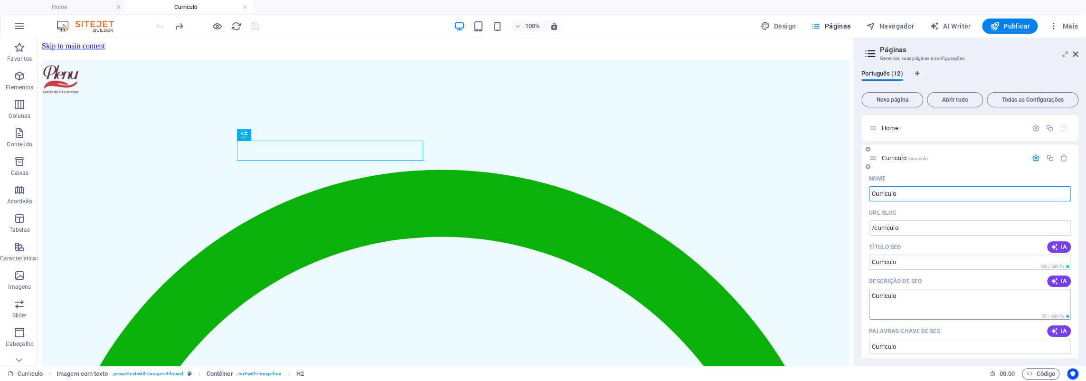
scroll to position [237, 0]
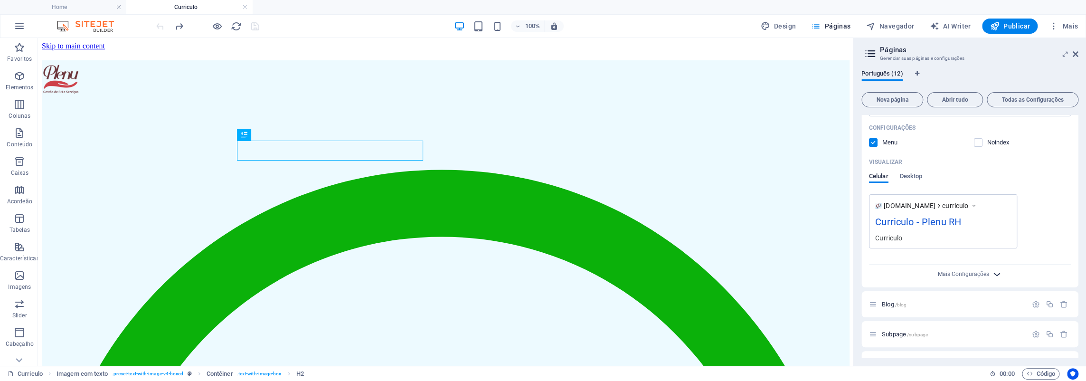
click at [966, 269] on span "Mais Configurações" at bounding box center [969, 274] width 11 height 11
click at [951, 288] on textarea "Meta tags ​" at bounding box center [970, 290] width 202 height 31
paste textarea "<script async src="[URL][DOMAIN_NAME]" crossorigin="anonymous"></script>"
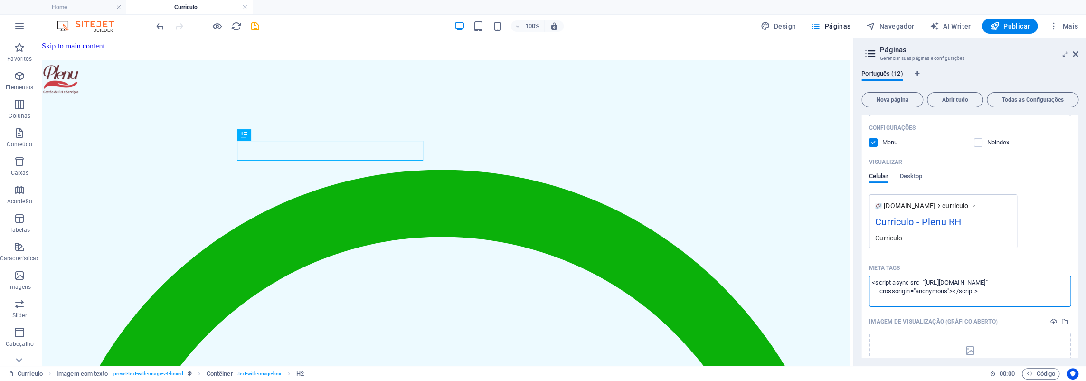
scroll to position [0, 0]
click at [998, 295] on textarea "<script async src="[URL][DOMAIN_NAME]" crossorigin="anonymous"></script>" at bounding box center [970, 290] width 202 height 31
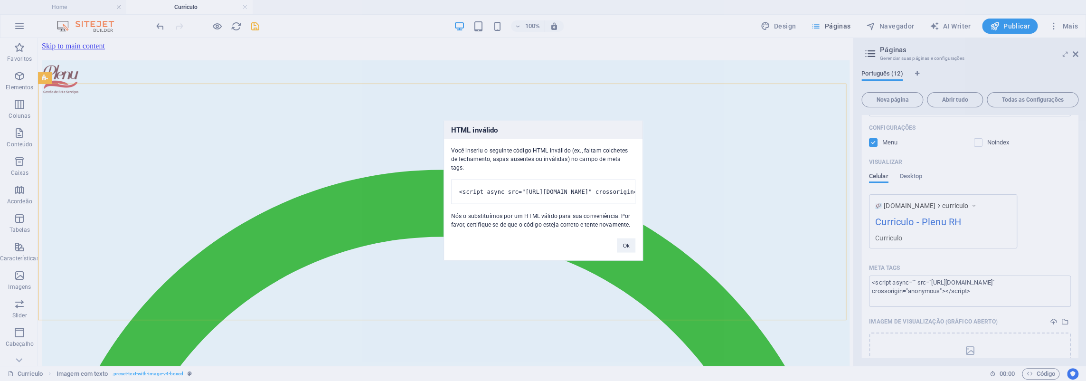
click at [1012, 294] on div "HTML inválido Você inseriu o seguinte código HTML inválido (ex., faltam colchet…" at bounding box center [543, 190] width 1086 height 381
click at [926, 281] on div "HTML inválido Você inseriu o seguinte código HTML inválido (ex., faltam colchet…" at bounding box center [543, 190] width 1086 height 381
click at [625, 248] on button "Ok" at bounding box center [626, 245] width 18 height 14
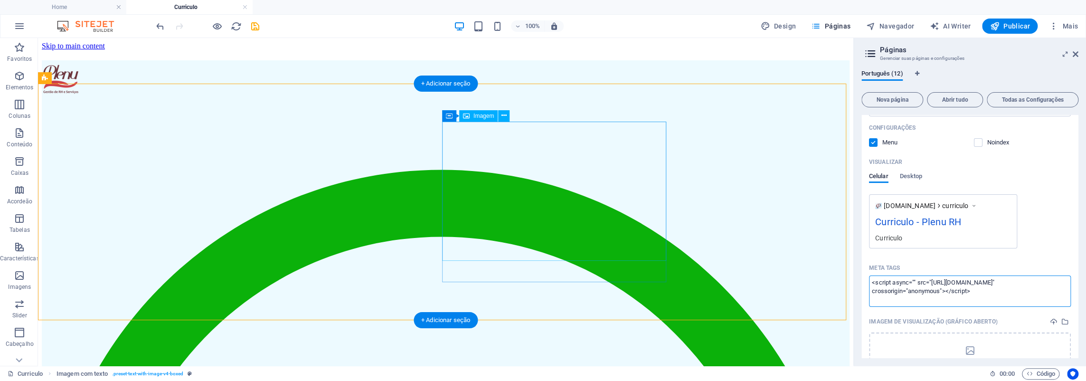
scroll to position [4, 0]
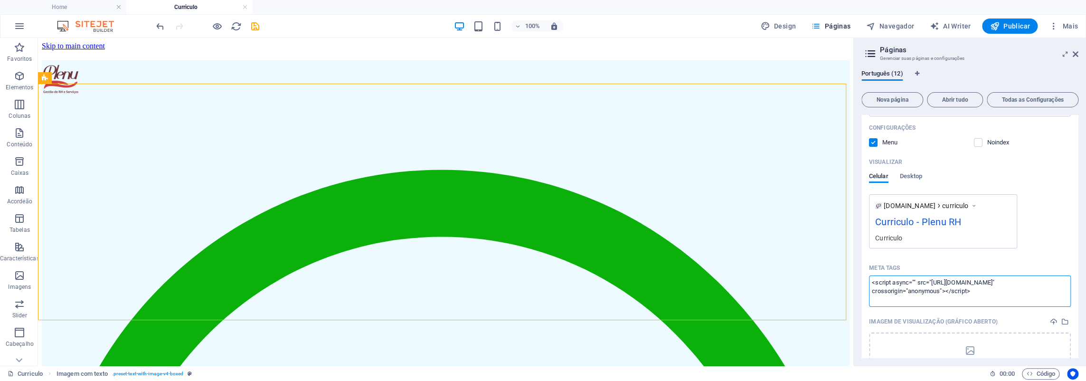
click at [1011, 298] on textarea "<script async="" src="[URL][DOMAIN_NAME]" crossorigin="anonymous"></script>" at bounding box center [970, 290] width 202 height 31
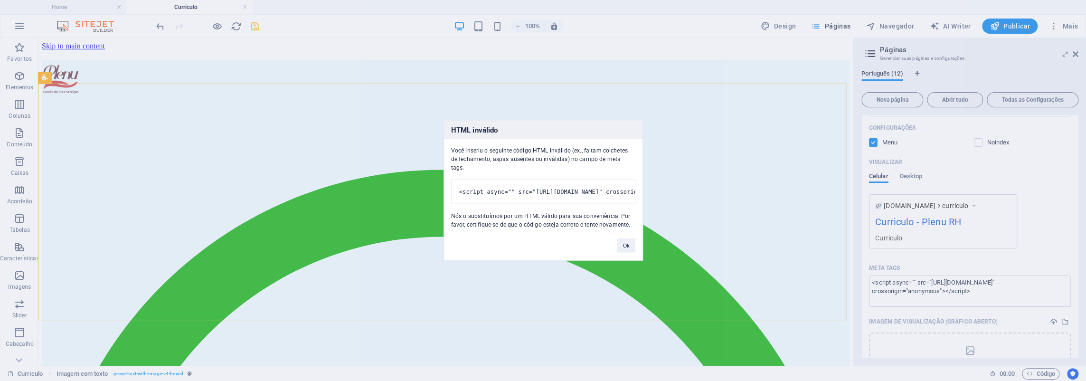
click at [250, 26] on body "[DOMAIN_NAME] Home Curriculo Favoritos Elementos Colunas Conteúdo Caixas Acorde…" at bounding box center [543, 190] width 1086 height 381
click at [625, 247] on button "Ok" at bounding box center [626, 245] width 18 height 14
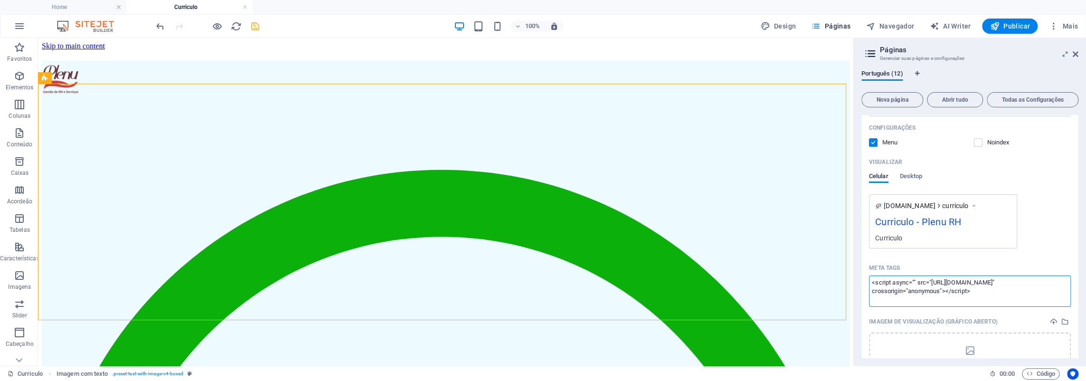
click at [255, 28] on body "[DOMAIN_NAME] Home Curriculo Favoritos Elementos Colunas Conteúdo Caixas Acorde…" at bounding box center [543, 190] width 1086 height 381
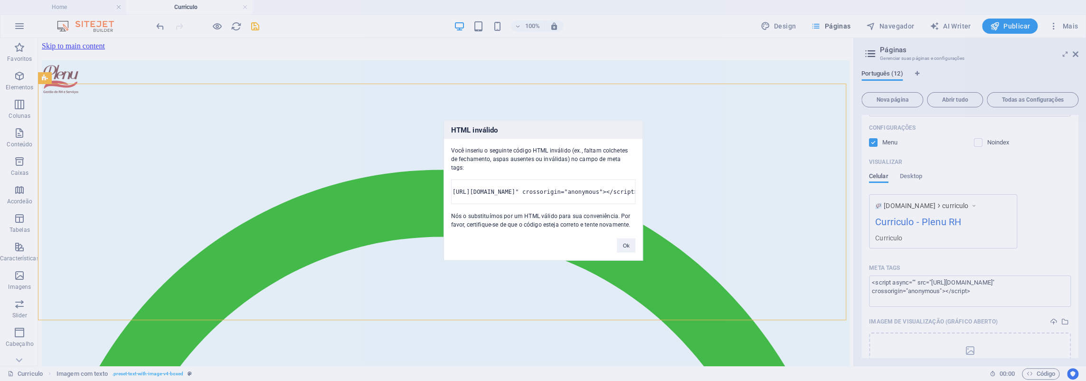
scroll to position [0, 385]
drag, startPoint x: 524, startPoint y: 175, endPoint x: 612, endPoint y: 199, distance: 91.4
click at [612, 199] on pre "<script async="" src="[URL][DOMAIN_NAME]" crossorigin="anonymous"></script>" at bounding box center [543, 191] width 184 height 25
copy pre "<script async="" src="[URL][DOMAIN_NAME]" crossorigin="anonymous"></script>"
click at [627, 245] on button "Ok" at bounding box center [626, 245] width 18 height 14
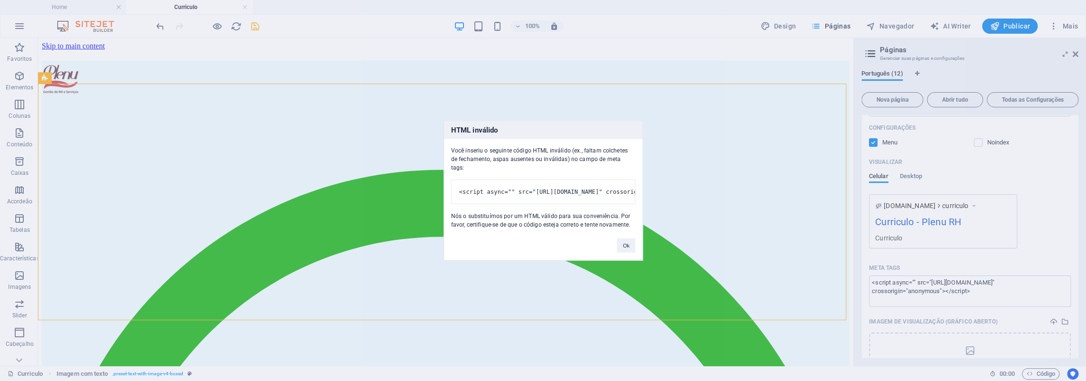
click at [254, 28] on body "[DOMAIN_NAME] Home Curriculo Favoritos Elementos Colunas Conteúdo Caixas Acorde…" at bounding box center [543, 190] width 1086 height 381
click at [621, 245] on button "Ok" at bounding box center [626, 245] width 18 height 14
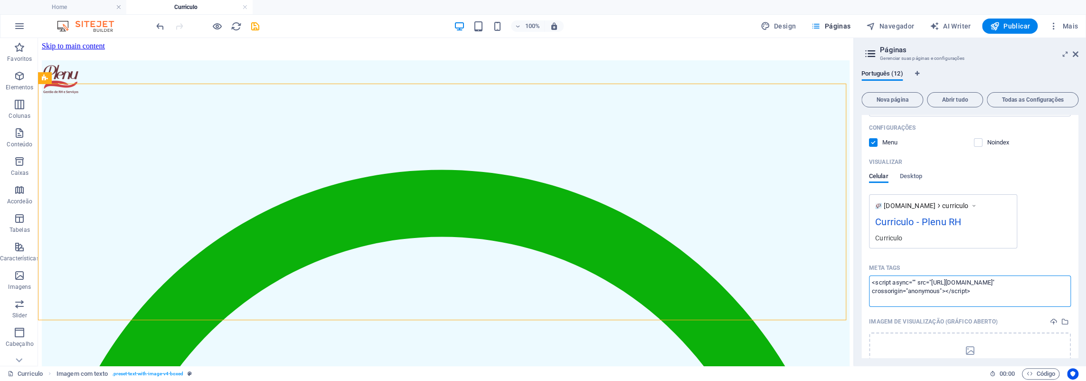
click at [977, 290] on textarea "<script async="" src="[URL][DOMAIN_NAME]" crossorigin="anonymous"></script>" at bounding box center [970, 290] width 202 height 31
paste textarea "<script async="" src="[URL][DOMAIN_NAME]" crossorigin="anonymous"></script>"
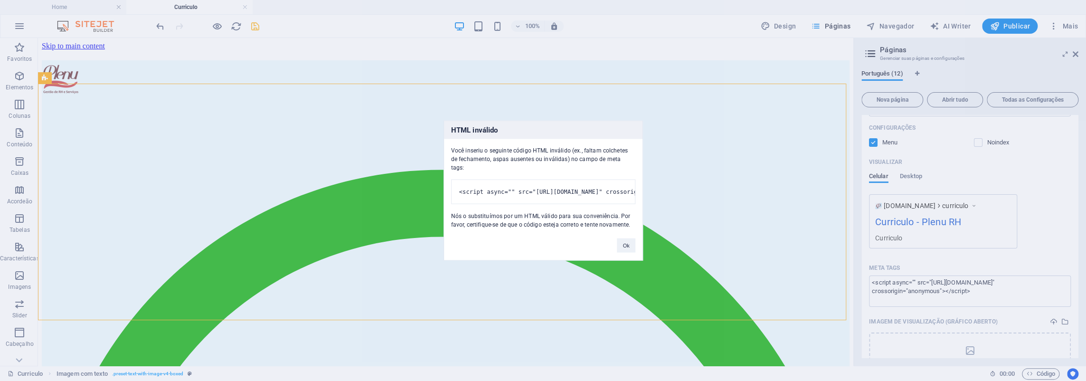
click at [254, 29] on body "[DOMAIN_NAME] Home Curriculo Favoritos Elementos Colunas Conteúdo Caixas Acorde…" at bounding box center [543, 190] width 1086 height 381
click at [932, 289] on div "HTML inválido Você inseriu o seguinte código HTML inválido (ex., faltam colchet…" at bounding box center [543, 190] width 1086 height 381
click at [972, 298] on div "HTML inválido Você inseriu o seguinte código HTML inválido (ex., faltam colchet…" at bounding box center [543, 190] width 1086 height 381
click at [975, 292] on div "HTML inválido Você inseriu o seguinte código HTML inválido (ex., faltam colchet…" at bounding box center [543, 190] width 1086 height 381
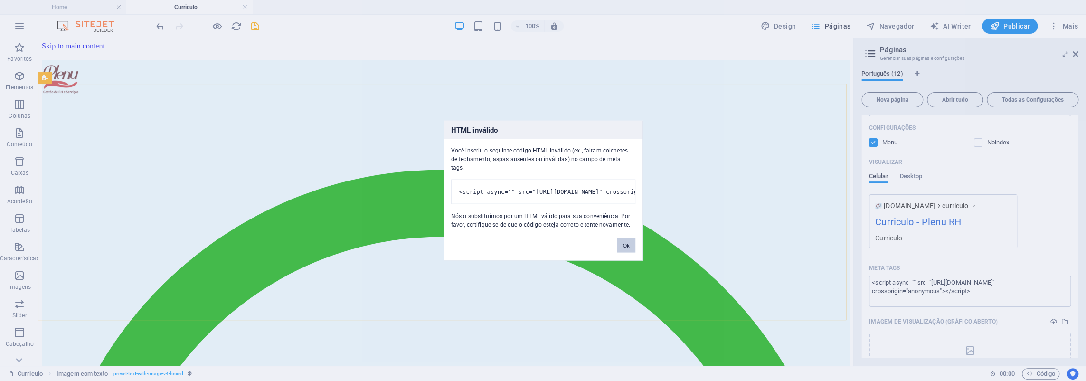
drag, startPoint x: 629, startPoint y: 250, endPoint x: 801, endPoint y: 260, distance: 172.7
click at [629, 250] on button "Ok" at bounding box center [626, 245] width 18 height 14
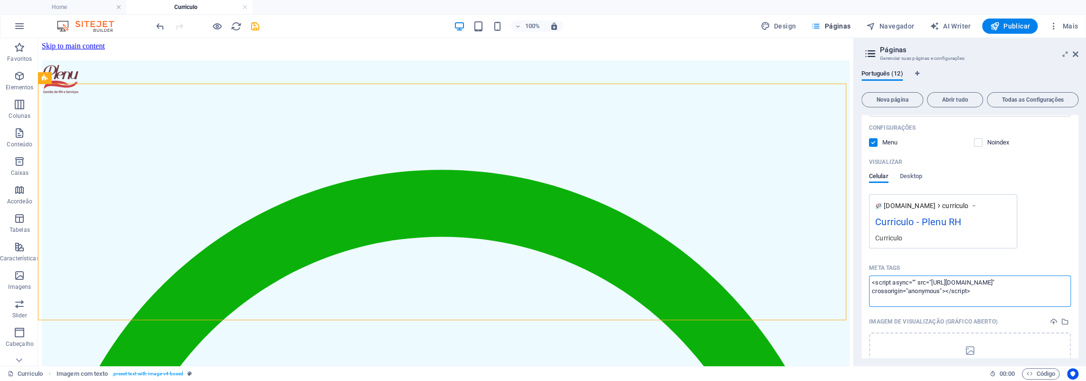
click at [953, 296] on textarea "<script async="" src="[URL][DOMAIN_NAME]" crossorigin="anonymous"></script>" at bounding box center [970, 290] width 202 height 31
paste textarea "<script async src="[URL][DOMAIN_NAME]" crossorigin="anonymous"></script>"
click at [256, 26] on body "[DOMAIN_NAME] Home Curriculo Favoritos Elementos Colunas Conteúdo Caixas Acorde…" at bounding box center [543, 190] width 1086 height 381
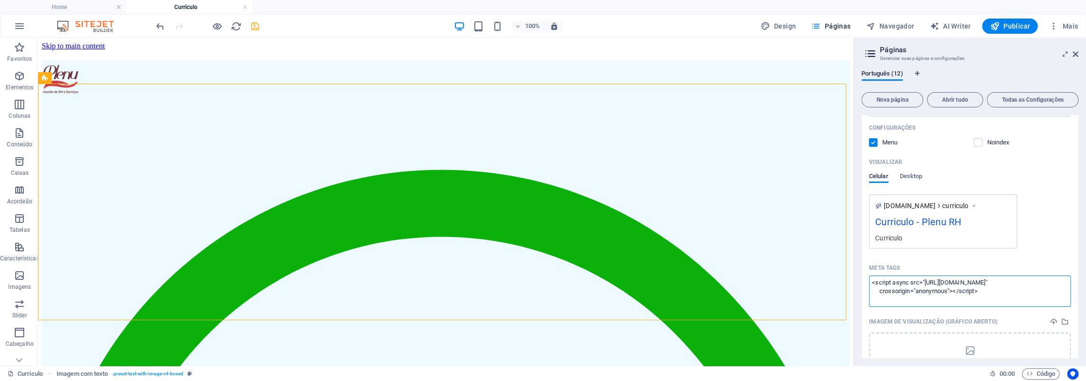
type textarea "<script async="" src="[URL][DOMAIN_NAME]" crossorigin="anonymous"></script>"
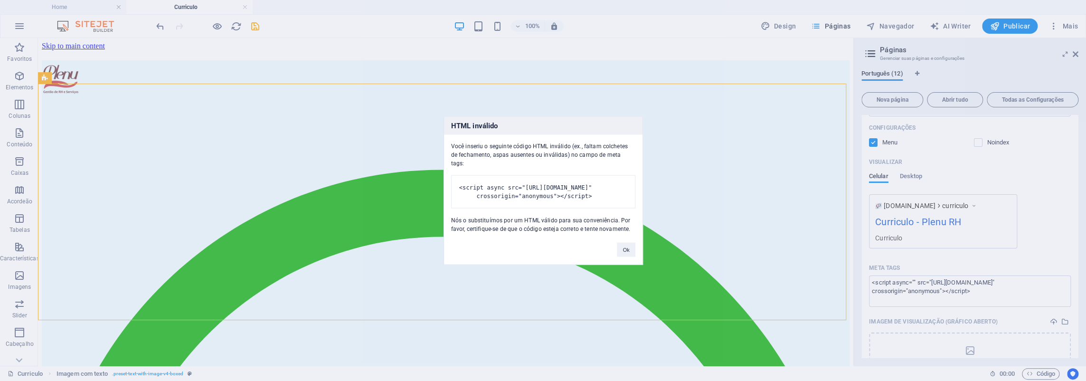
click at [954, 291] on div "HTML inválido Você inseriu o seguinte código HTML inválido (ex., faltam colchet…" at bounding box center [543, 190] width 1086 height 381
click at [620, 253] on button "Ok" at bounding box center [626, 250] width 18 height 14
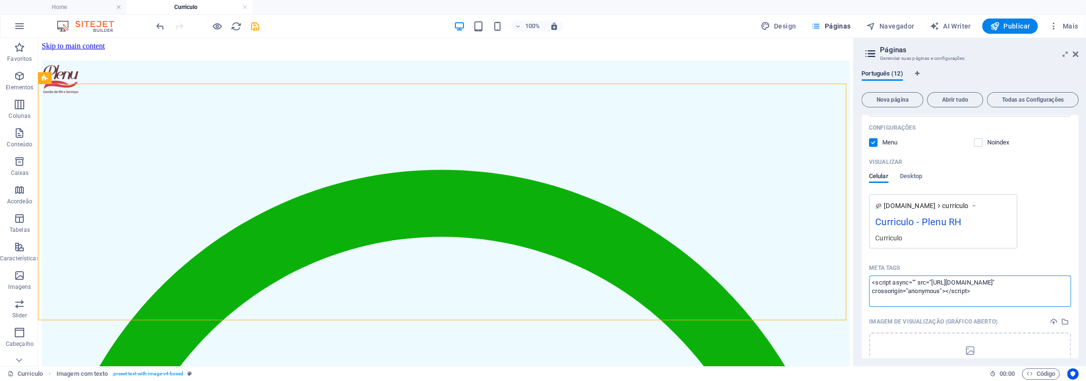
click at [940, 281] on textarea "<script async="" src="[URL][DOMAIN_NAME]" crossorigin="anonymous"></script>" at bounding box center [970, 290] width 202 height 31
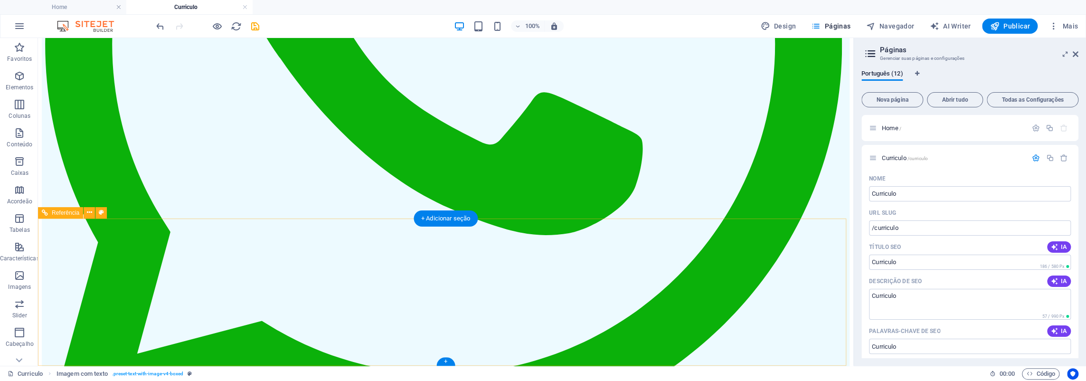
scroll to position [747, 0]
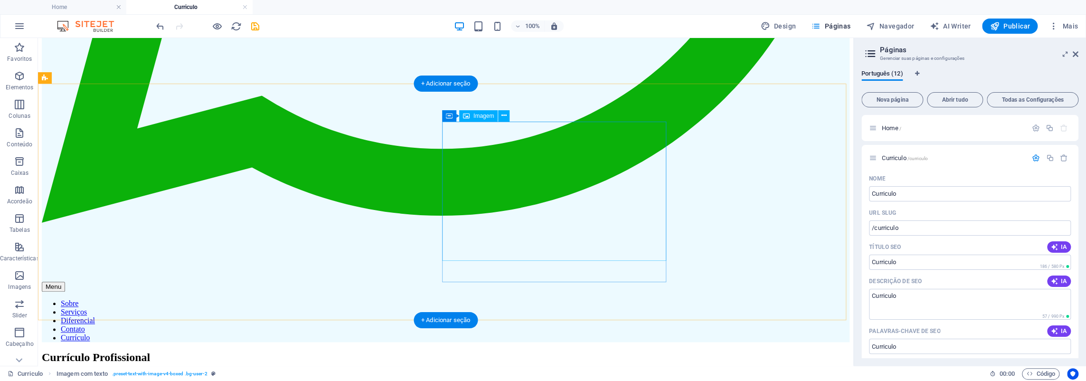
scroll to position [0, 0]
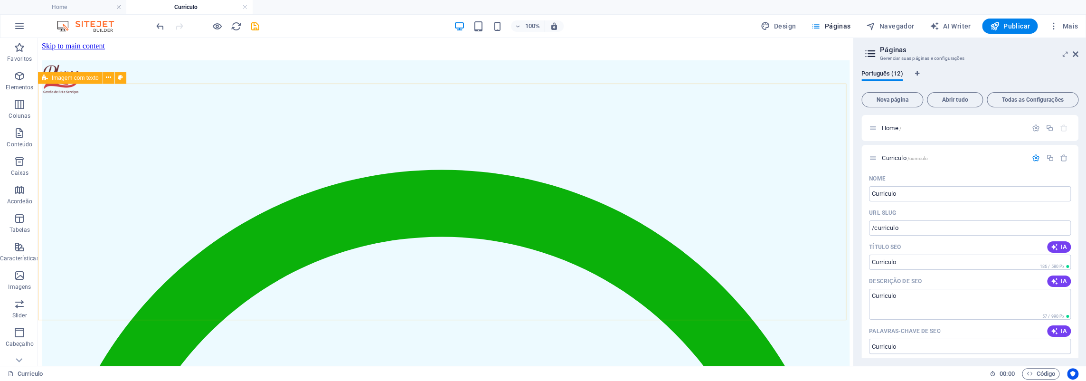
click at [74, 78] on span "Imagem com texto" at bounding box center [75, 78] width 47 height 6
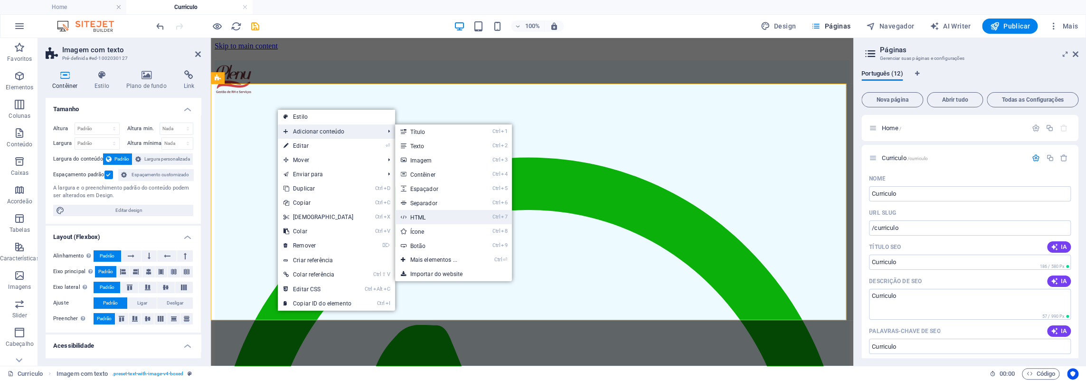
click at [430, 218] on link "Ctrl 7 HTML" at bounding box center [436, 217] width 82 height 14
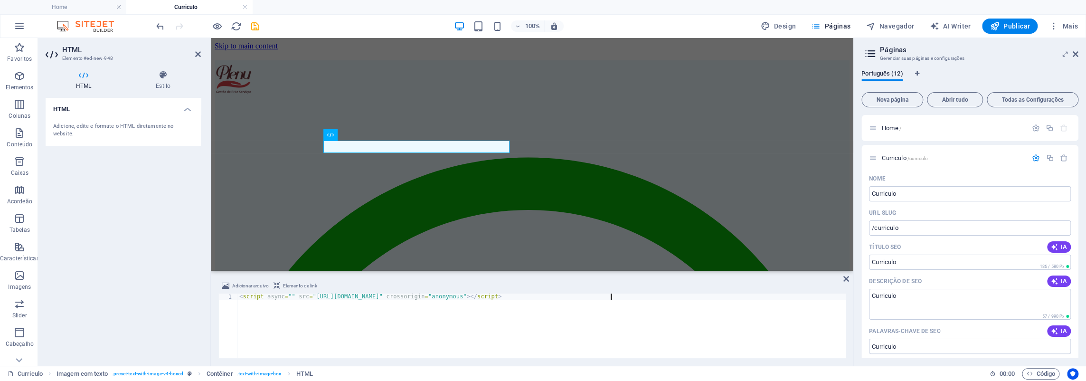
click at [609, 294] on div "< script async = "" src = "[URL][DOMAIN_NAME]" crossorigin = "anonymous" > </ s…" at bounding box center [541, 331] width 608 height 77
click at [613, 298] on div "< script async = "" src = "[URL][DOMAIN_NAME]" style = "visibility:hidden" cros…" at bounding box center [541, 331] width 608 height 77
type textarea "<script async="" src="[URL][DOMAIN_NAME]" style="visibility:hidden" crossorigin…"
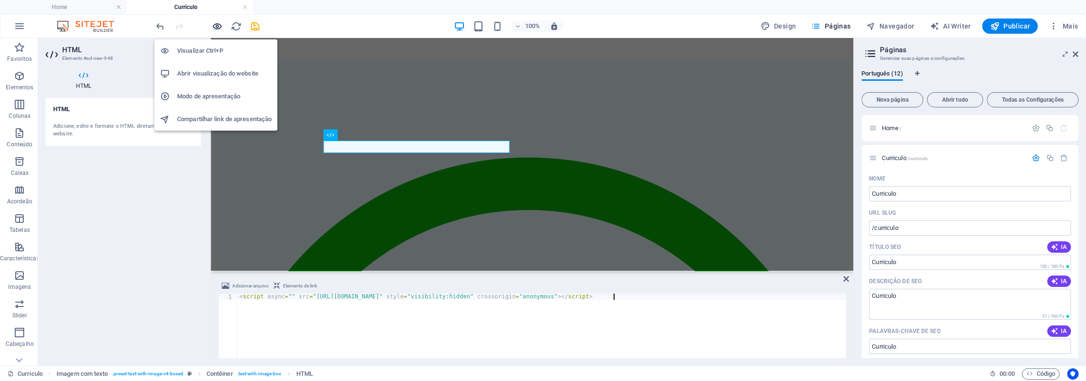
click at [214, 26] on icon "button" at bounding box center [217, 26] width 11 height 11
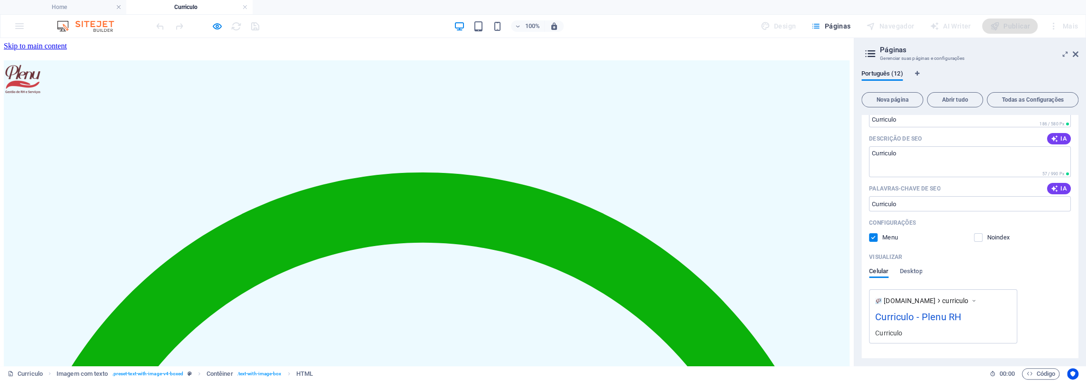
scroll to position [332, 0]
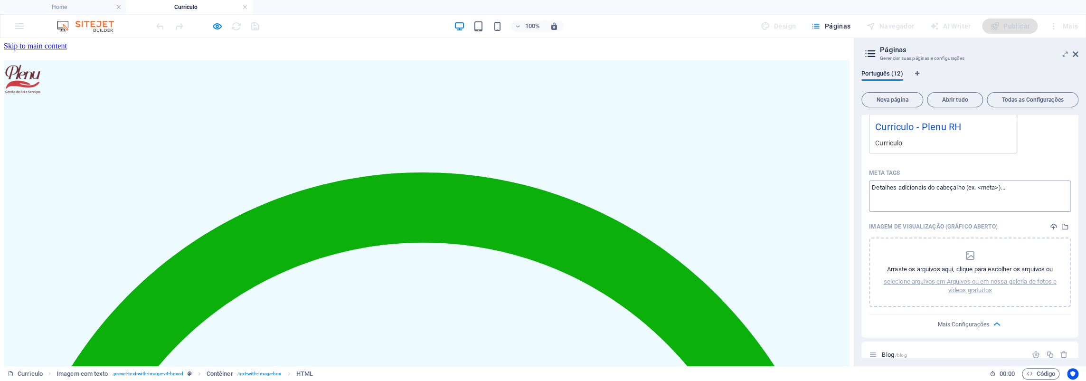
click at [1022, 193] on textarea "Meta tags ​" at bounding box center [970, 195] width 202 height 31
paste textarea "<script async="" src="[URL][DOMAIN_NAME]" crossorigin="anonymous"></script>"
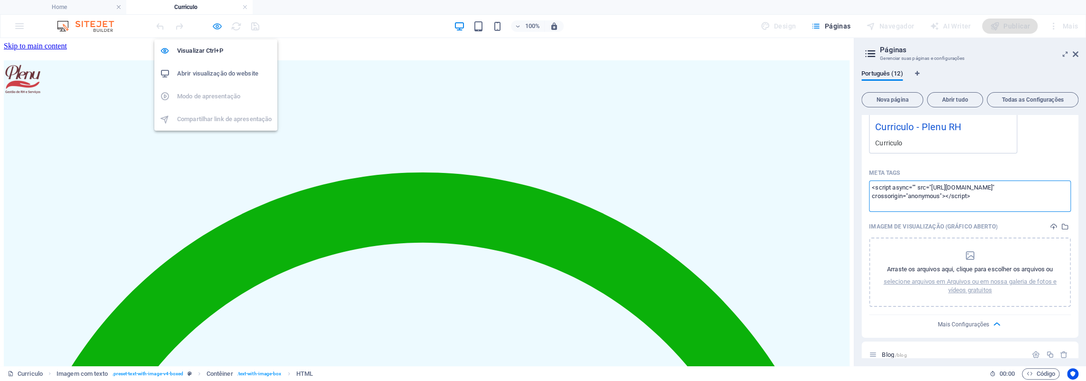
type textarea "<script async="" src="[URL][DOMAIN_NAME]" crossorigin="anonymous"></script>"
click at [219, 24] on body "[DOMAIN_NAME] Home Curriculo Favoritos Elementos Colunas Conteúdo Caixas Acorde…" at bounding box center [543, 190] width 1086 height 381
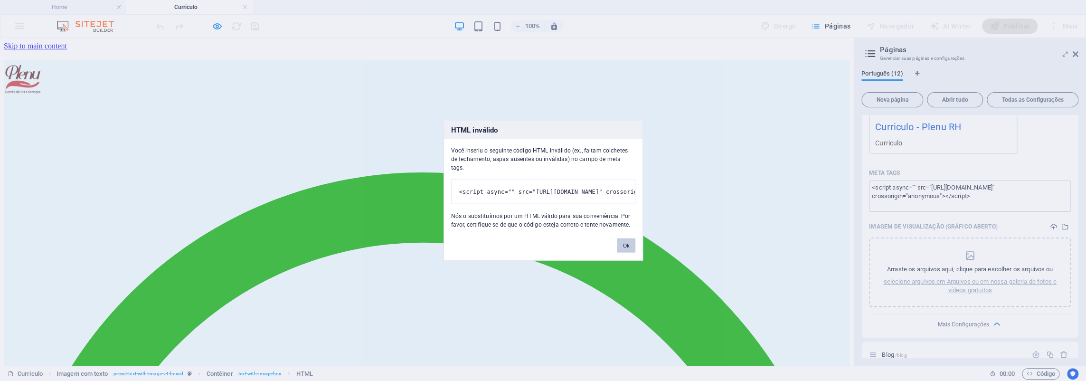
click at [630, 246] on button "Ok" at bounding box center [626, 245] width 18 height 14
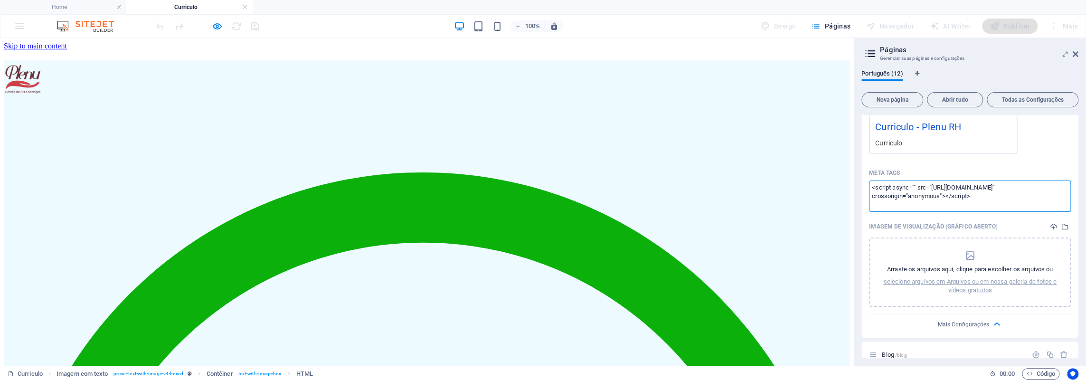
click at [991, 200] on textarea "<script async="" src="[URL][DOMAIN_NAME]" crossorigin="anonymous"></script>" at bounding box center [970, 195] width 202 height 31
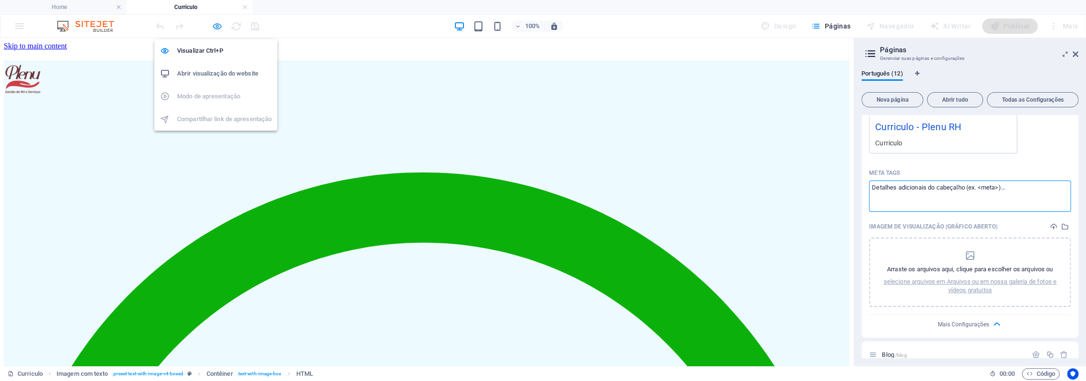
click at [214, 21] on icon "button" at bounding box center [217, 26] width 11 height 11
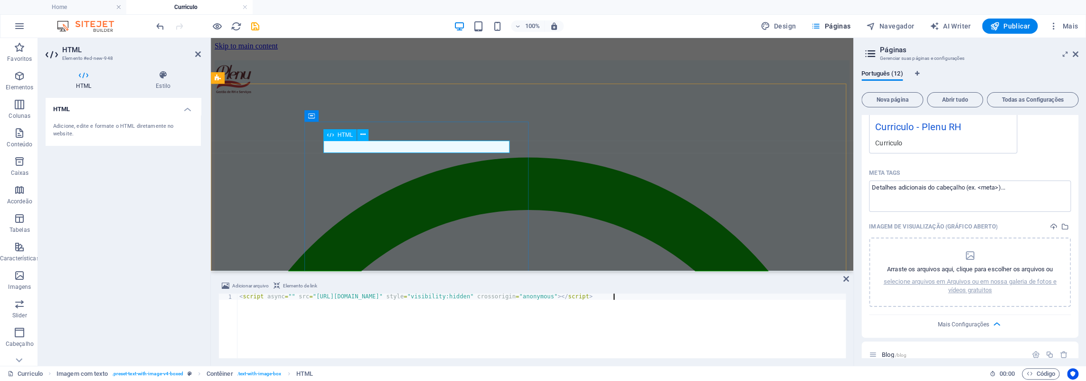
click at [707, 319] on div "< script async = "" src = "[URL][DOMAIN_NAME]" style = "visibility:hidden" cros…" at bounding box center [541, 331] width 608 height 77
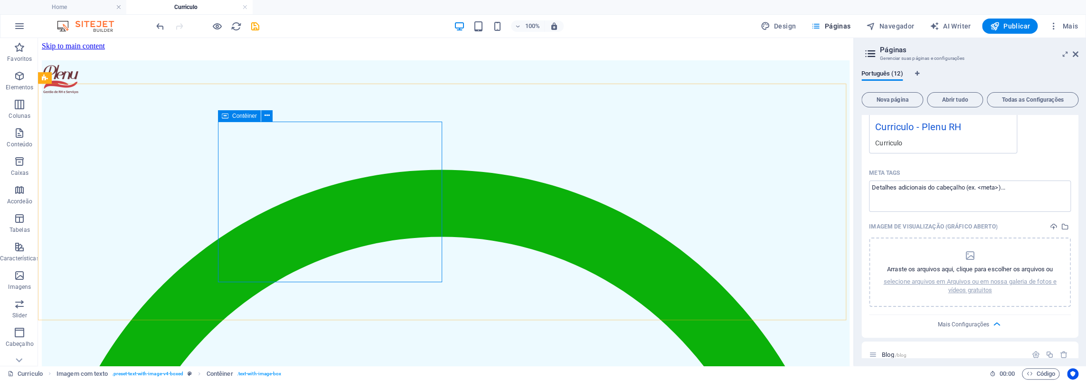
click at [246, 120] on div "Contêiner" at bounding box center [239, 115] width 43 height 11
click at [1052, 26] on icon "button" at bounding box center [1053, 25] width 9 height 9
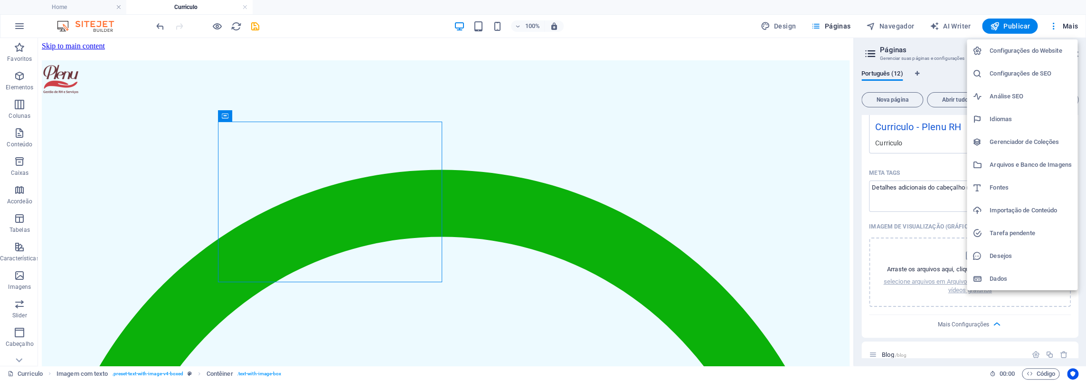
click at [1039, 56] on h6 "Configurações do Website" at bounding box center [1030, 50] width 82 height 11
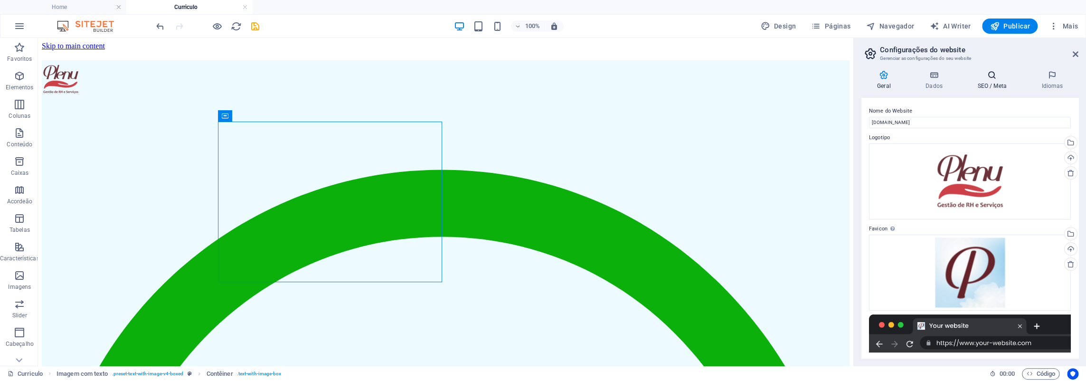
click at [985, 81] on h4 "SEO / Meta" at bounding box center [994, 80] width 64 height 20
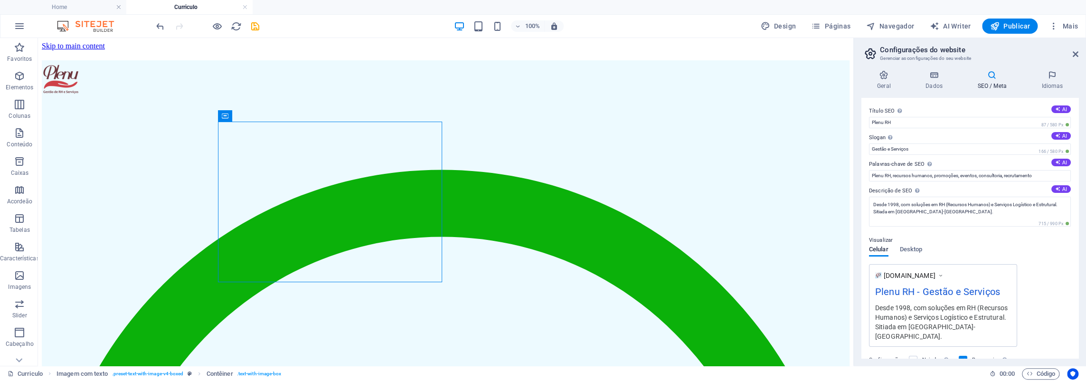
scroll to position [107, 0]
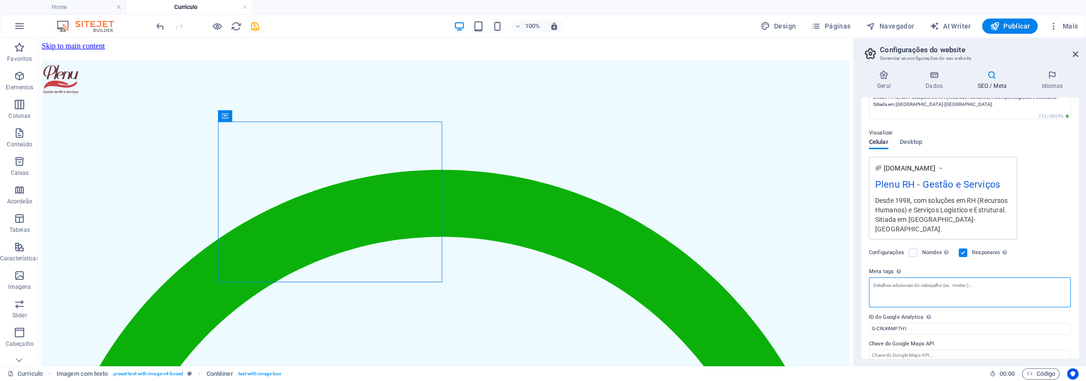
click at [999, 284] on textarea "Meta tags Insira o código HTML aqui que será colocado dentro das tags do seu we…" at bounding box center [970, 292] width 202 height 30
paste textarea "<script async="" src="[URL][DOMAIN_NAME]" style="visibility:hidden" crossorigin…"
type textarea "<script async="" src="[URL][DOMAIN_NAME]" style="visibility:hidden" crossorigin…"
click at [926, 82] on h4 "Dados" at bounding box center [936, 80] width 52 height 20
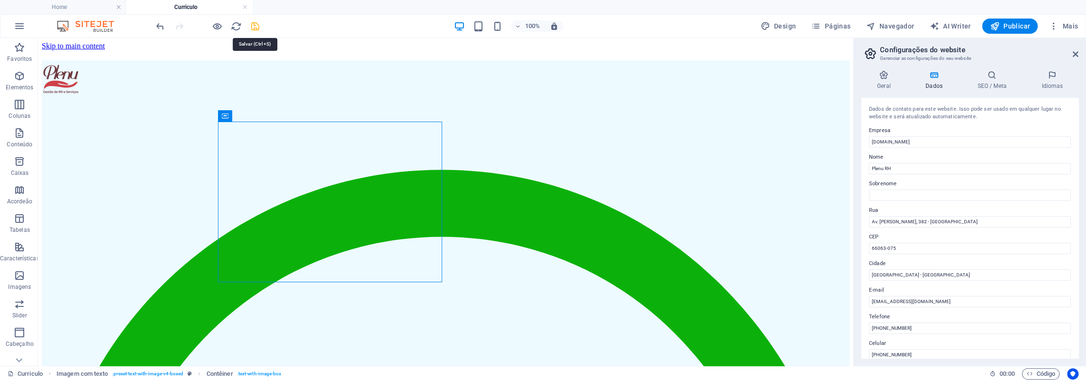
click at [253, 26] on icon "save" at bounding box center [255, 26] width 11 height 11
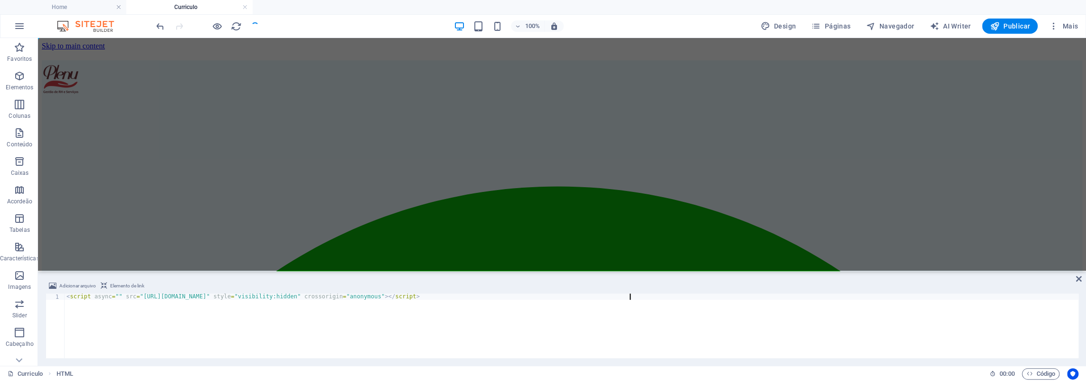
click at [463, 327] on div "< script async = "" src = "[URL][DOMAIN_NAME]" style = "visibility:hidden" cros…" at bounding box center [572, 331] width 1014 height 77
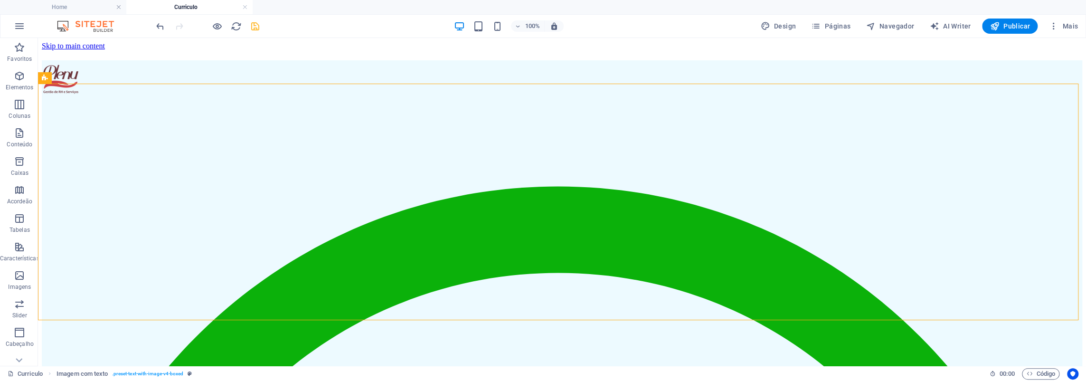
click at [246, 24] on div at bounding box center [207, 26] width 106 height 15
click at [254, 26] on icon "save" at bounding box center [255, 26] width 11 height 11
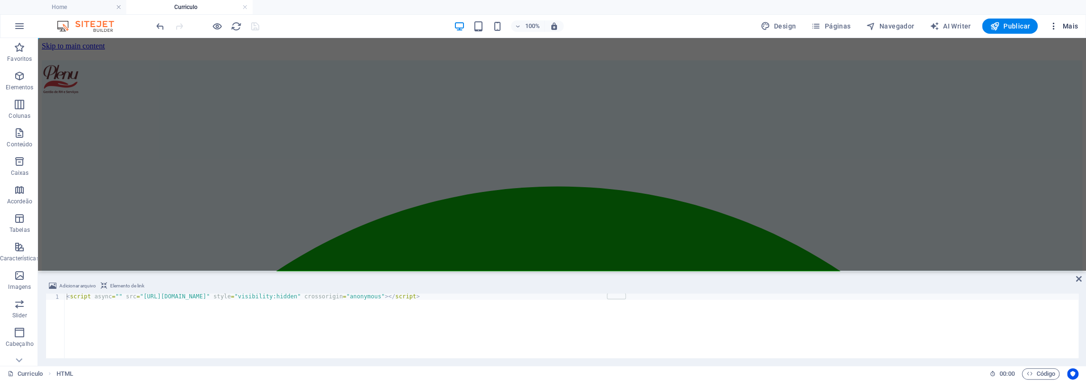
click at [1054, 26] on icon "button" at bounding box center [1053, 25] width 9 height 9
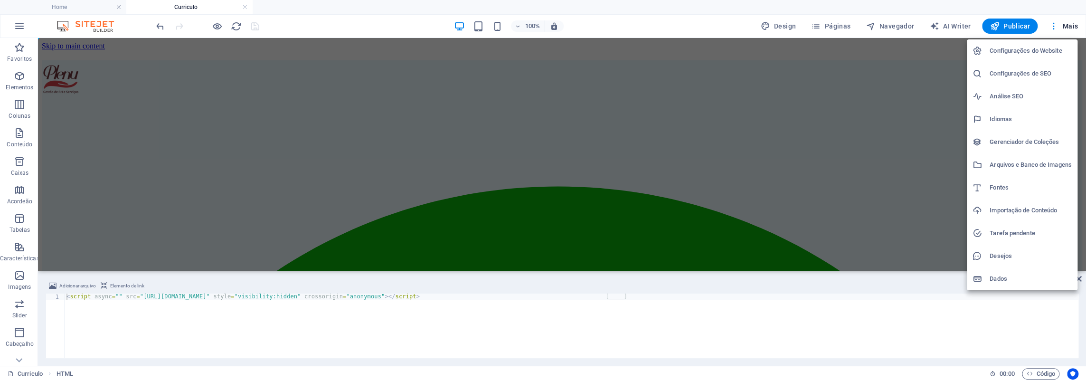
click at [1043, 49] on h6 "Configurações do Website" at bounding box center [1030, 50] width 82 height 11
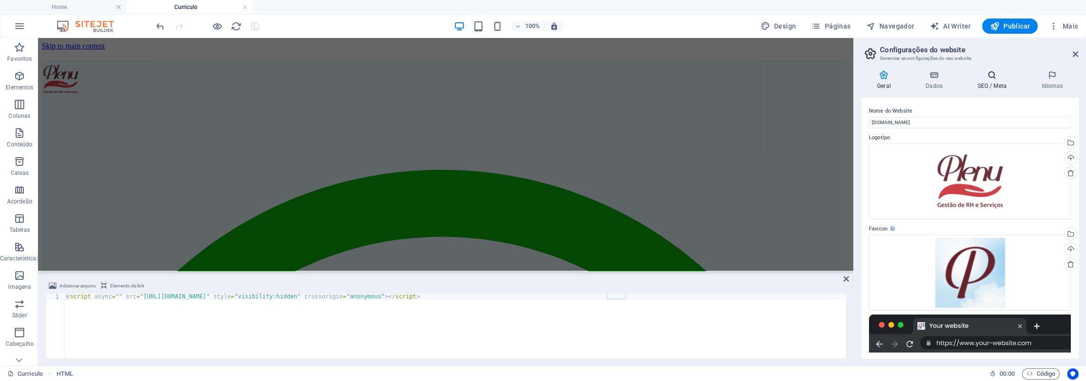
click at [976, 81] on h4 "SEO / Meta" at bounding box center [994, 80] width 64 height 20
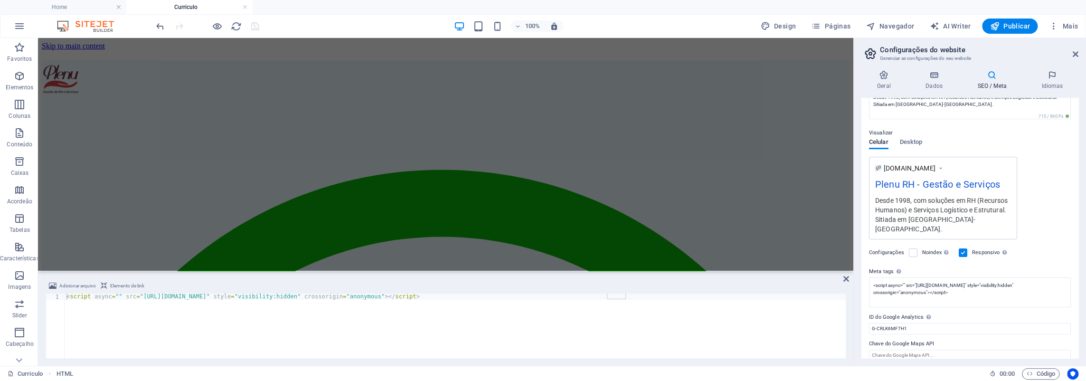
drag, startPoint x: 1048, startPoint y: 79, endPoint x: 1001, endPoint y: 85, distance: 47.4
click at [1001, 85] on ul "Geral Dados SEO / Meta Idiomas" at bounding box center [969, 80] width 217 height 20
click at [931, 85] on h4 "Dados" at bounding box center [936, 80] width 52 height 20
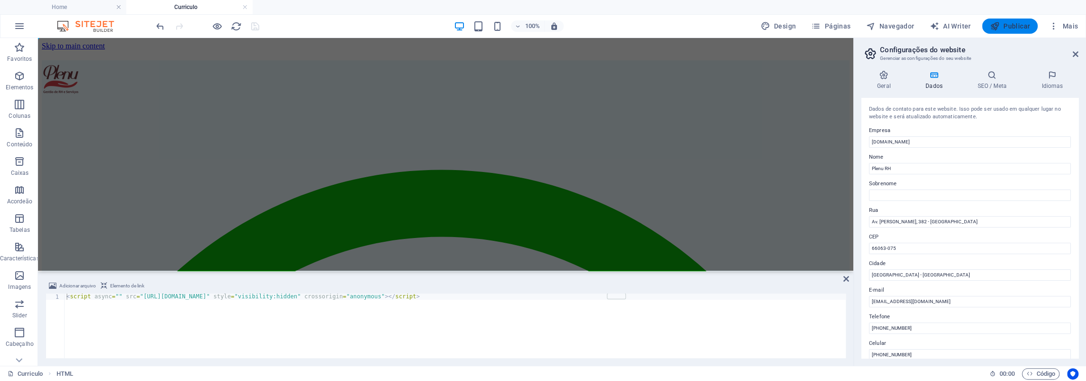
click at [1010, 25] on span "Publicar" at bounding box center [1009, 25] width 40 height 9
